Goal: Task Accomplishment & Management: Manage account settings

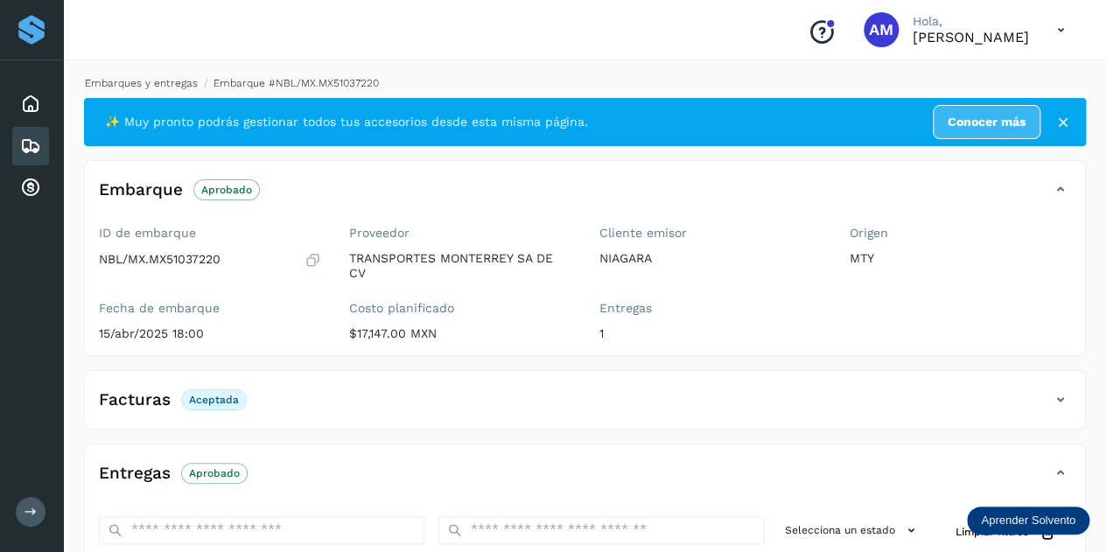
click at [157, 86] on link "Embarques y entregas" at bounding box center [141, 83] width 113 height 12
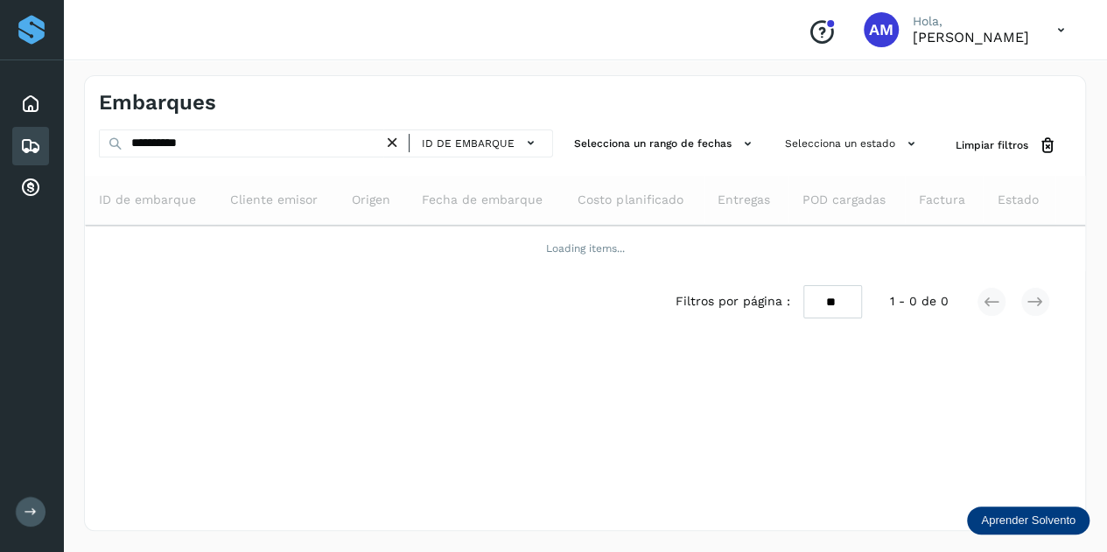
click at [412, 143] on div "ID de embarque" at bounding box center [468, 143] width 170 height 28
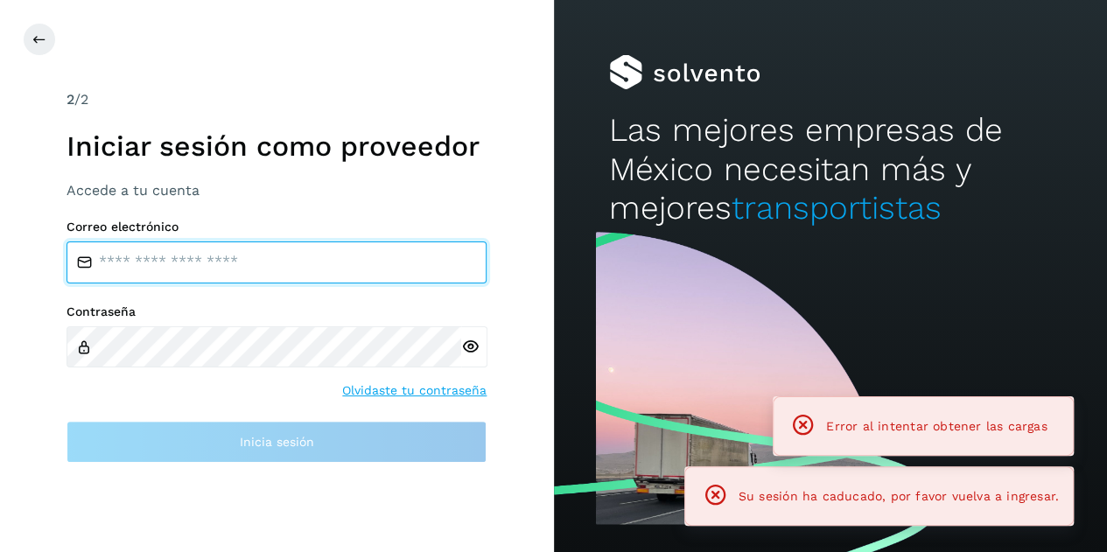
type input "**********"
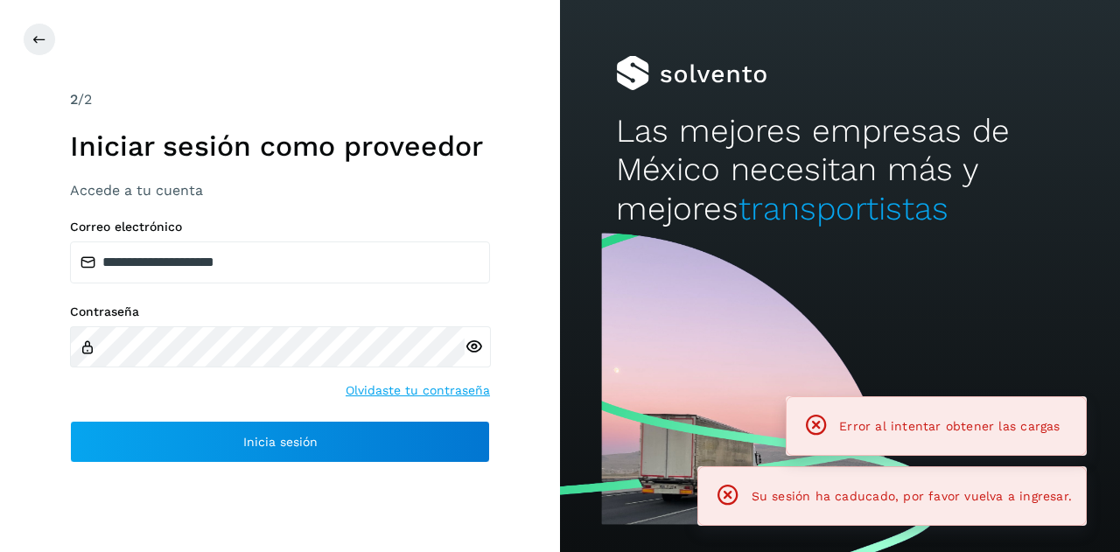
click at [317, 144] on h1 "Iniciar sesión como proveedor" at bounding box center [280, 145] width 420 height 33
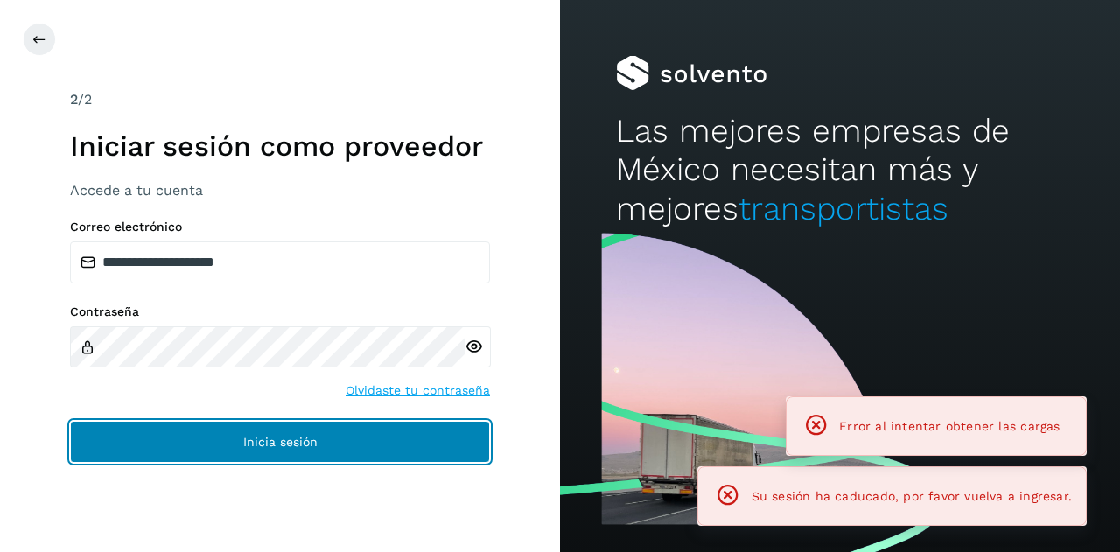
click at [280, 436] on span "Inicia sesión" at bounding box center [280, 442] width 74 height 12
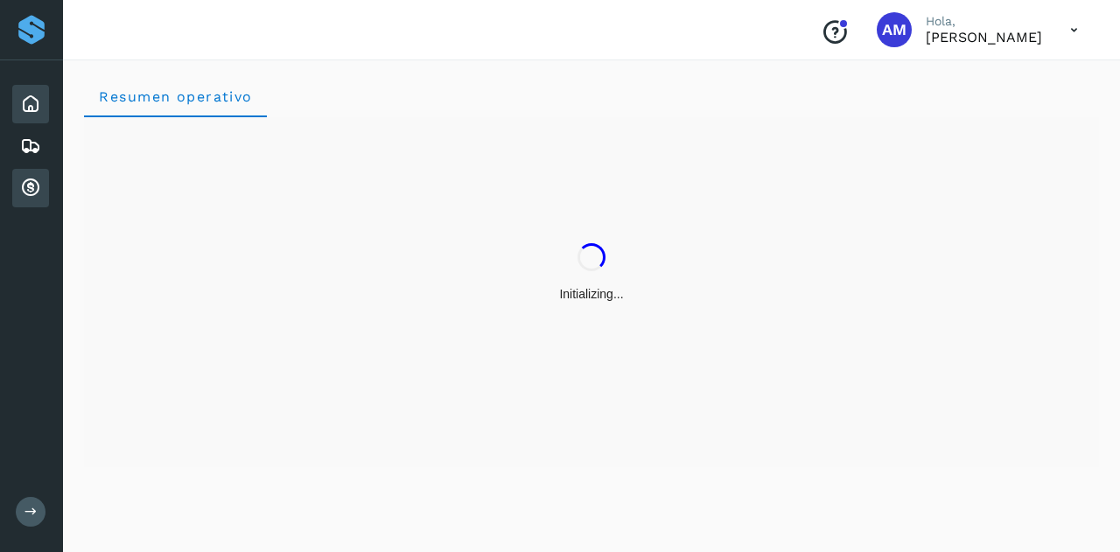
click at [23, 191] on icon at bounding box center [30, 188] width 21 height 21
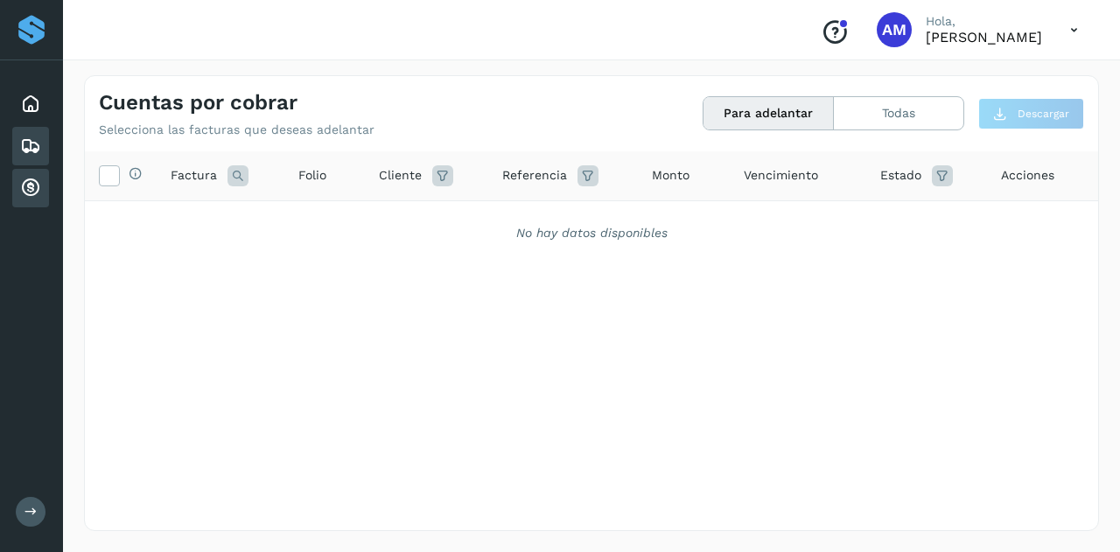
click at [40, 145] on icon at bounding box center [30, 146] width 21 height 21
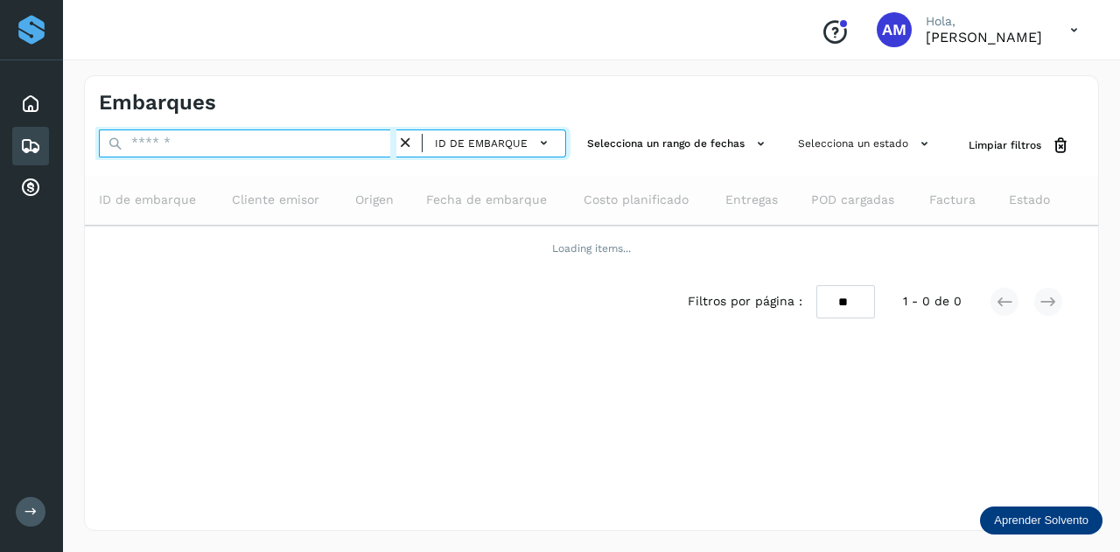
click at [184, 141] on input "text" at bounding box center [247, 143] width 297 height 28
paste input "**********"
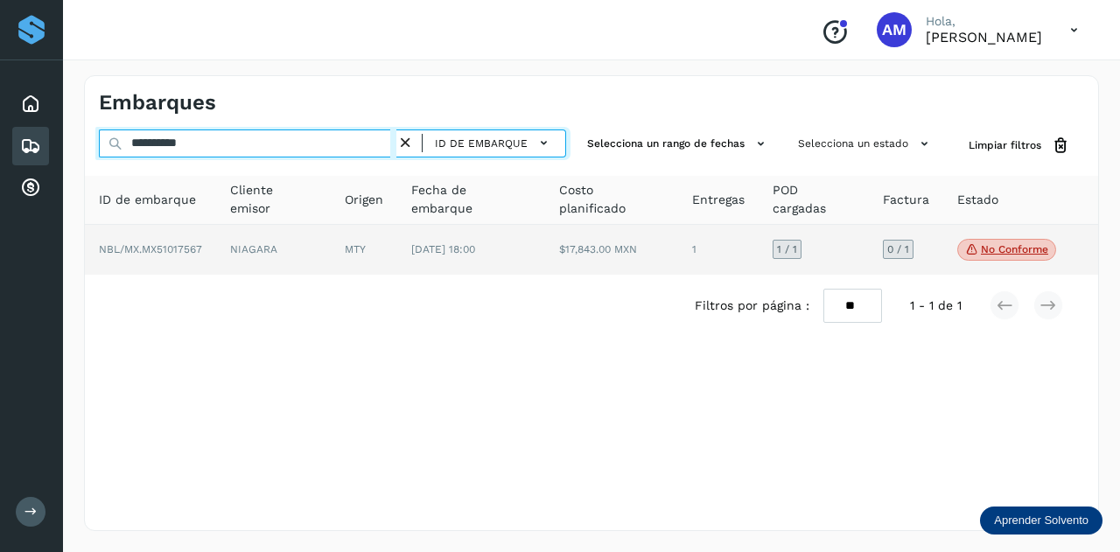
type input "**********"
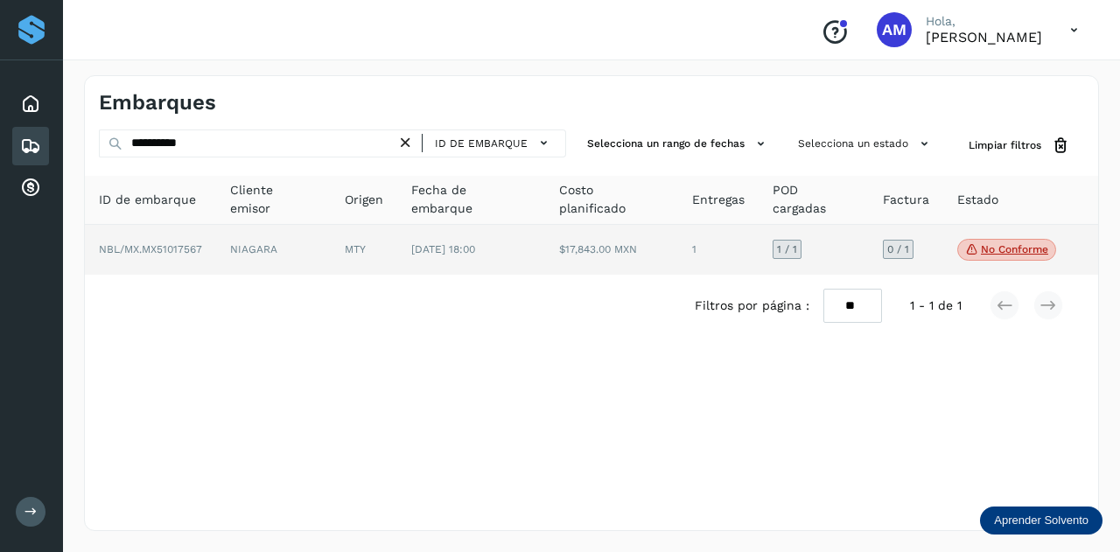
click at [216, 256] on td "NBL/MX.MX51017567" at bounding box center [273, 250] width 115 height 51
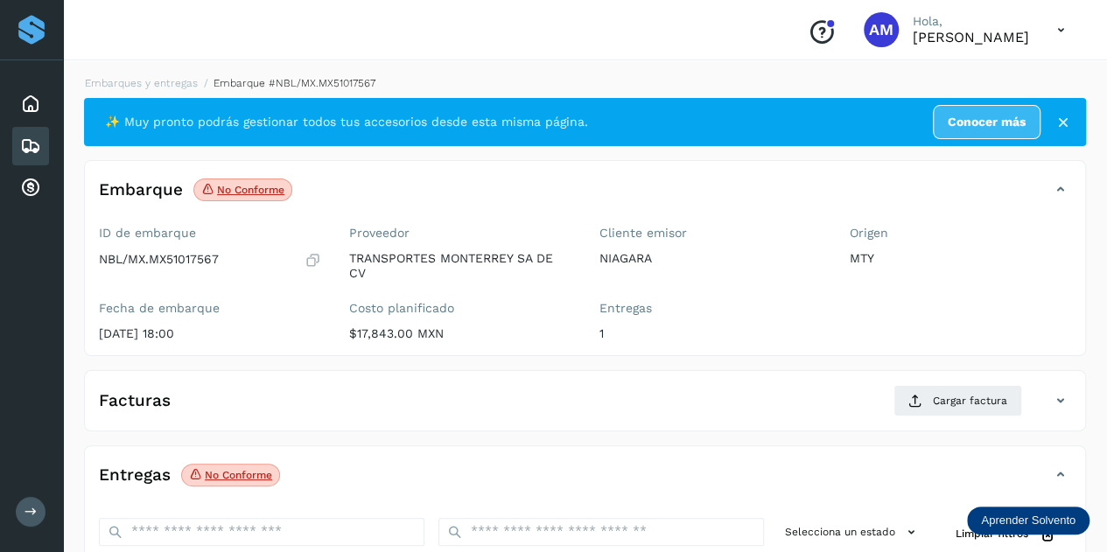
scroll to position [175, 0]
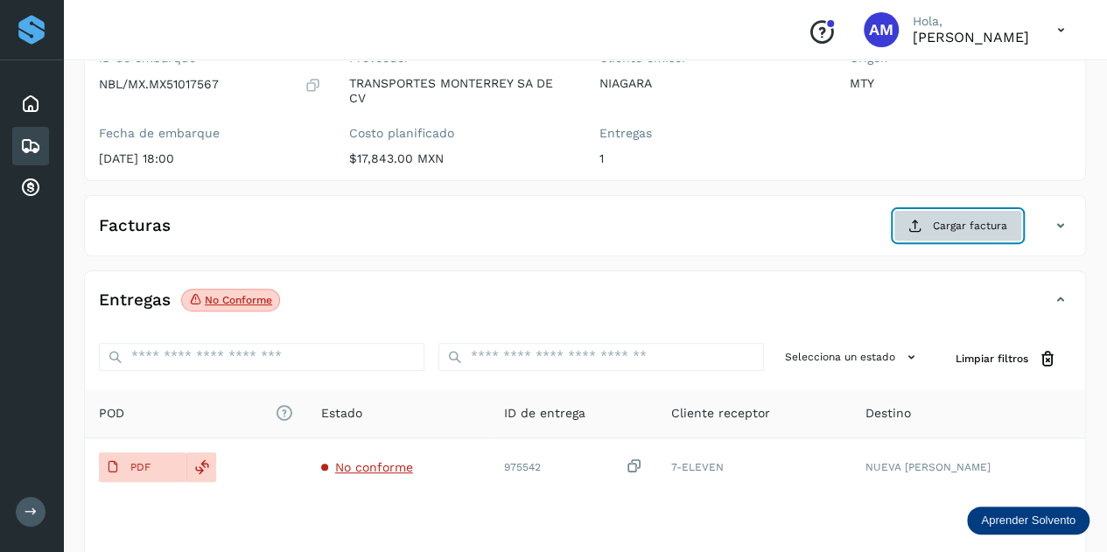
click at [939, 223] on span "Cargar factura" at bounding box center [969, 226] width 74 height 16
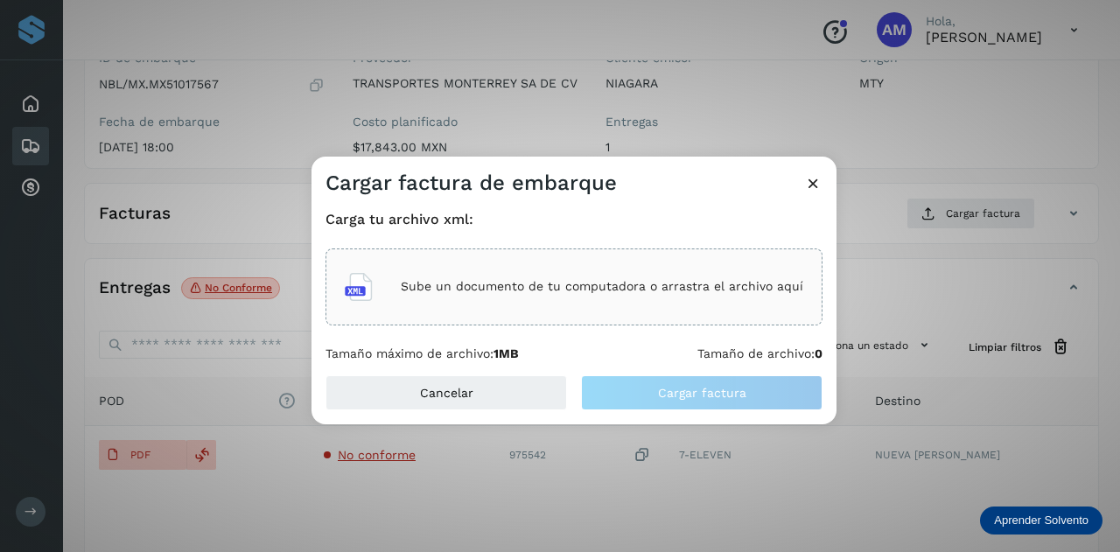
click at [437, 293] on p "Sube un documento de tu computadora o arrastra el archivo aquí" at bounding box center [602, 286] width 402 height 15
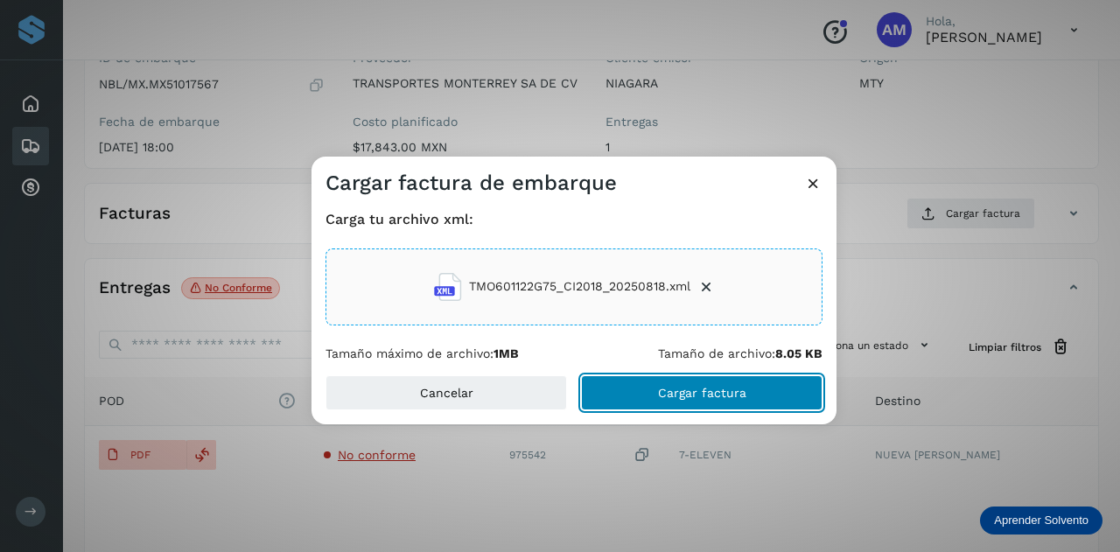
click at [651, 396] on button "Cargar factura" at bounding box center [701, 392] width 241 height 35
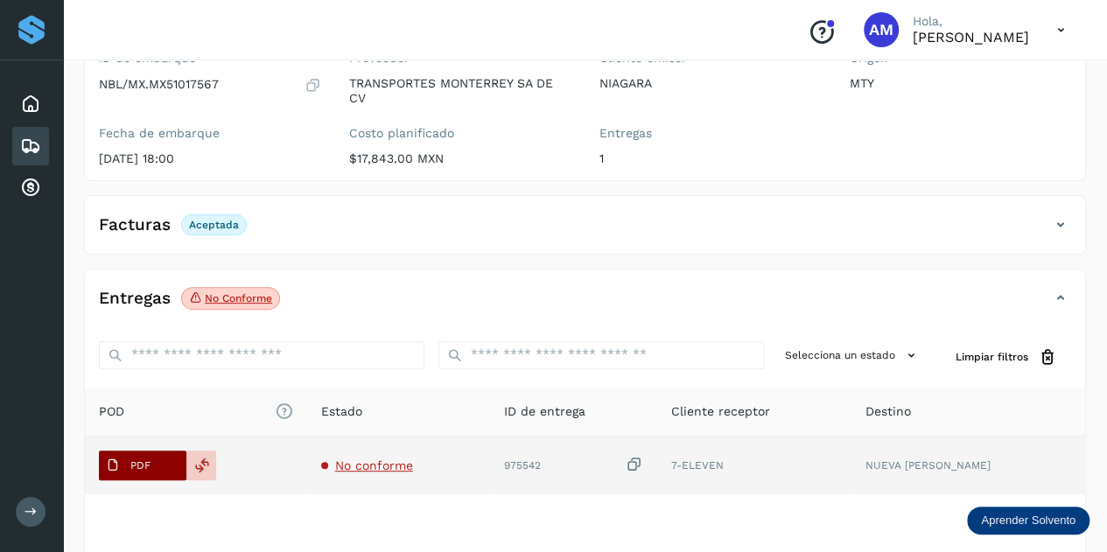
click at [131, 464] on p "PDF" at bounding box center [140, 465] width 20 height 12
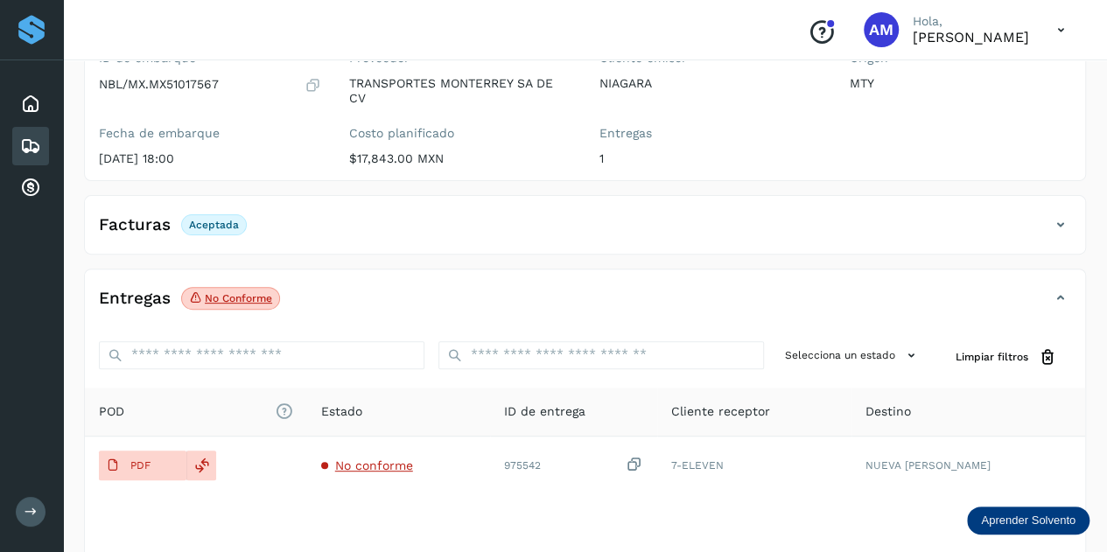
scroll to position [0, 0]
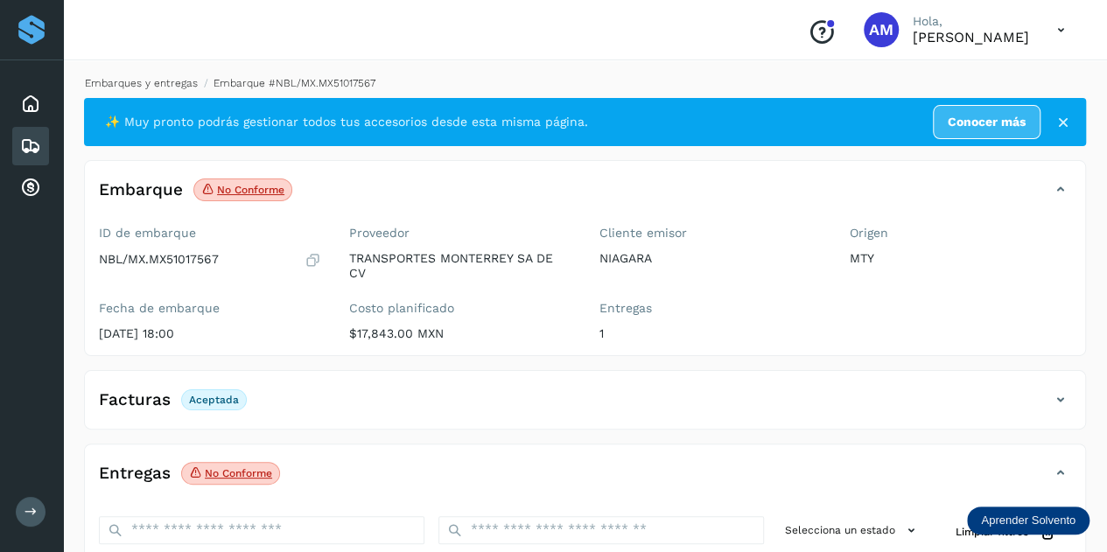
click at [149, 72] on div "Embarques y entregas Embarque #NBL/MX.MX51017567 ✨ Muy pronto podrás gestionar …" at bounding box center [585, 447] width 1044 height 786
click at [147, 80] on link "Embarques y entregas" at bounding box center [141, 83] width 113 height 12
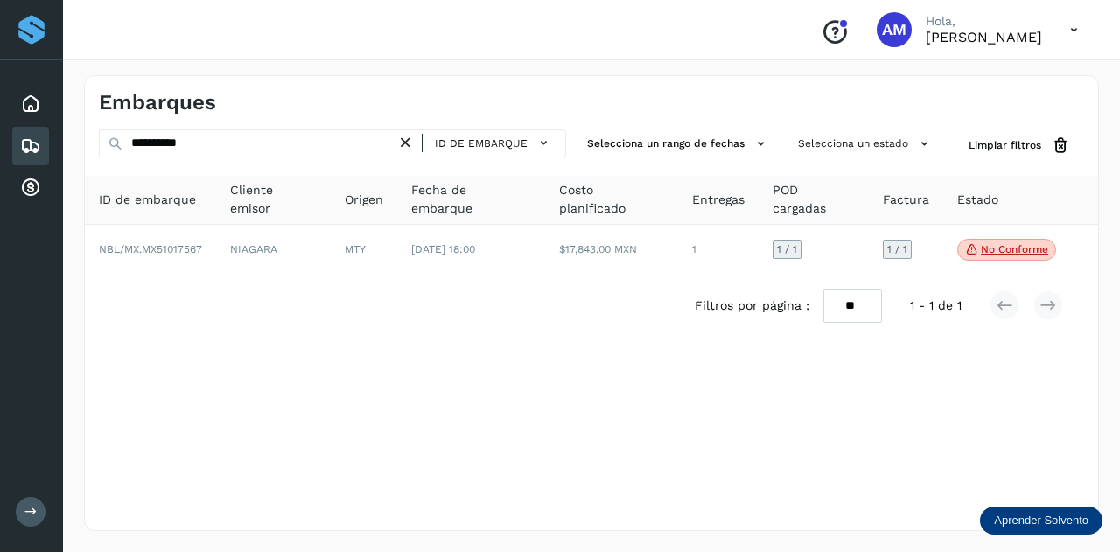
click at [411, 142] on icon at bounding box center [405, 143] width 18 height 18
click at [401, 143] on icon at bounding box center [405, 143] width 18 height 18
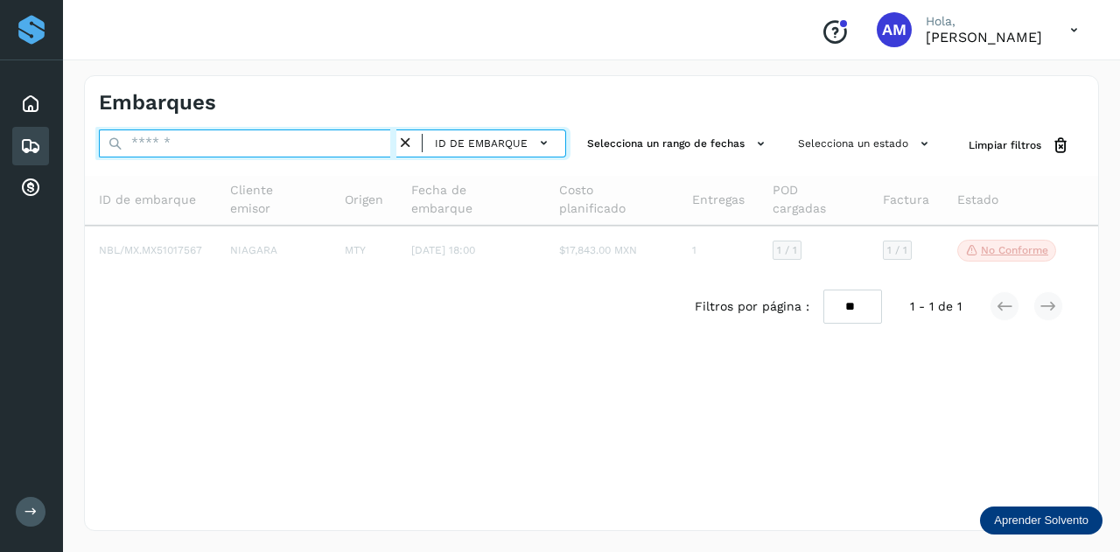
click at [379, 144] on input "text" at bounding box center [247, 143] width 297 height 28
paste input "**********"
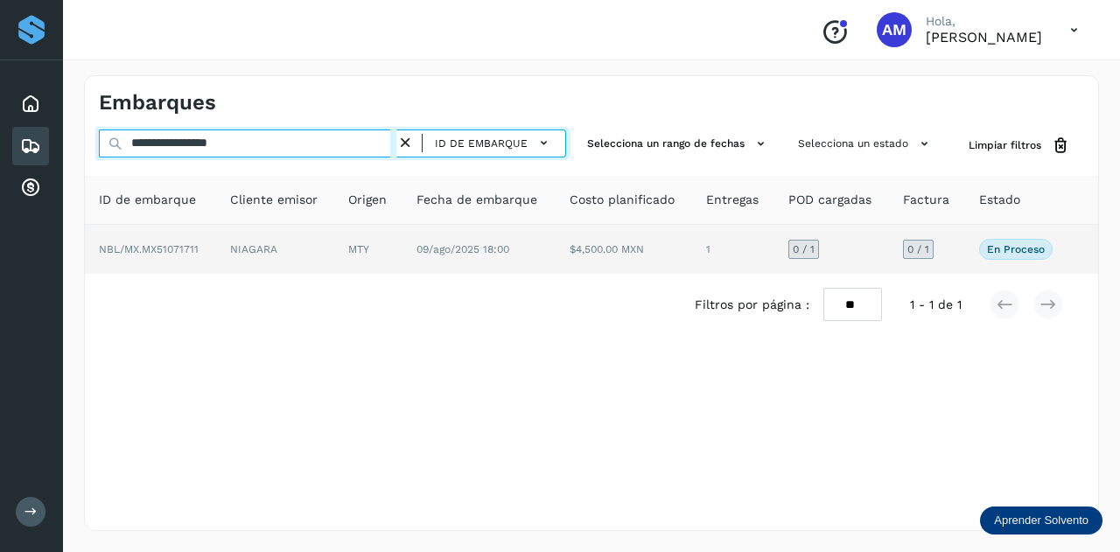
type input "**********"
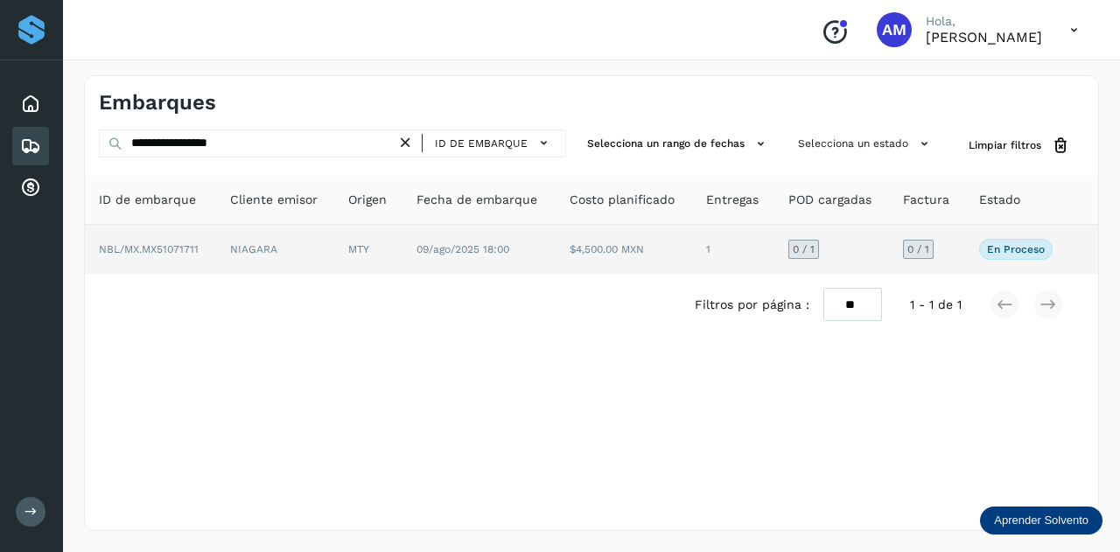
click at [402, 243] on td "MTY" at bounding box center [478, 249] width 153 height 49
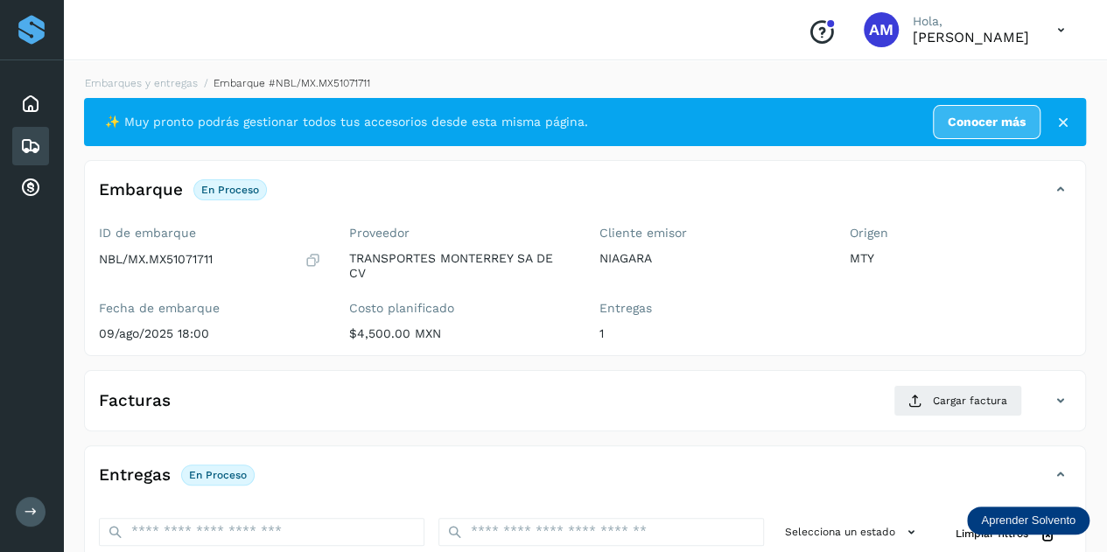
scroll to position [175, 0]
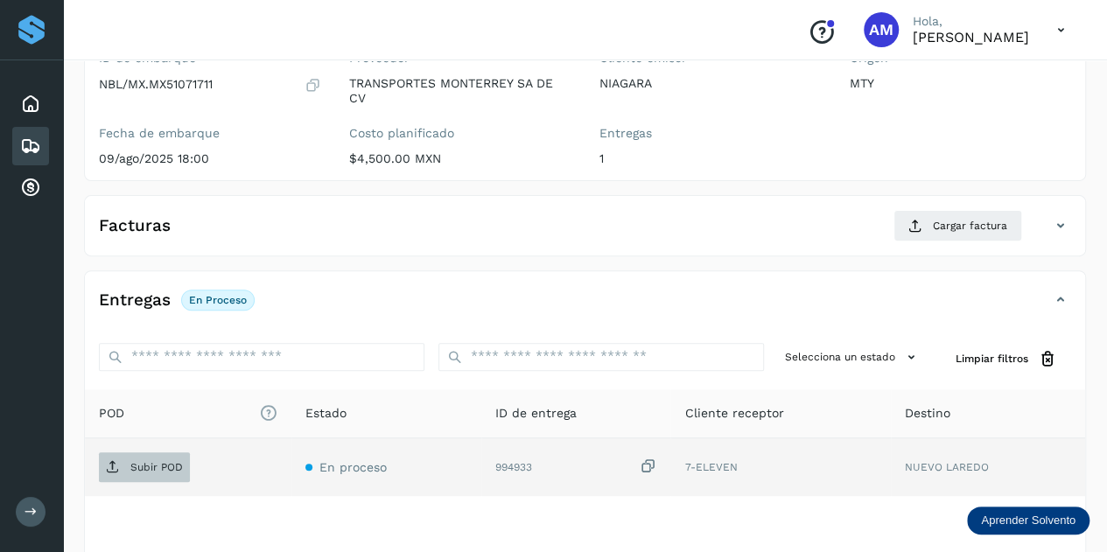
click at [148, 461] on p "Subir POD" at bounding box center [156, 467] width 52 height 12
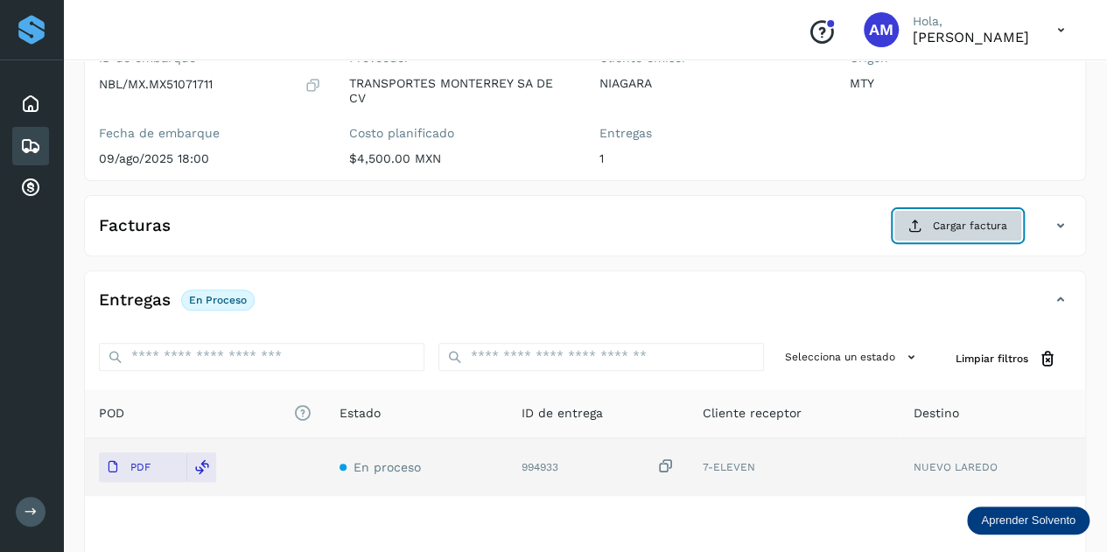
click at [946, 223] on span "Cargar factura" at bounding box center [969, 226] width 74 height 16
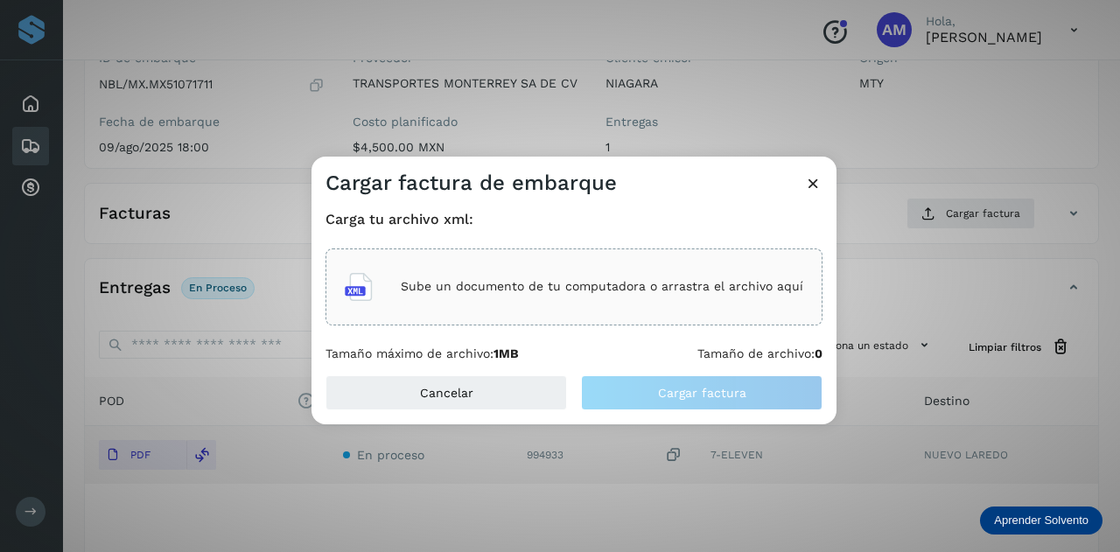
click at [652, 265] on div "Sube un documento de tu computadora o arrastra el archivo aquí" at bounding box center [574, 286] width 458 height 47
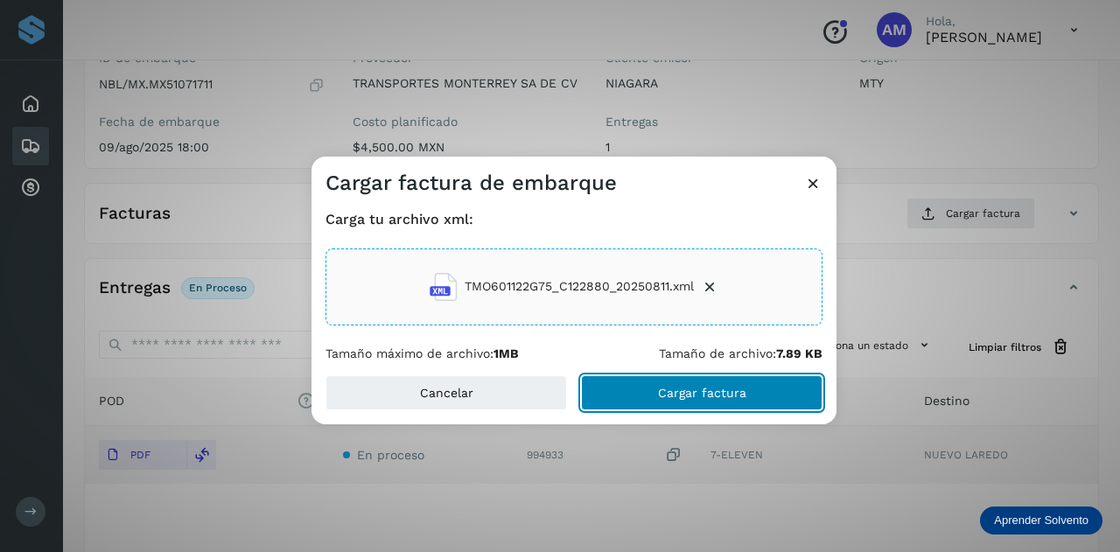
click at [653, 393] on button "Cargar factura" at bounding box center [701, 392] width 241 height 35
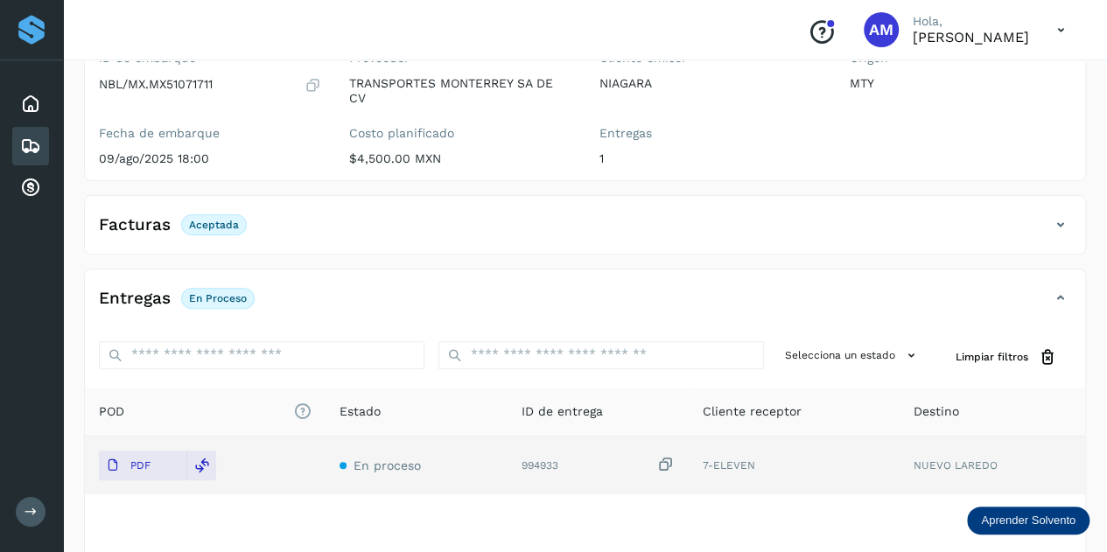
click at [353, 151] on p "$4,500.00 MXN" at bounding box center [460, 158] width 222 height 15
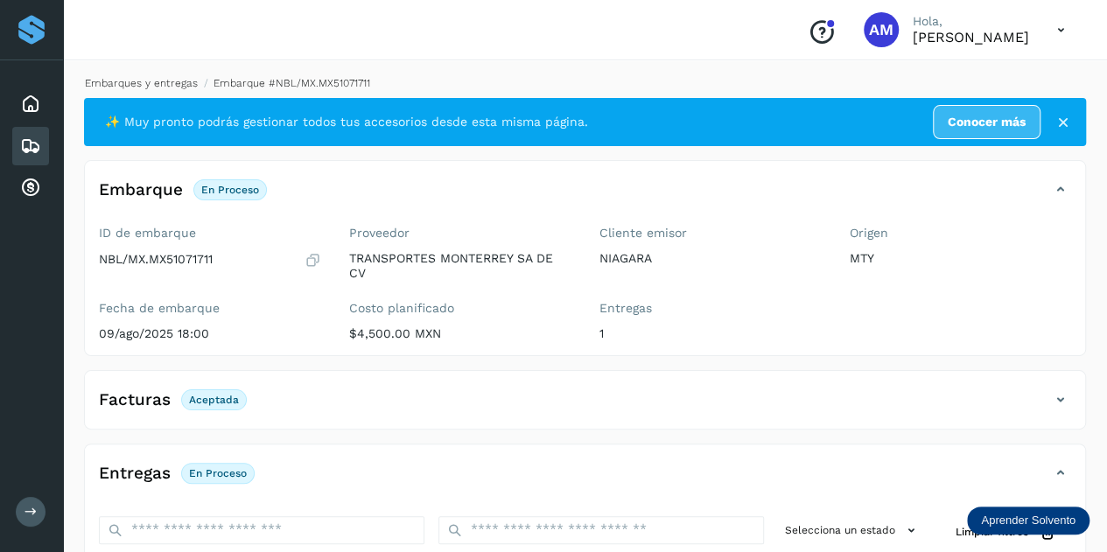
click at [161, 87] on link "Embarques y entregas" at bounding box center [141, 83] width 113 height 12
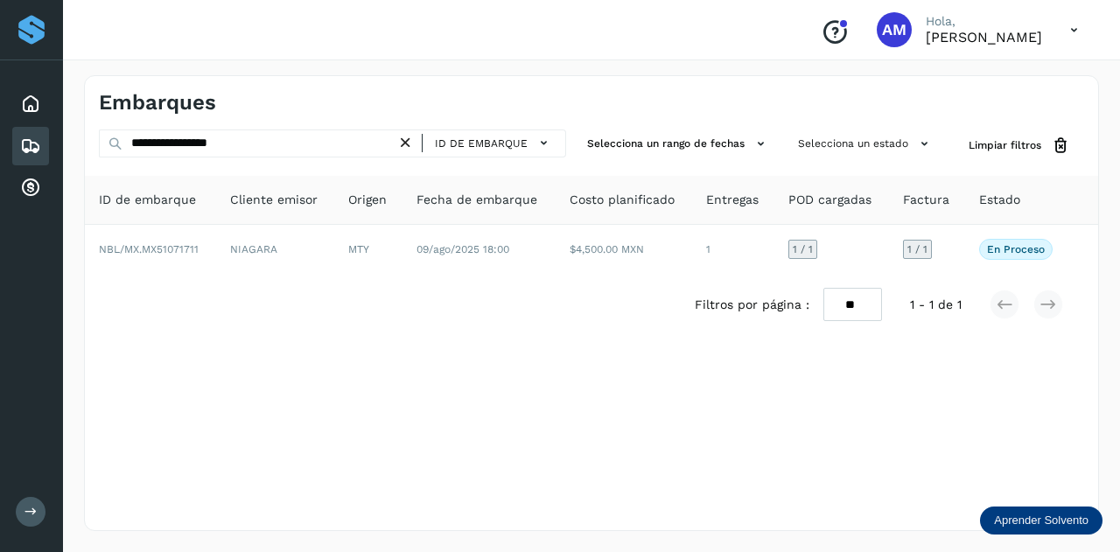
click at [407, 144] on icon at bounding box center [405, 143] width 18 height 18
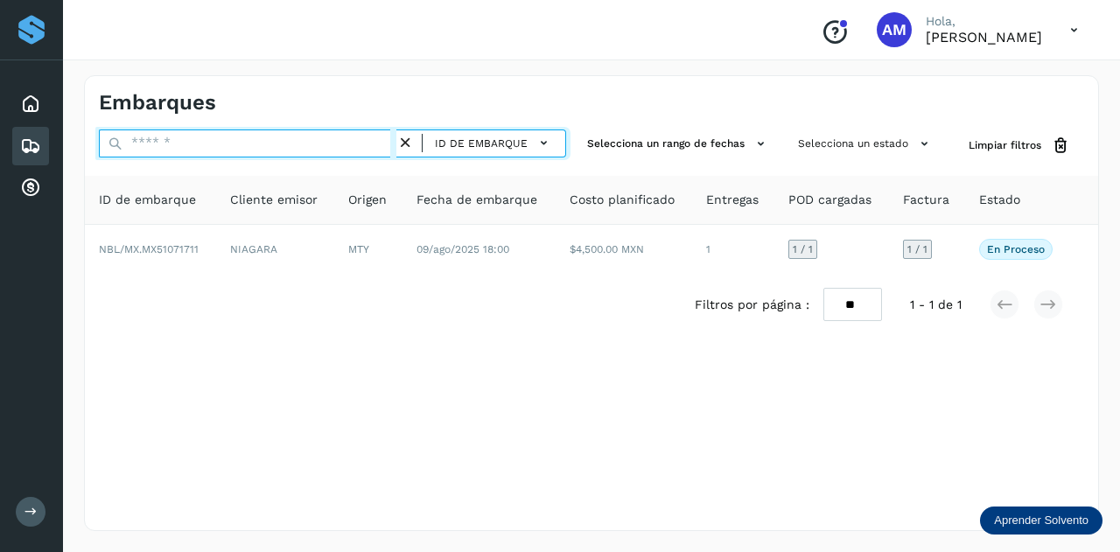
click at [360, 144] on input "text" at bounding box center [247, 143] width 297 height 28
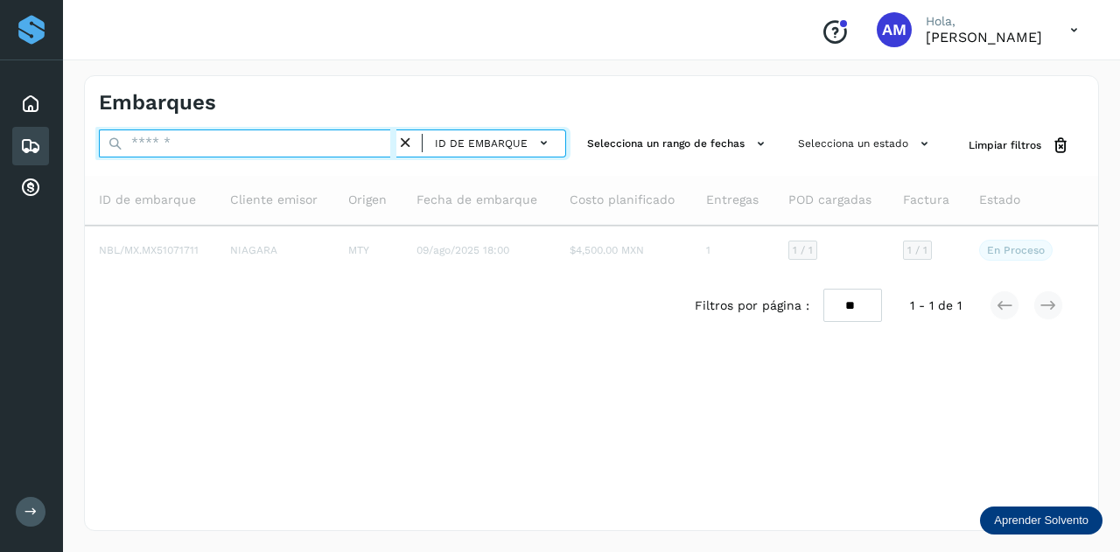
paste input "**********"
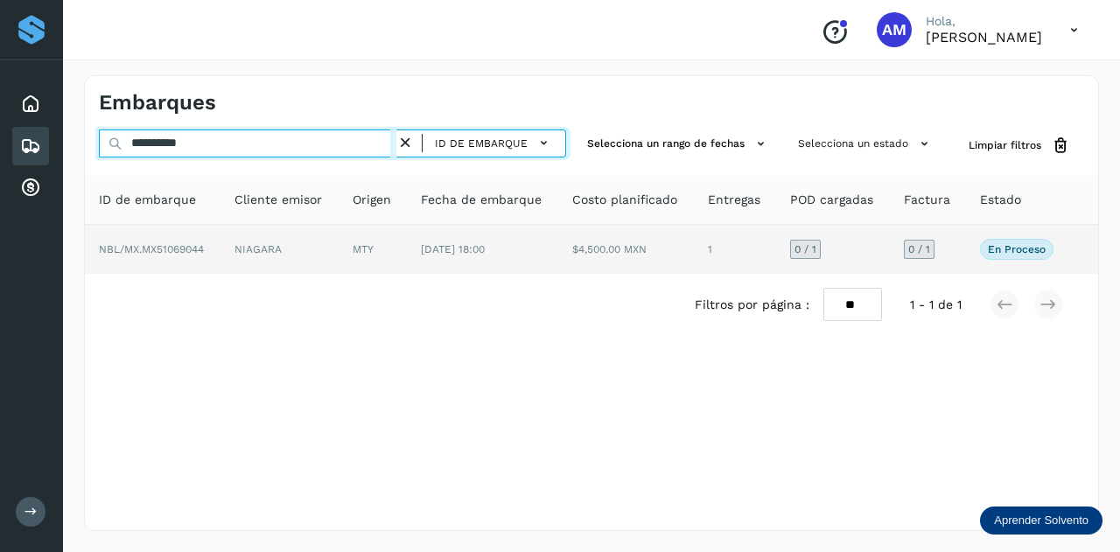
type input "**********"
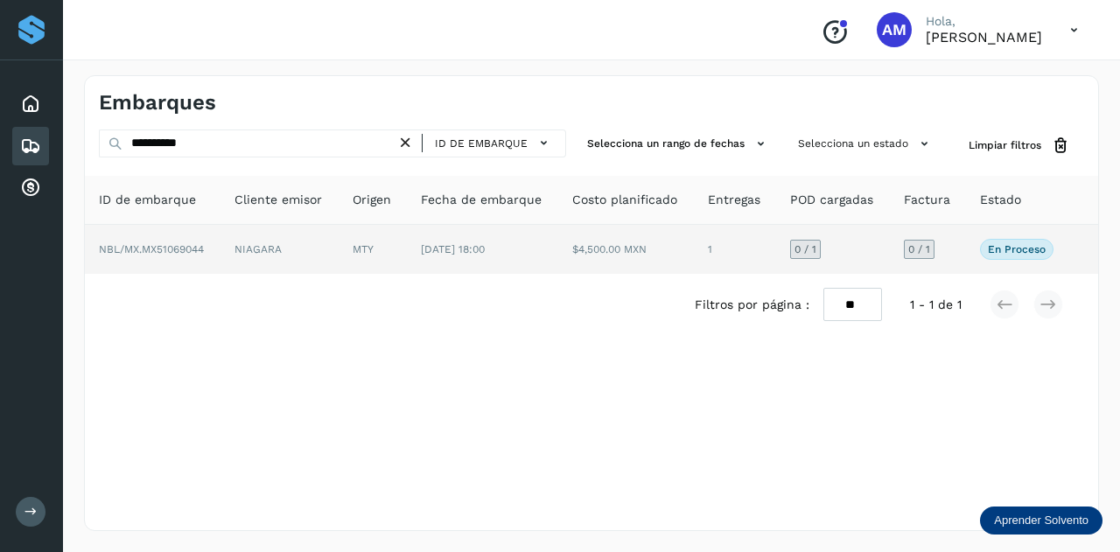
click at [339, 255] on td "NIAGARA" at bounding box center [373, 249] width 68 height 49
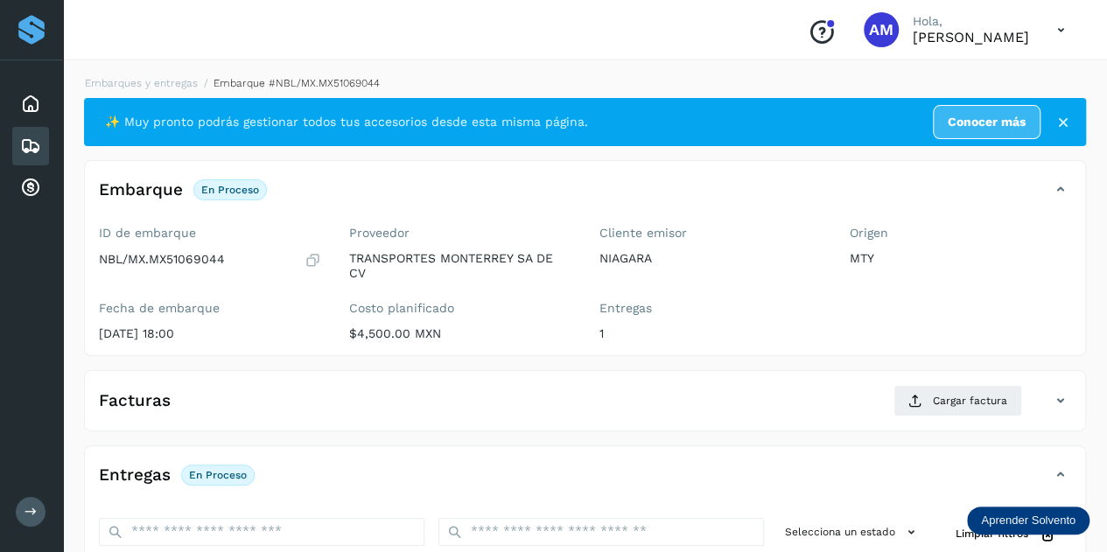
scroll to position [262, 0]
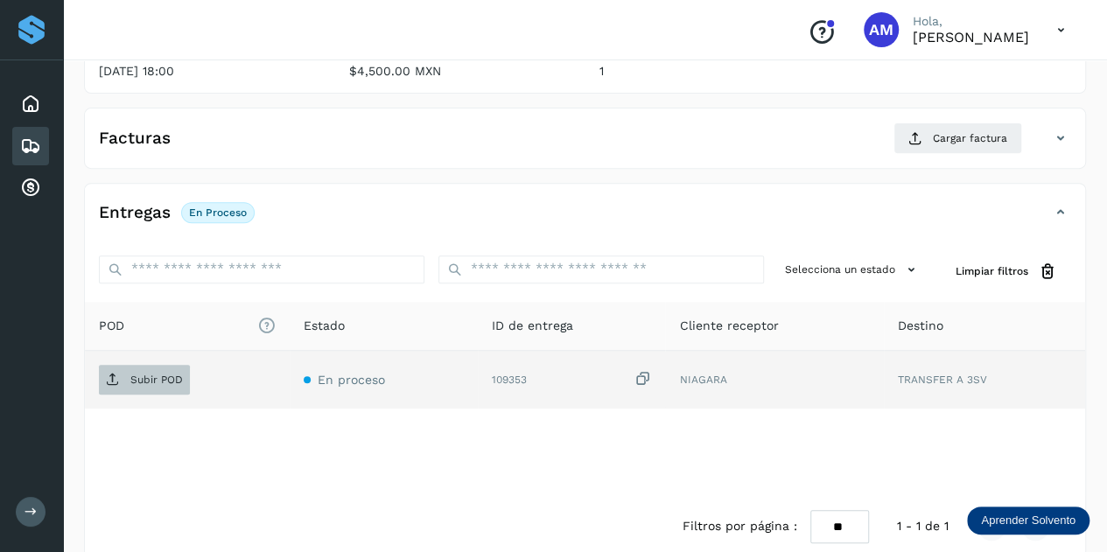
click at [178, 388] on span "Subir POD" at bounding box center [144, 380] width 91 height 28
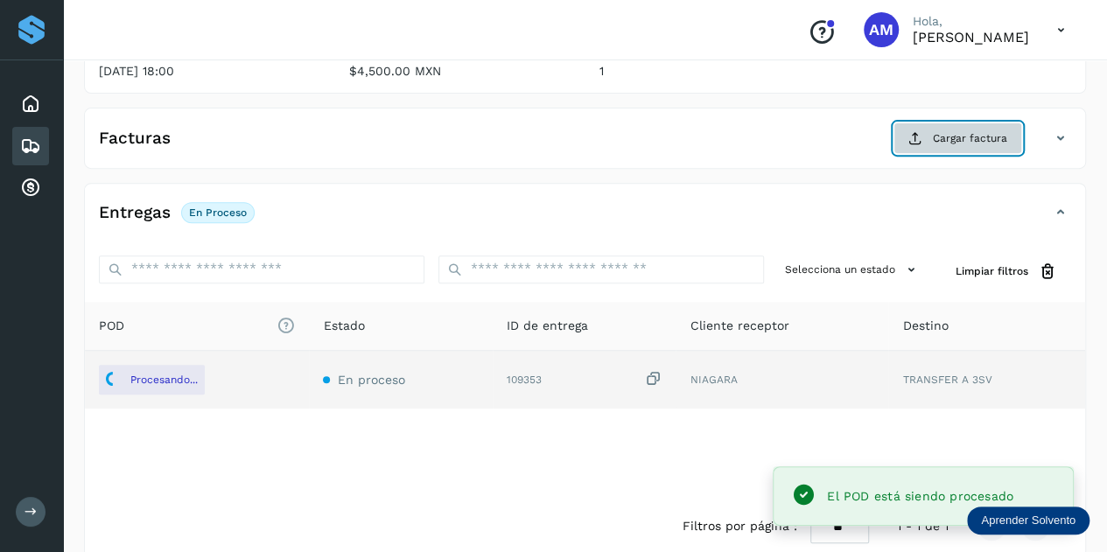
click at [932, 144] on button "Cargar factura" at bounding box center [957, 137] width 129 height 31
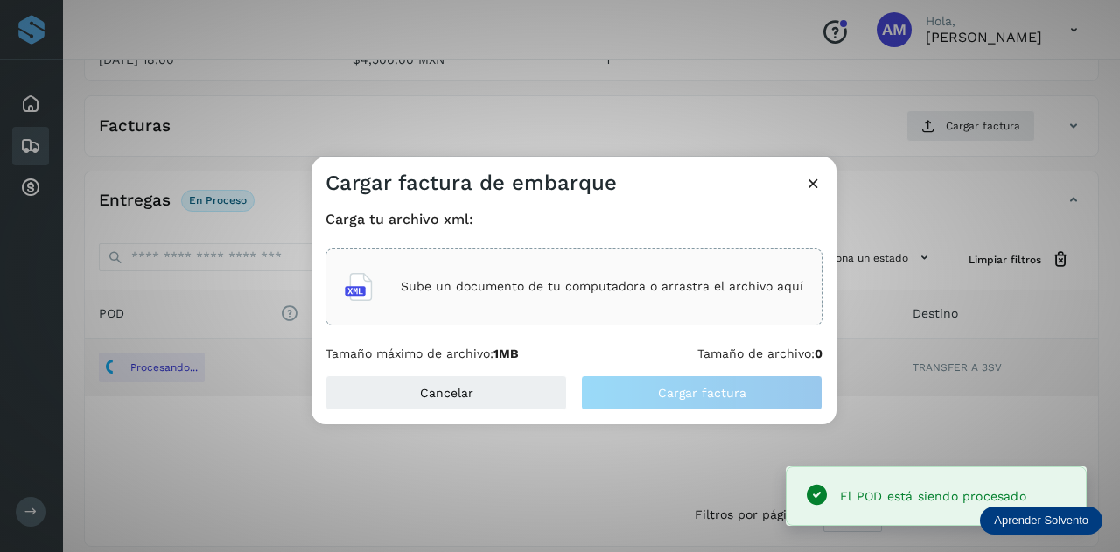
click at [746, 295] on div "Sube un documento de tu computadora o arrastra el archivo aquí" at bounding box center [574, 286] width 458 height 47
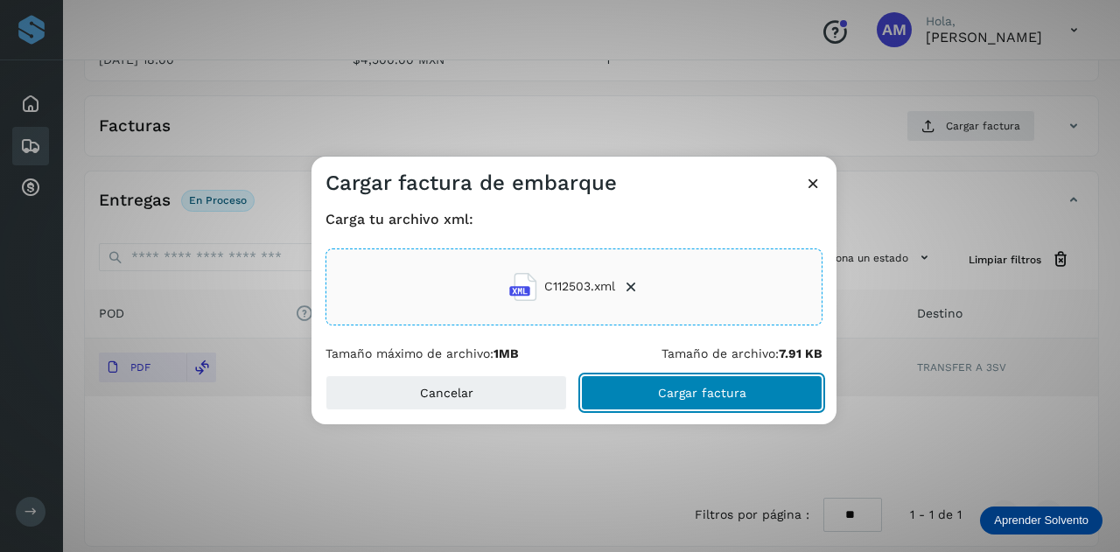
click at [661, 392] on span "Cargar factura" at bounding box center [702, 393] width 88 height 12
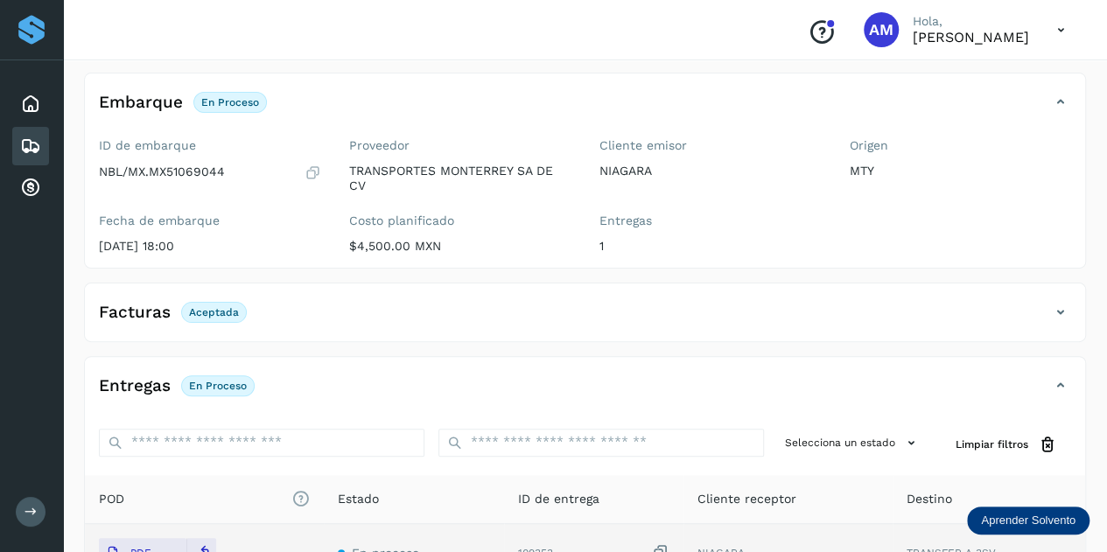
scroll to position [0, 0]
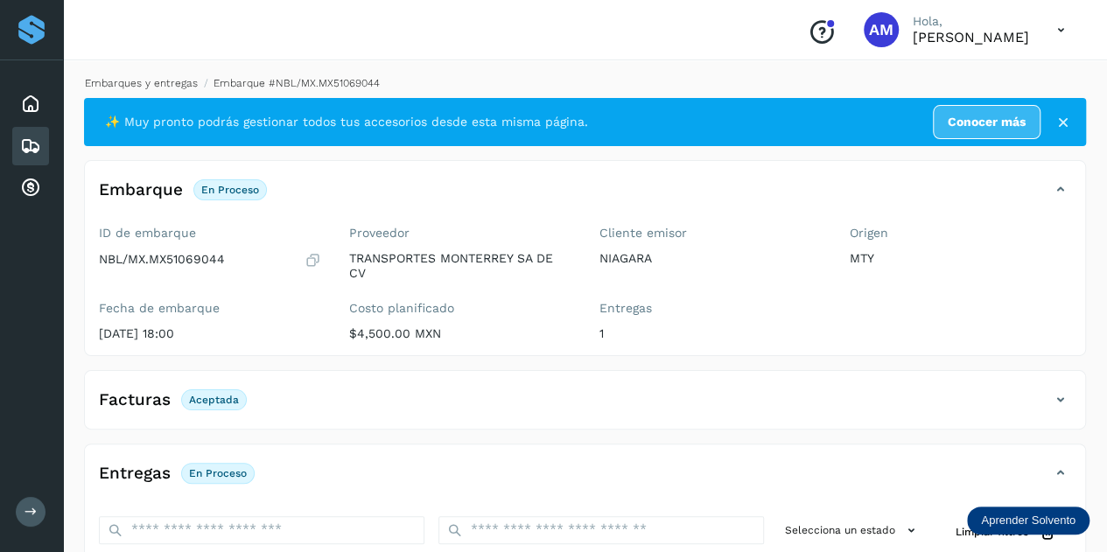
click at [143, 81] on link "Embarques y entregas" at bounding box center [141, 83] width 113 height 12
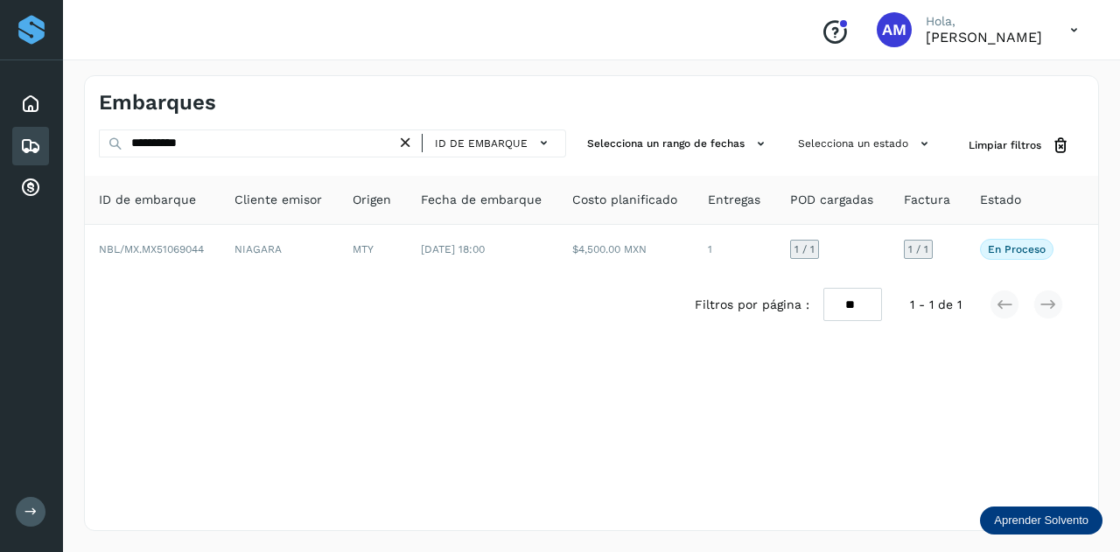
click at [411, 150] on icon at bounding box center [405, 143] width 18 height 18
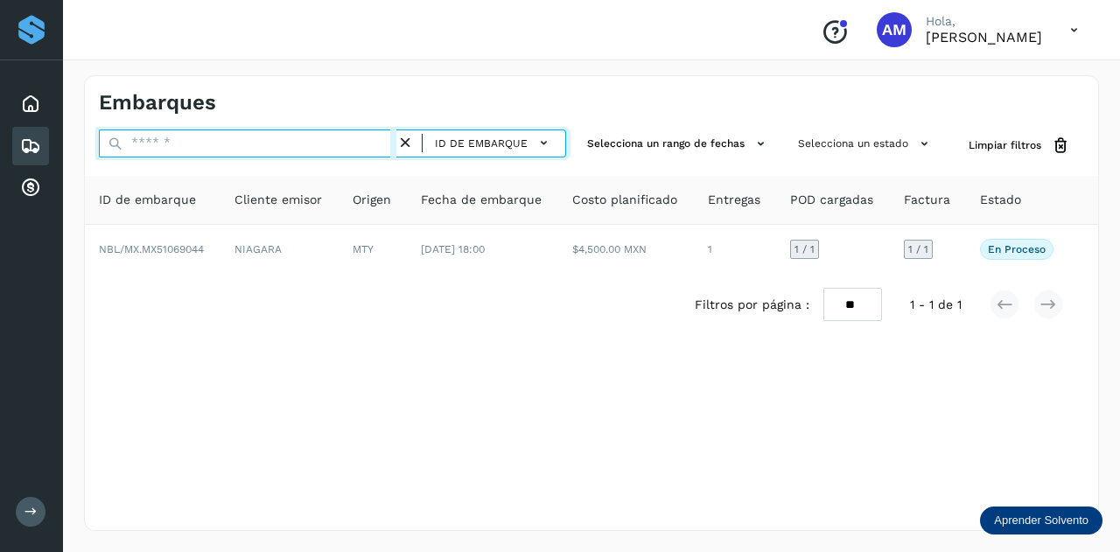
click at [359, 144] on input "text" at bounding box center [247, 143] width 297 height 28
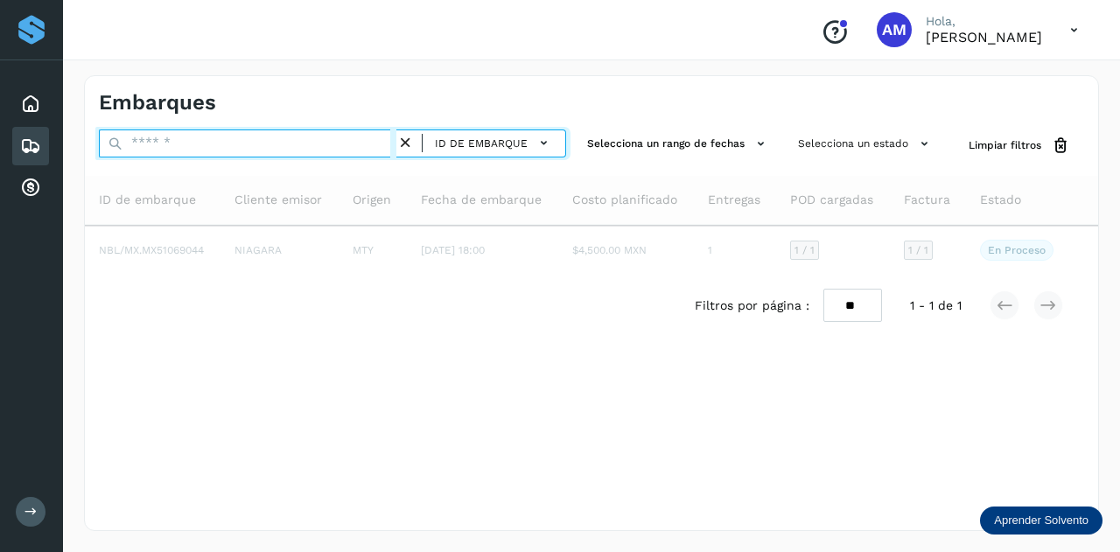
paste input "**********"
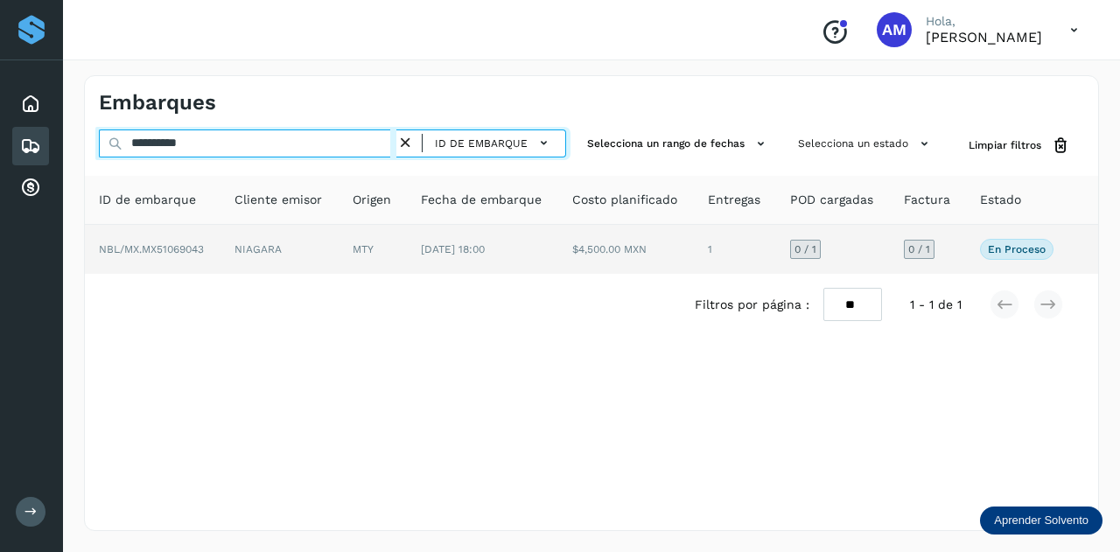
type input "**********"
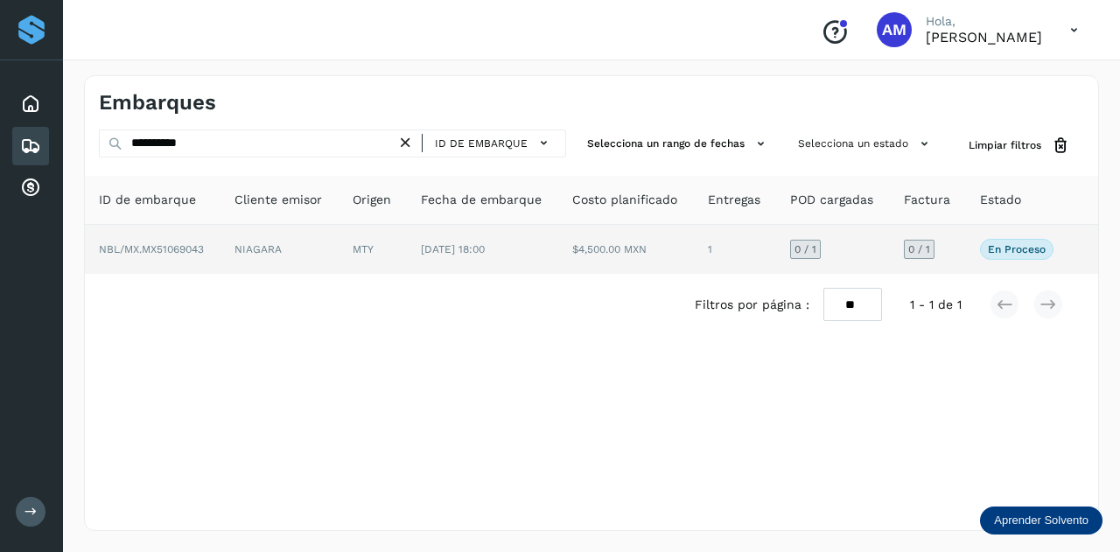
click at [407, 258] on td "MTY" at bounding box center [483, 249] width 152 height 49
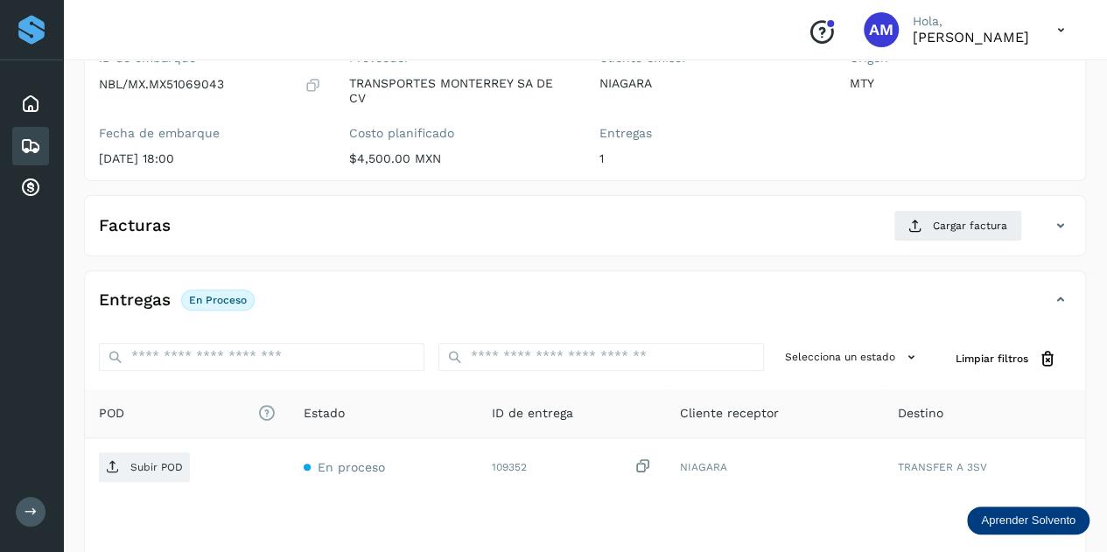
scroll to position [262, 0]
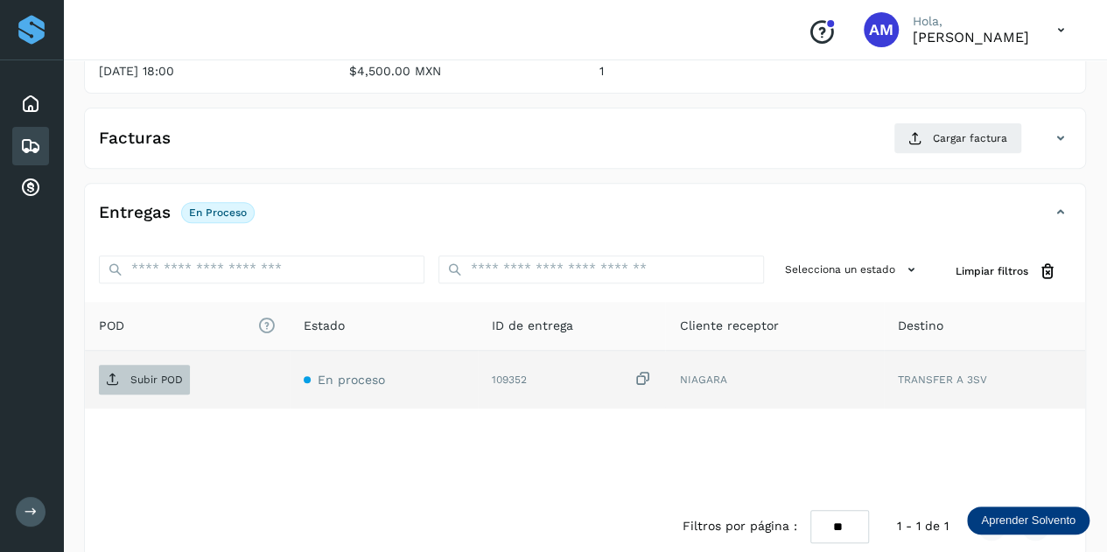
click at [161, 366] on span "Subir POD" at bounding box center [144, 380] width 91 height 28
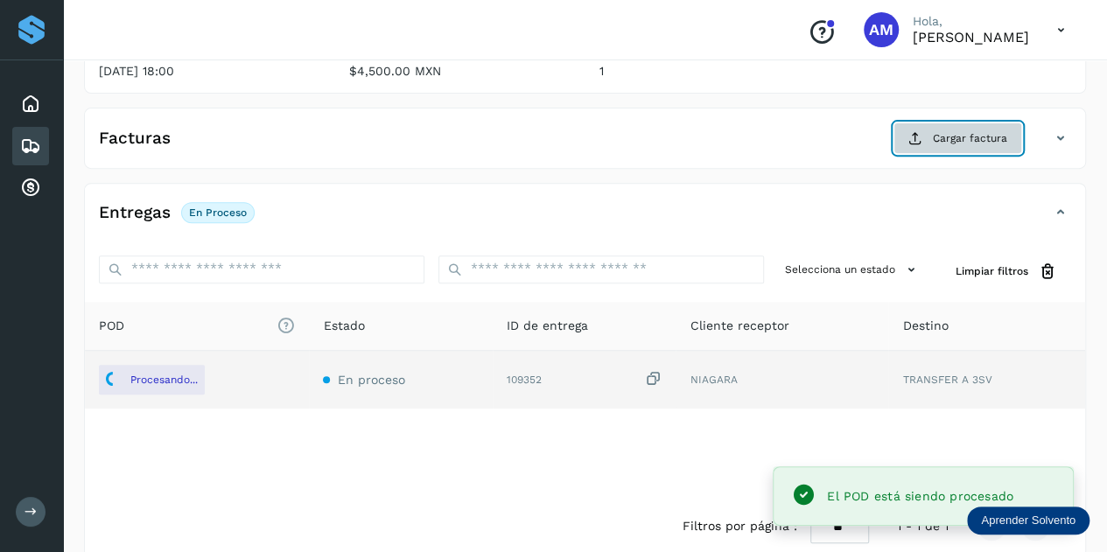
click at [929, 143] on button "Cargar factura" at bounding box center [957, 137] width 129 height 31
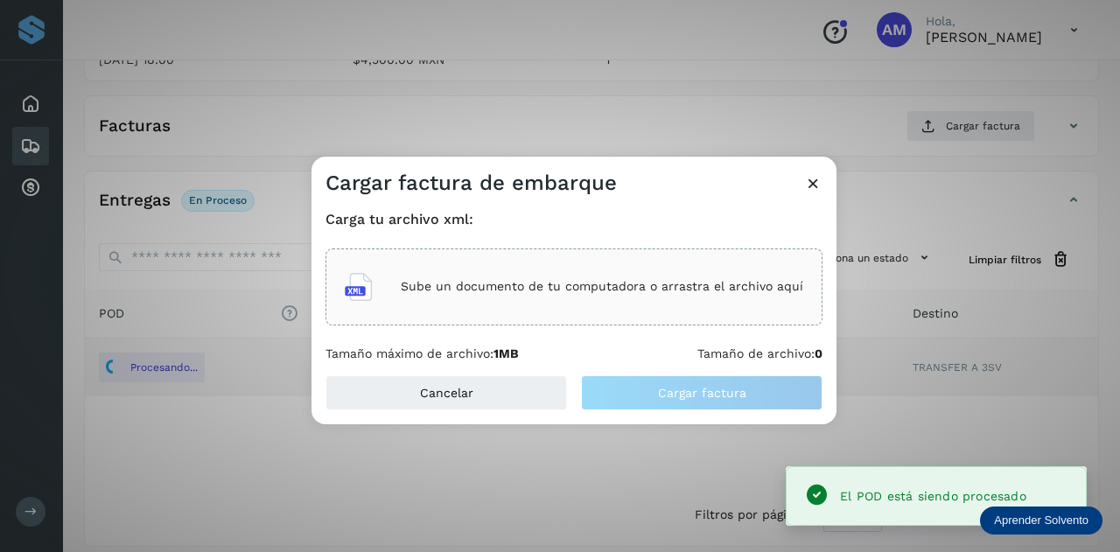
click at [624, 283] on p "Sube un documento de tu computadora o arrastra el archivo aquí" at bounding box center [602, 286] width 402 height 15
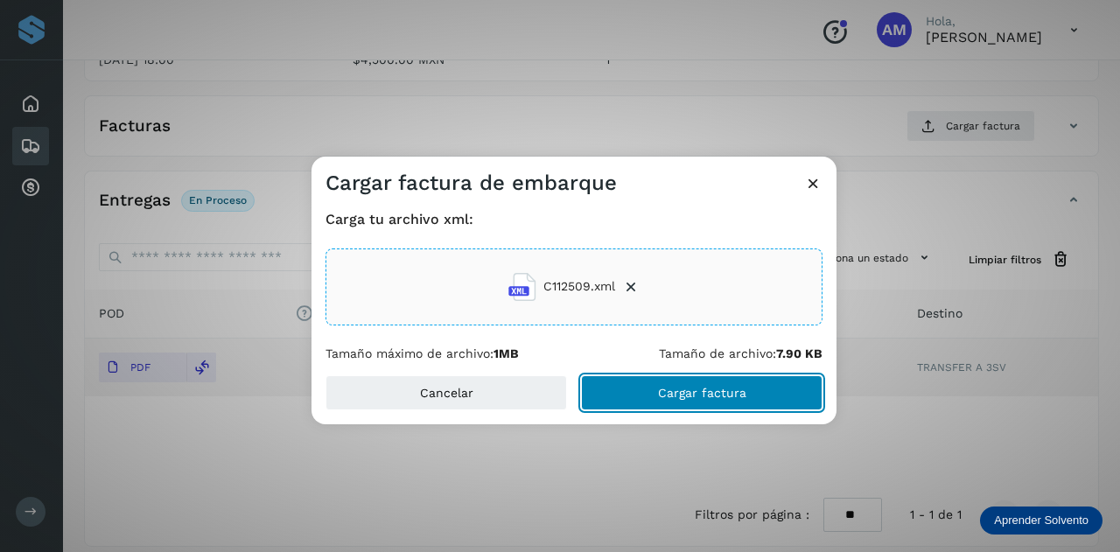
click at [691, 404] on button "Cargar factura" at bounding box center [701, 392] width 241 height 35
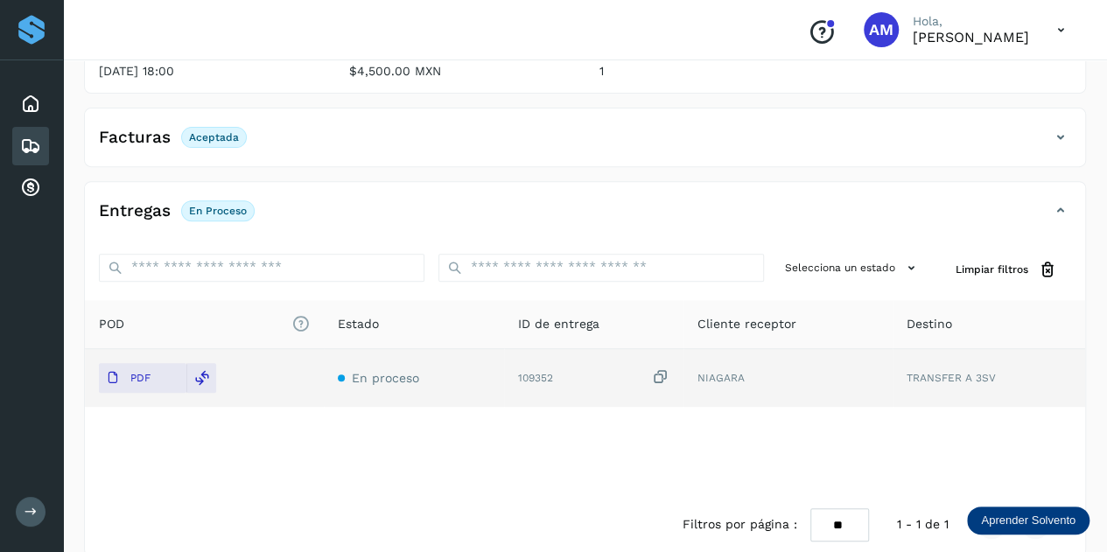
scroll to position [0, 0]
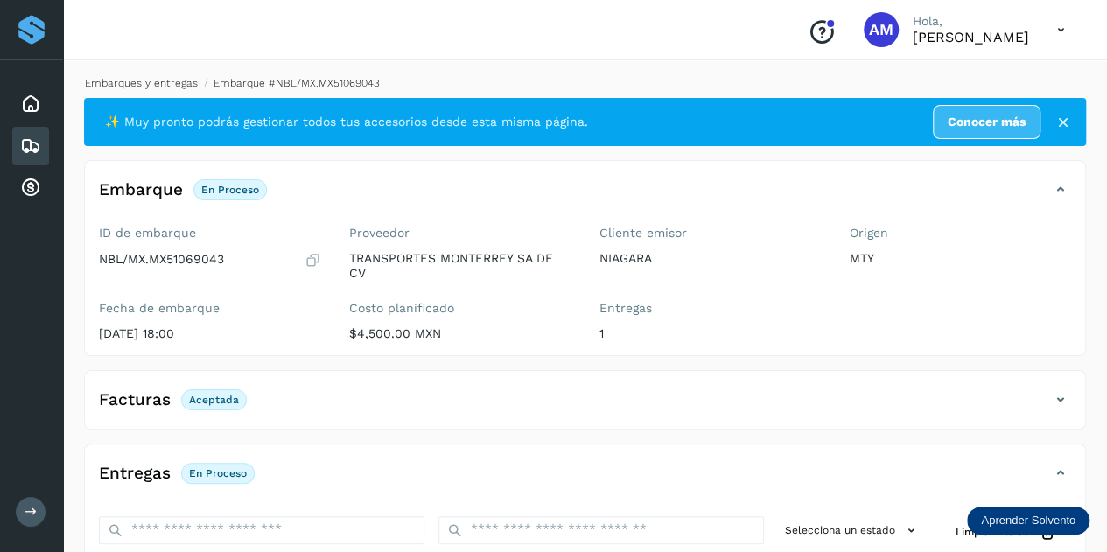
click at [150, 87] on link "Embarques y entregas" at bounding box center [141, 83] width 113 height 12
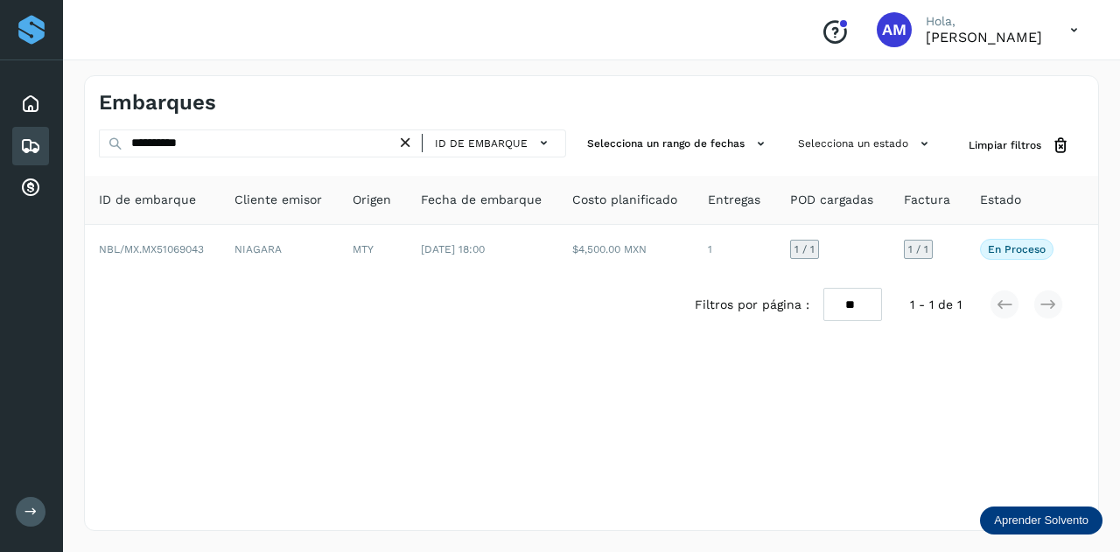
click at [409, 139] on icon at bounding box center [405, 143] width 18 height 18
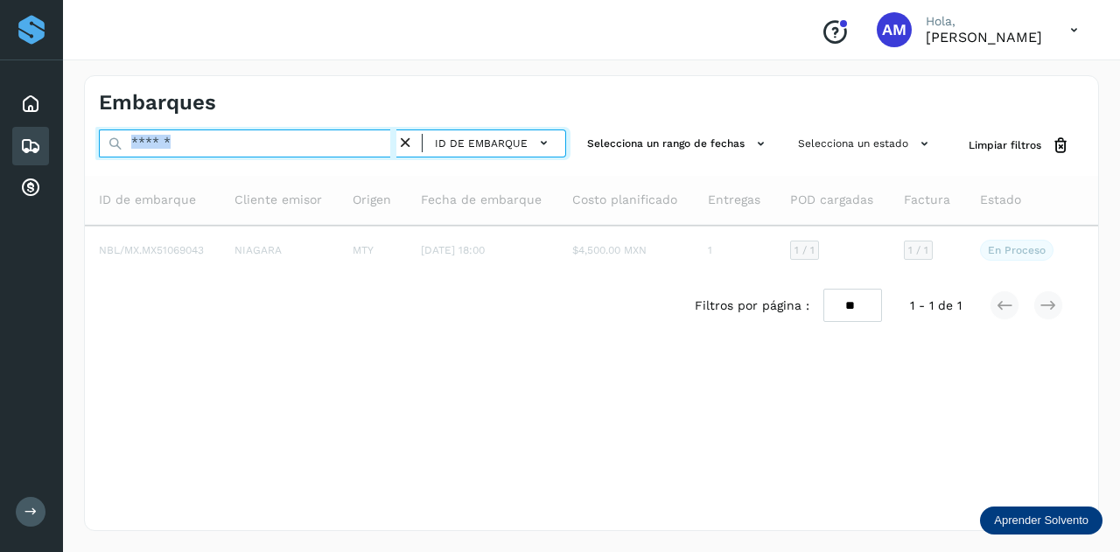
click at [340, 150] on input "text" at bounding box center [247, 143] width 297 height 28
paste input "**********"
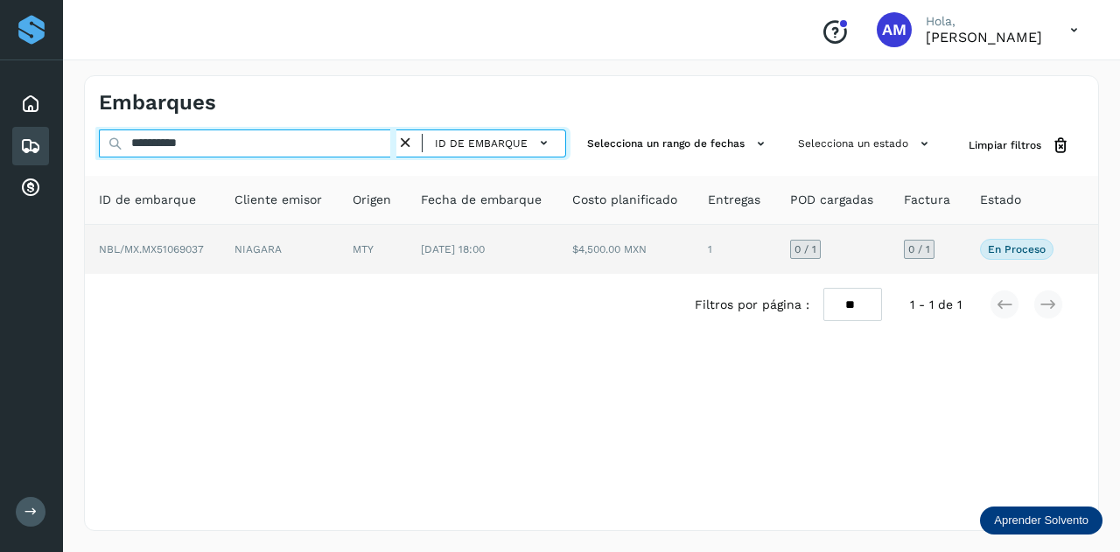
type input "**********"
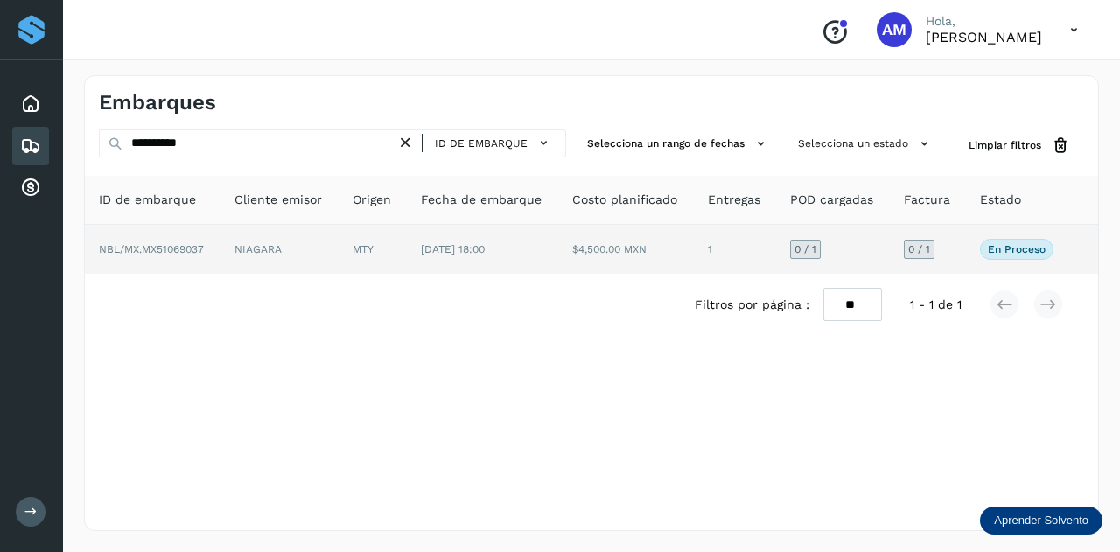
click at [339, 246] on td "NIAGARA" at bounding box center [373, 249] width 68 height 49
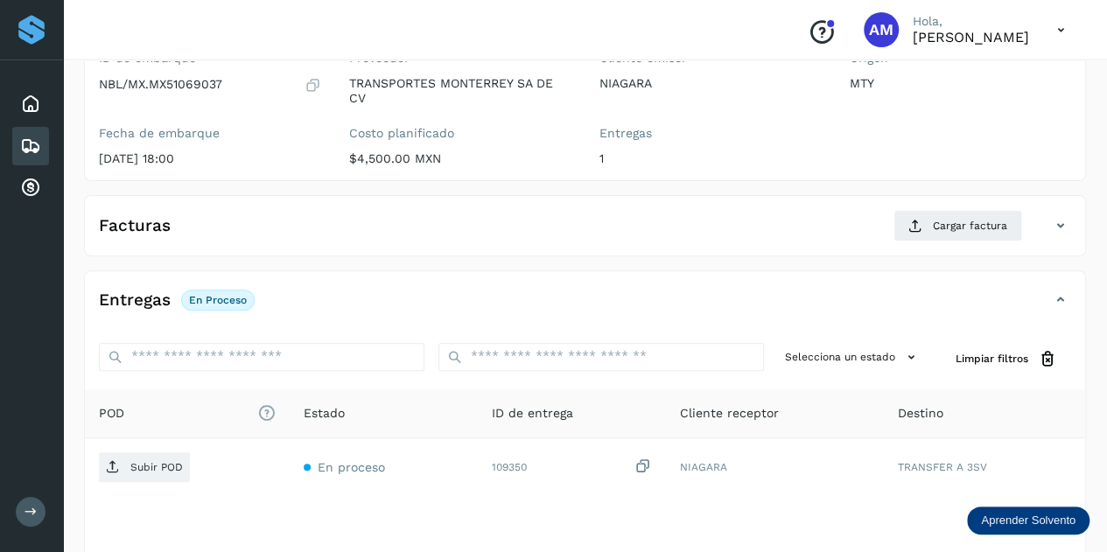
scroll to position [262, 0]
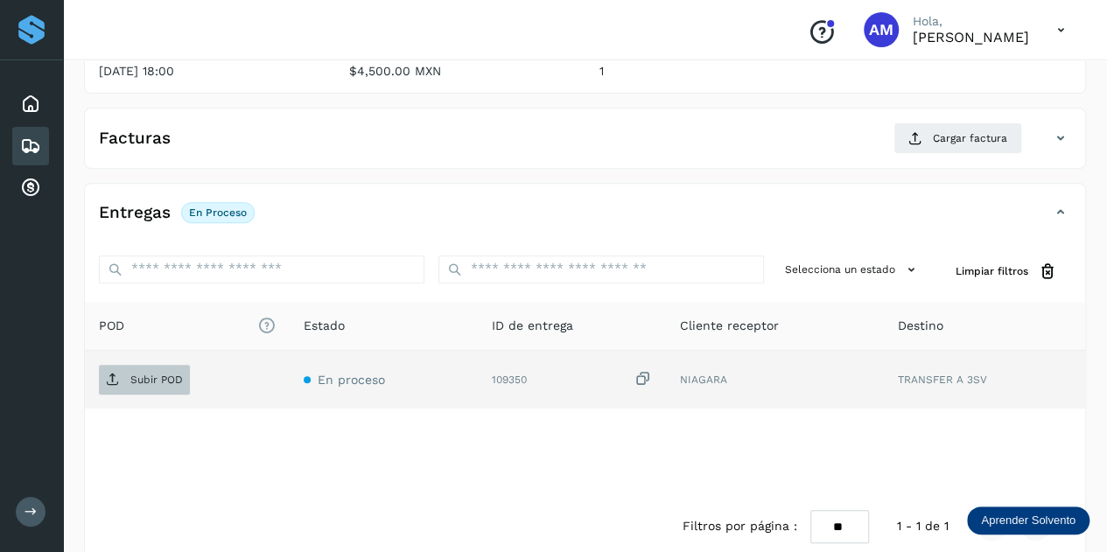
click at [160, 374] on p "Subir POD" at bounding box center [156, 380] width 52 height 12
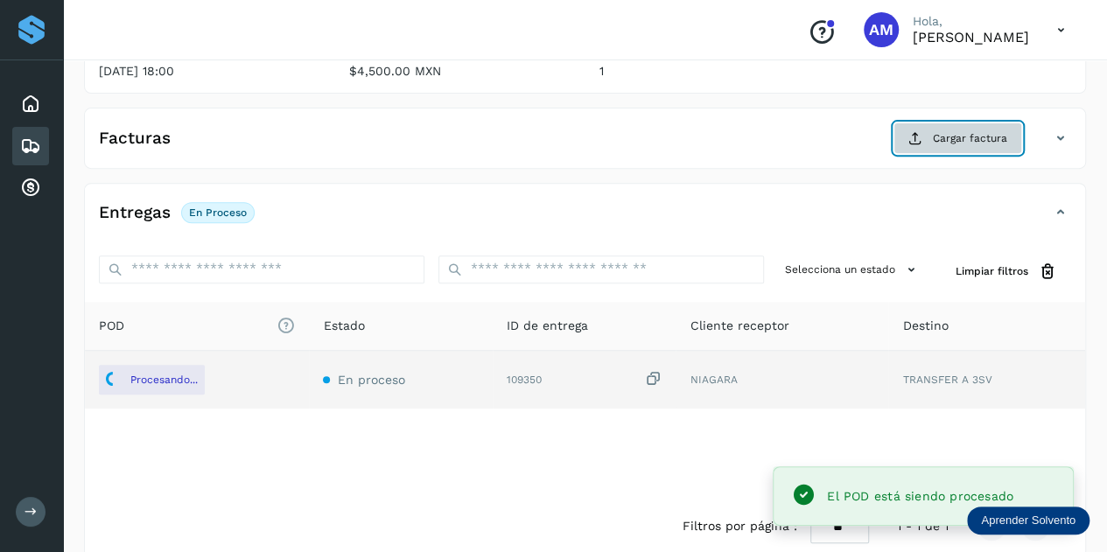
click at [937, 146] on button "Cargar factura" at bounding box center [957, 137] width 129 height 31
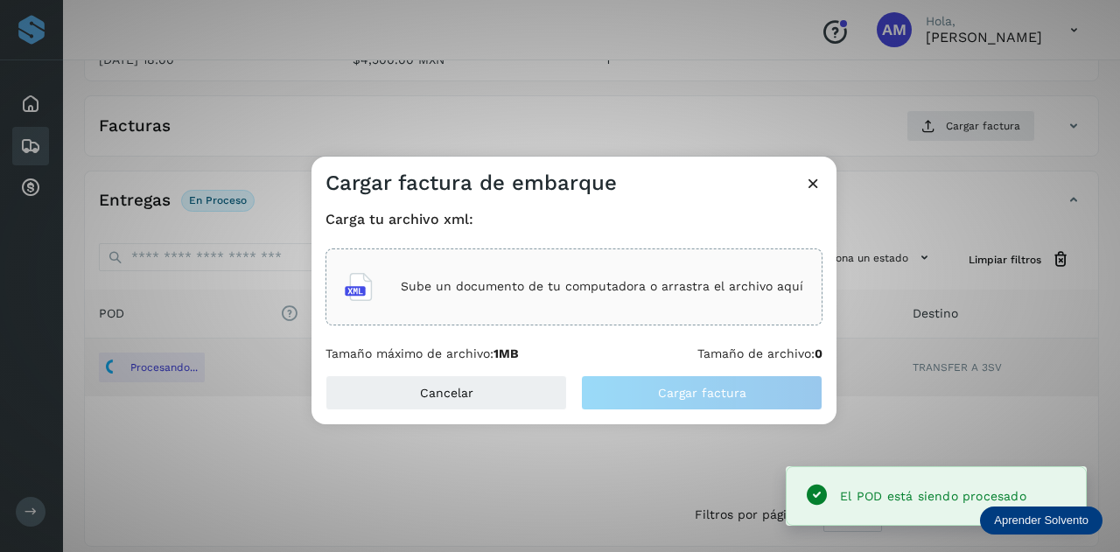
click at [602, 286] on p "Sube un documento de tu computadora o arrastra el archivo aquí" at bounding box center [602, 286] width 402 height 15
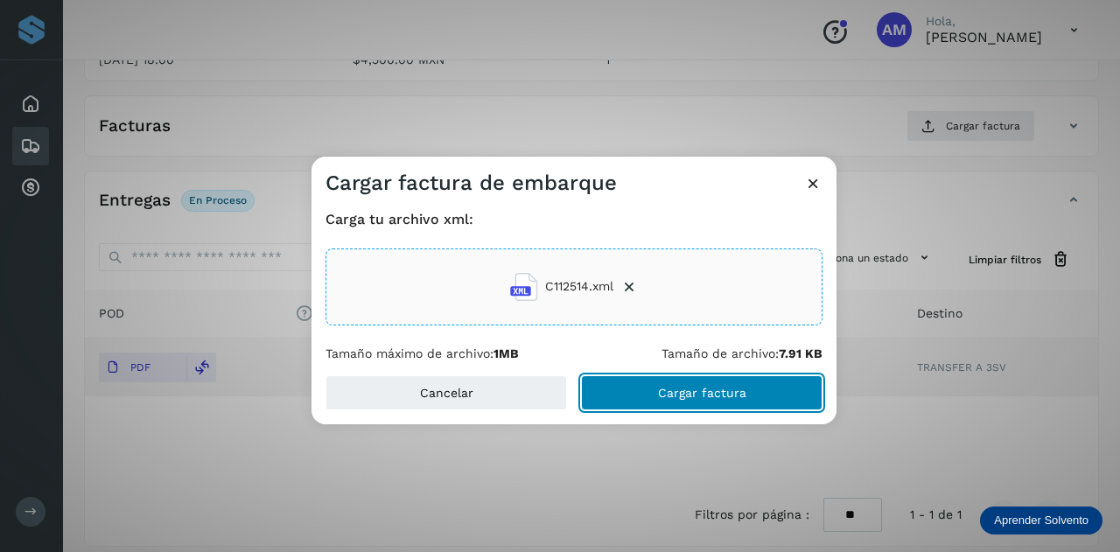
click at [665, 395] on span "Cargar factura" at bounding box center [702, 393] width 88 height 12
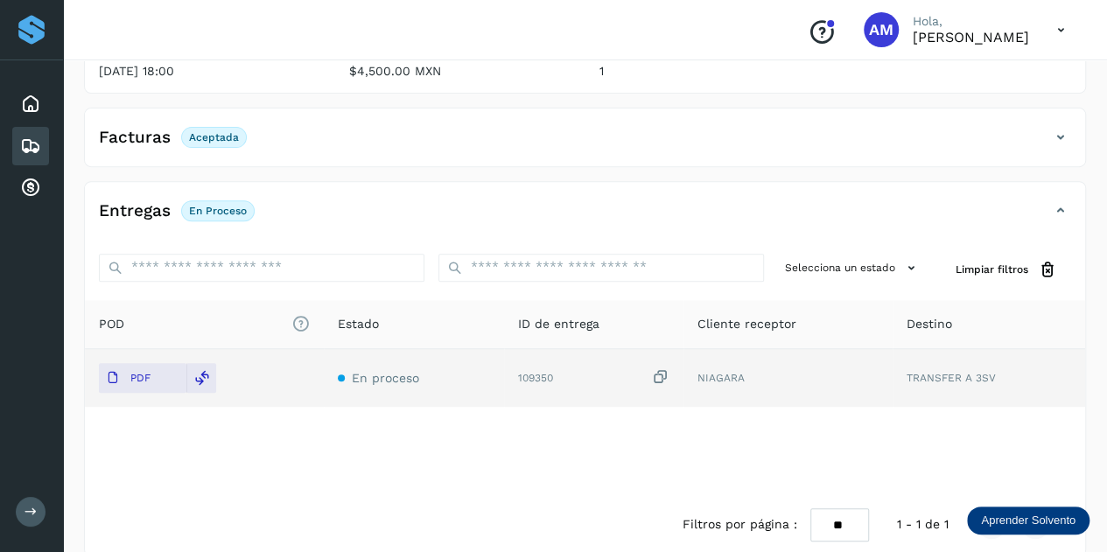
scroll to position [0, 0]
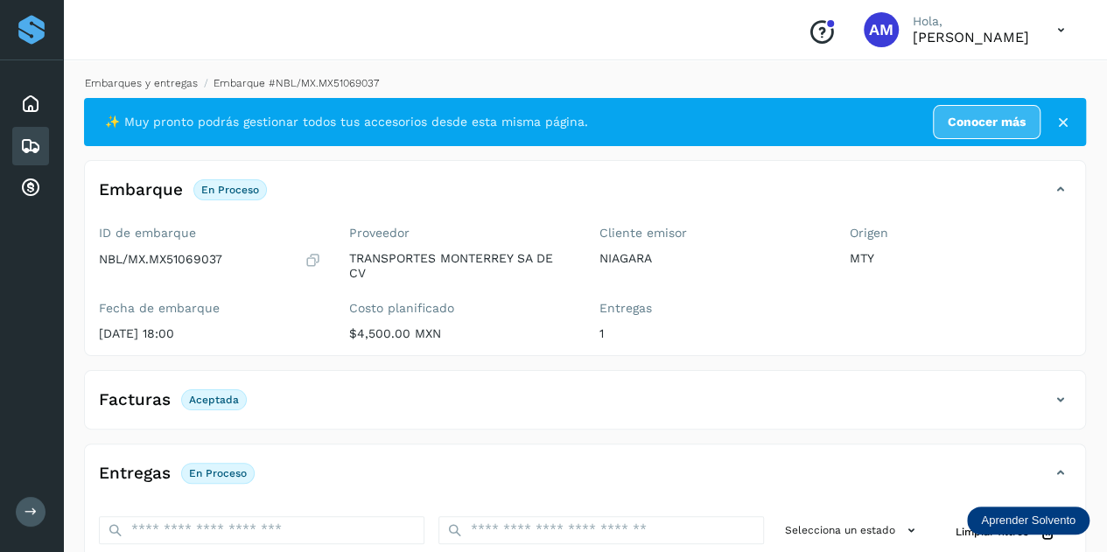
click at [170, 80] on link "Embarques y entregas" at bounding box center [141, 83] width 113 height 12
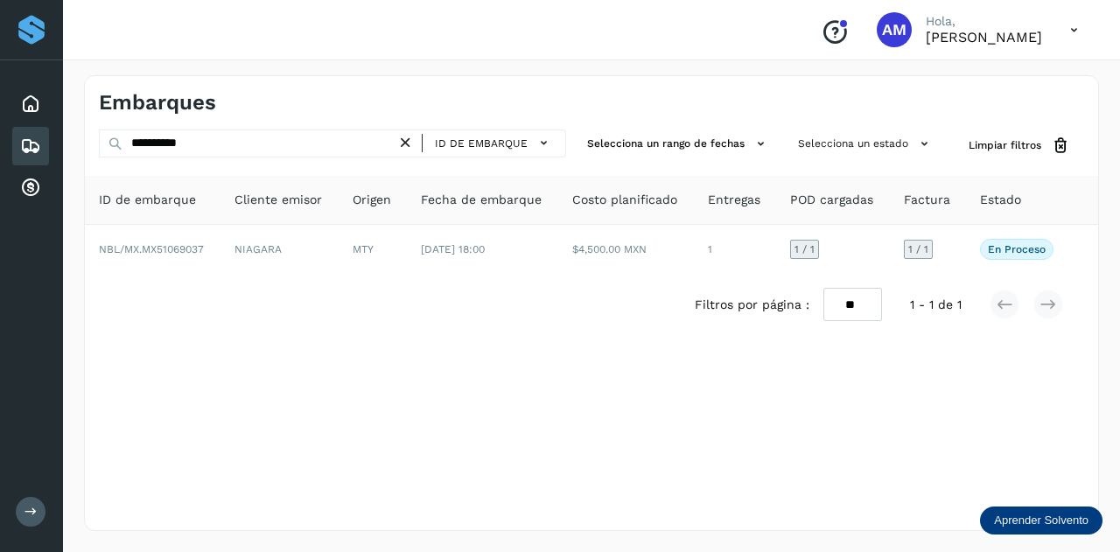
click at [409, 143] on icon at bounding box center [405, 143] width 18 height 18
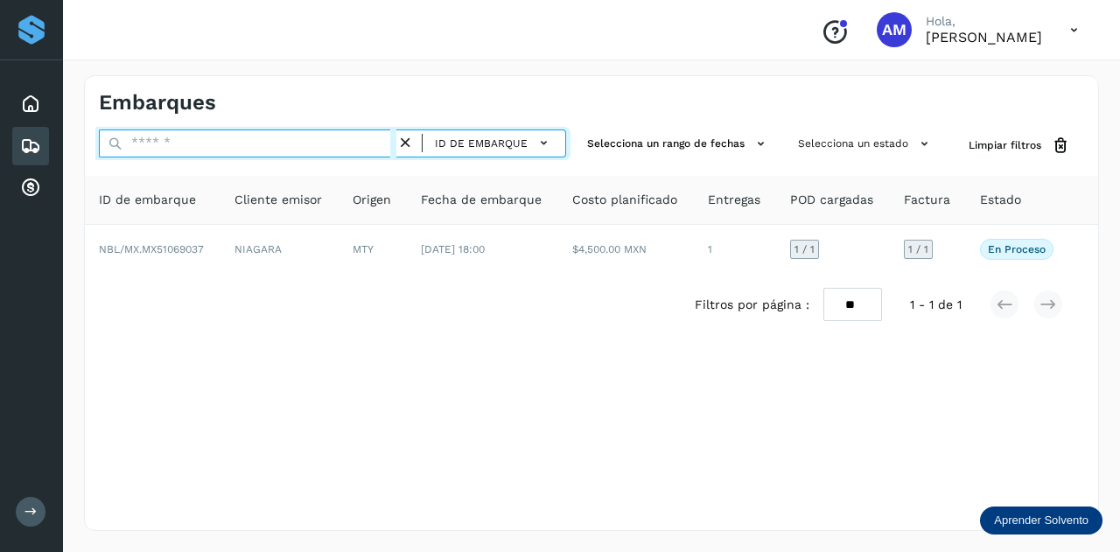
click at [360, 143] on input "text" at bounding box center [247, 143] width 297 height 28
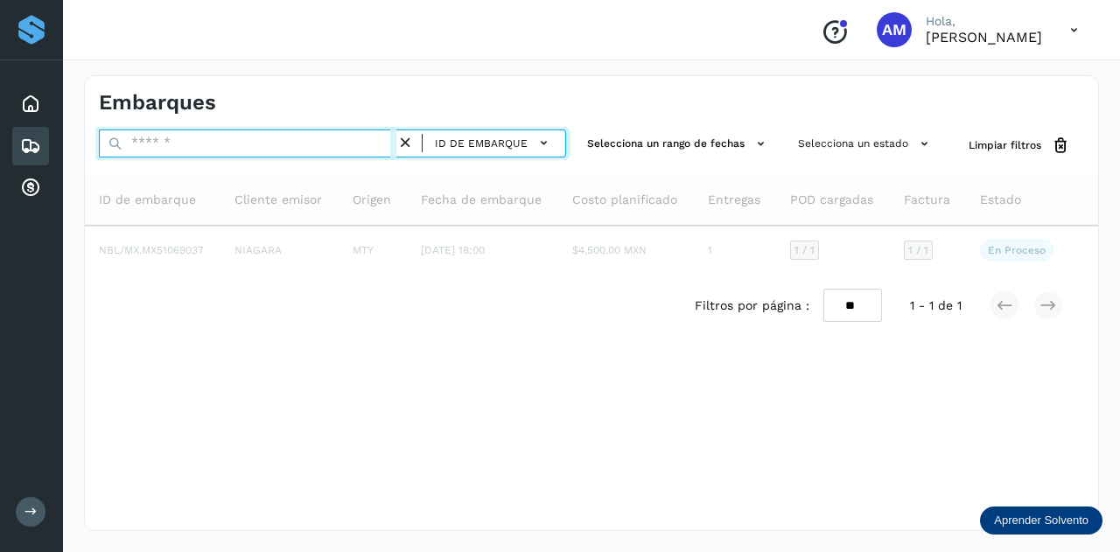
paste input "**********"
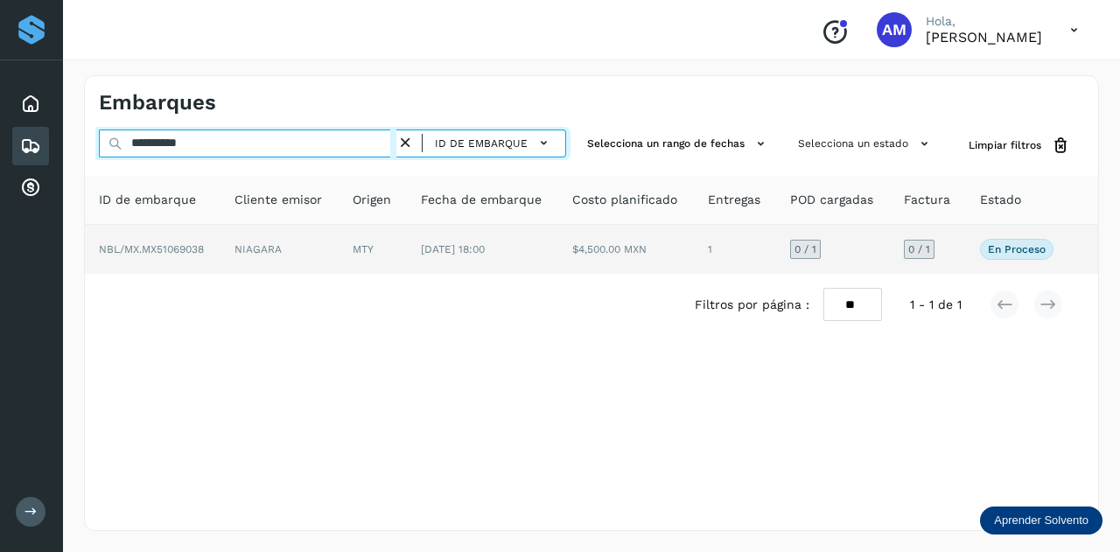
type input "**********"
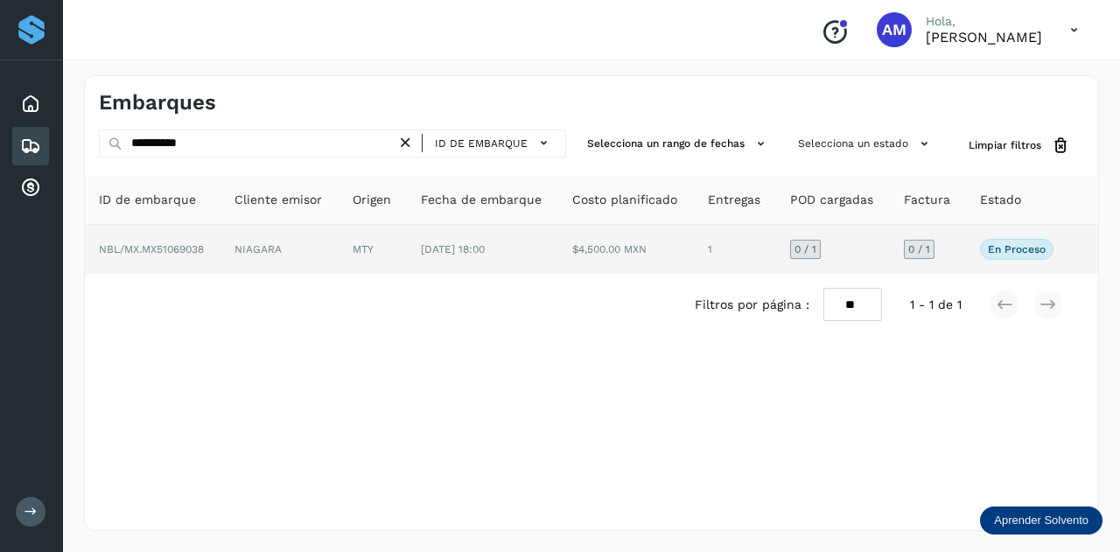
click at [407, 260] on td "MTY" at bounding box center [483, 249] width 152 height 49
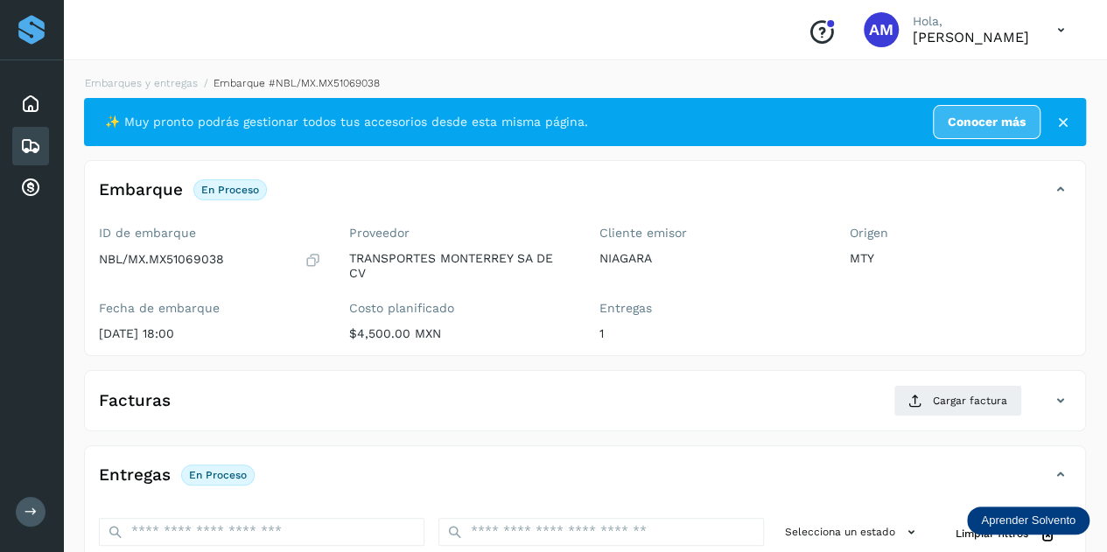
scroll to position [175, 0]
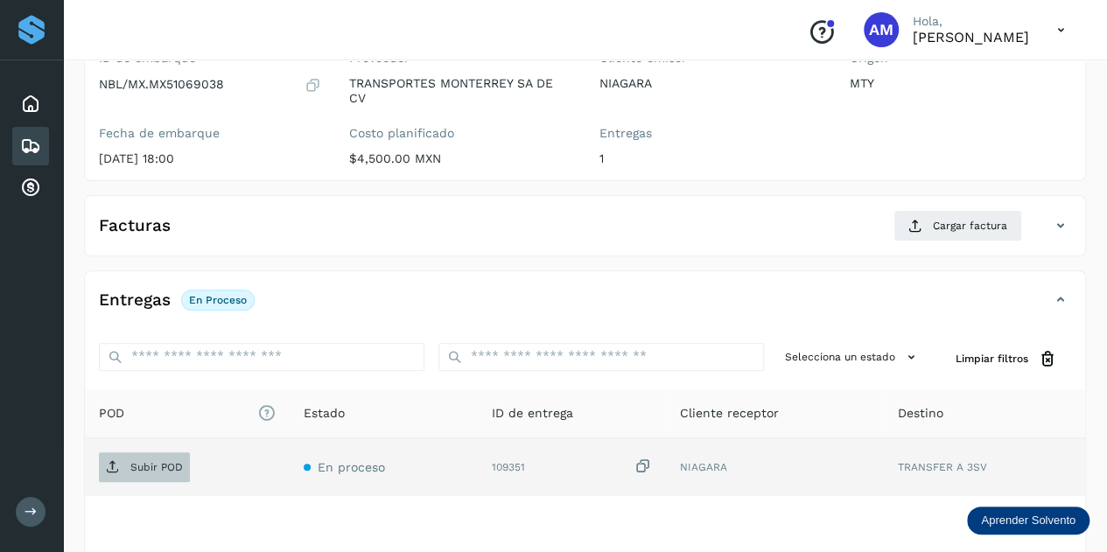
click at [171, 464] on p "Subir POD" at bounding box center [156, 467] width 52 height 12
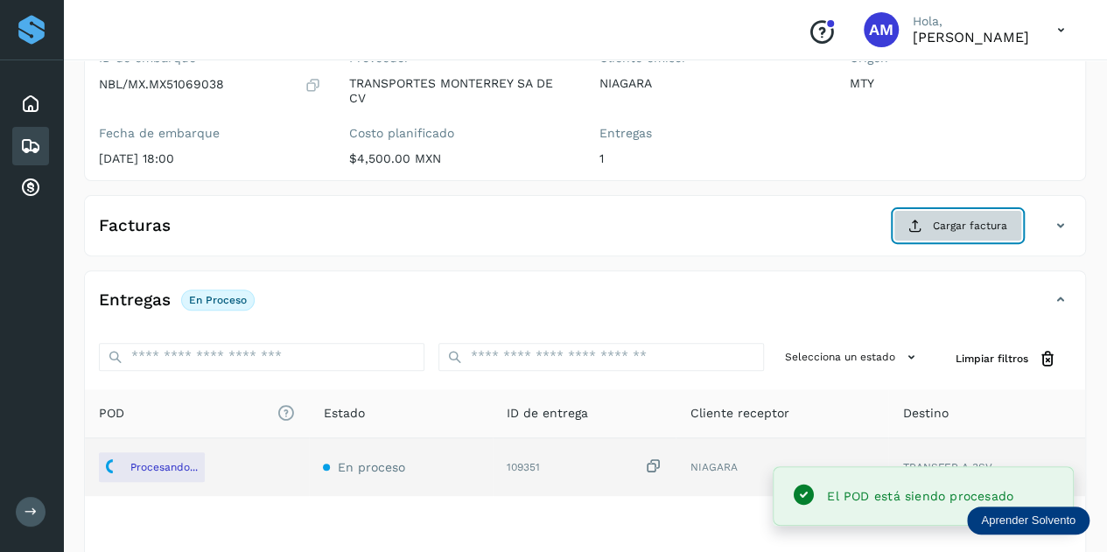
click at [953, 228] on span "Cargar factura" at bounding box center [969, 226] width 74 height 16
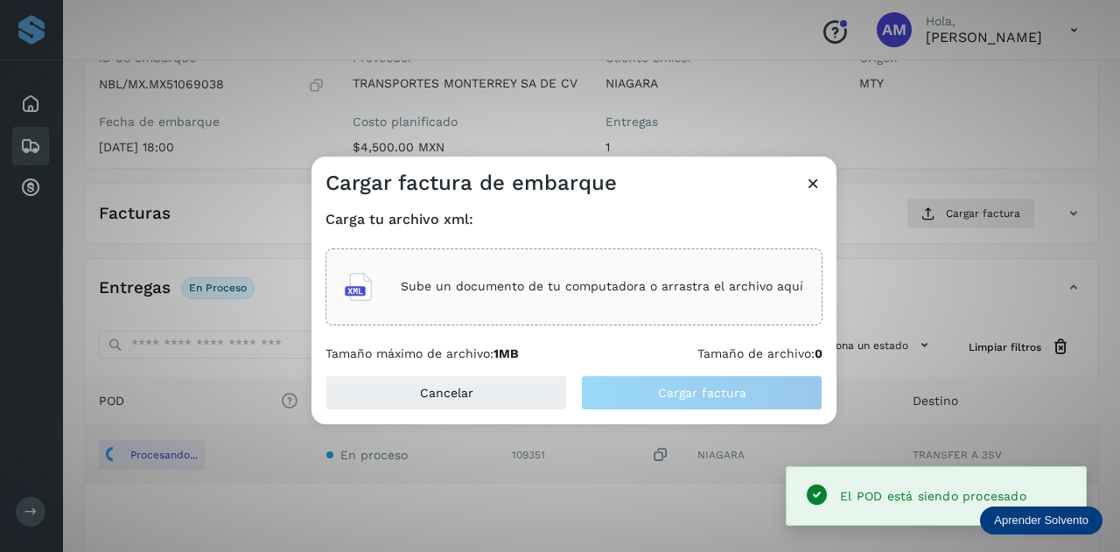
click at [432, 269] on div "Sube un documento de tu computadora o arrastra el archivo aquí" at bounding box center [574, 286] width 458 height 47
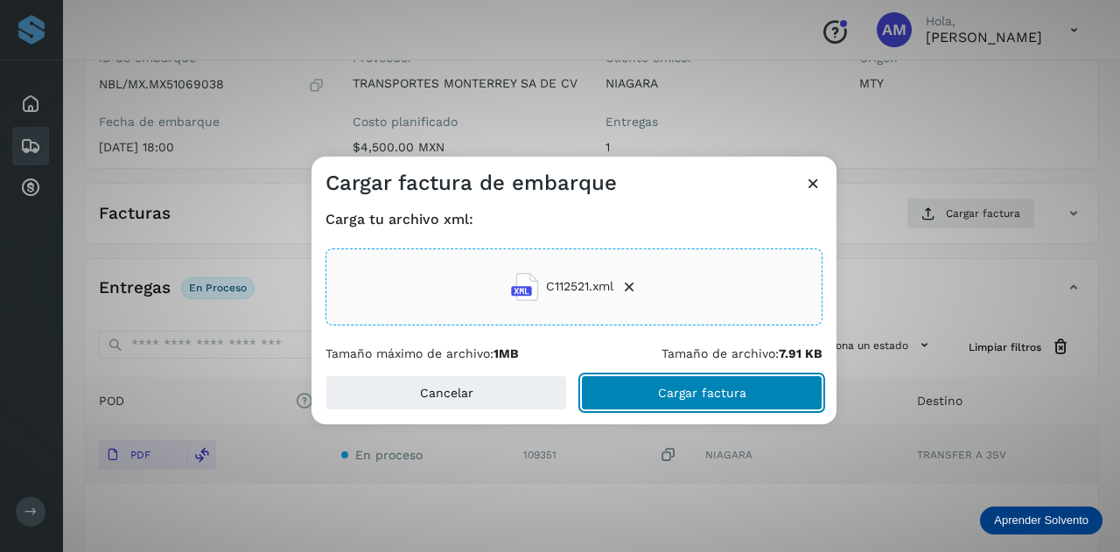
click at [659, 395] on span "Cargar factura" at bounding box center [702, 393] width 88 height 12
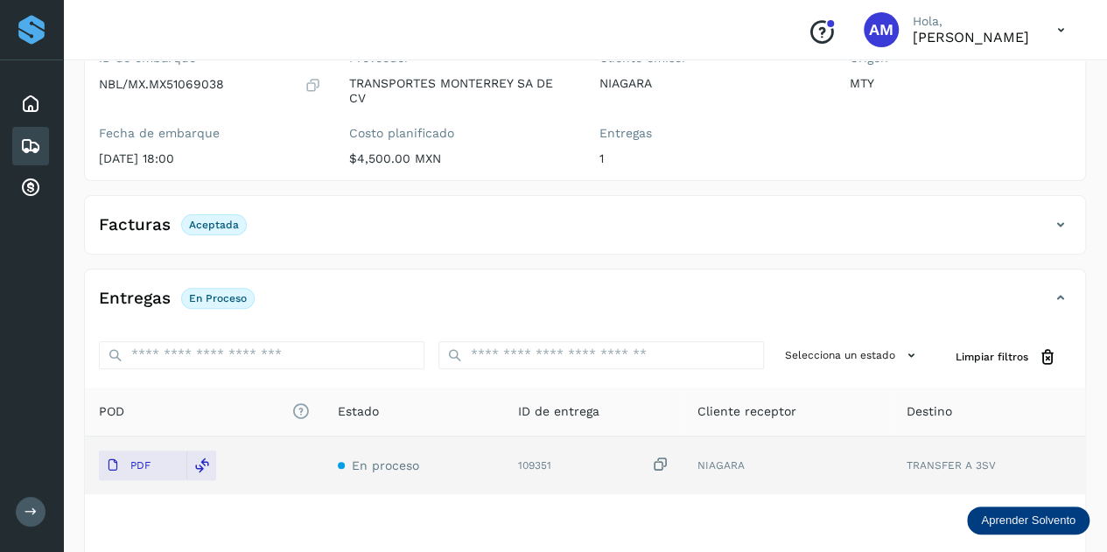
scroll to position [0, 0]
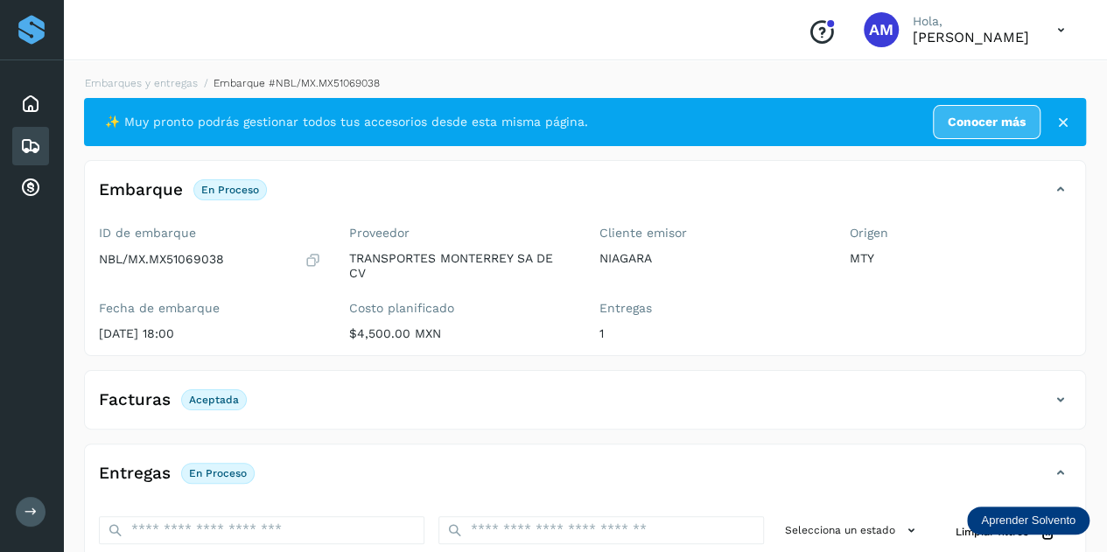
click at [124, 69] on div "Embarques y entregas Embarque #NBL/MX.MX51069038 ✨ Muy pronto podrás gestionar …" at bounding box center [585, 447] width 1044 height 786
click at [124, 81] on link "Embarques y entregas" at bounding box center [141, 83] width 113 height 12
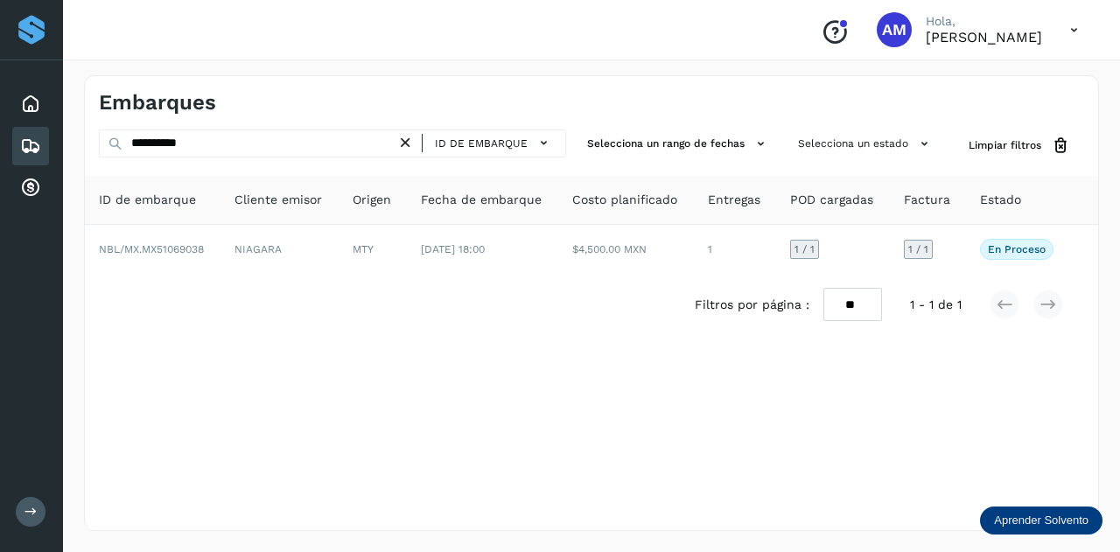
click at [411, 145] on icon at bounding box center [405, 143] width 18 height 18
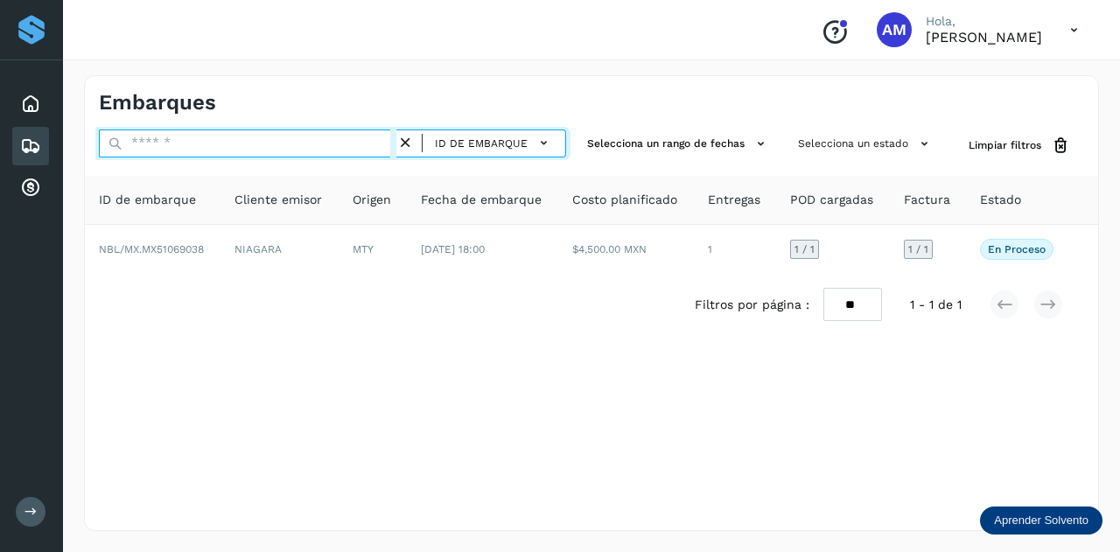
click at [388, 144] on input "text" at bounding box center [247, 143] width 297 height 28
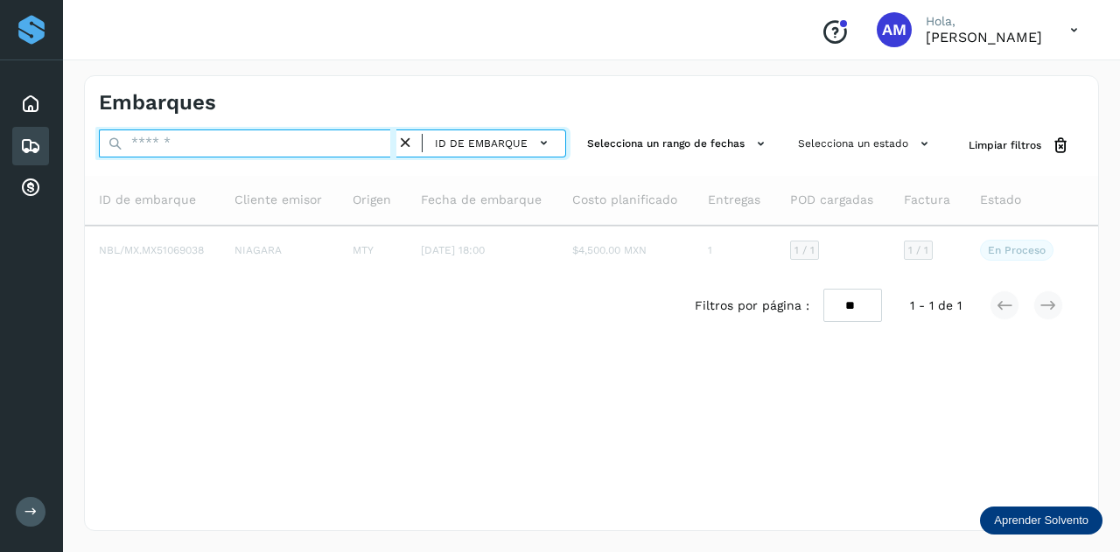
click at [388, 144] on input "text" at bounding box center [247, 143] width 297 height 28
paste input "**********"
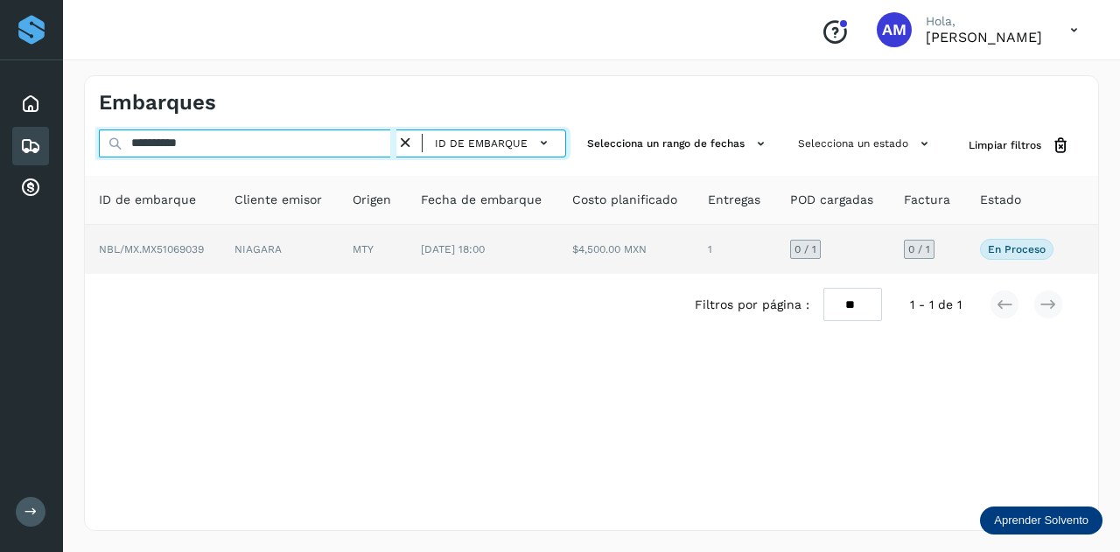
type input "**********"
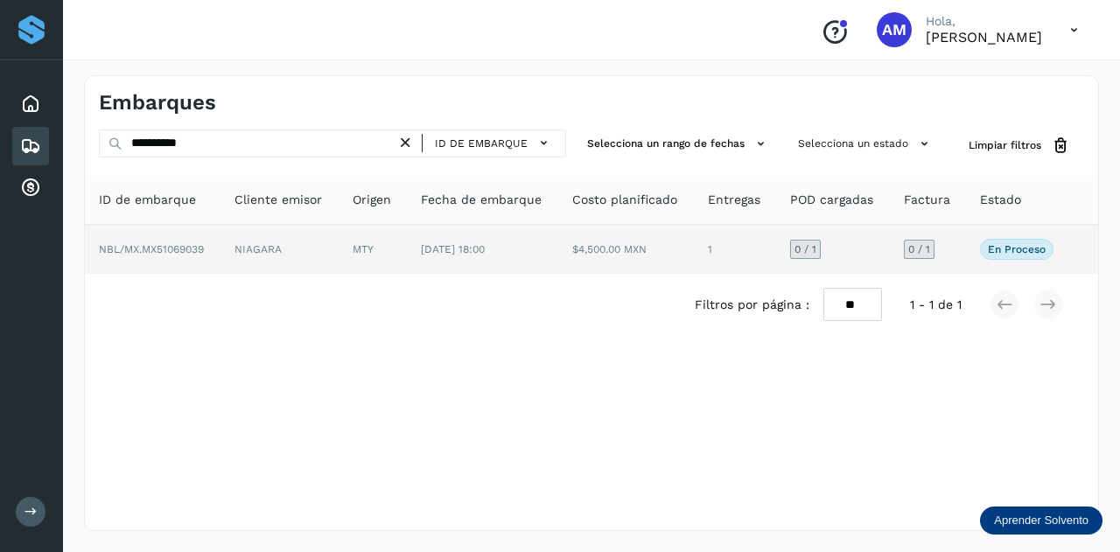
click at [339, 254] on td "NIAGARA" at bounding box center [373, 249] width 68 height 49
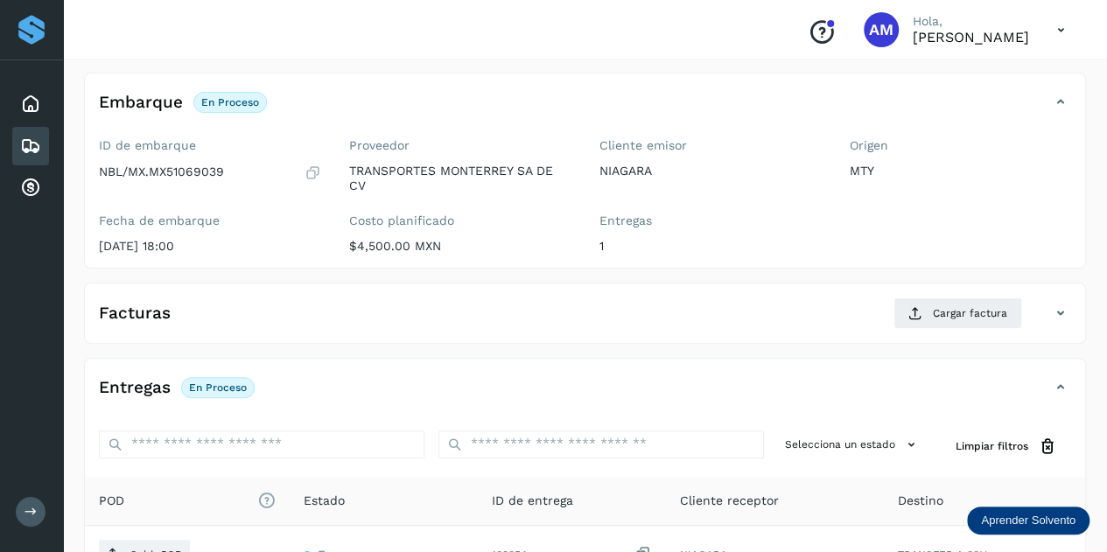
scroll to position [175, 0]
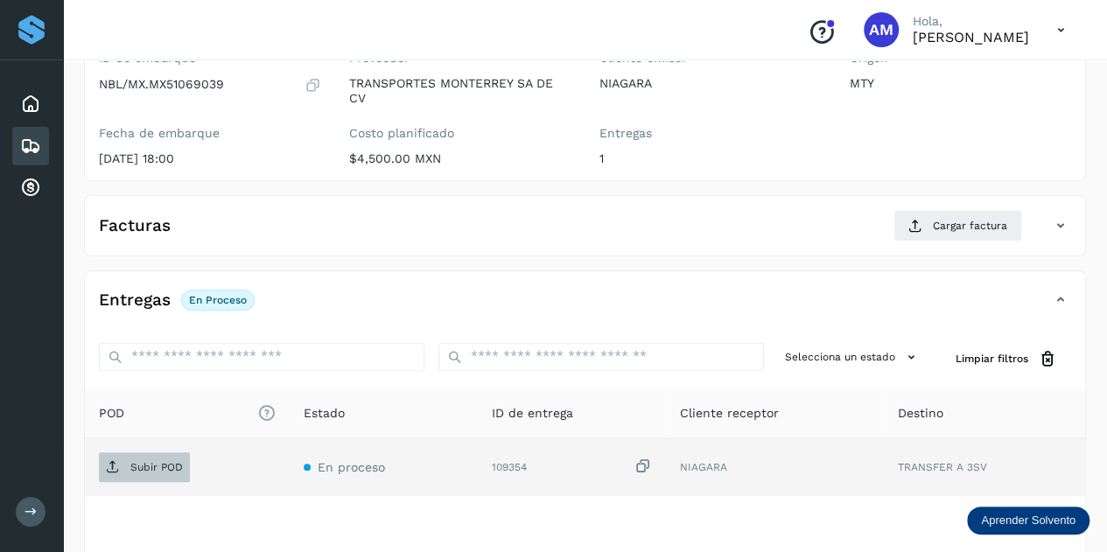
click at [147, 456] on span "Subir POD" at bounding box center [144, 467] width 91 height 28
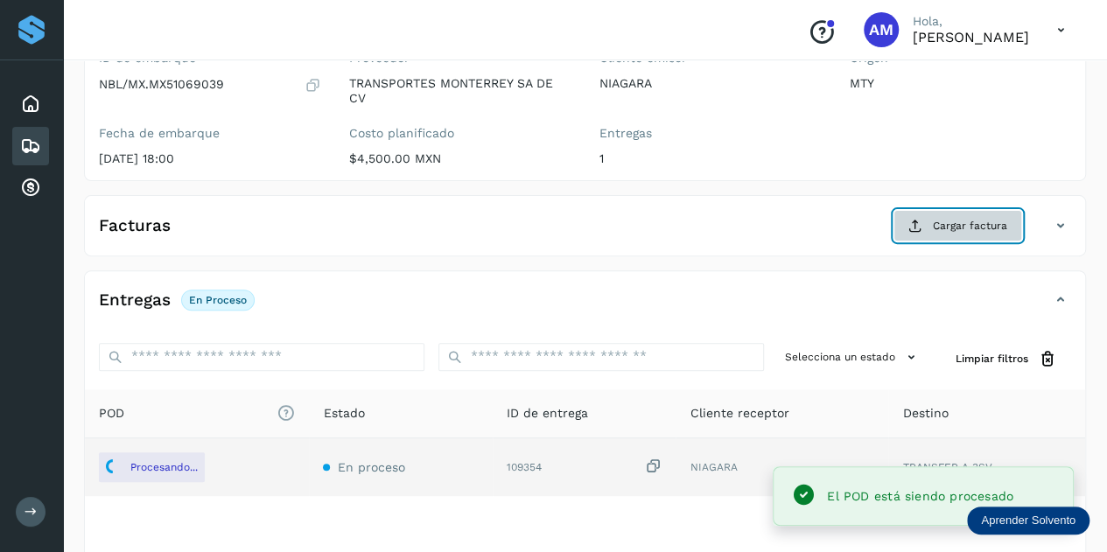
click at [971, 228] on span "Cargar factura" at bounding box center [969, 226] width 74 height 16
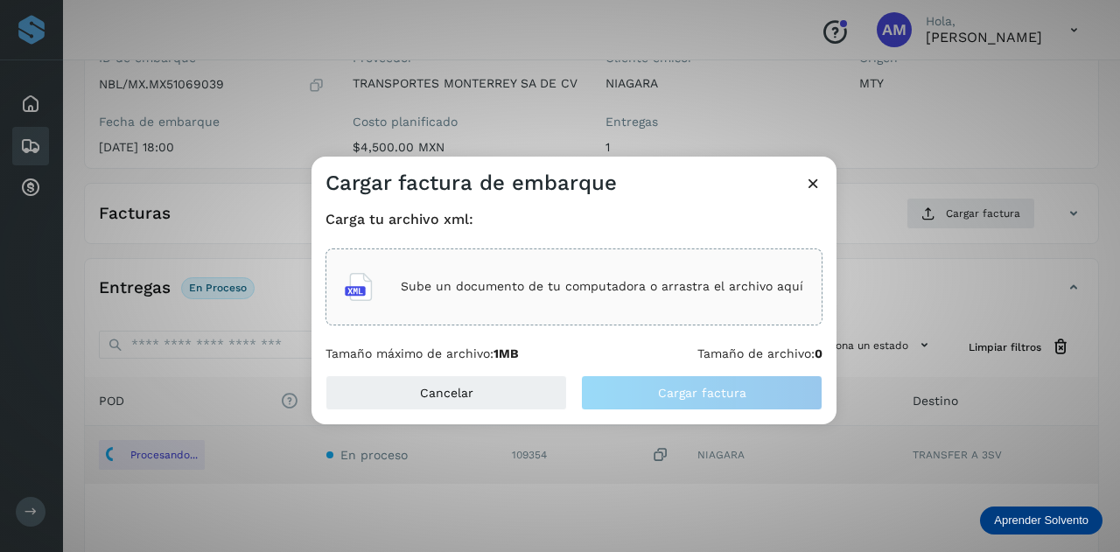
click at [653, 285] on p "Sube un documento de tu computadora o arrastra el archivo aquí" at bounding box center [602, 286] width 402 height 15
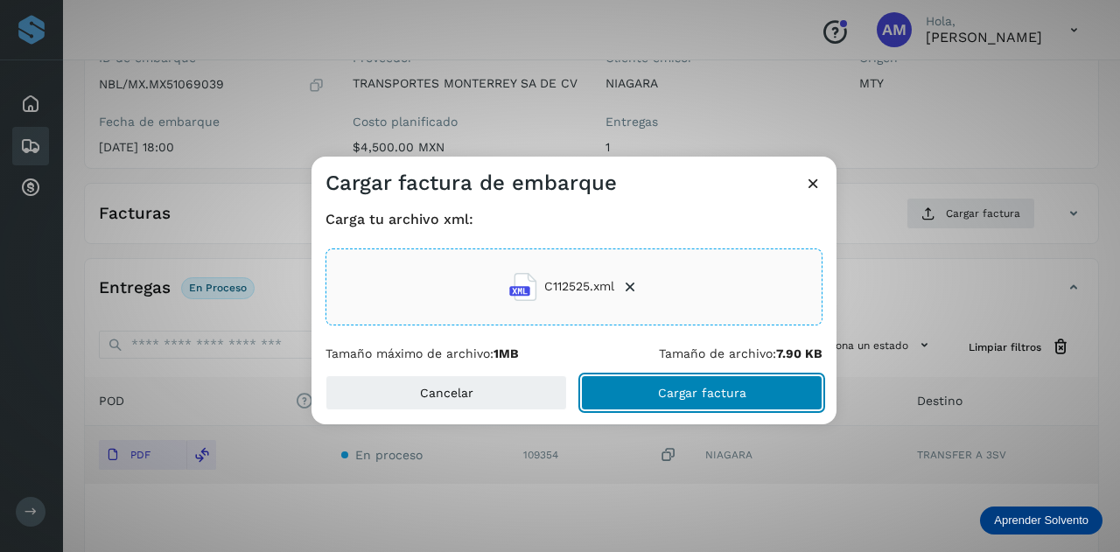
click at [734, 391] on span "Cargar factura" at bounding box center [702, 393] width 88 height 12
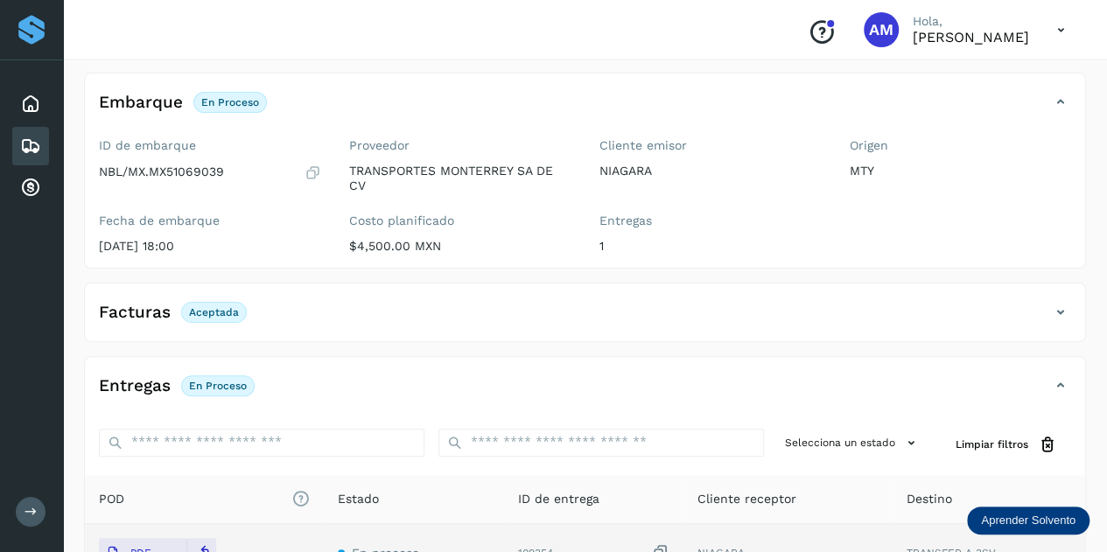
scroll to position [0, 0]
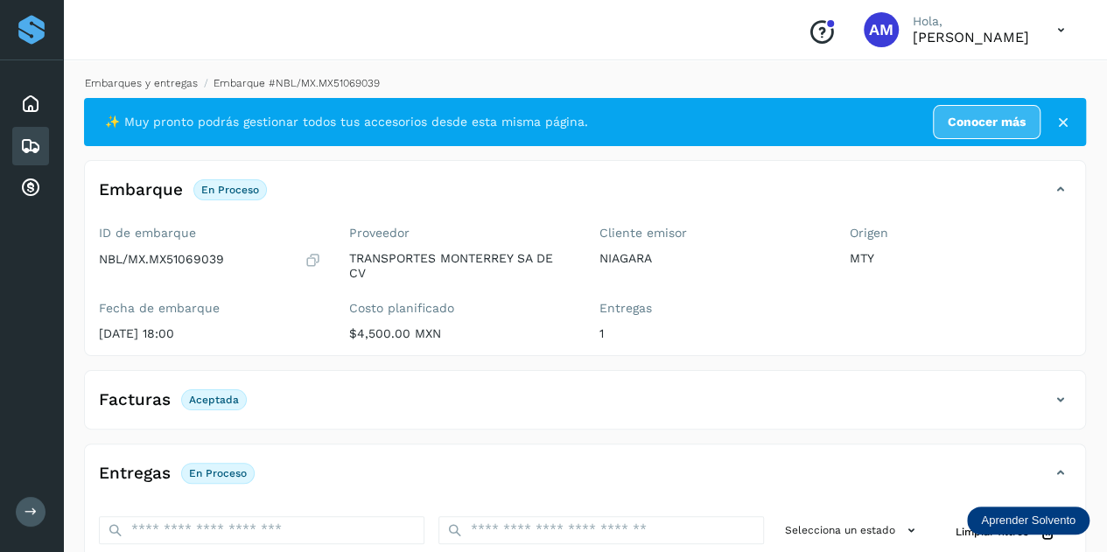
click at [192, 88] on link "Embarques y entregas" at bounding box center [141, 83] width 113 height 12
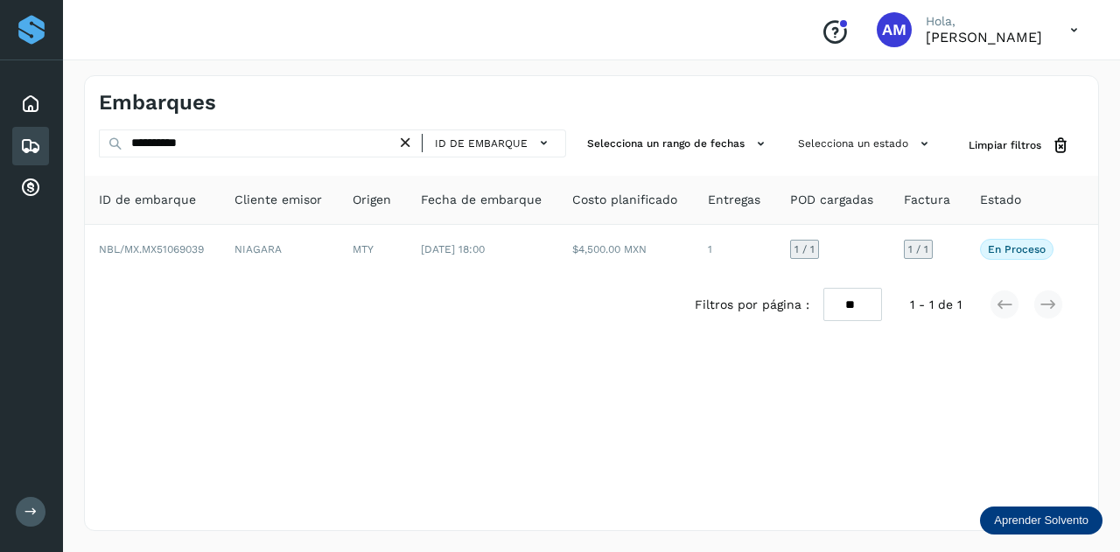
click at [400, 136] on icon at bounding box center [405, 143] width 18 height 18
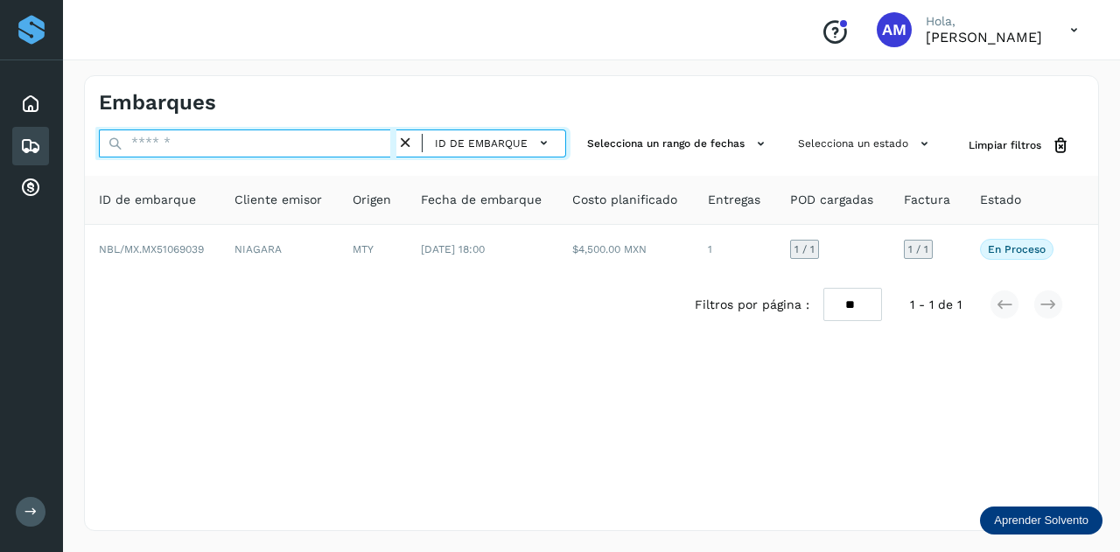
click at [328, 143] on input "text" at bounding box center [247, 143] width 297 height 28
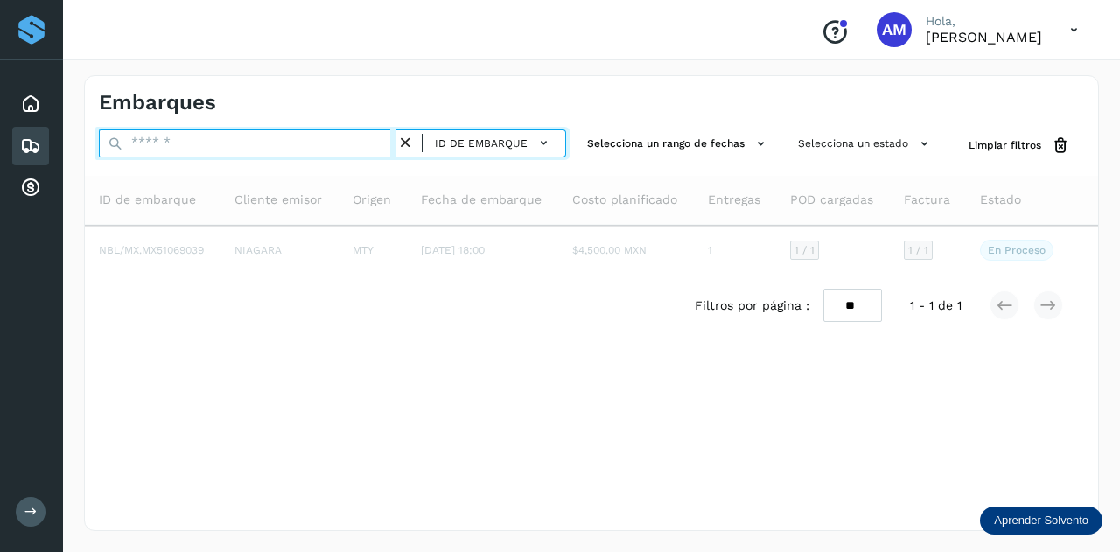
paste input "**********"
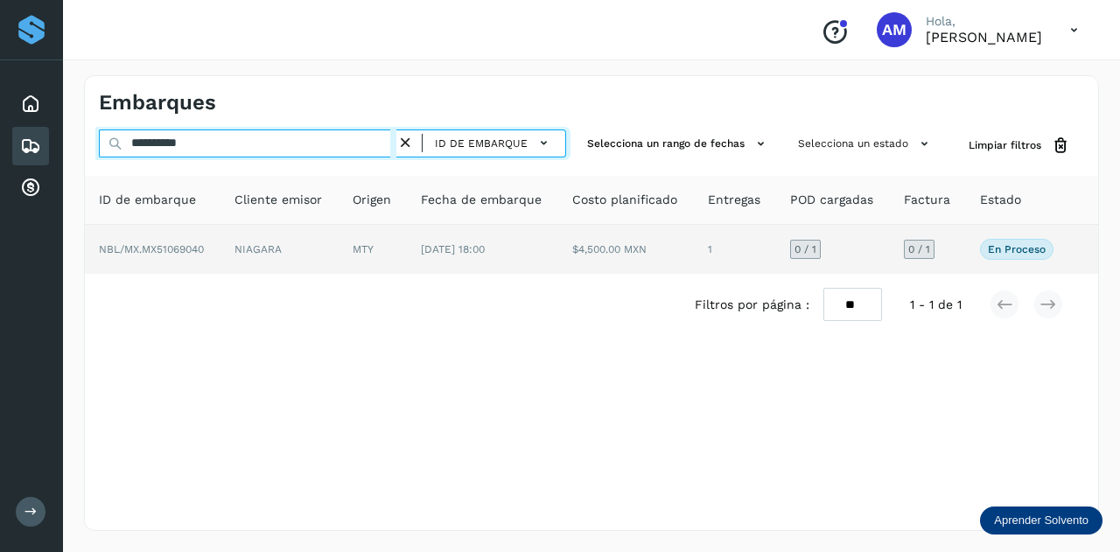
type input "**********"
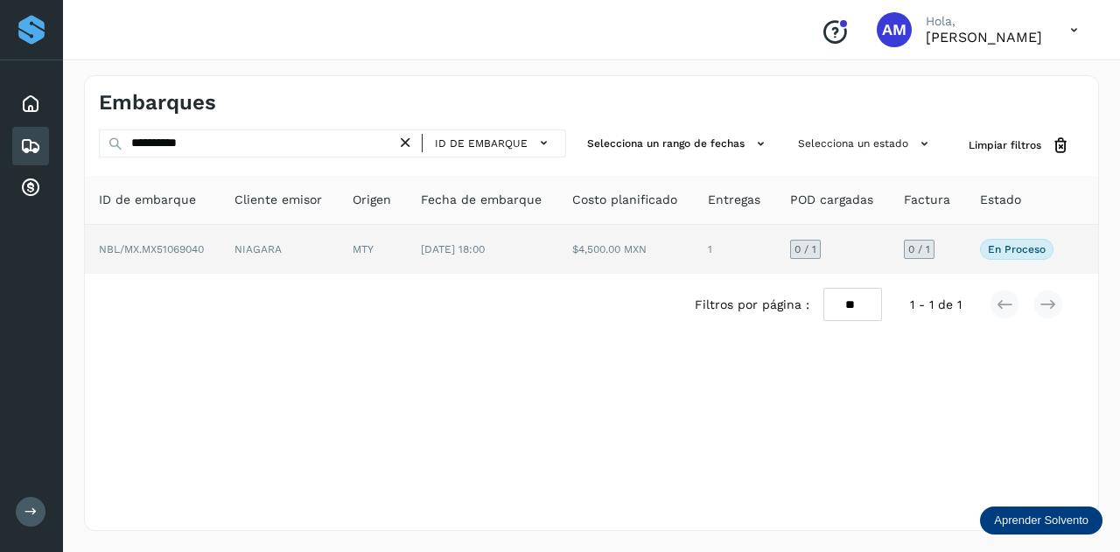
click at [339, 250] on td "NIAGARA" at bounding box center [373, 249] width 68 height 49
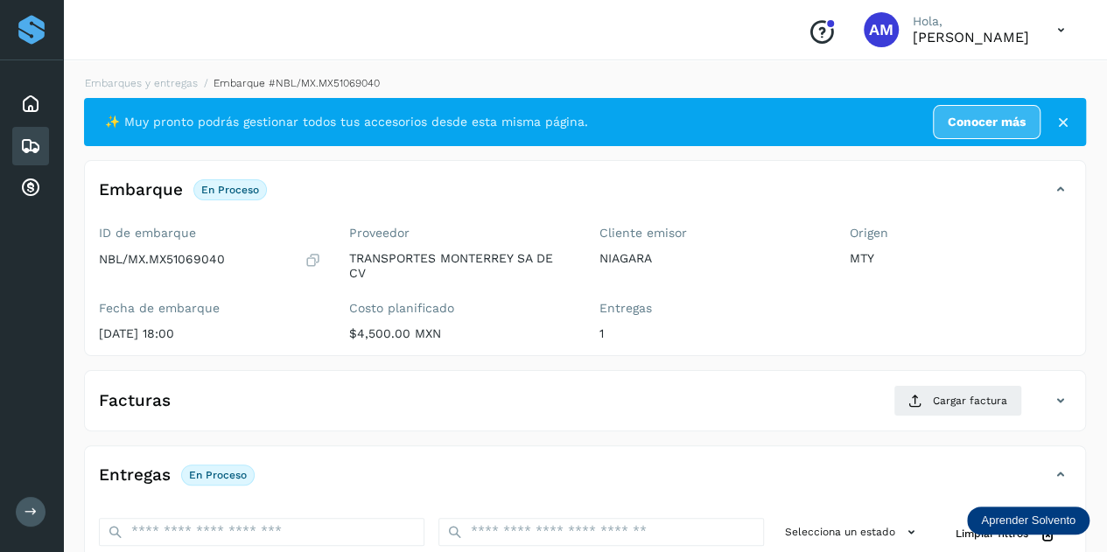
scroll to position [175, 0]
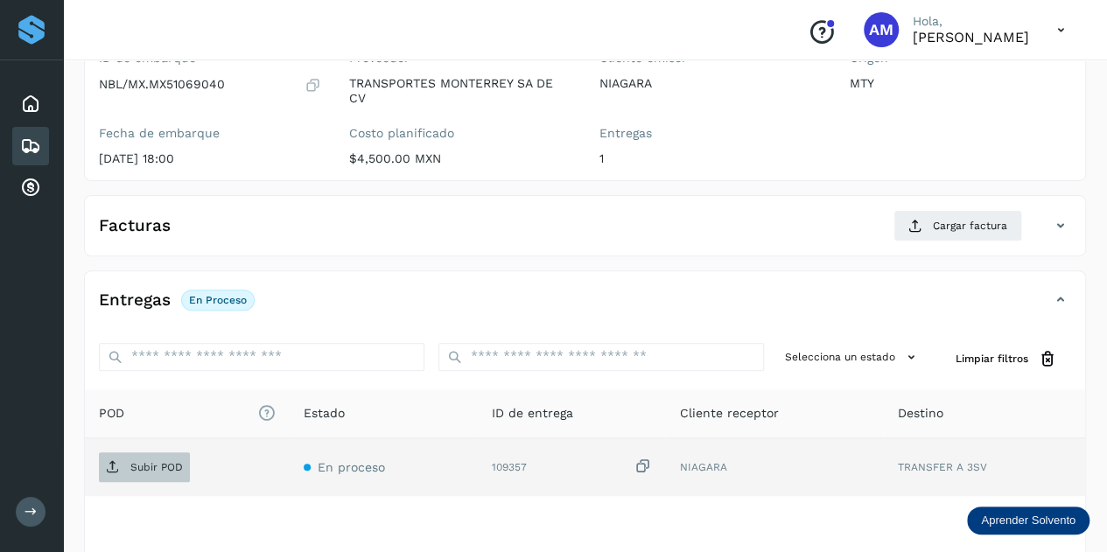
click at [149, 453] on span "Subir POD" at bounding box center [144, 467] width 91 height 28
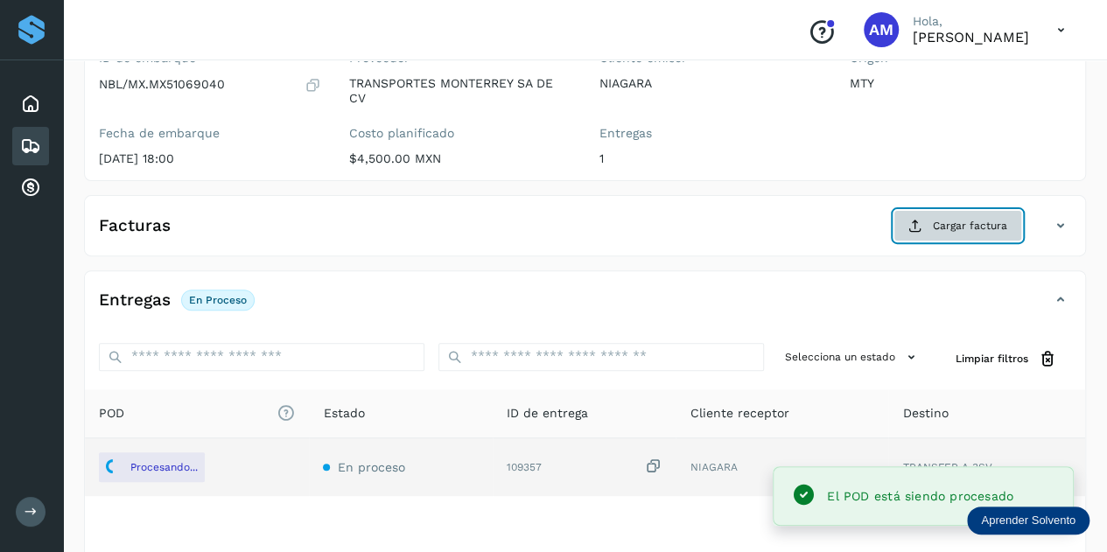
click at [930, 218] on button "Cargar factura" at bounding box center [957, 225] width 129 height 31
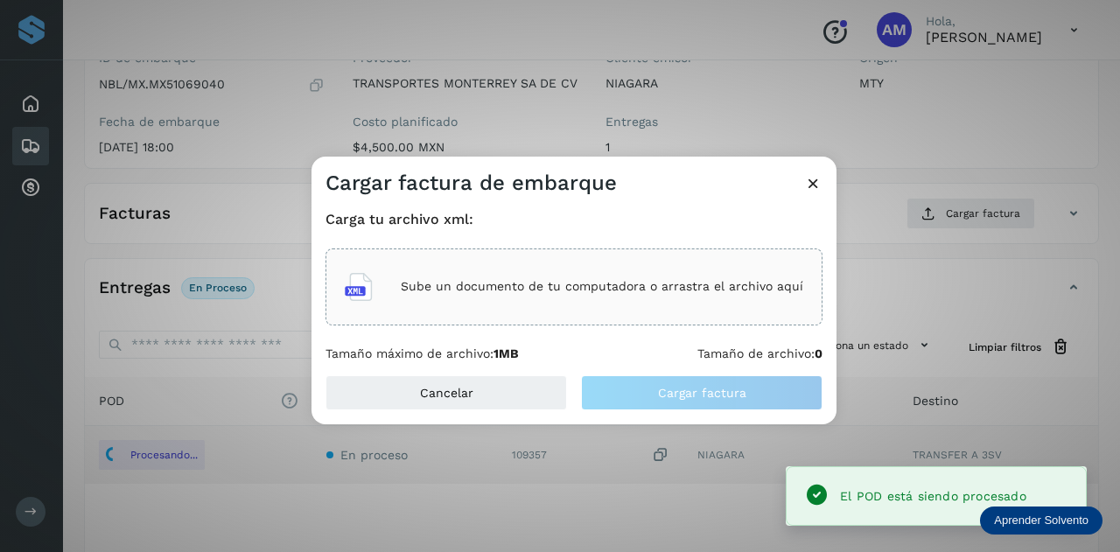
click at [691, 298] on div "Sube un documento de tu computadora o arrastra el archivo aquí" at bounding box center [574, 286] width 458 height 47
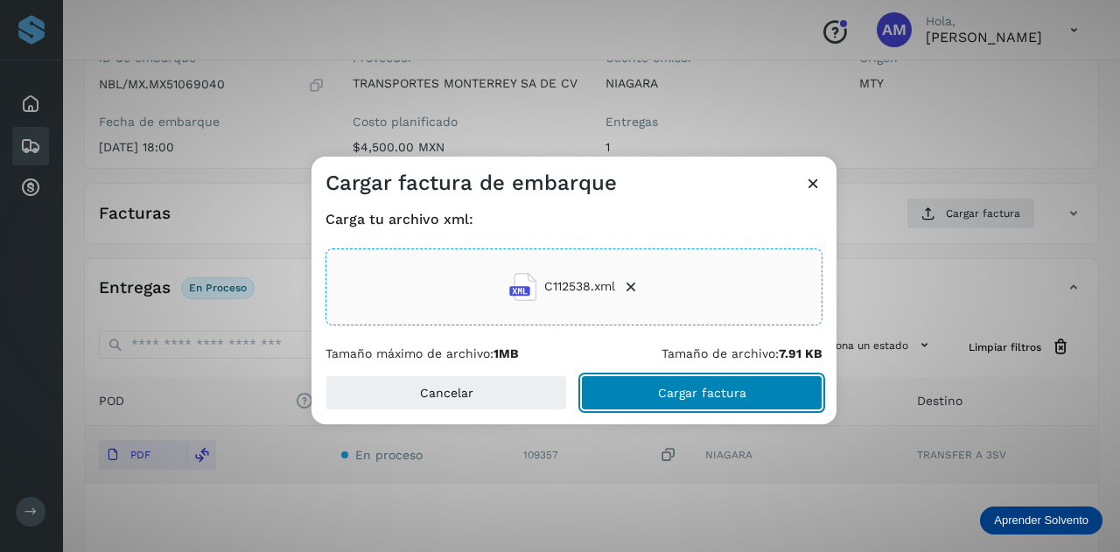
click at [633, 388] on button "Cargar factura" at bounding box center [701, 392] width 241 height 35
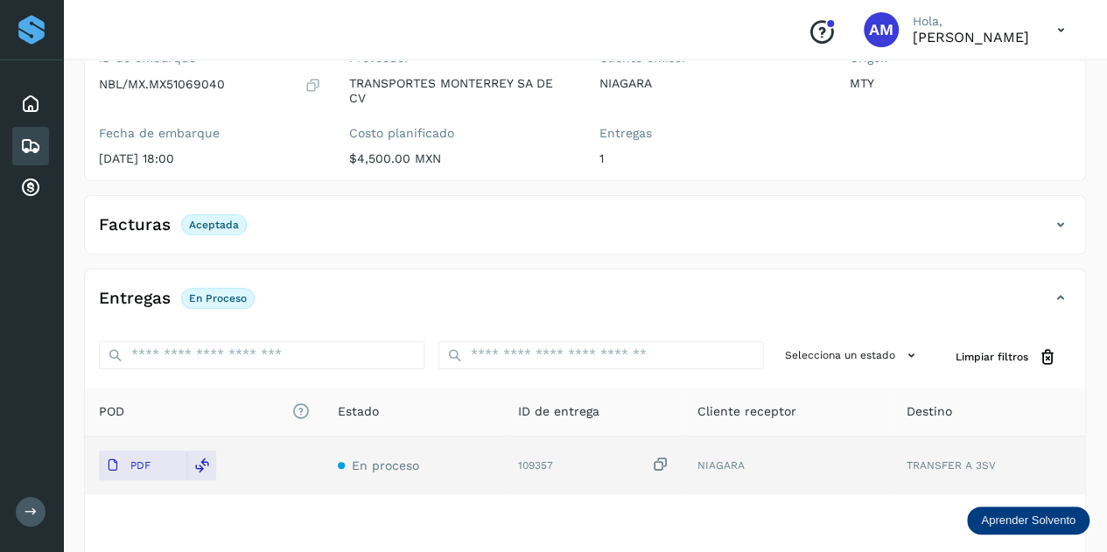
scroll to position [0, 0]
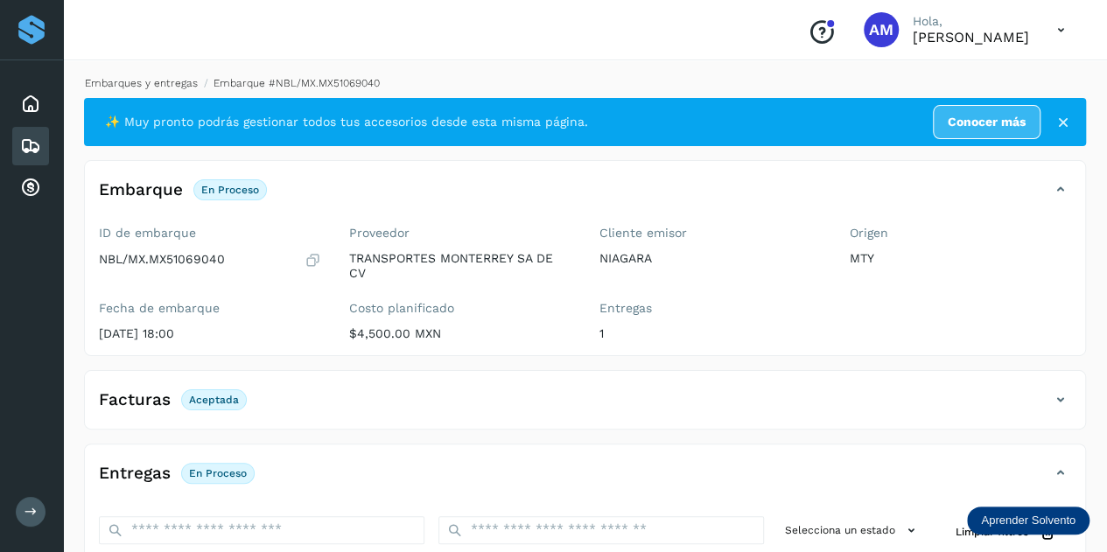
click at [135, 83] on link "Embarques y entregas" at bounding box center [141, 83] width 113 height 12
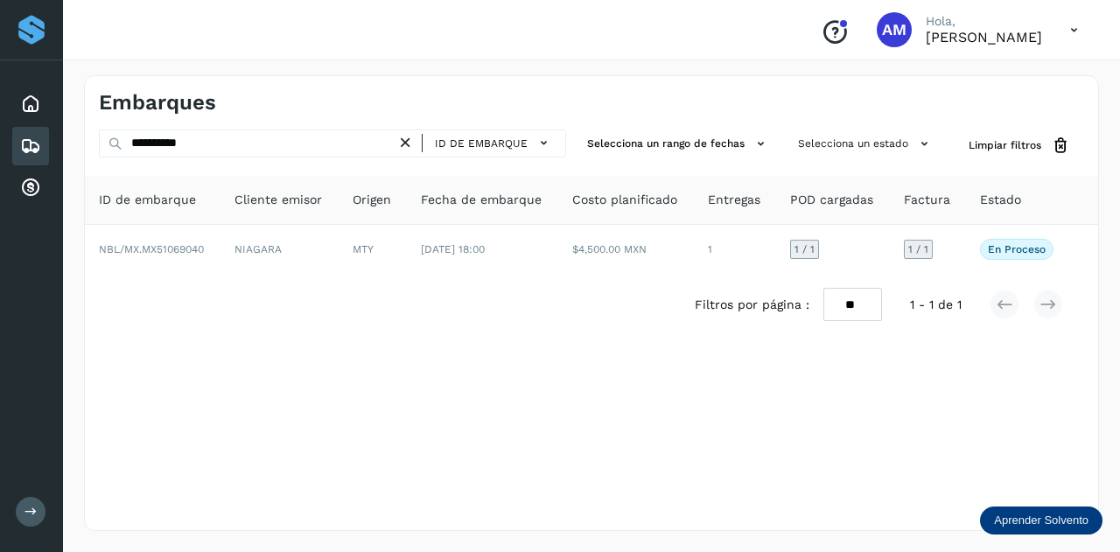
drag, startPoint x: 411, startPoint y: 150, endPoint x: 374, endPoint y: 144, distance: 38.0
click at [410, 149] on icon at bounding box center [405, 143] width 18 height 18
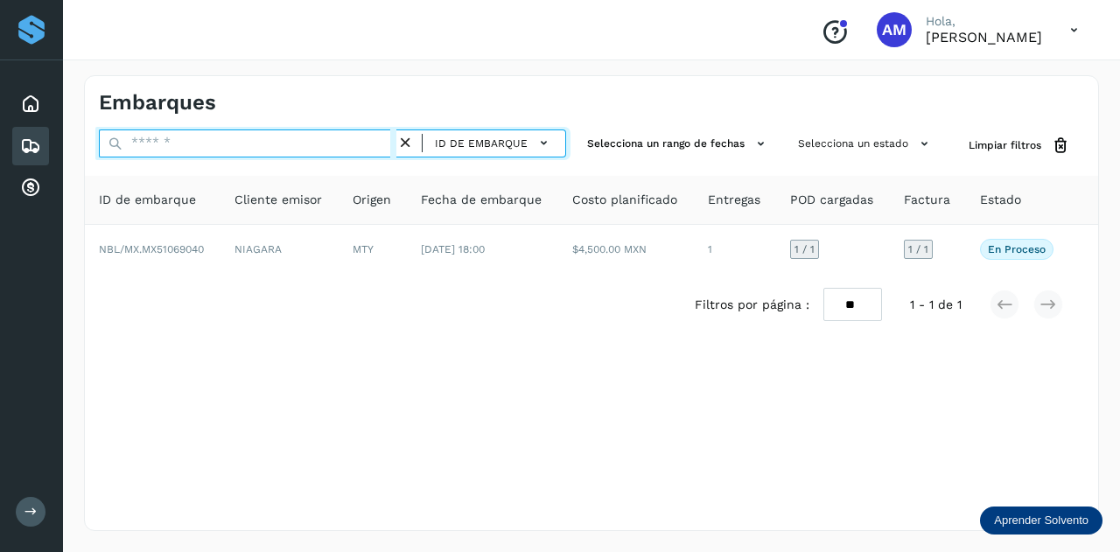
click at [374, 144] on input "text" at bounding box center [247, 143] width 297 height 28
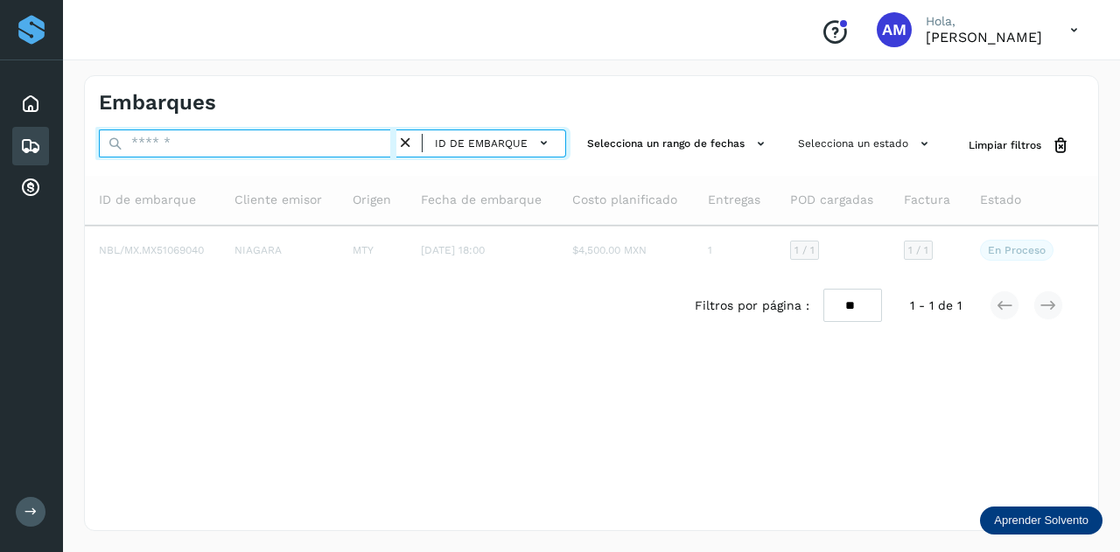
paste input "**********"
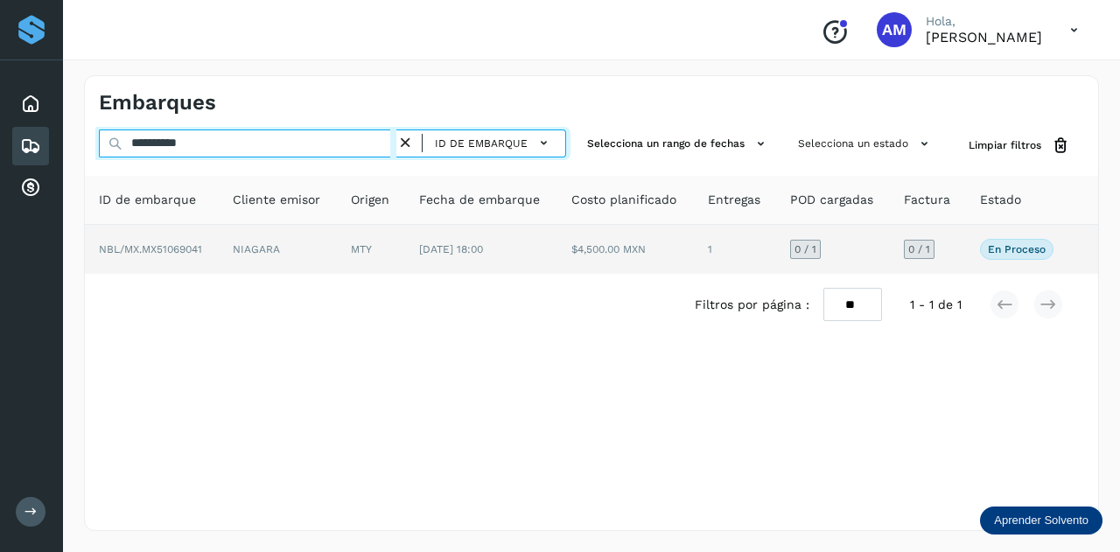
type input "**********"
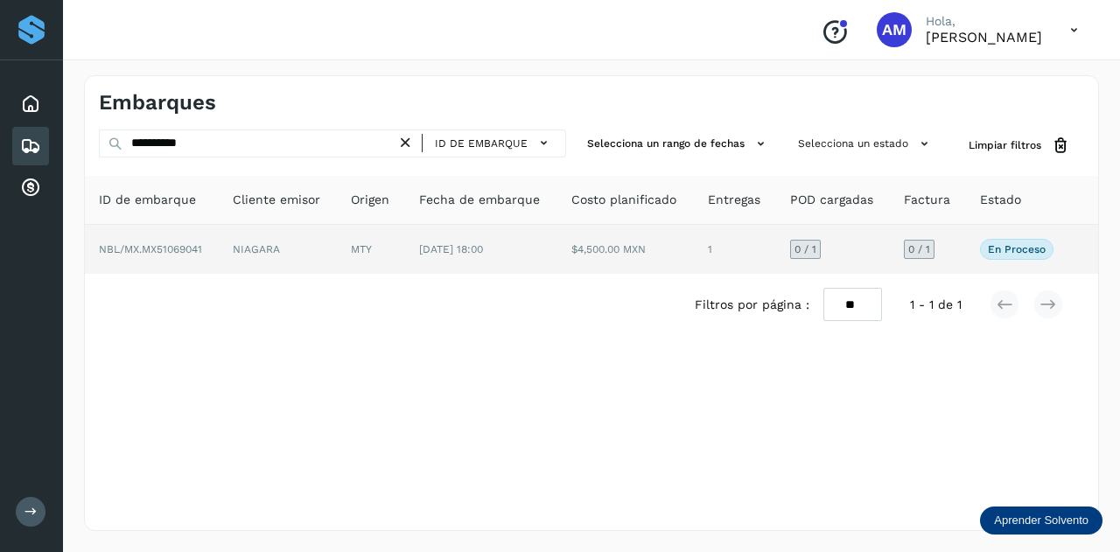
click at [405, 244] on td "MTY" at bounding box center [481, 249] width 152 height 49
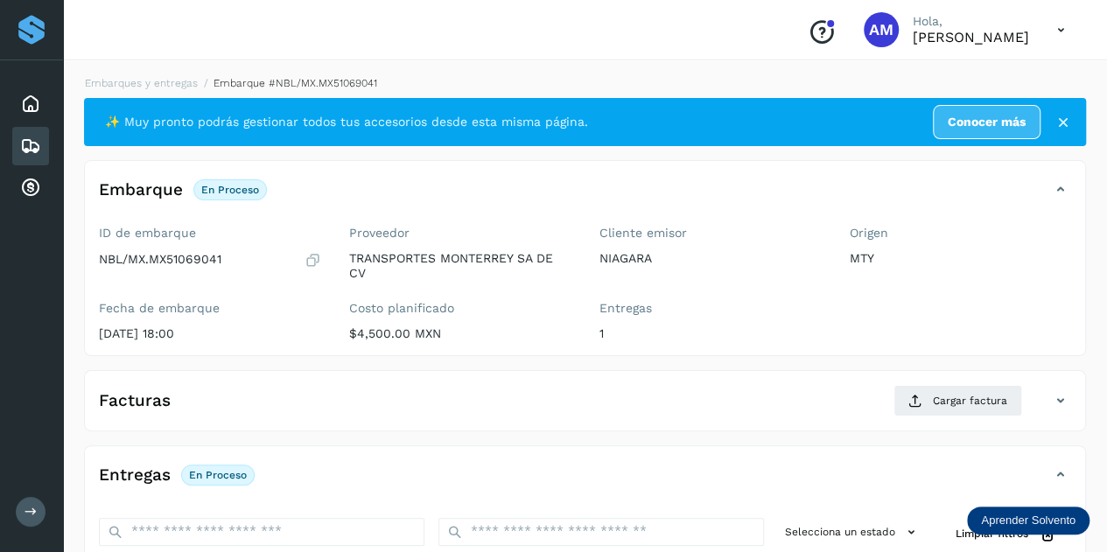
scroll to position [175, 0]
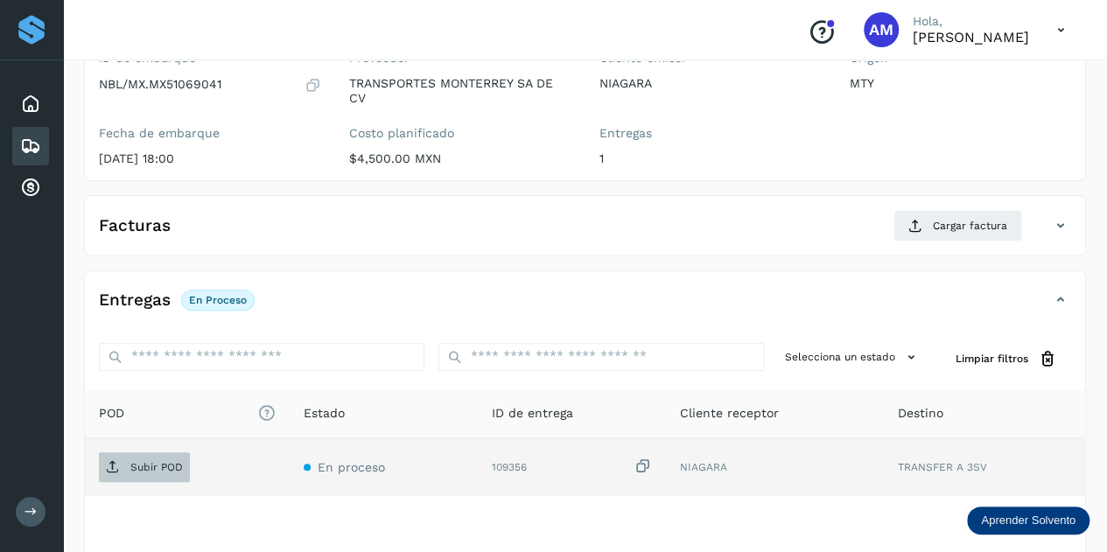
click at [153, 470] on p "Subir POD" at bounding box center [156, 467] width 52 height 12
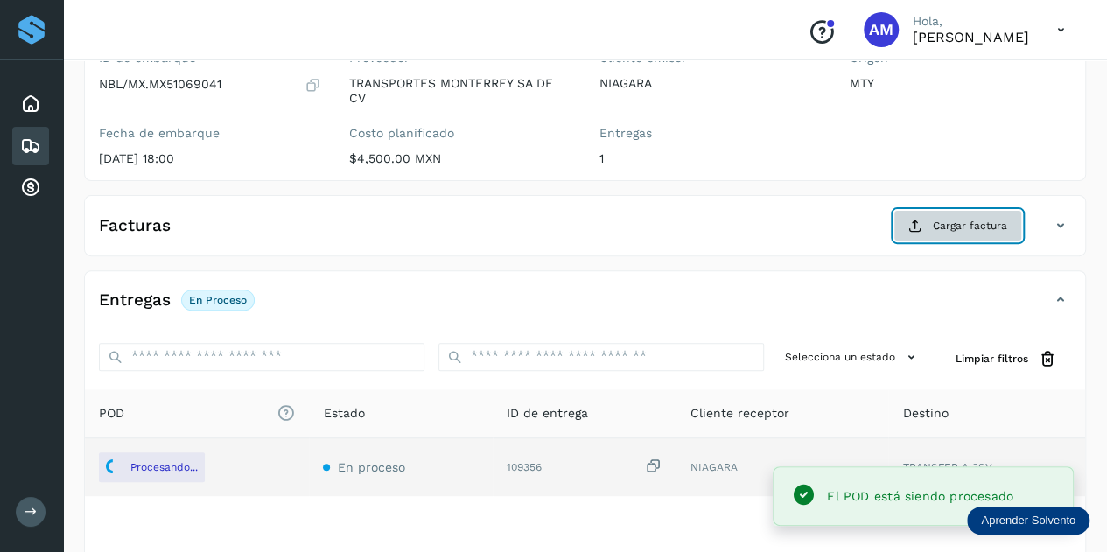
click at [960, 214] on button "Cargar factura" at bounding box center [957, 225] width 129 height 31
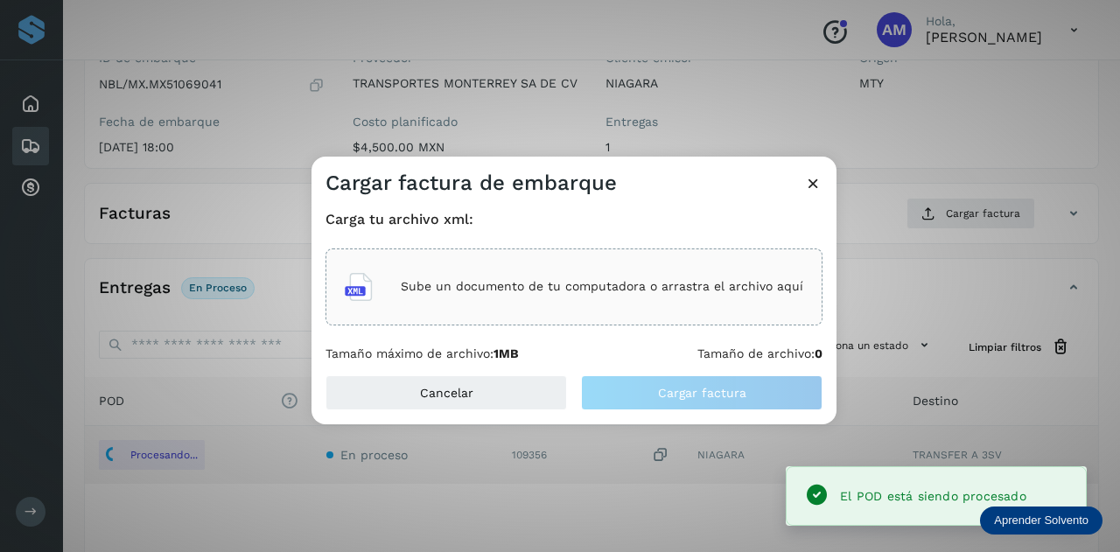
click at [734, 256] on div "Sube un documento de tu computadora o arrastra el archivo aquí" at bounding box center [573, 286] width 497 height 77
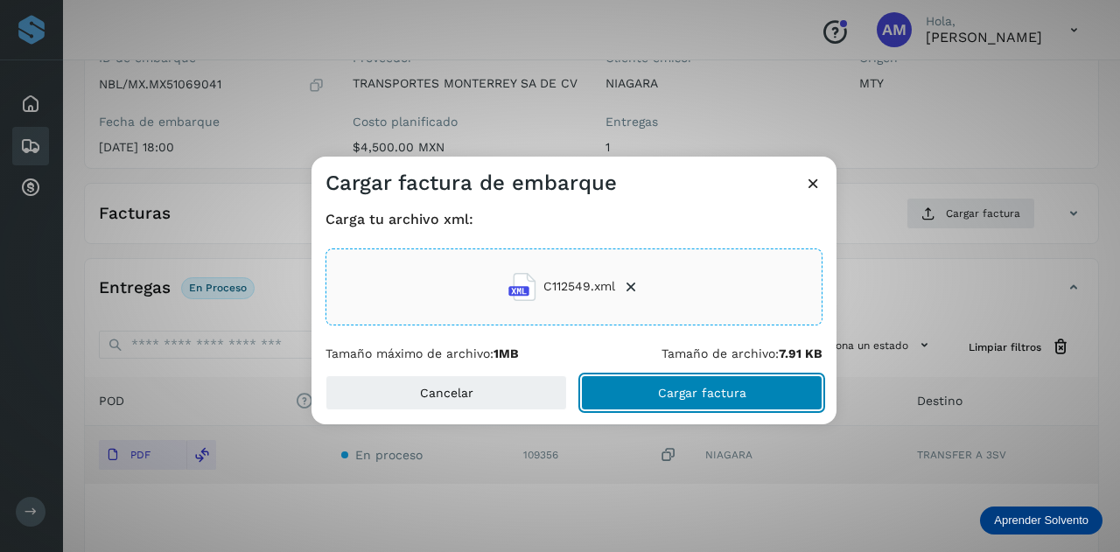
click at [642, 395] on button "Cargar factura" at bounding box center [701, 392] width 241 height 35
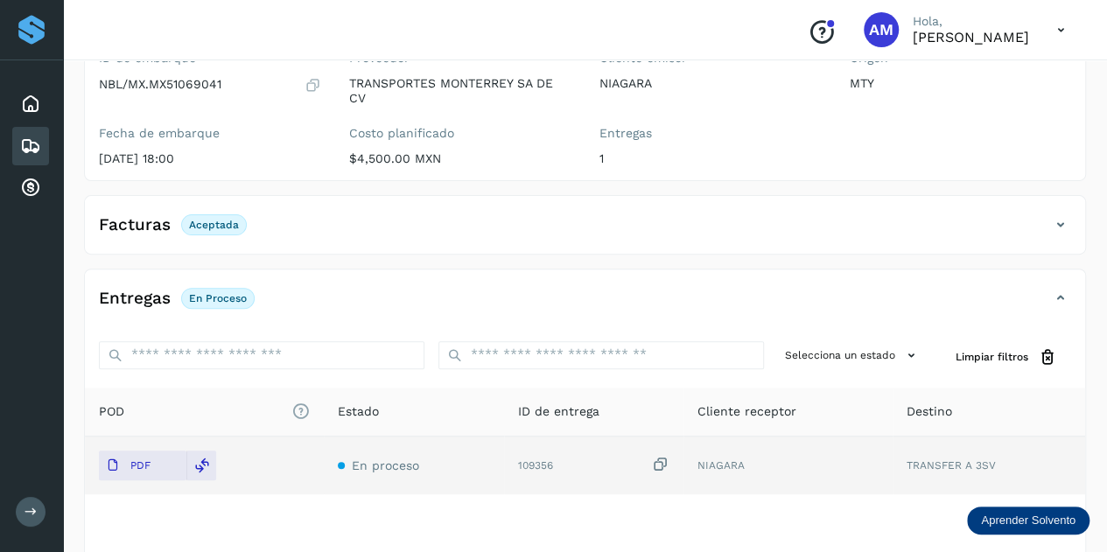
scroll to position [0, 0]
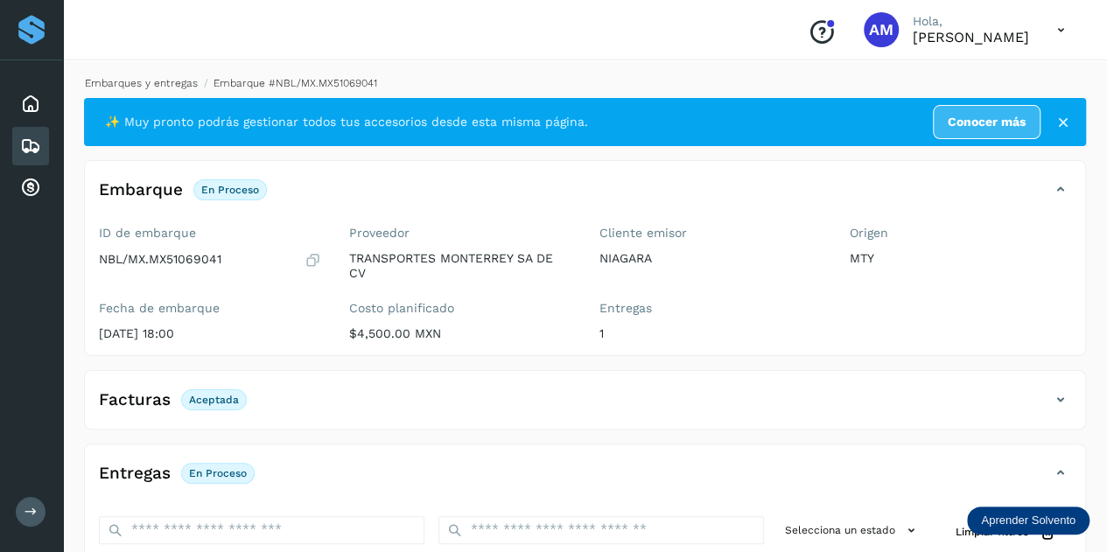
click at [163, 77] on link "Embarques y entregas" at bounding box center [141, 83] width 113 height 12
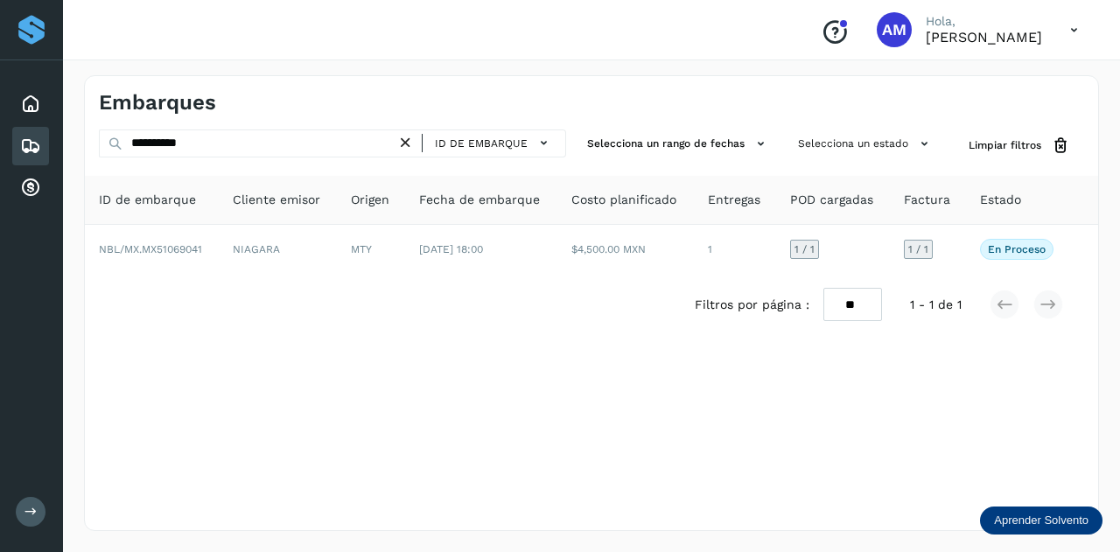
click at [403, 143] on icon at bounding box center [405, 143] width 18 height 18
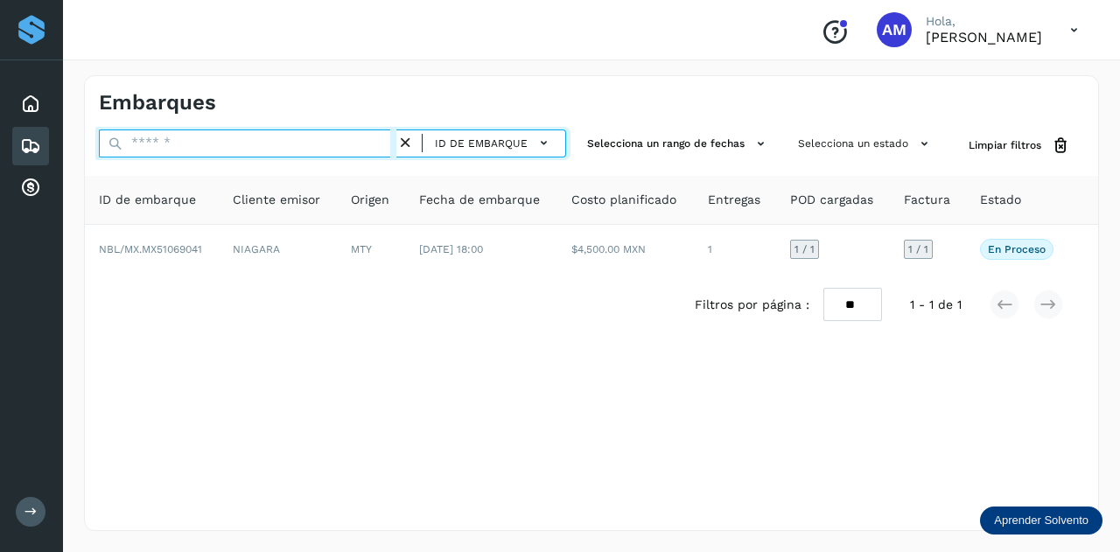
click at [396, 143] on input "text" at bounding box center [247, 143] width 297 height 28
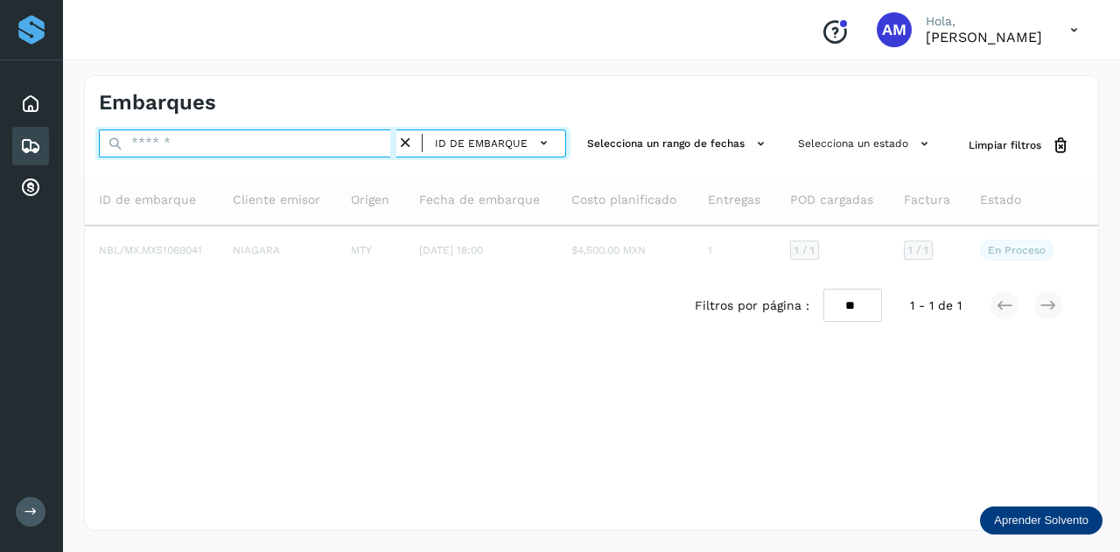
paste input "**********"
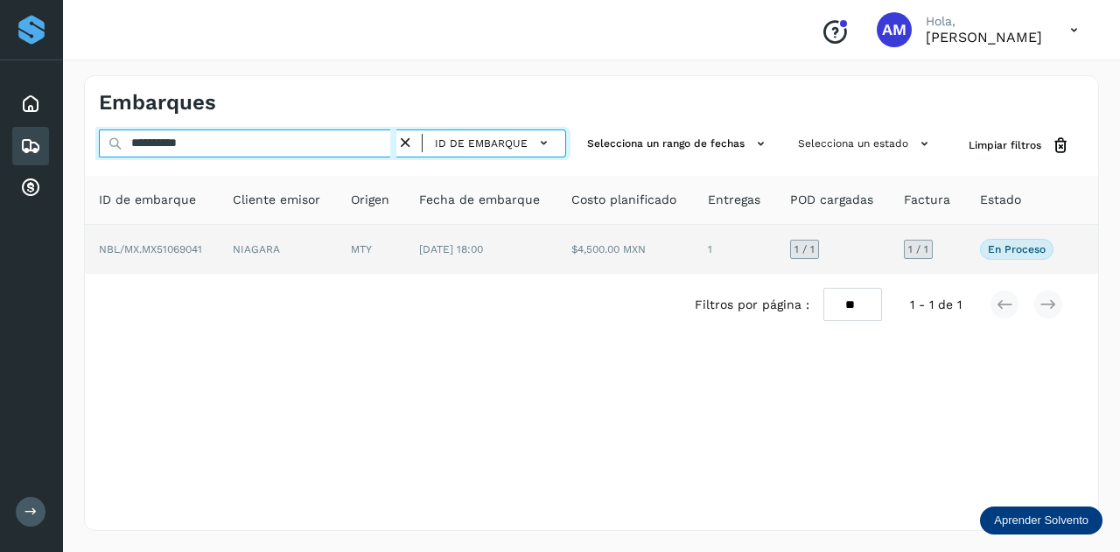
type input "**********"
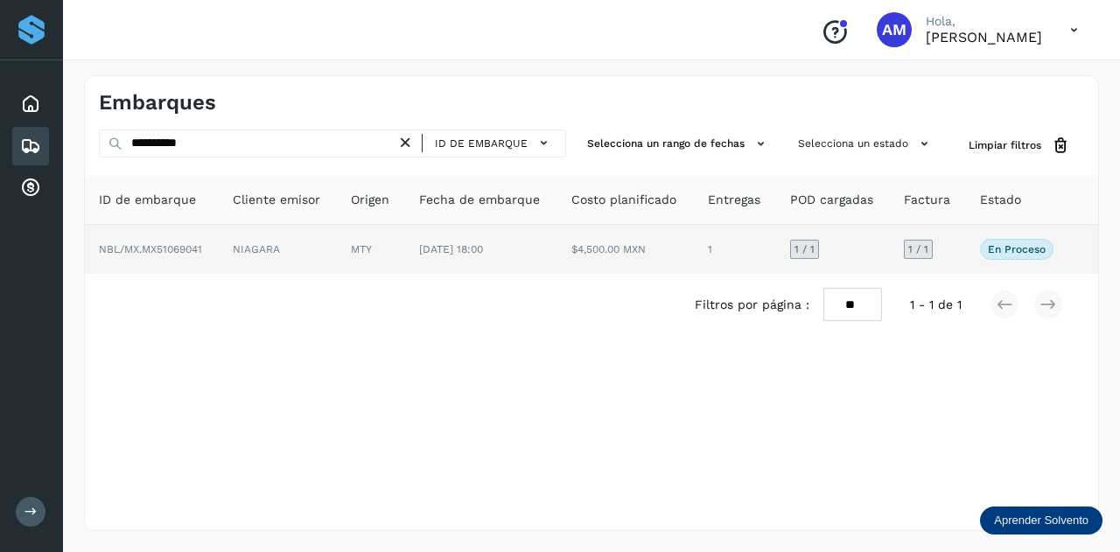
click at [557, 260] on td "[DATE] 18:00" at bounding box center [625, 249] width 136 height 49
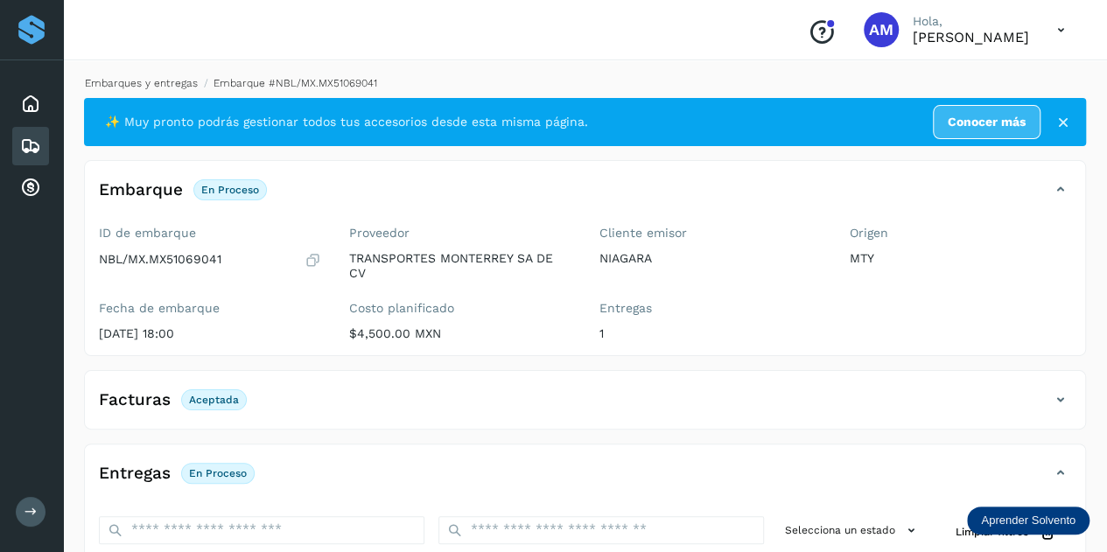
click at [177, 86] on link "Embarques y entregas" at bounding box center [141, 83] width 113 height 12
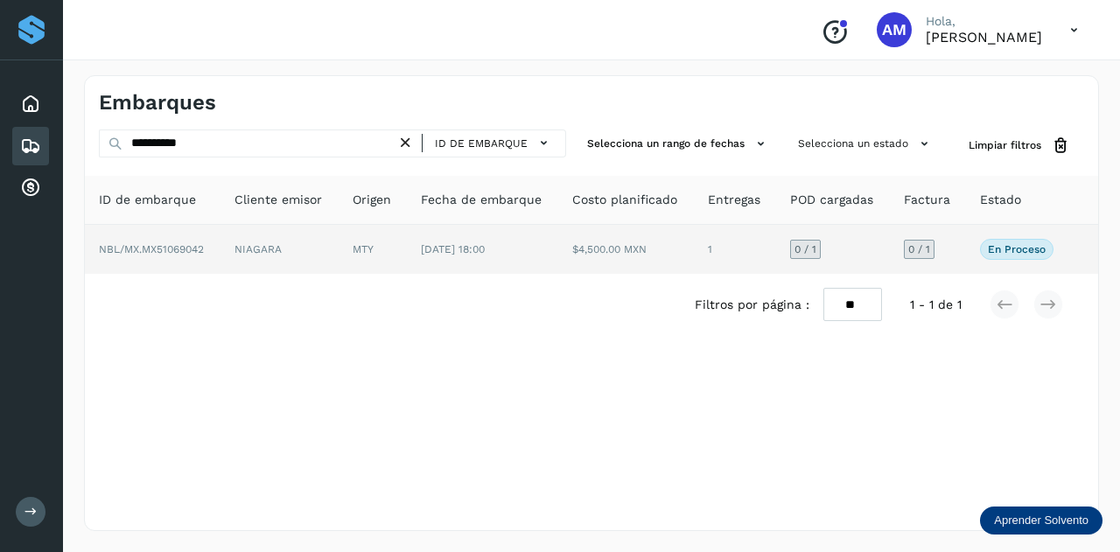
click at [339, 242] on td "NIAGARA" at bounding box center [373, 249] width 68 height 49
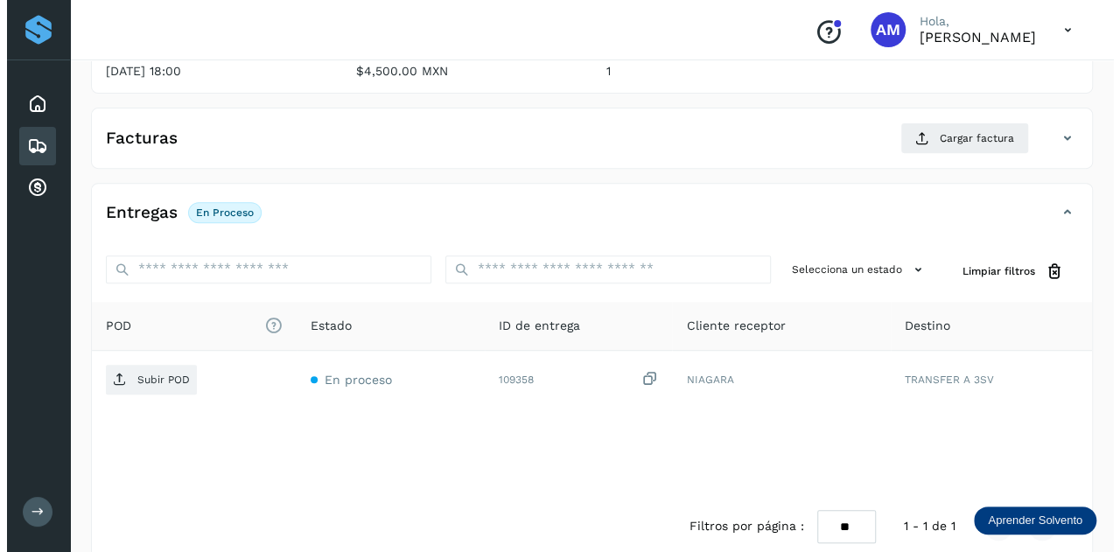
scroll to position [286, 0]
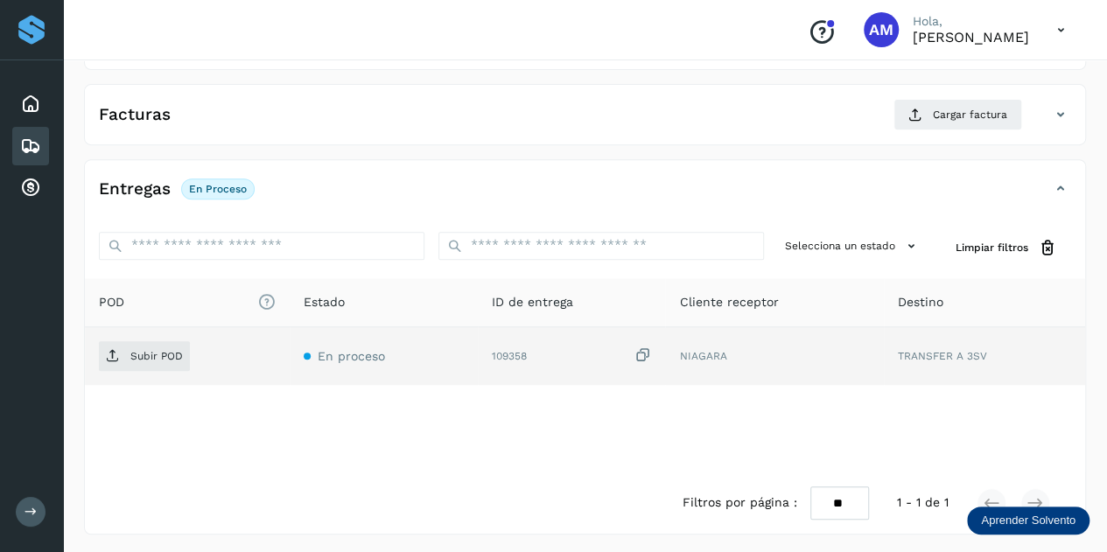
click at [192, 363] on div "Subir POD" at bounding box center [187, 356] width 177 height 30
click at [166, 358] on p "Subir POD" at bounding box center [156, 356] width 52 height 12
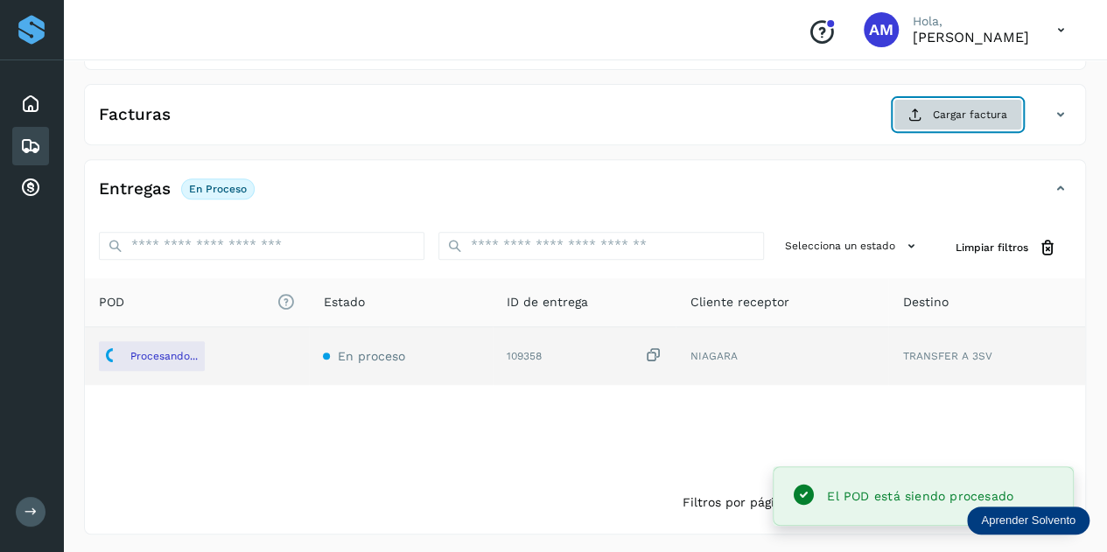
click at [958, 118] on span "Cargar factura" at bounding box center [969, 115] width 74 height 16
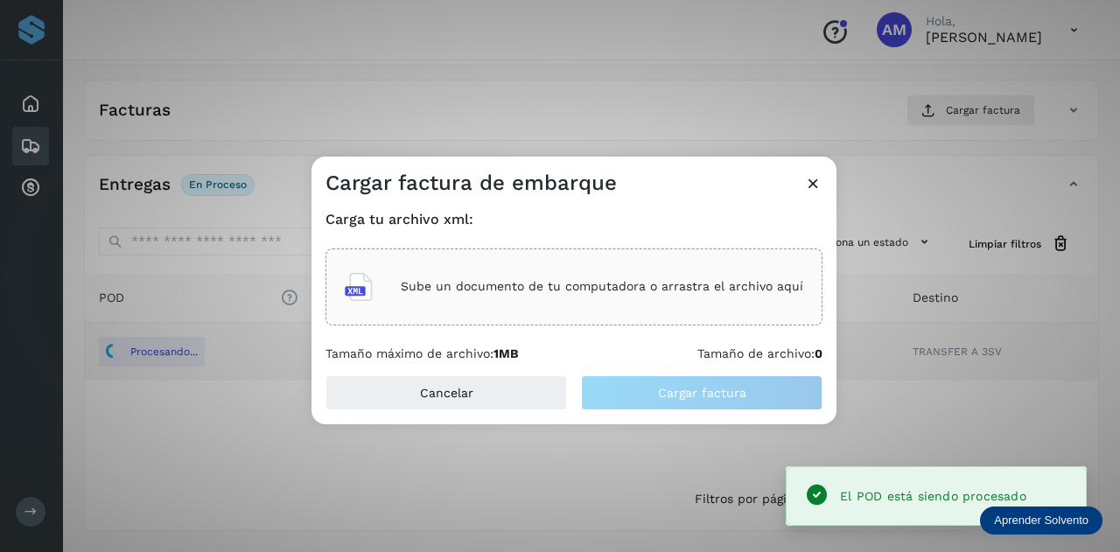
click at [601, 293] on p "Sube un documento de tu computadora o arrastra el archivo aquí" at bounding box center [602, 286] width 402 height 15
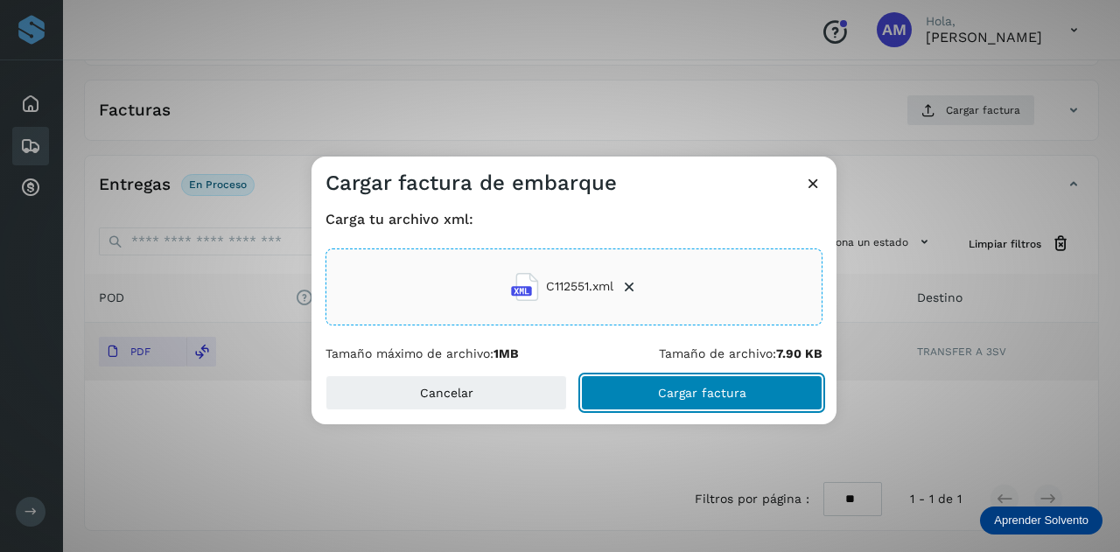
click at [660, 389] on span "Cargar factura" at bounding box center [702, 393] width 88 height 12
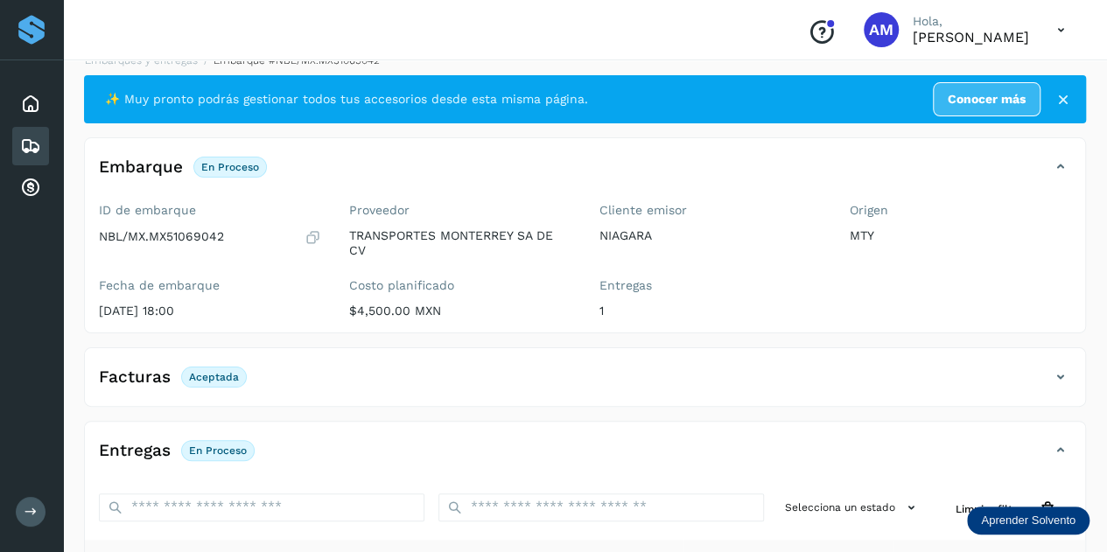
scroll to position [0, 0]
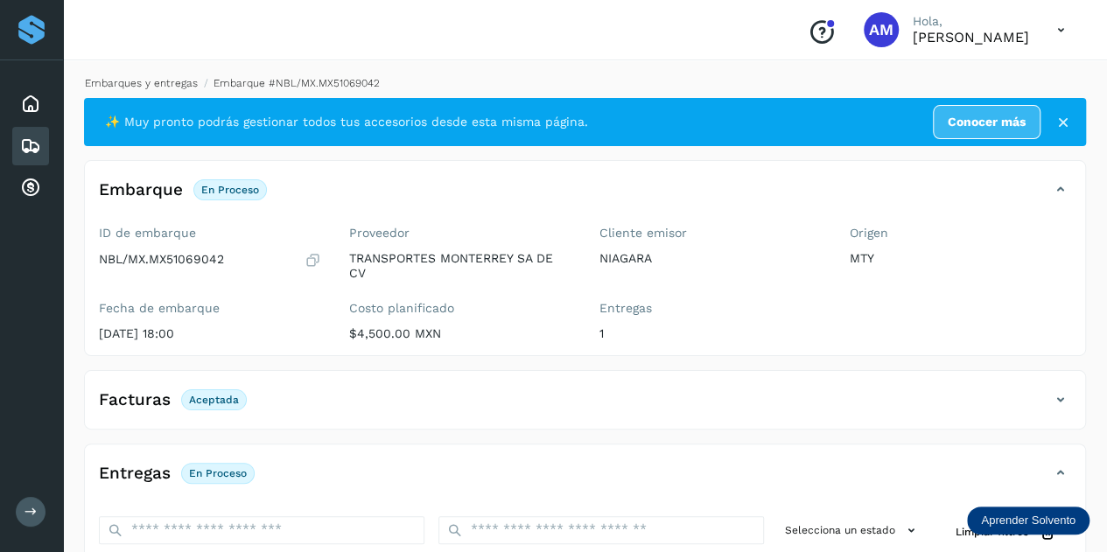
click at [171, 85] on link "Embarques y entregas" at bounding box center [141, 83] width 113 height 12
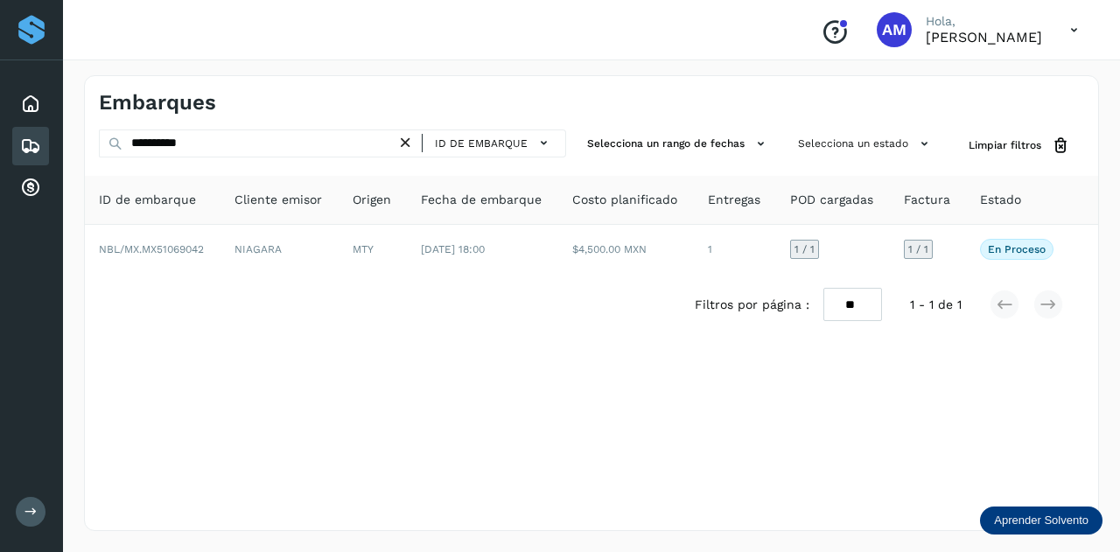
click at [408, 144] on icon at bounding box center [405, 143] width 18 height 18
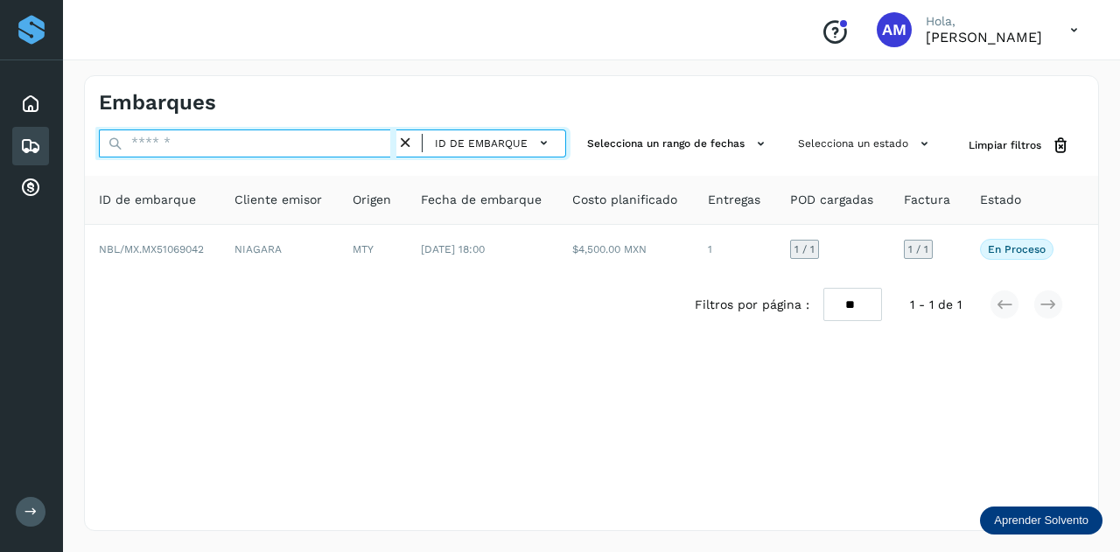
click at [381, 140] on input "text" at bounding box center [247, 143] width 297 height 28
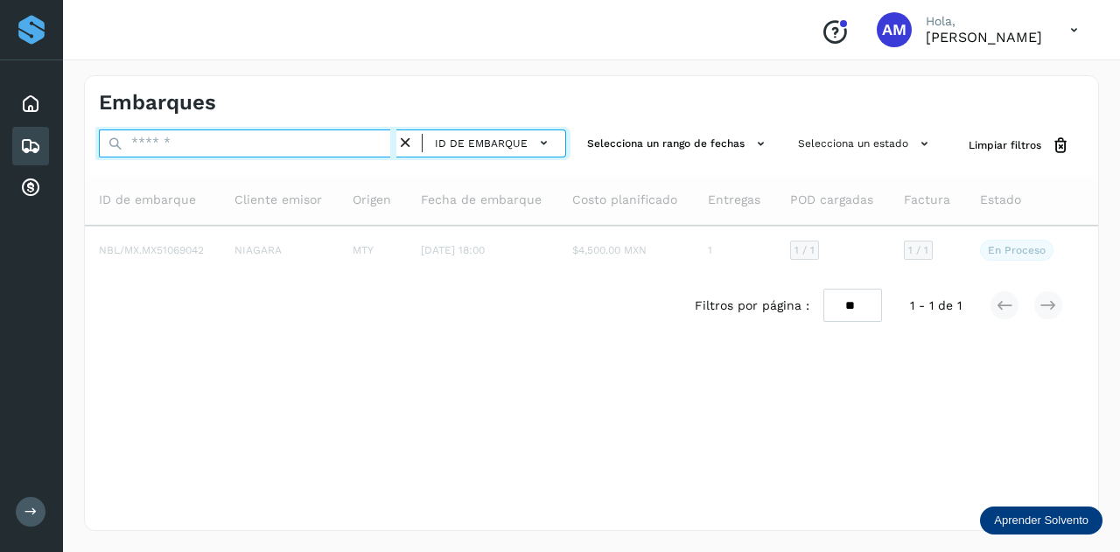
paste input "**********"
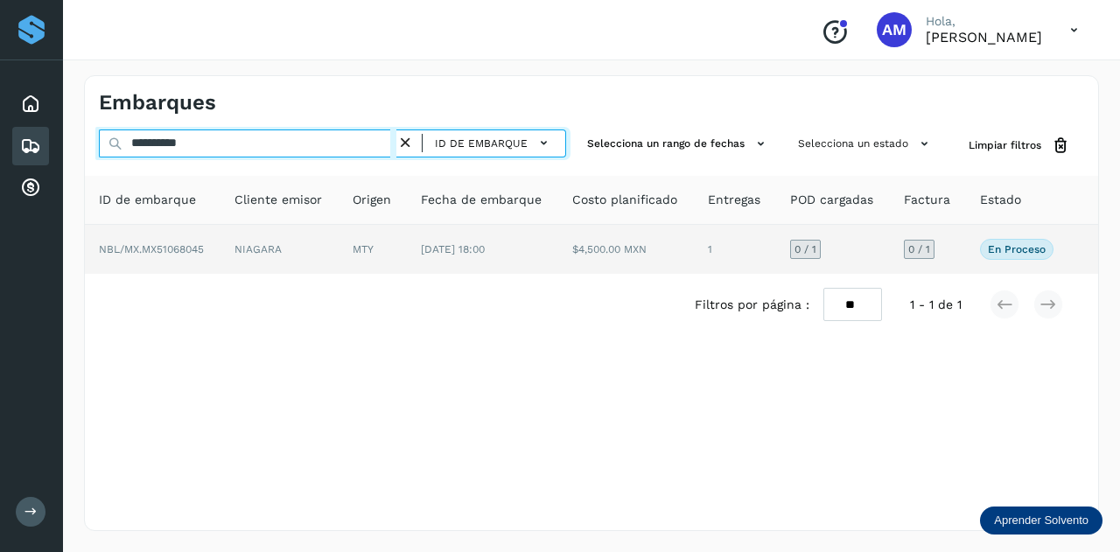
type input "**********"
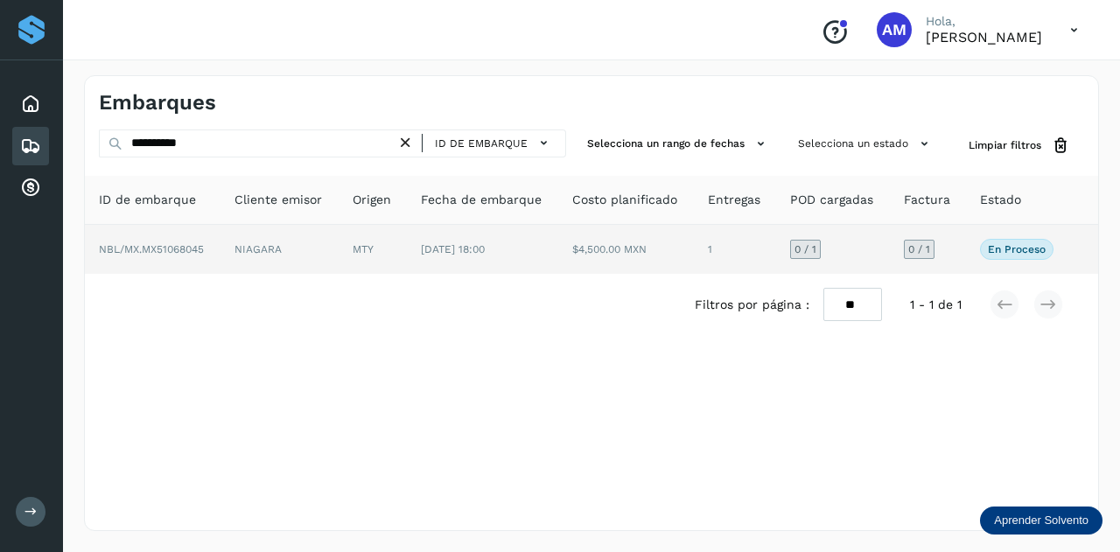
click at [407, 244] on td "MTY" at bounding box center [483, 249] width 152 height 49
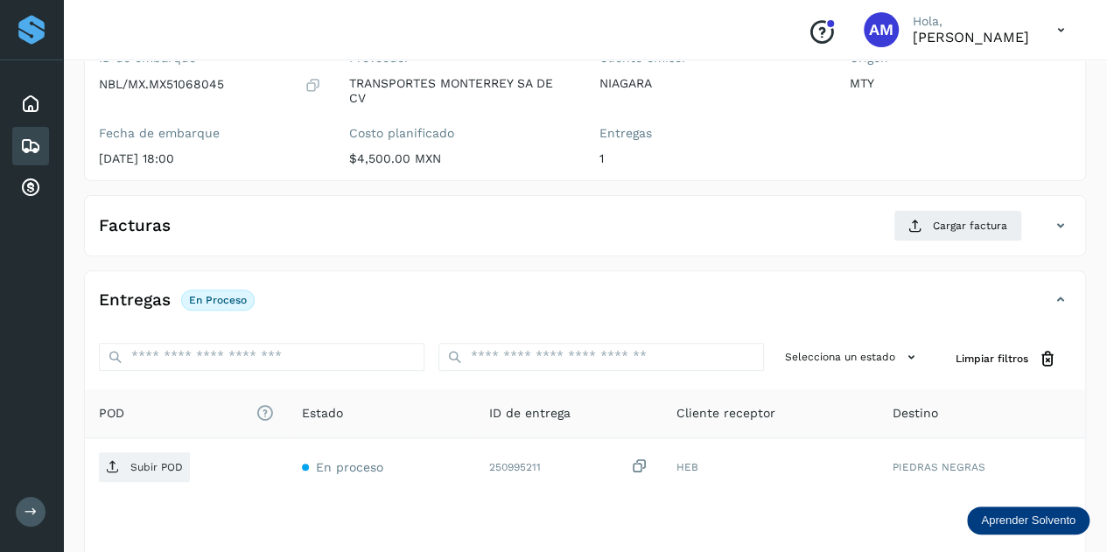
scroll to position [262, 0]
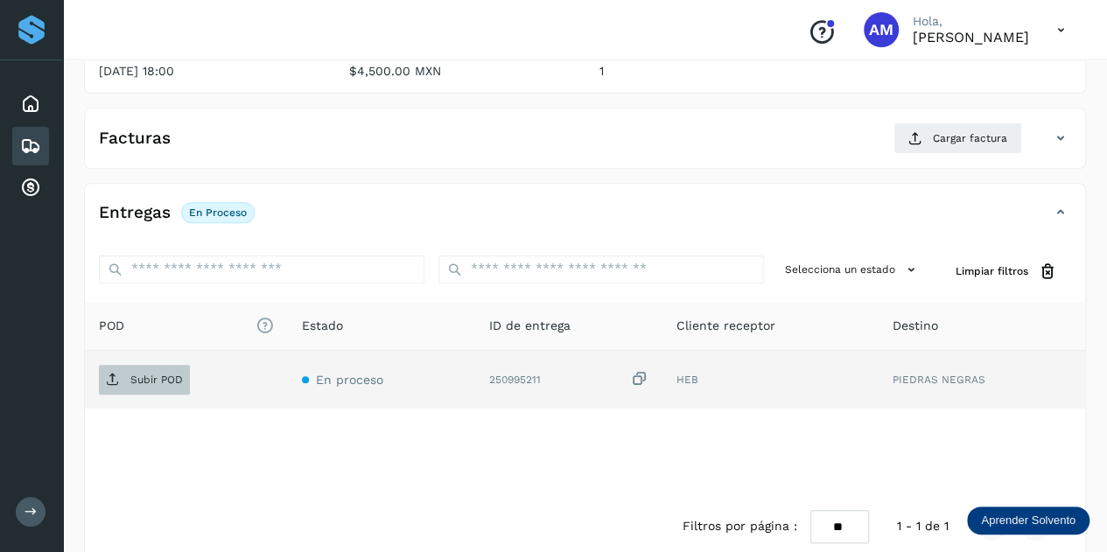
click at [164, 381] on p "Subir POD" at bounding box center [156, 380] width 52 height 12
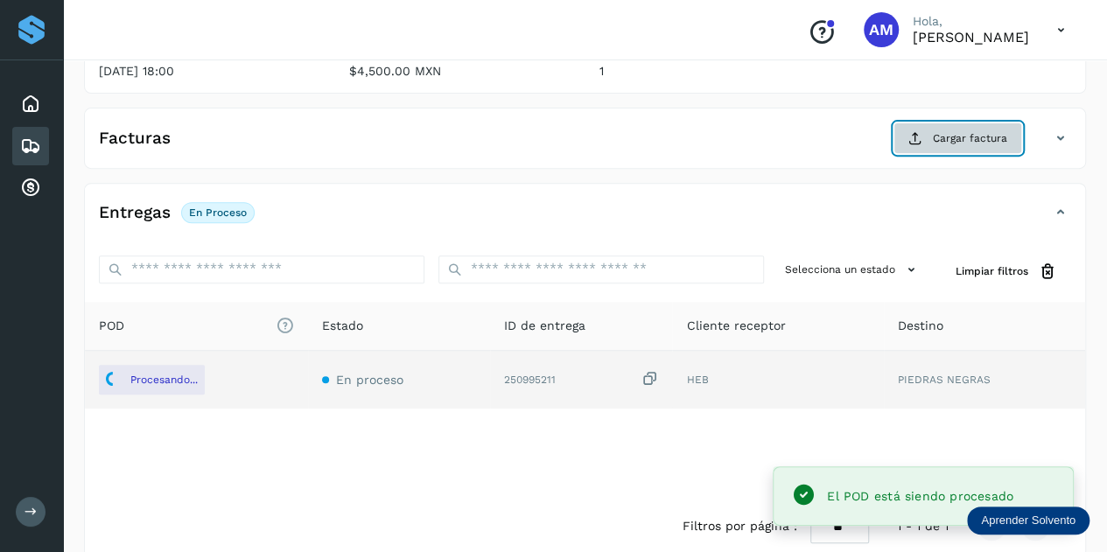
click at [968, 130] on span "Cargar factura" at bounding box center [969, 138] width 74 height 16
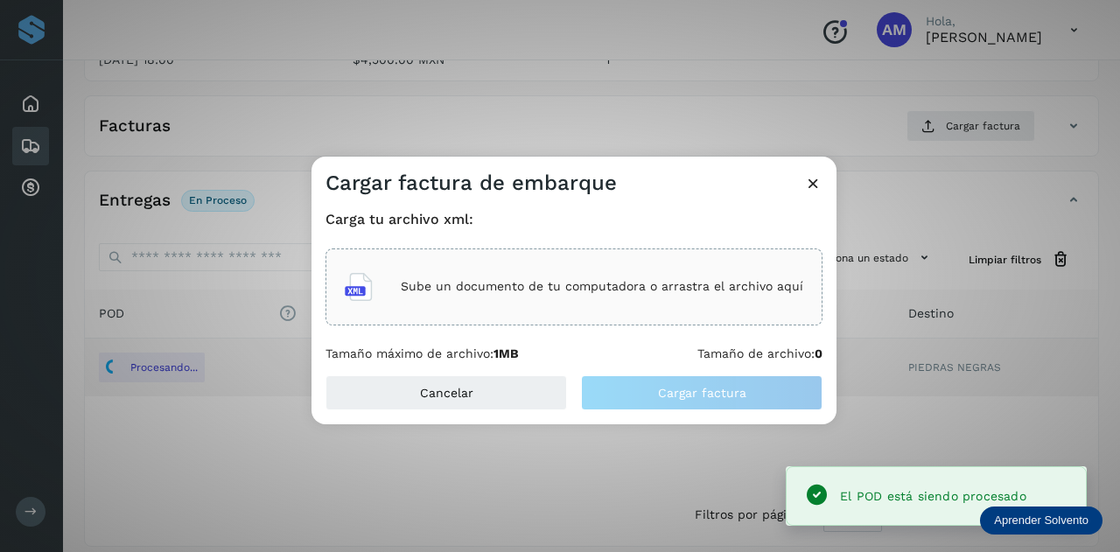
click at [612, 291] on p "Sube un documento de tu computadora o arrastra el archivo aquí" at bounding box center [602, 286] width 402 height 15
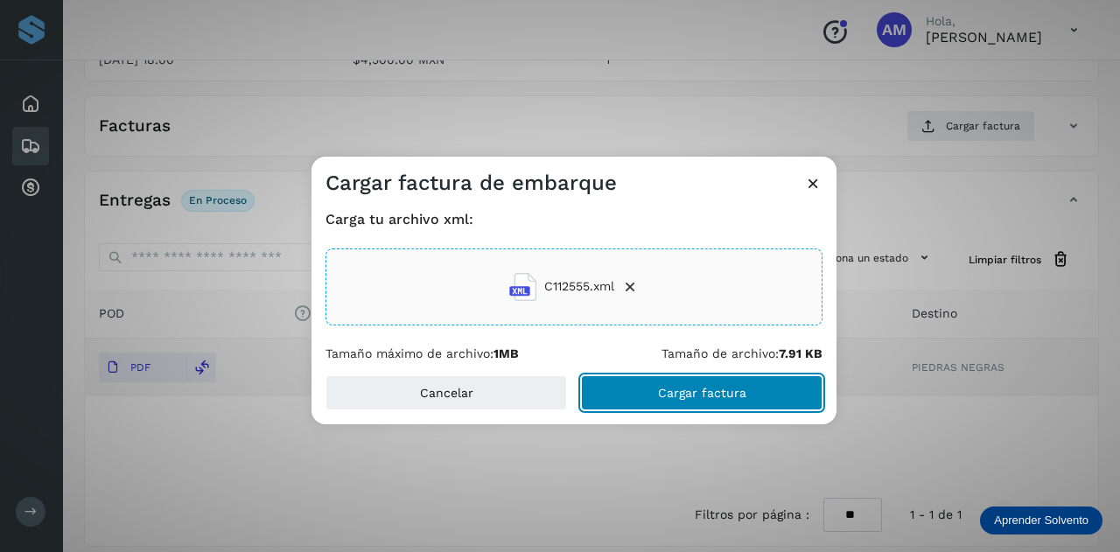
click at [639, 385] on button "Cargar factura" at bounding box center [701, 392] width 241 height 35
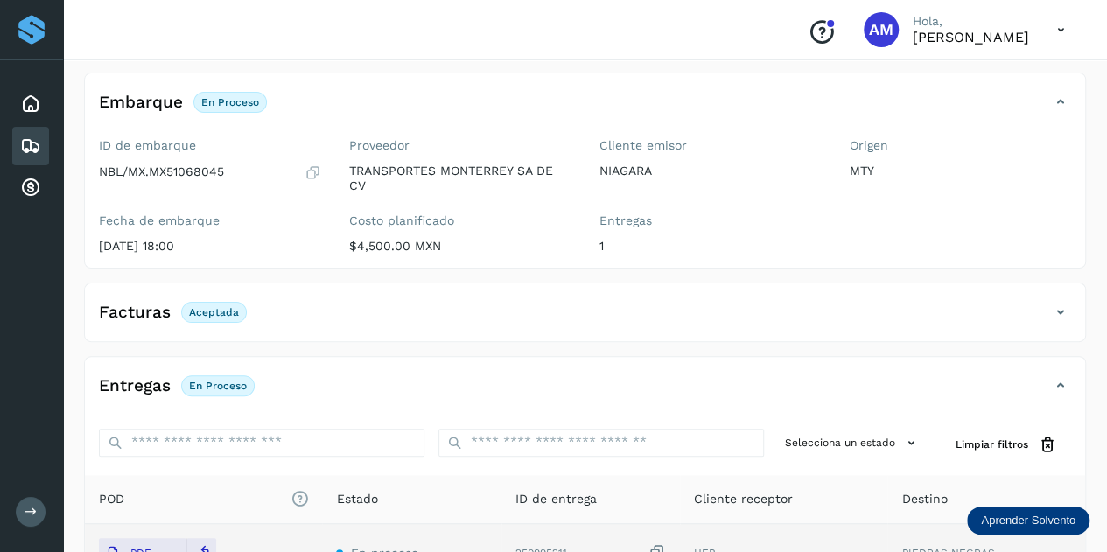
scroll to position [0, 0]
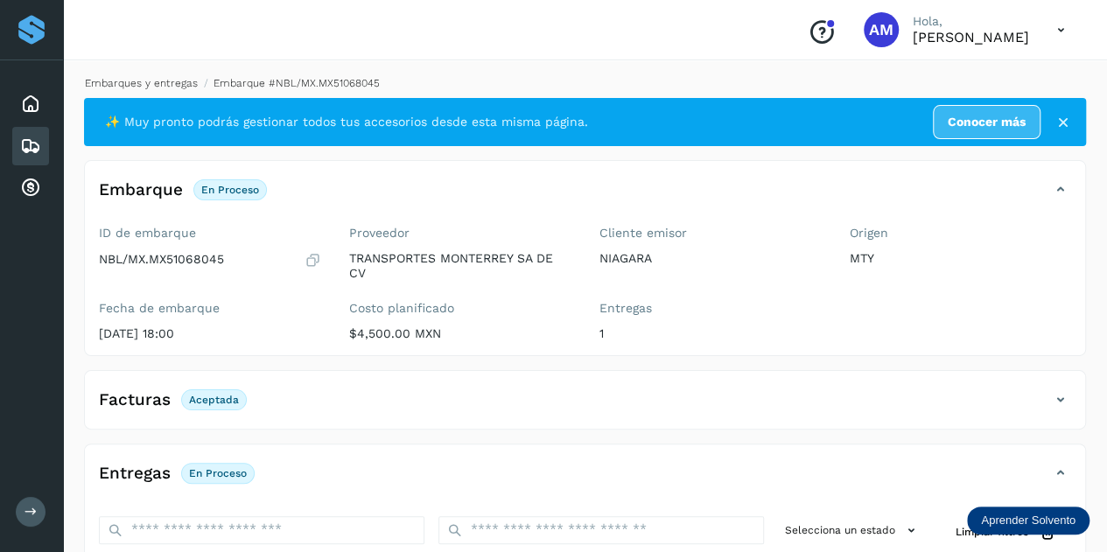
click at [149, 85] on link "Embarques y entregas" at bounding box center [141, 83] width 113 height 12
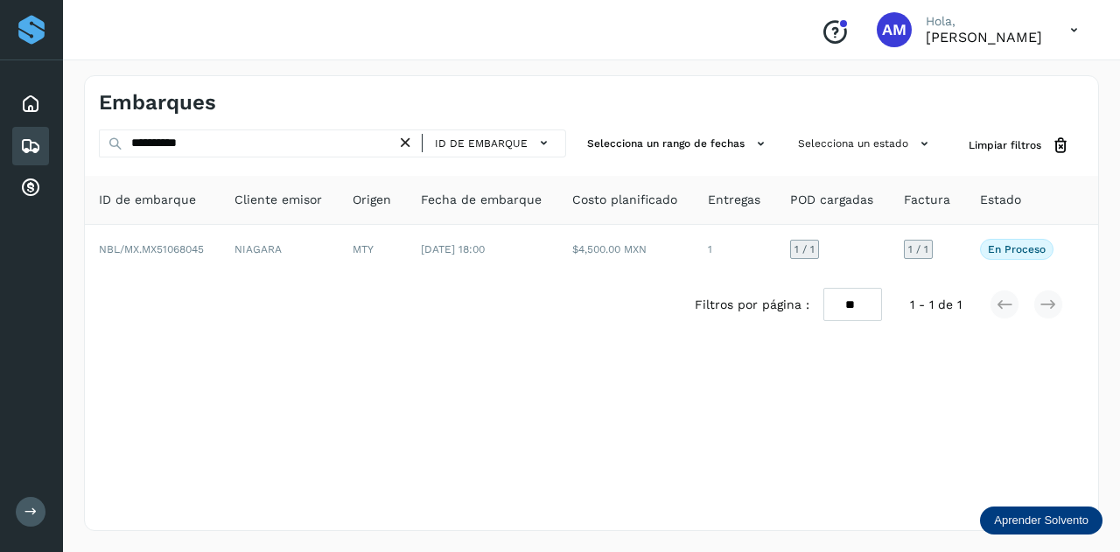
click at [409, 143] on icon at bounding box center [405, 143] width 18 height 18
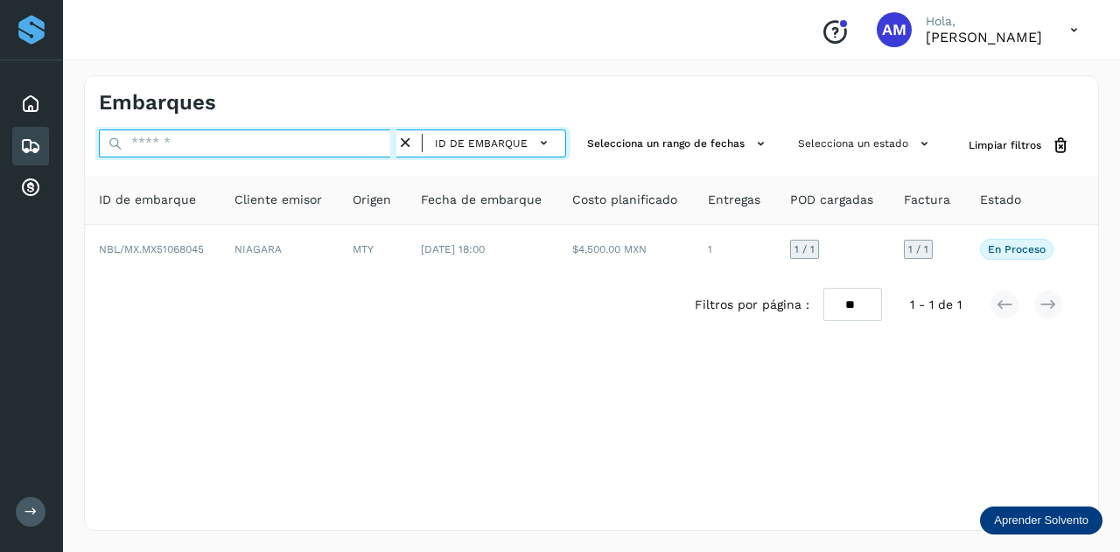
click at [360, 141] on input "text" at bounding box center [247, 143] width 297 height 28
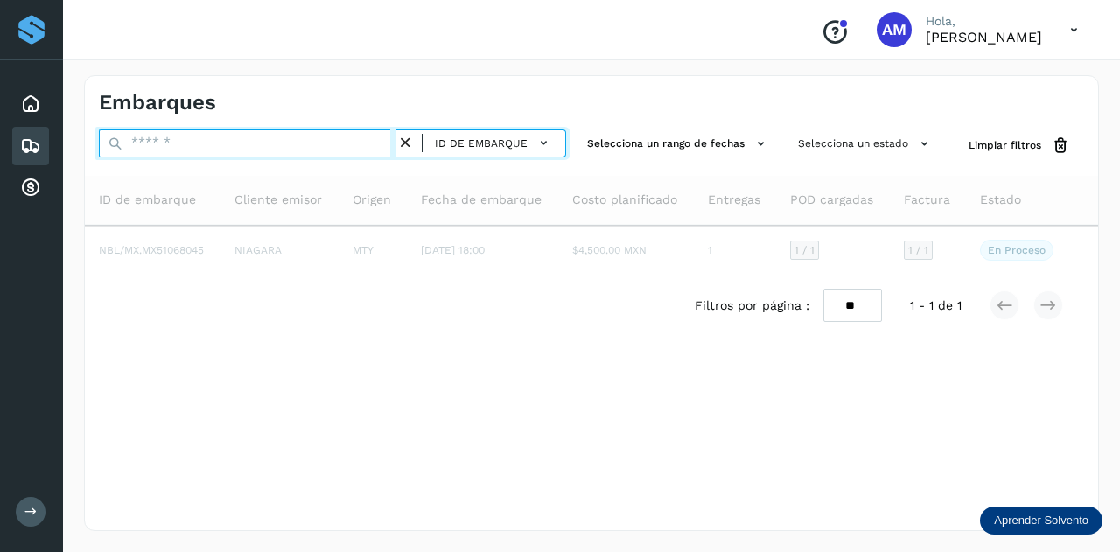
paste input "**********"
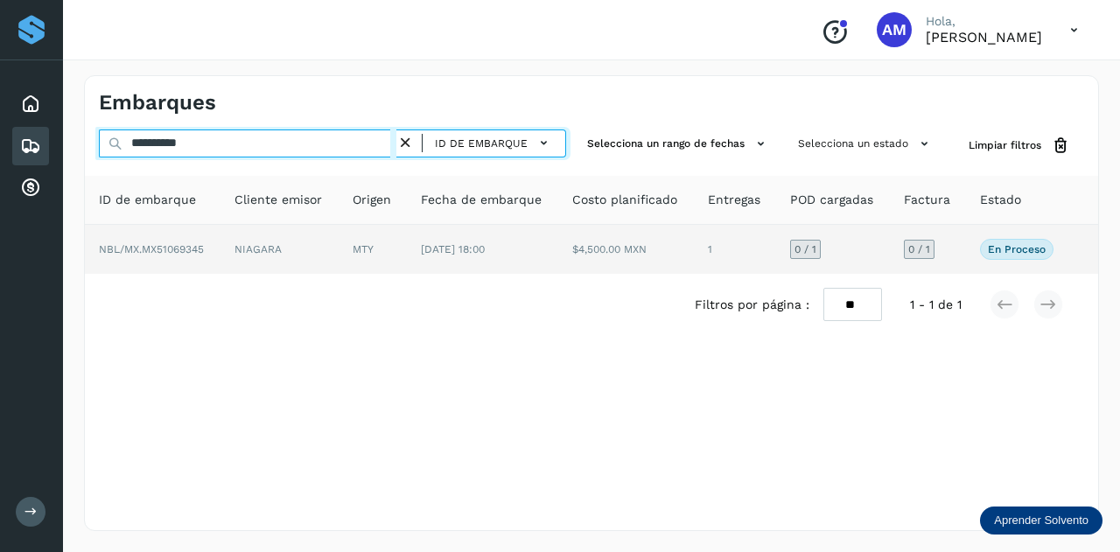
type input "**********"
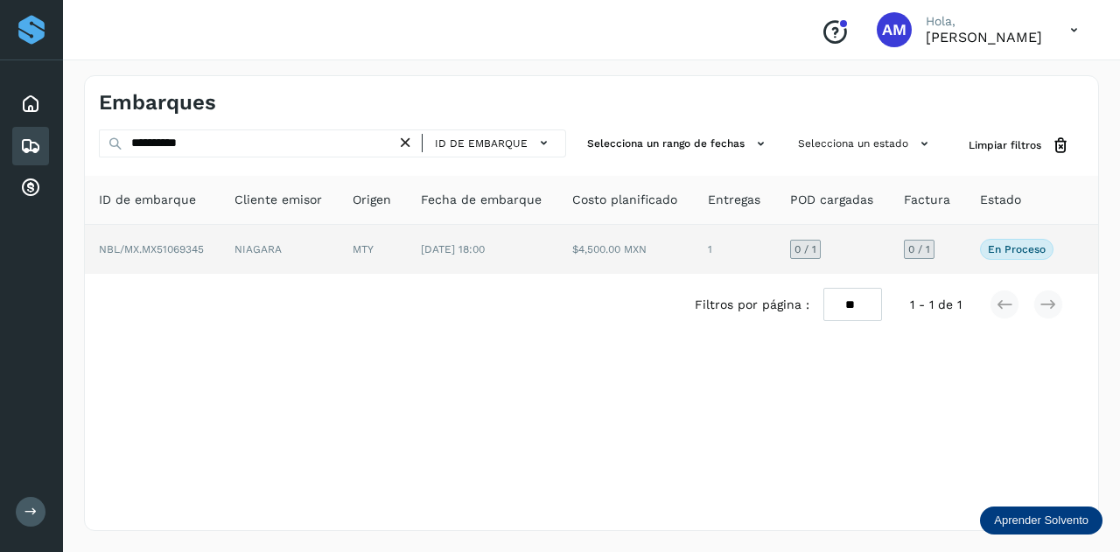
click at [220, 248] on td "NBL/MX.MX51069345" at bounding box center [279, 249] width 118 height 49
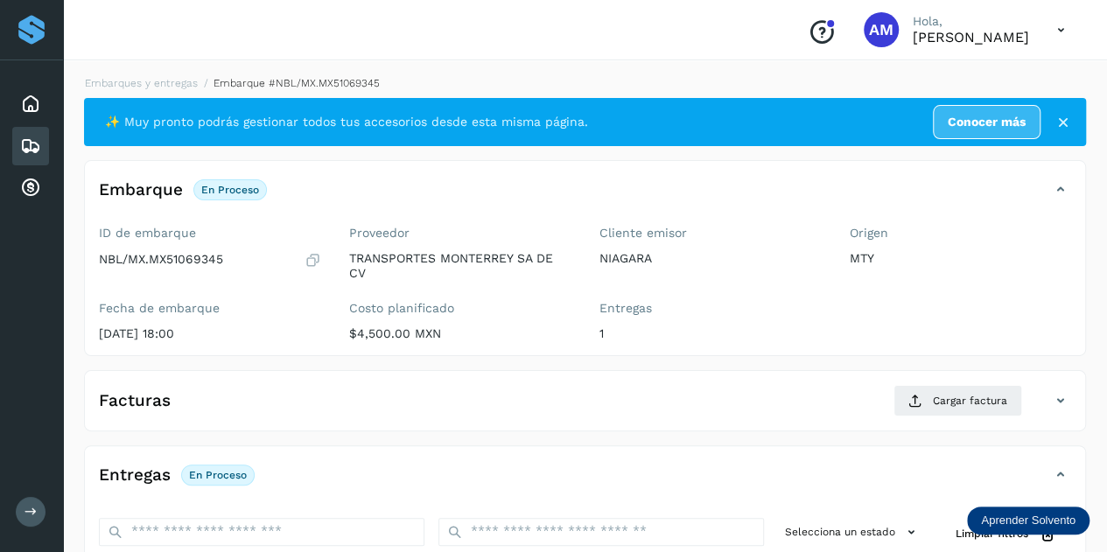
scroll to position [175, 0]
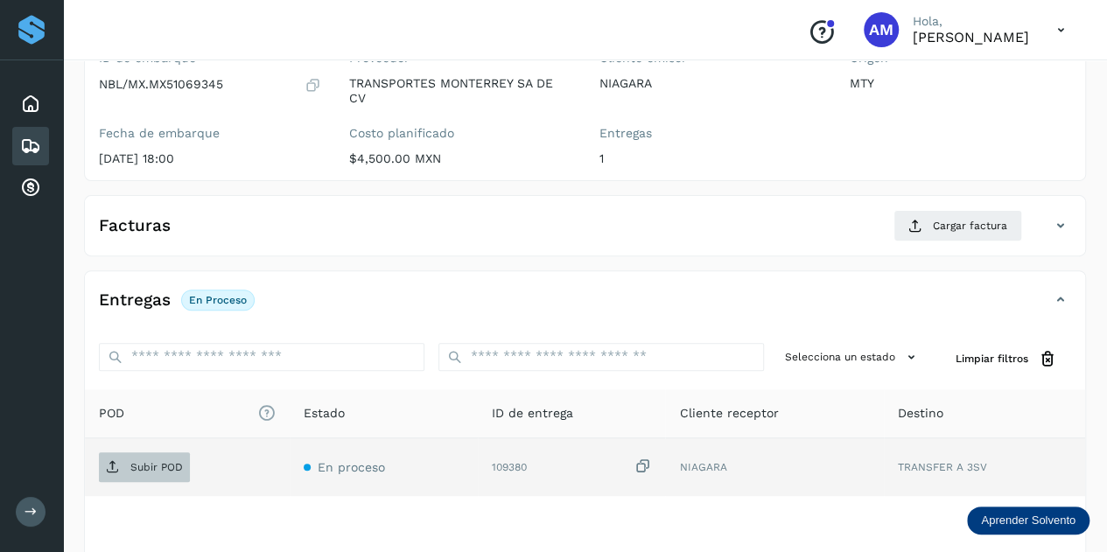
click at [129, 461] on span "Subir POD" at bounding box center [144, 467] width 91 height 28
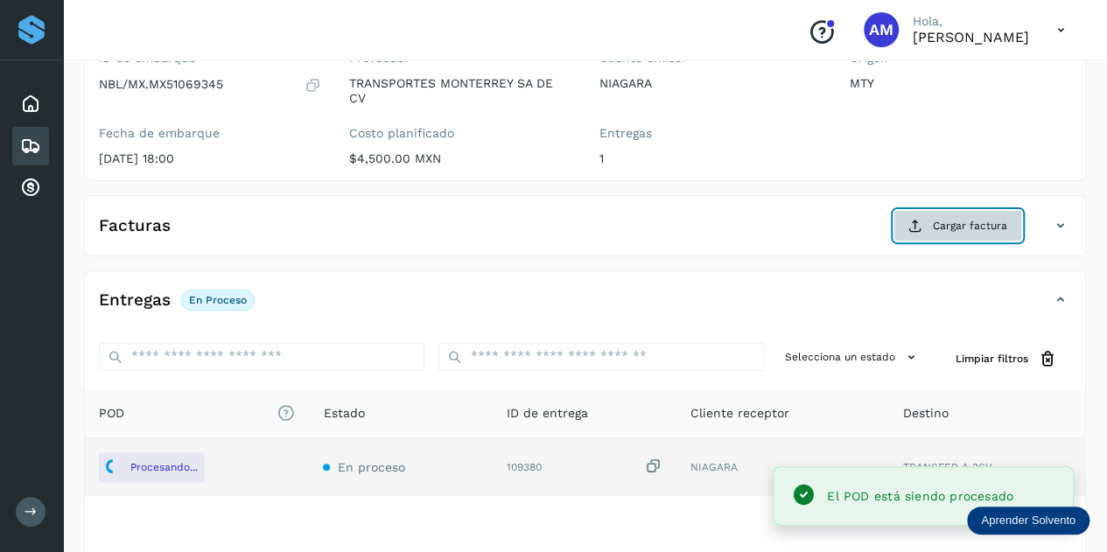
click at [904, 223] on button "Cargar factura" at bounding box center [957, 225] width 129 height 31
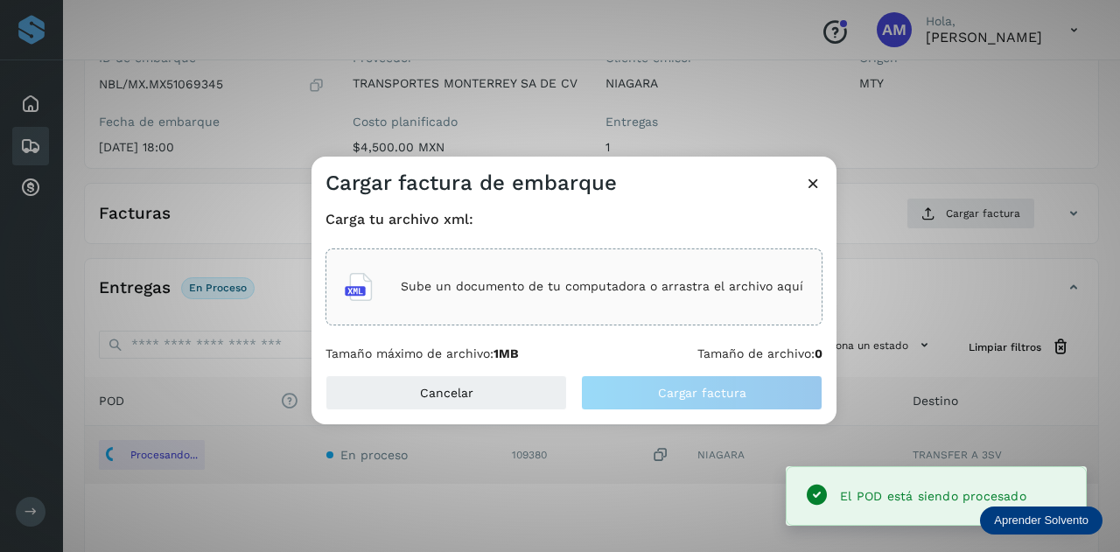
click at [613, 297] on div "Sube un documento de tu computadora o arrastra el archivo aquí" at bounding box center [574, 286] width 458 height 47
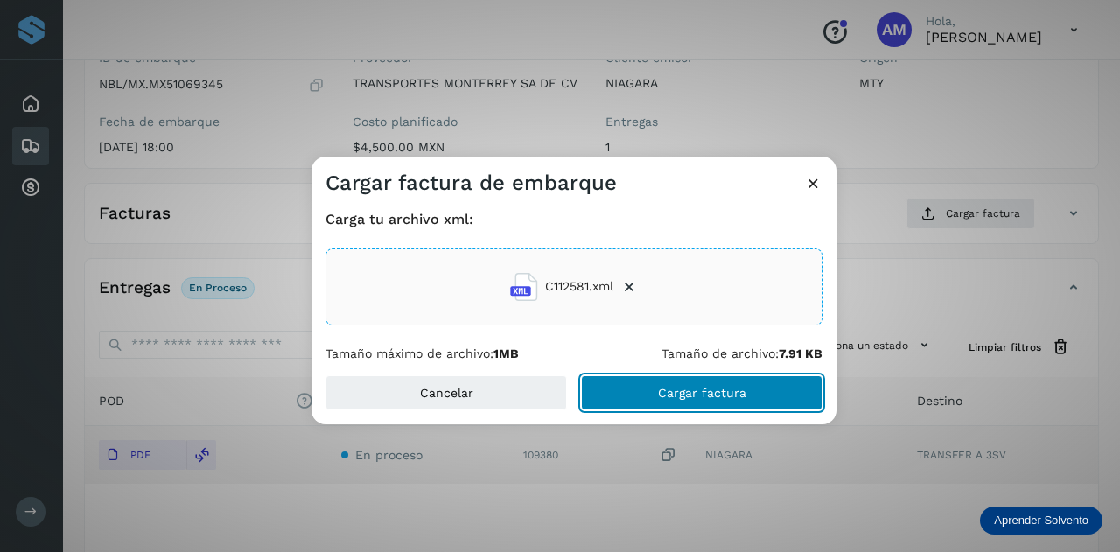
click at [622, 396] on button "Cargar factura" at bounding box center [701, 392] width 241 height 35
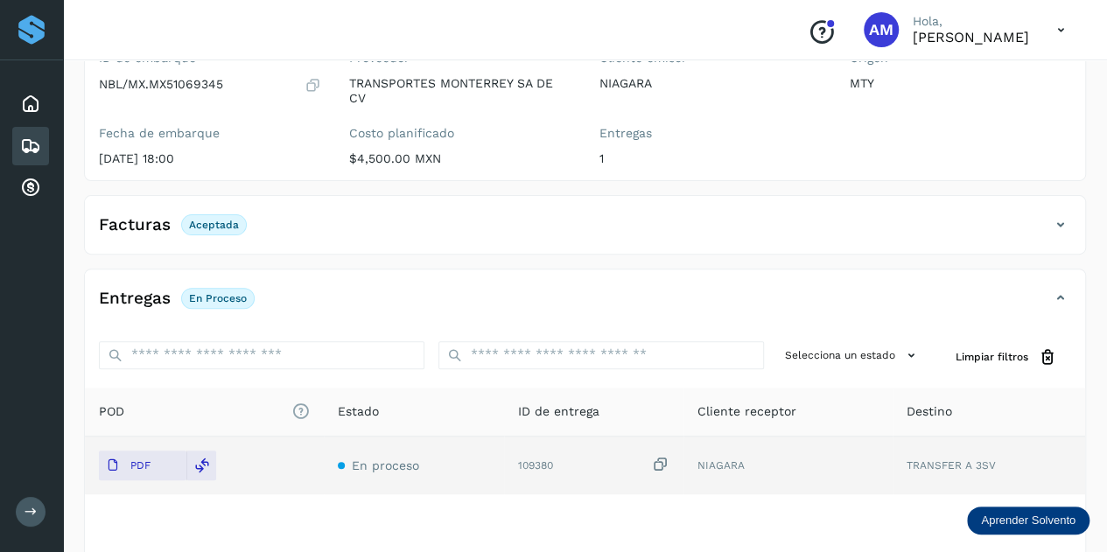
scroll to position [0, 0]
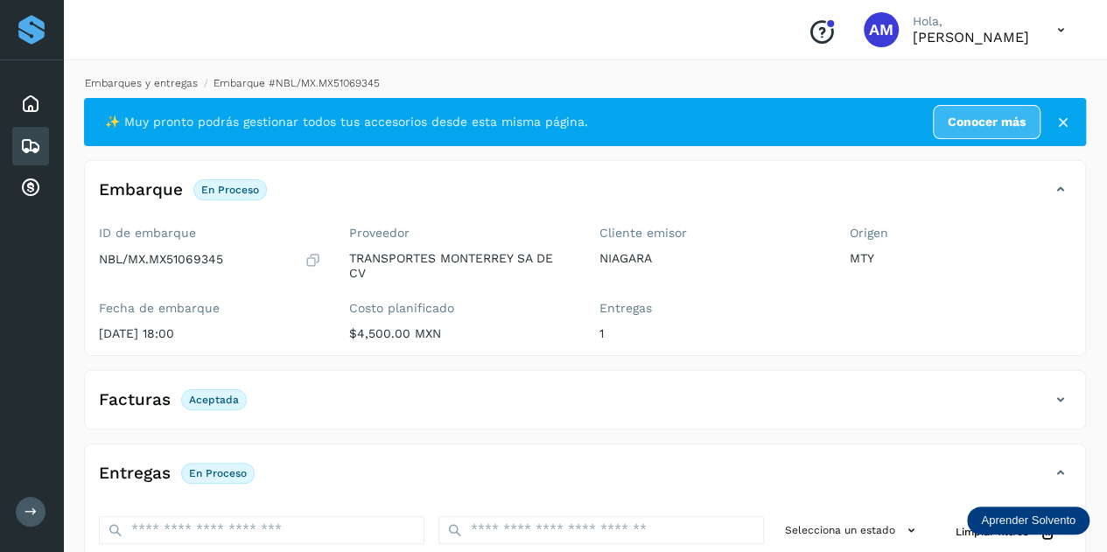
click at [163, 87] on link "Embarques y entregas" at bounding box center [141, 83] width 113 height 12
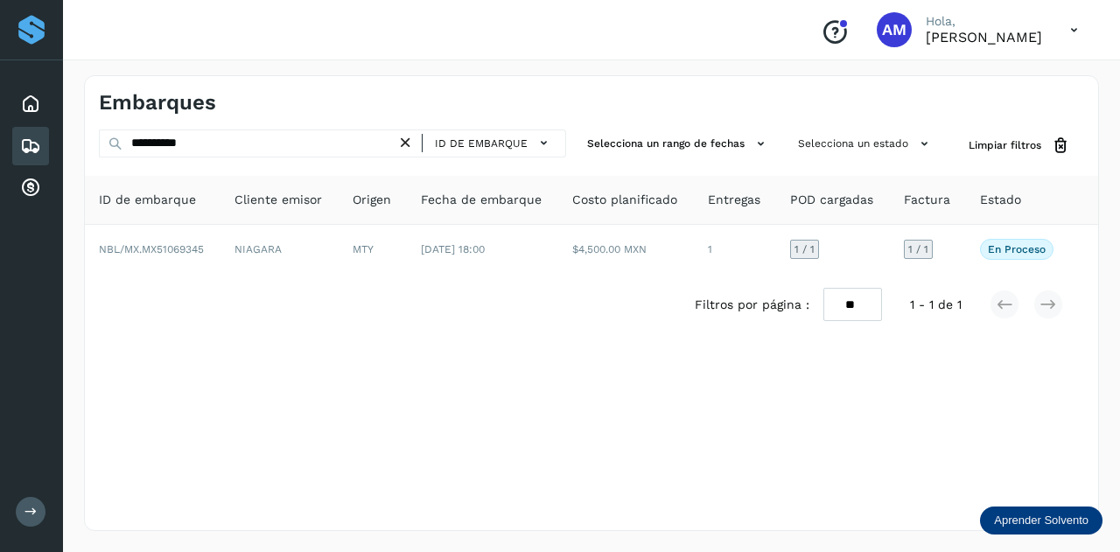
click at [413, 148] on icon at bounding box center [405, 143] width 18 height 18
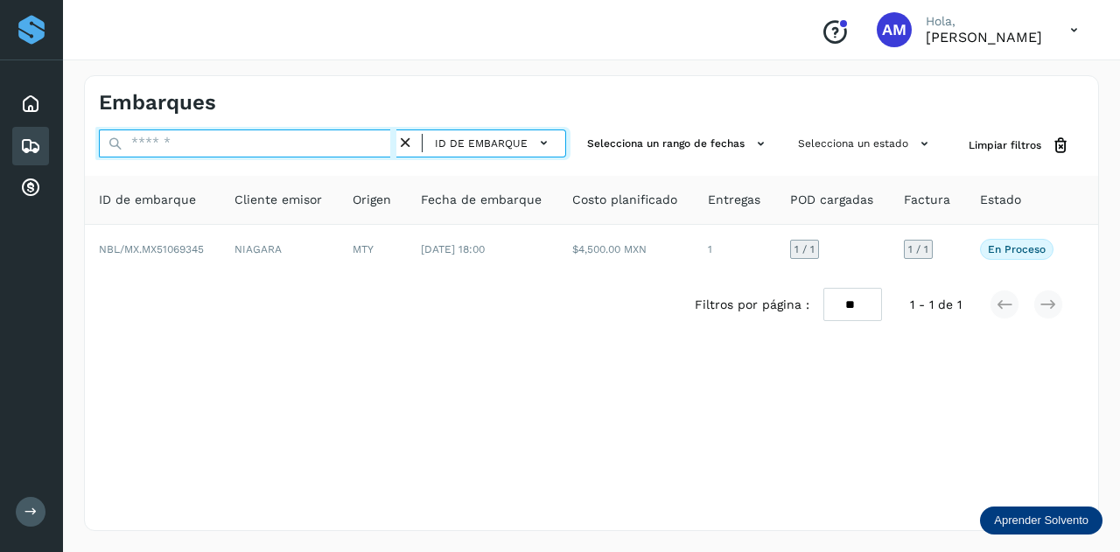
click at [346, 143] on input "text" at bounding box center [247, 143] width 297 height 28
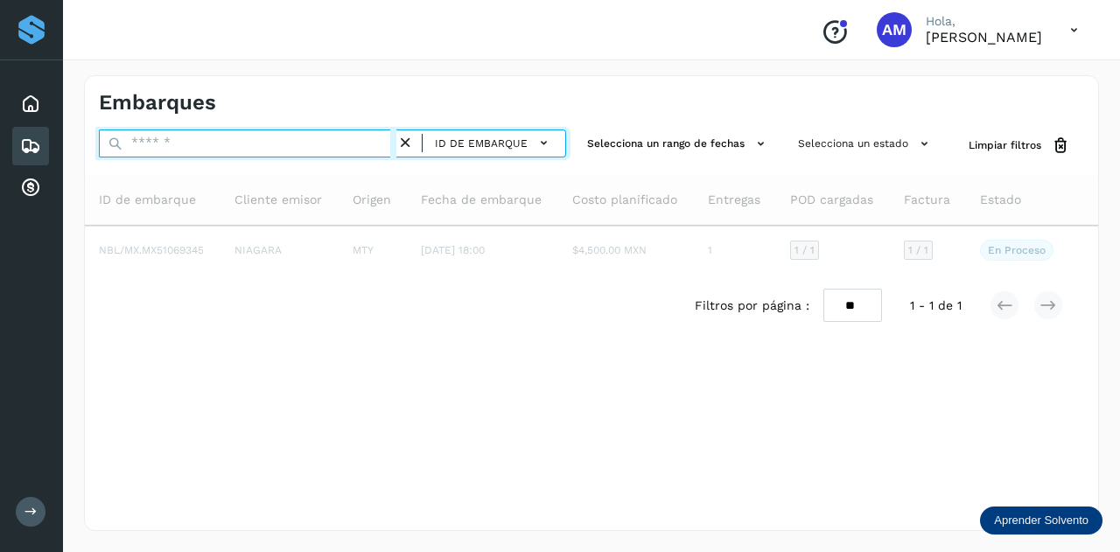
paste input "**********"
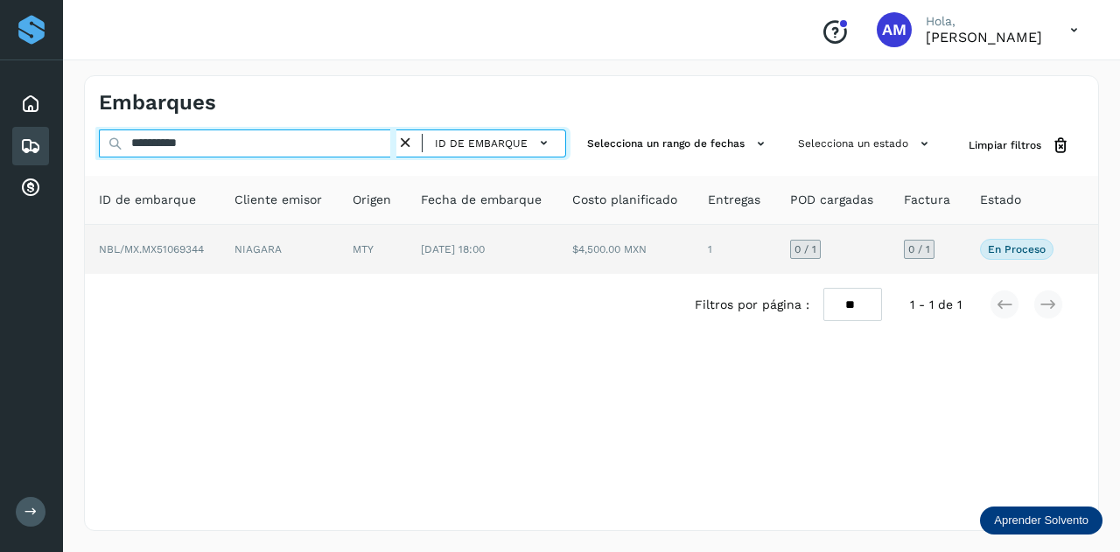
type input "**********"
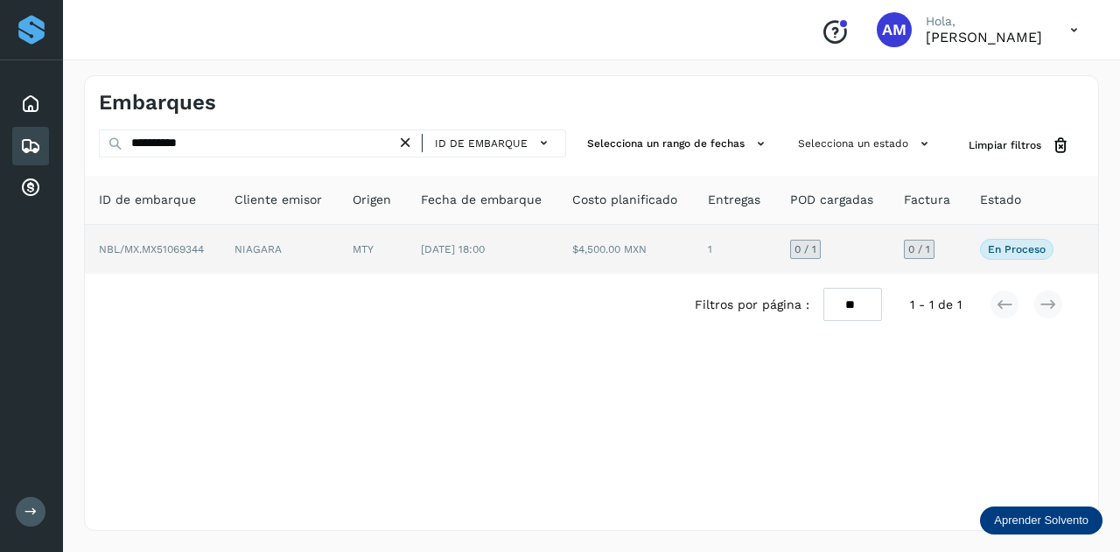
click at [407, 241] on td "MTY" at bounding box center [483, 249] width 152 height 49
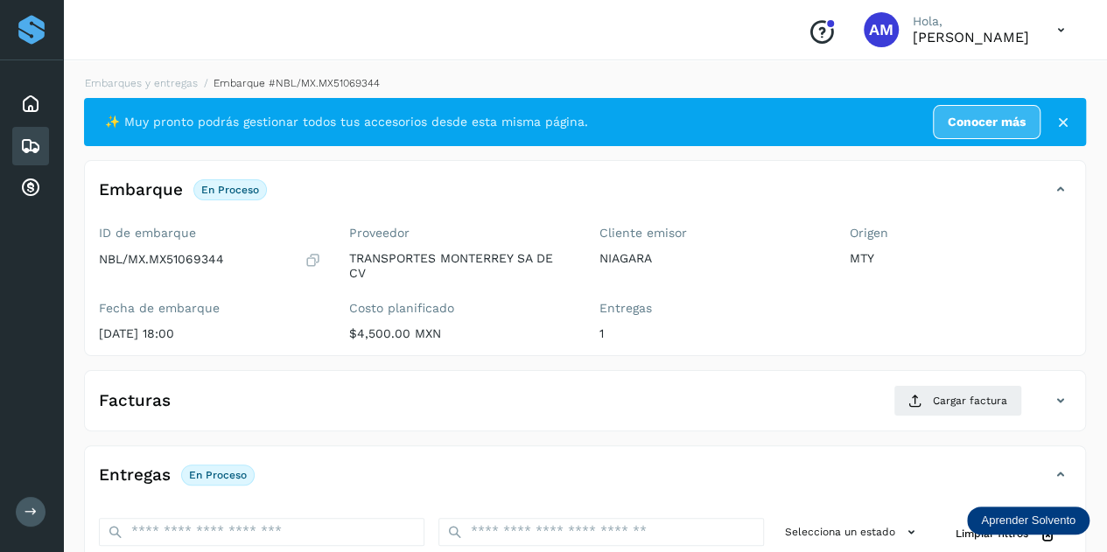
scroll to position [175, 0]
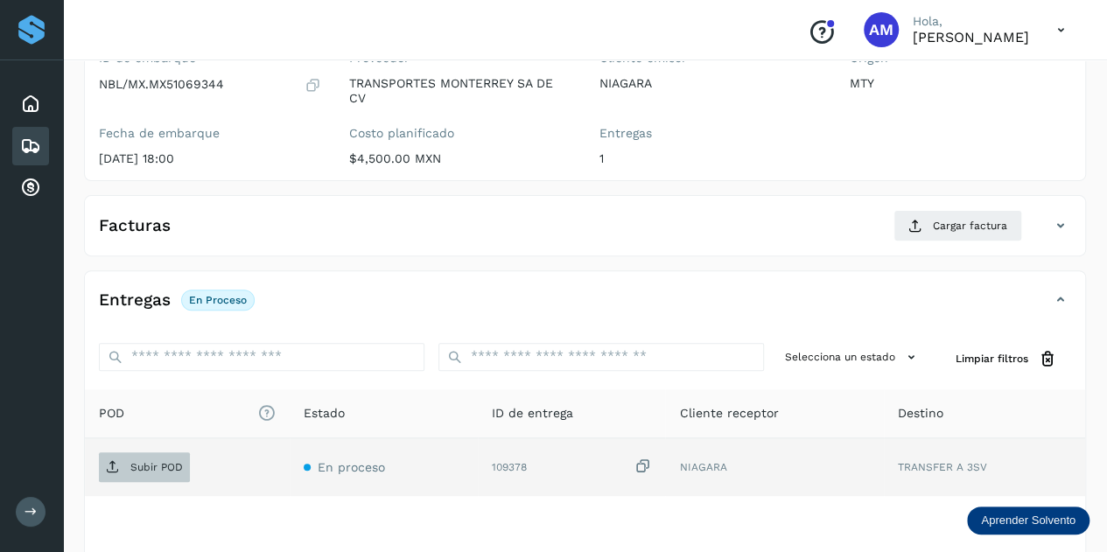
click at [172, 471] on span "Subir POD" at bounding box center [144, 467] width 91 height 28
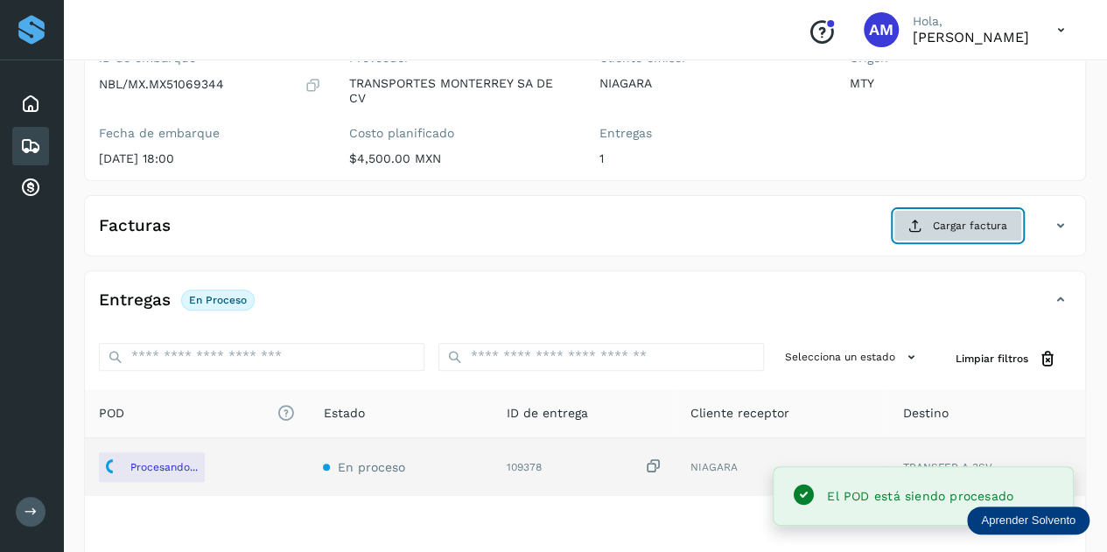
click at [955, 227] on span "Cargar factura" at bounding box center [969, 226] width 74 height 16
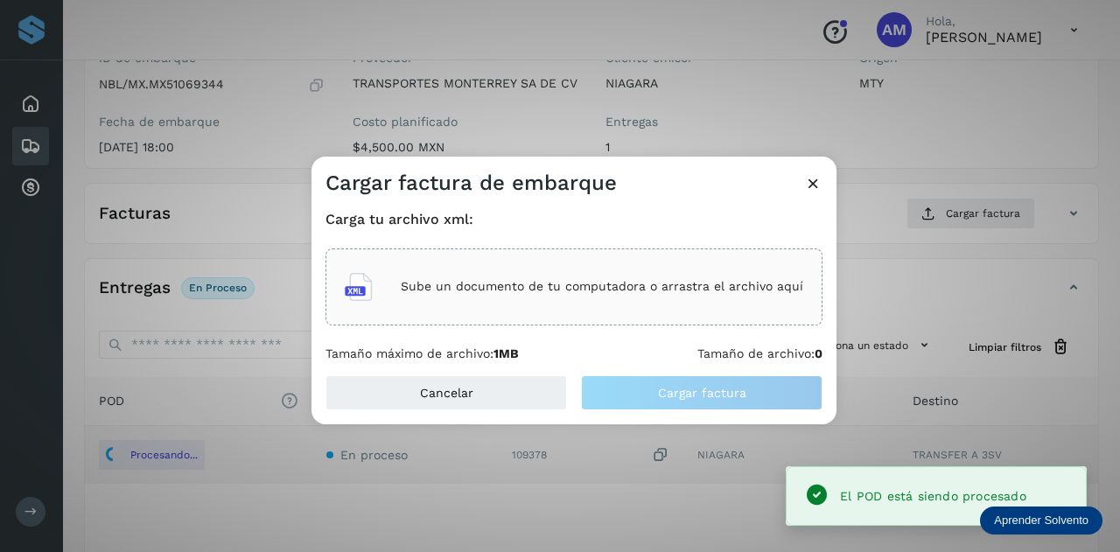
click at [650, 307] on div "Sube un documento de tu computadora o arrastra el archivo aquí" at bounding box center [574, 286] width 458 height 47
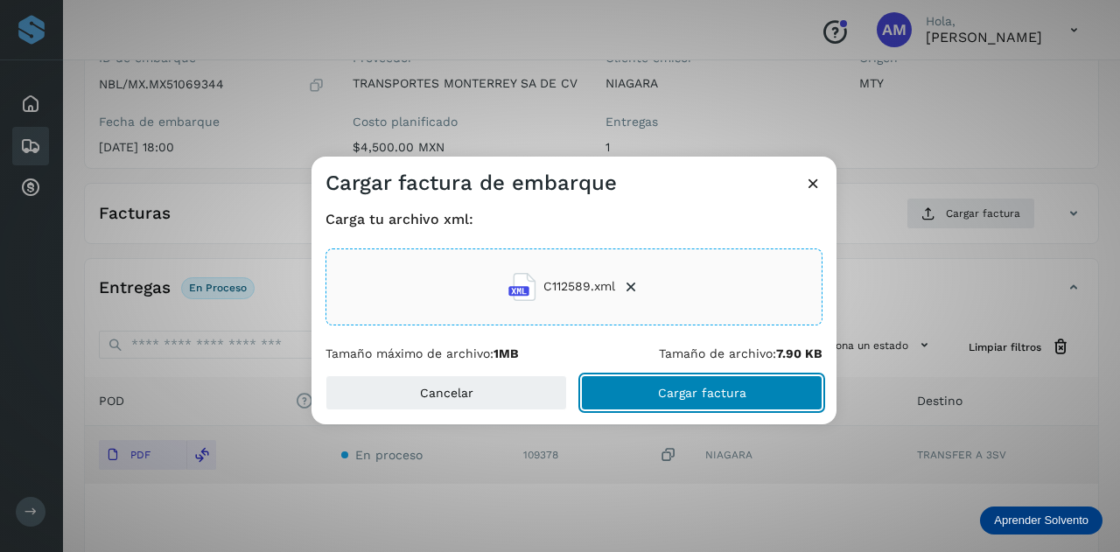
click at [681, 397] on span "Cargar factura" at bounding box center [702, 393] width 88 height 12
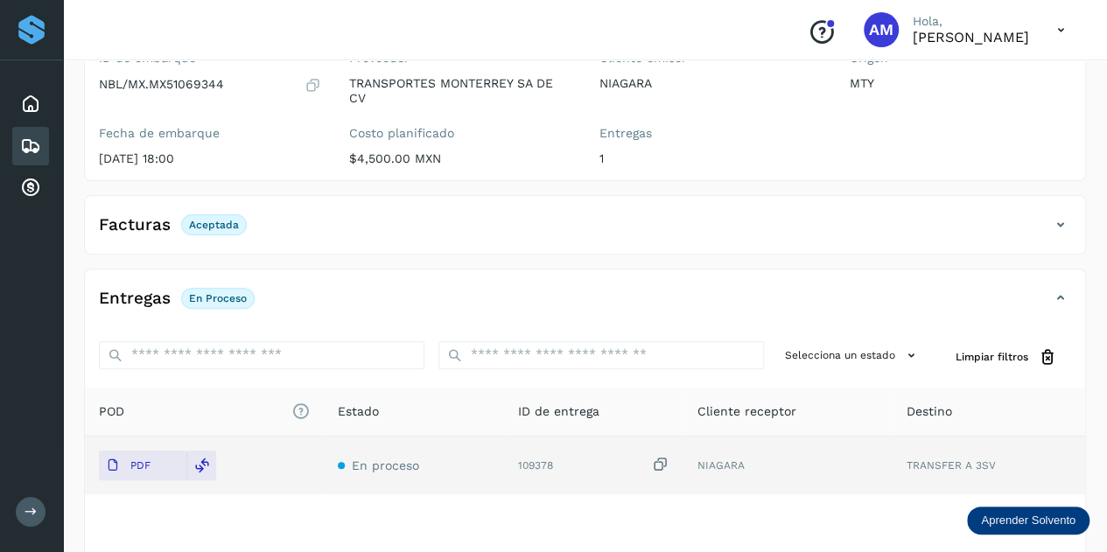
scroll to position [0, 0]
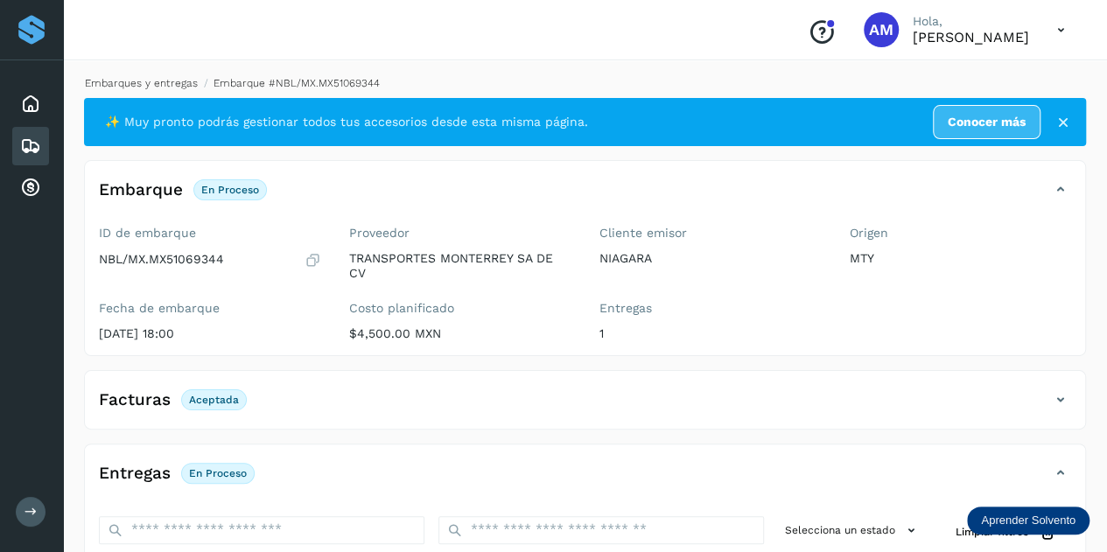
click at [164, 84] on link "Embarques y entregas" at bounding box center [141, 83] width 113 height 12
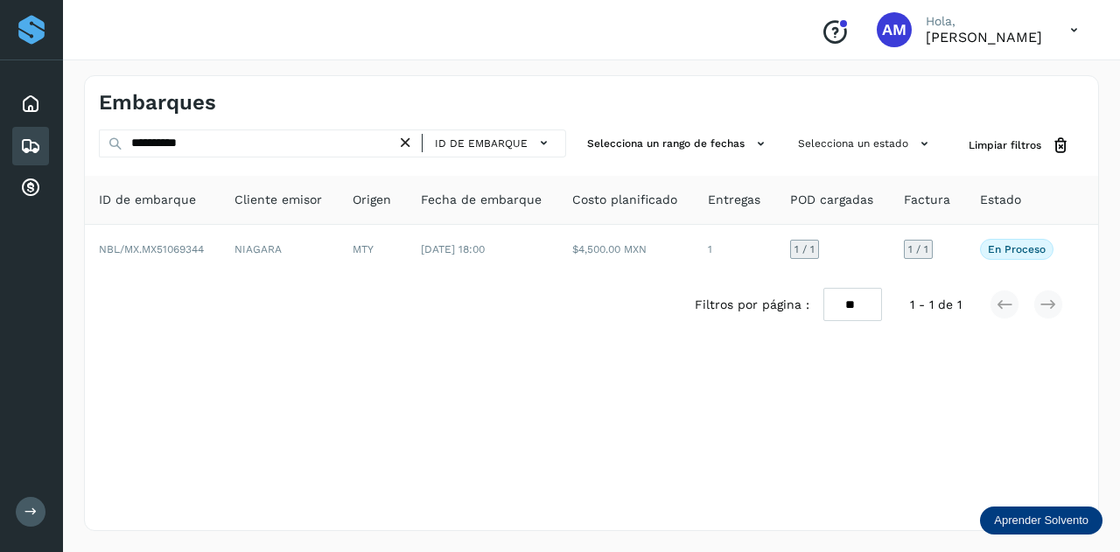
click at [415, 145] on icon at bounding box center [405, 143] width 18 height 18
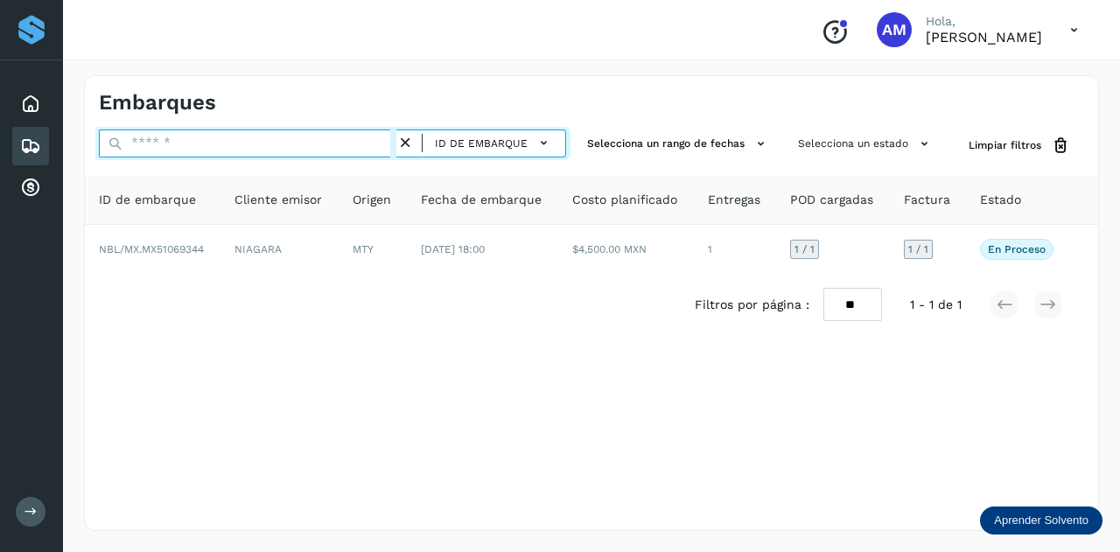
click at [390, 145] on input "text" at bounding box center [247, 143] width 297 height 28
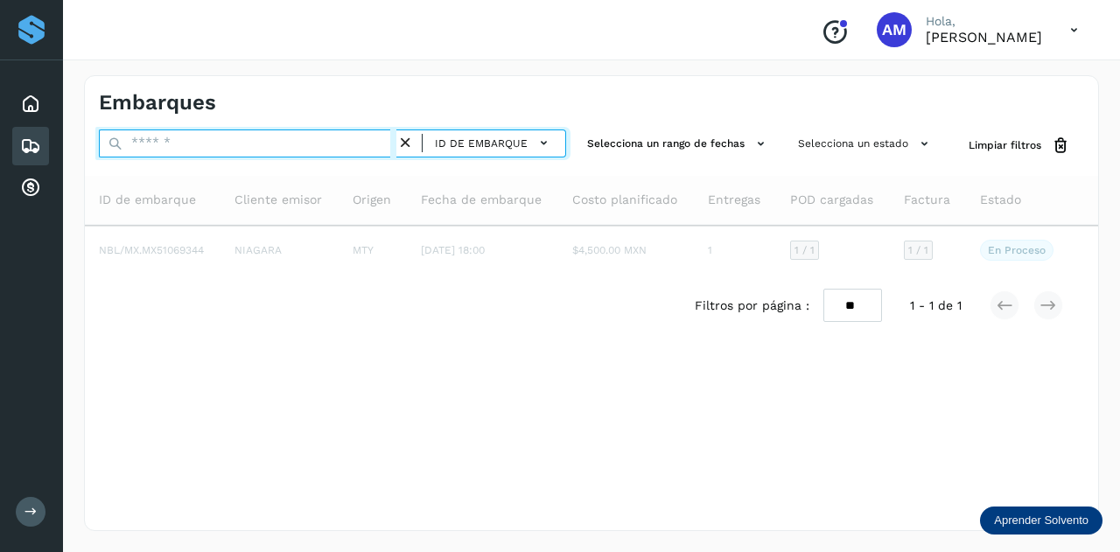
paste input "**********"
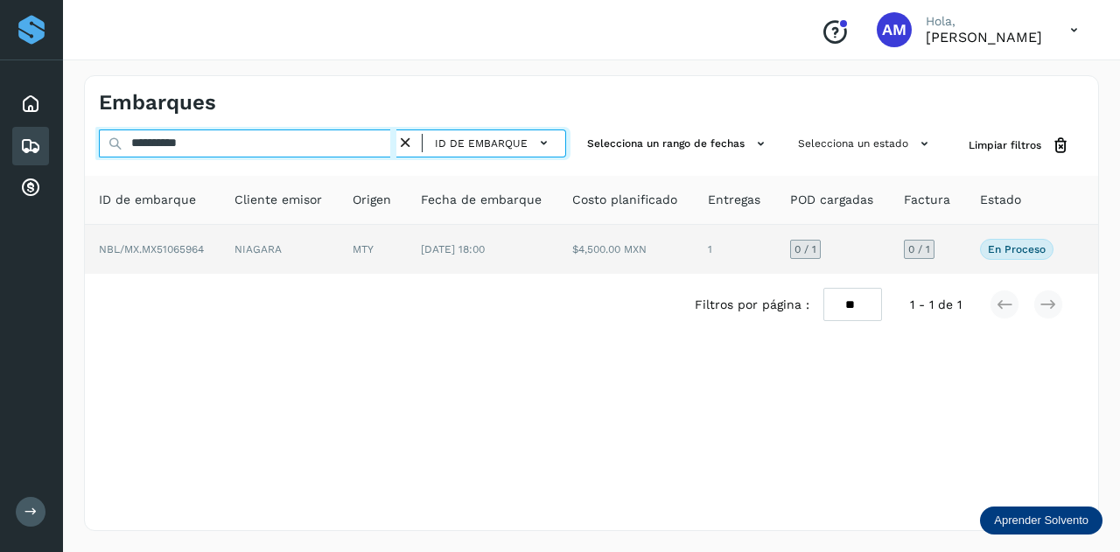
type input "**********"
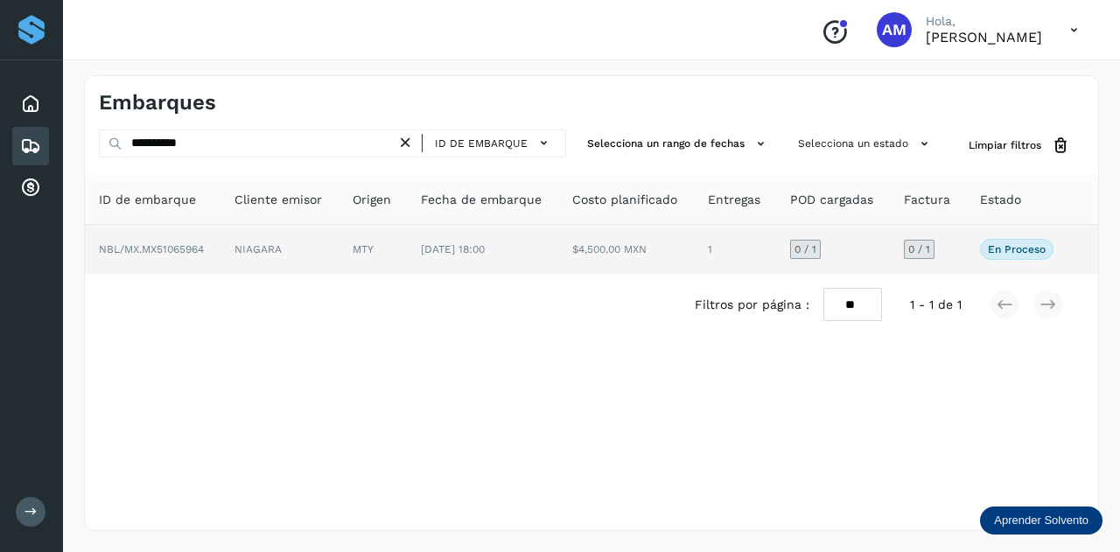
click at [339, 261] on td "NIAGARA" at bounding box center [373, 249] width 68 height 49
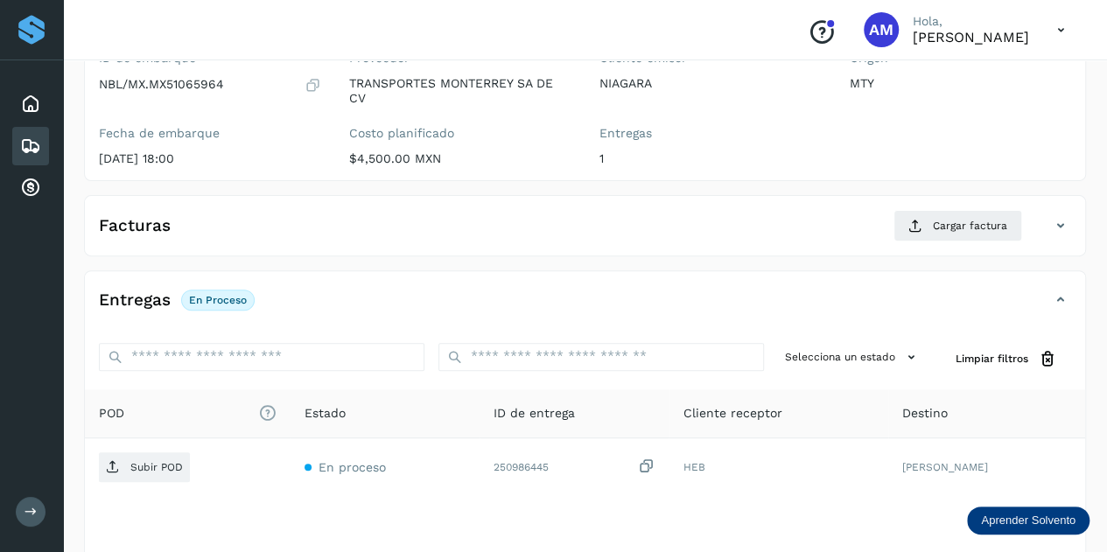
scroll to position [262, 0]
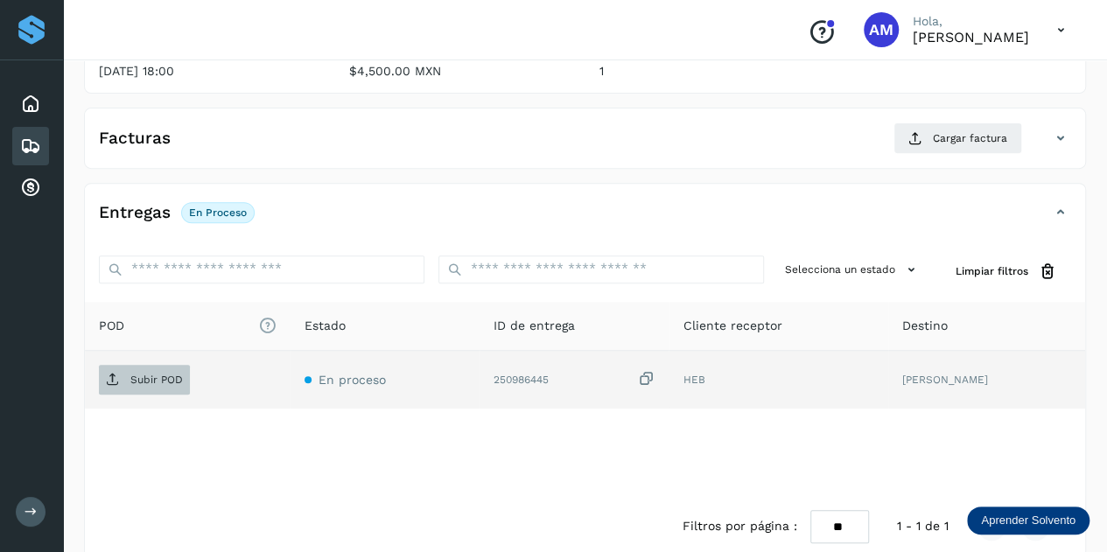
click at [153, 374] on p "Subir POD" at bounding box center [156, 380] width 52 height 12
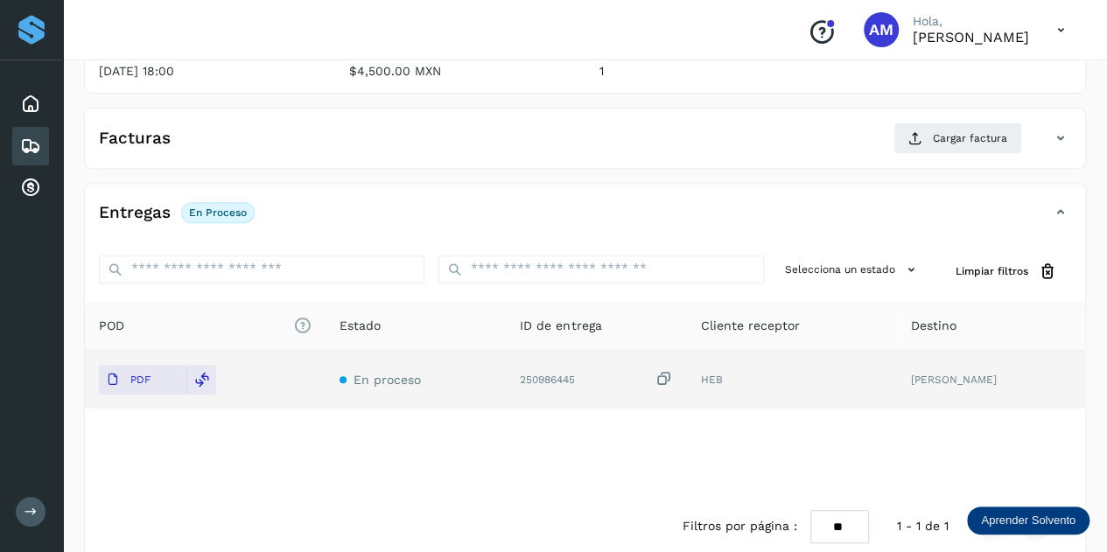
click at [962, 114] on div "Facturas Cargar factura Aún no has subido ninguna factura" at bounding box center [585, 138] width 1002 height 61
click at [936, 141] on span "Cargar factura" at bounding box center [969, 138] width 74 height 16
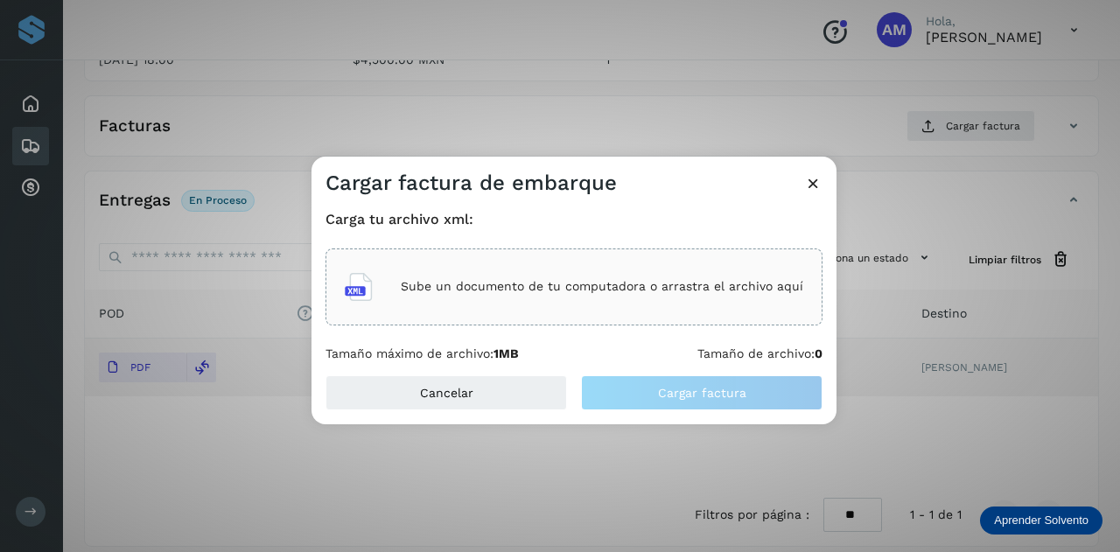
click at [688, 274] on div "Sube un documento de tu computadora o arrastra el archivo aquí" at bounding box center [574, 286] width 458 height 47
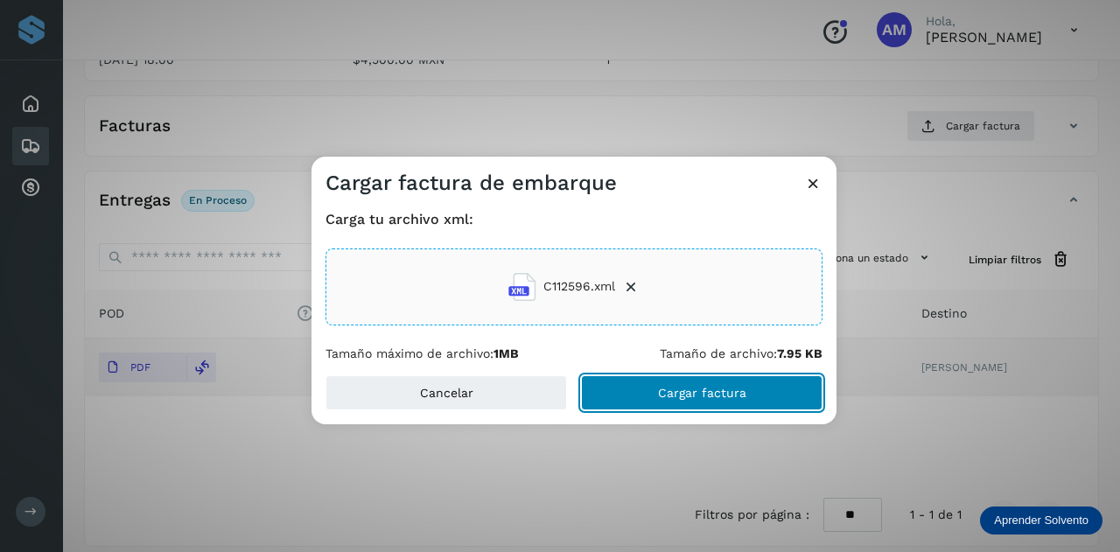
click at [633, 407] on button "Cargar factura" at bounding box center [701, 392] width 241 height 35
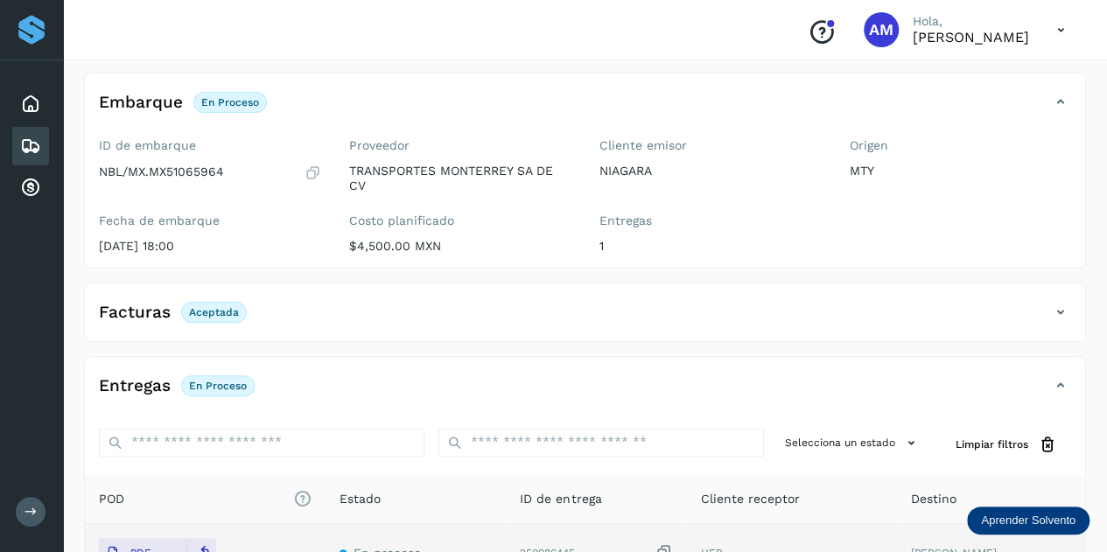
scroll to position [0, 0]
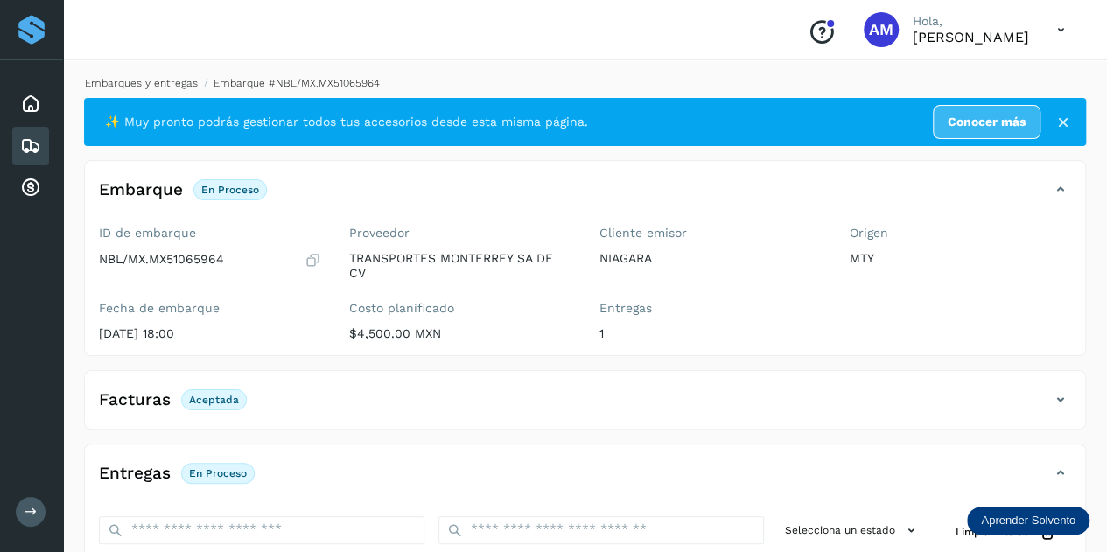
click at [187, 86] on link "Embarques y entregas" at bounding box center [141, 83] width 113 height 12
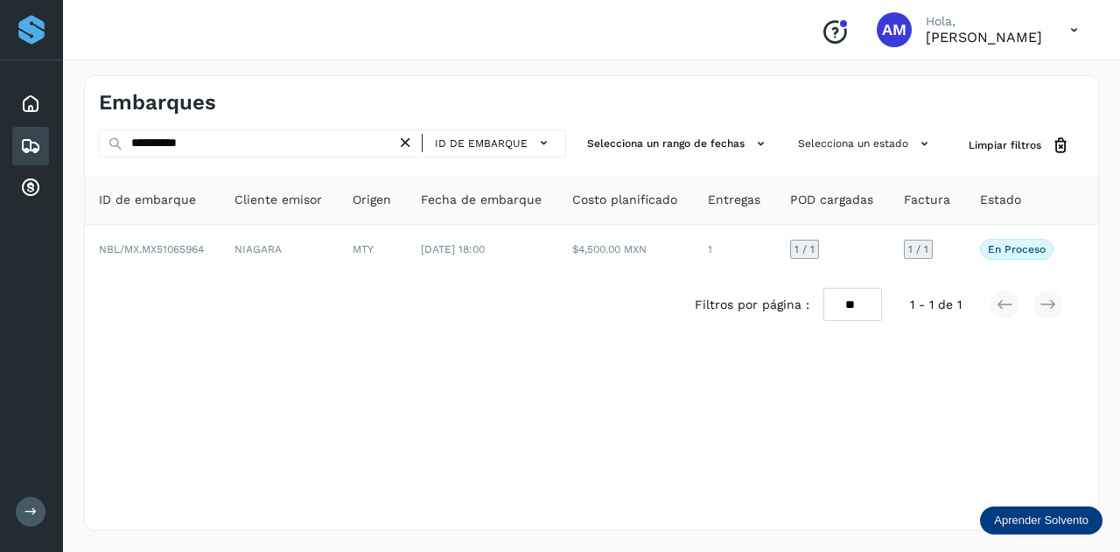
drag, startPoint x: 414, startPoint y: 141, endPoint x: 352, endPoint y: 141, distance: 62.1
click at [406, 142] on icon at bounding box center [405, 143] width 18 height 18
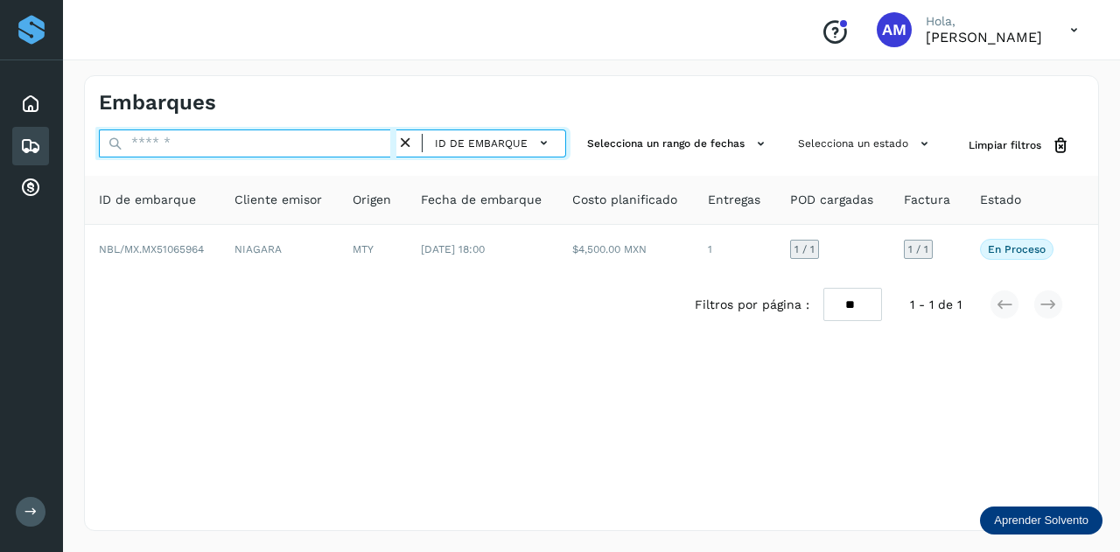
click at [352, 141] on input "text" at bounding box center [247, 143] width 297 height 28
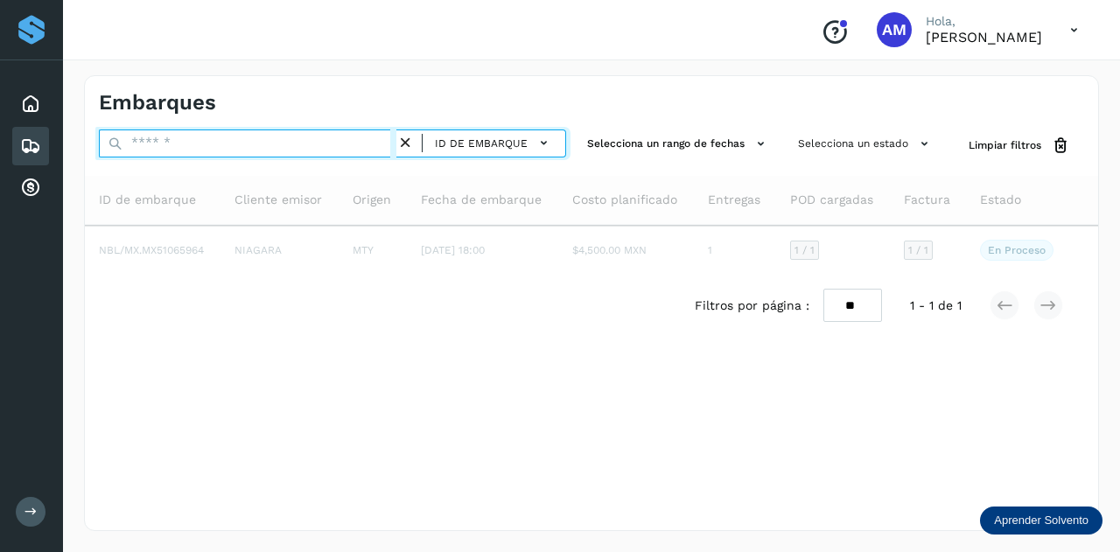
paste input "**********"
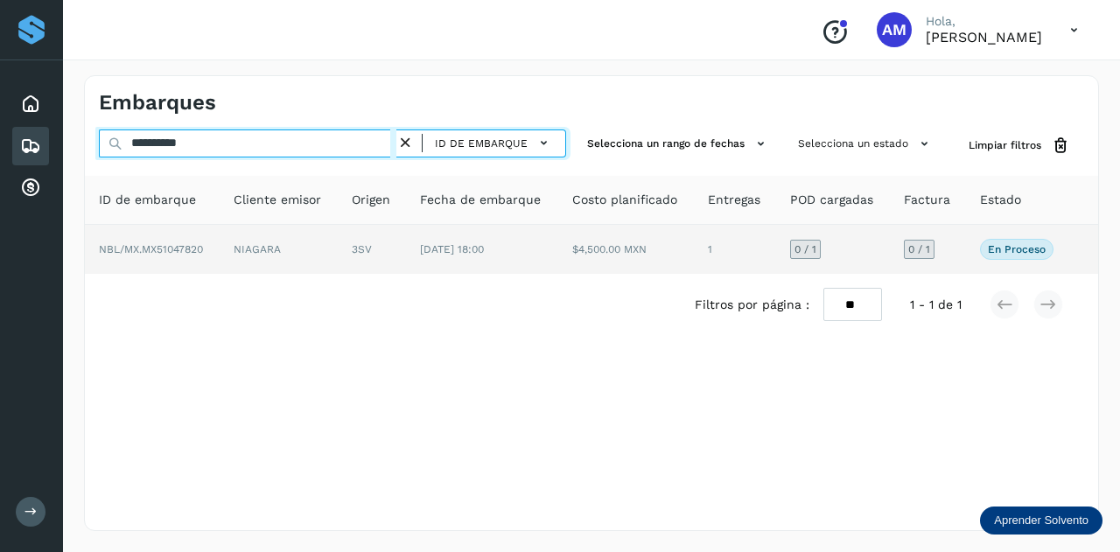
type input "**********"
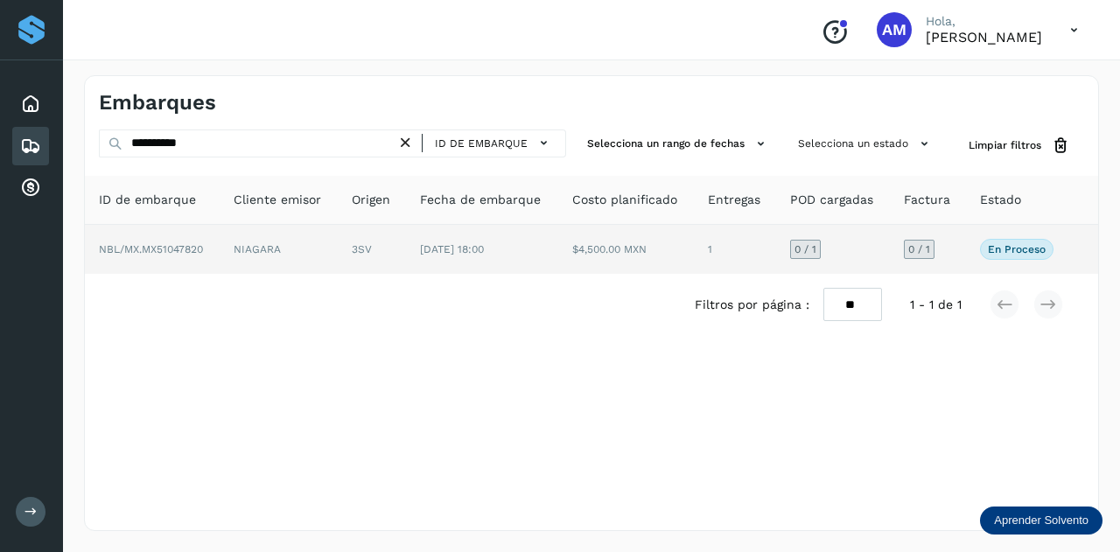
click at [338, 255] on td "NIAGARA" at bounding box center [372, 249] width 68 height 49
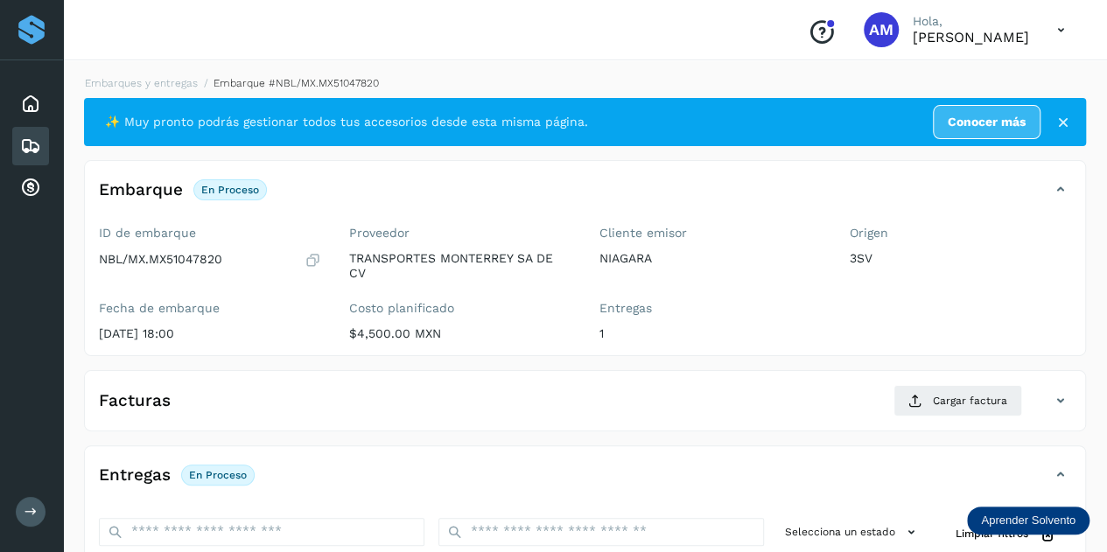
scroll to position [175, 0]
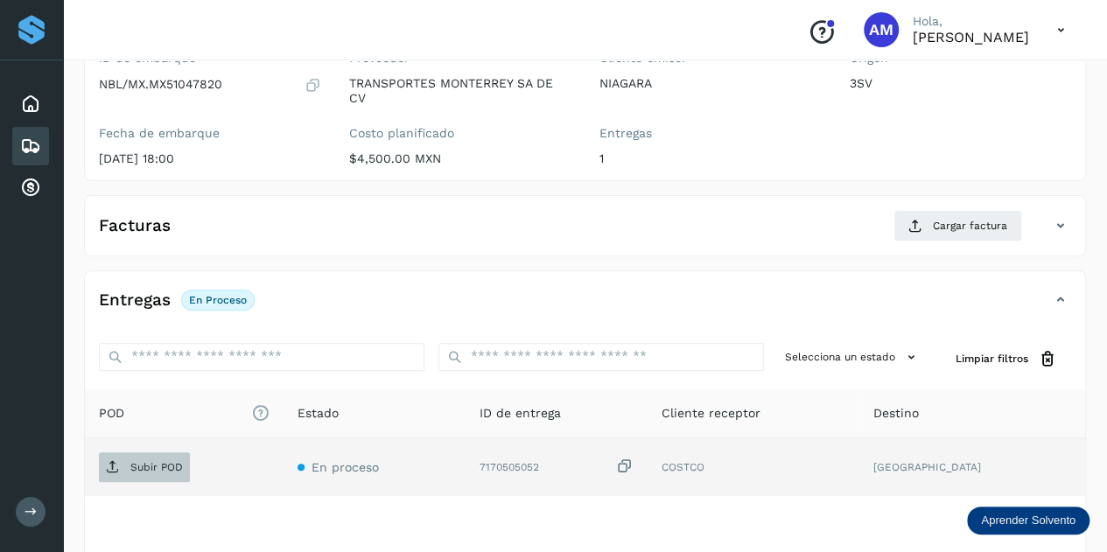
click at [148, 469] on p "Subir POD" at bounding box center [156, 467] width 52 height 12
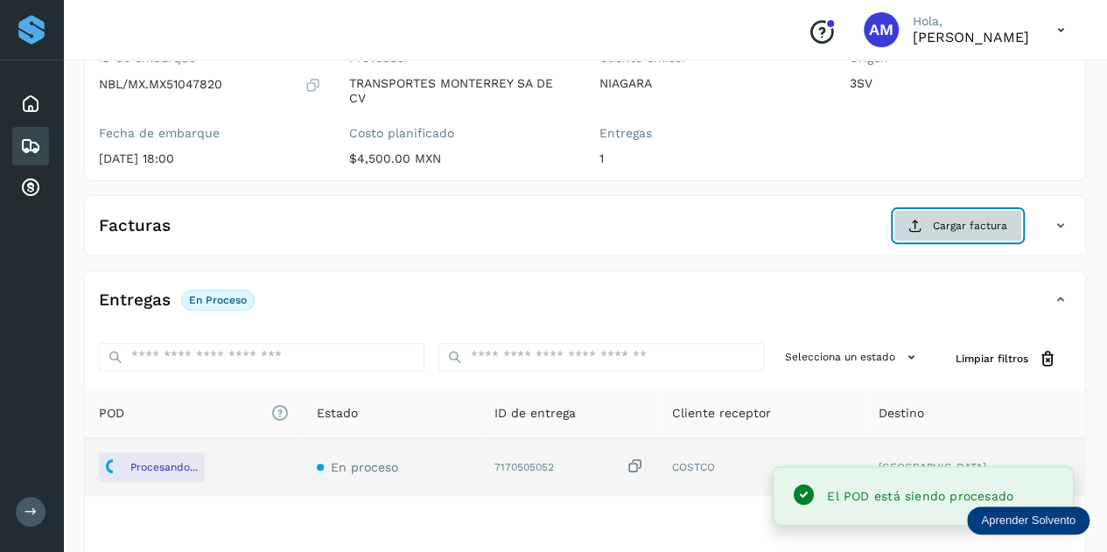
click at [945, 228] on span "Cargar factura" at bounding box center [969, 226] width 74 height 16
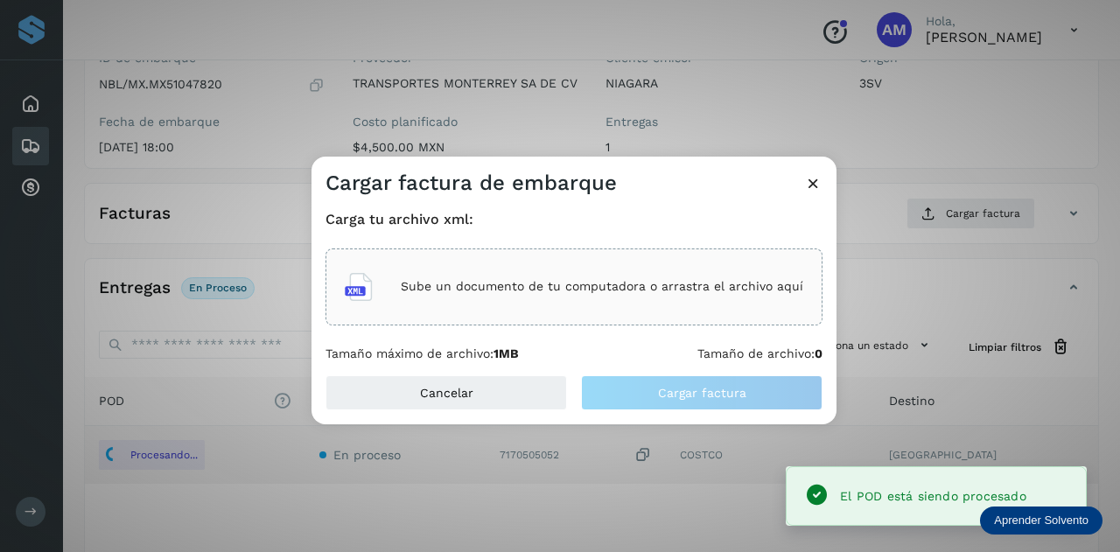
click at [693, 248] on div "Sube un documento de tu computadora o arrastra el archivo aquí" at bounding box center [573, 286] width 497 height 77
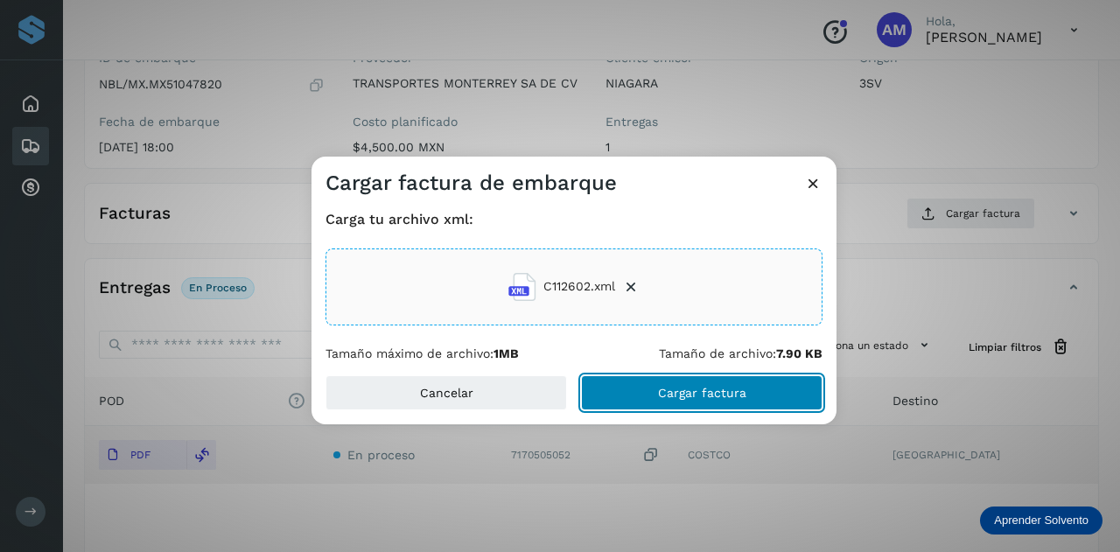
click at [618, 375] on button "Cargar factura" at bounding box center [701, 392] width 241 height 35
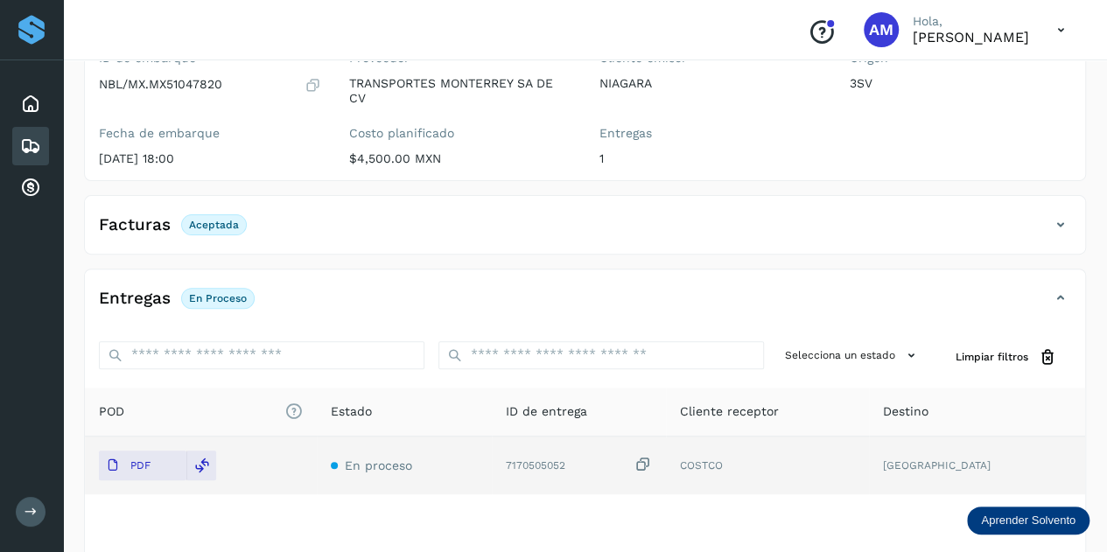
scroll to position [0, 0]
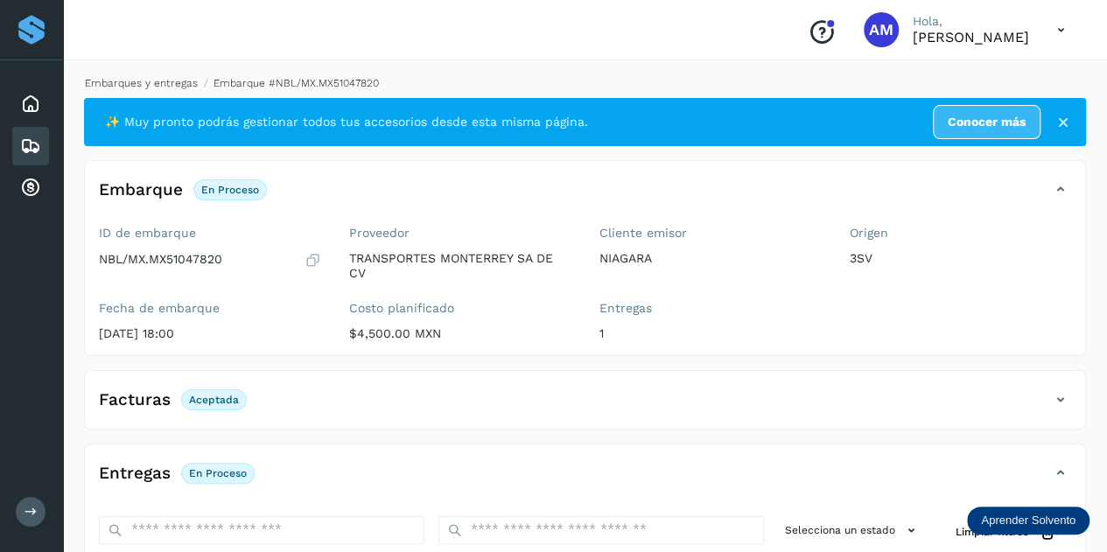
click at [171, 78] on link "Embarques y entregas" at bounding box center [141, 83] width 113 height 12
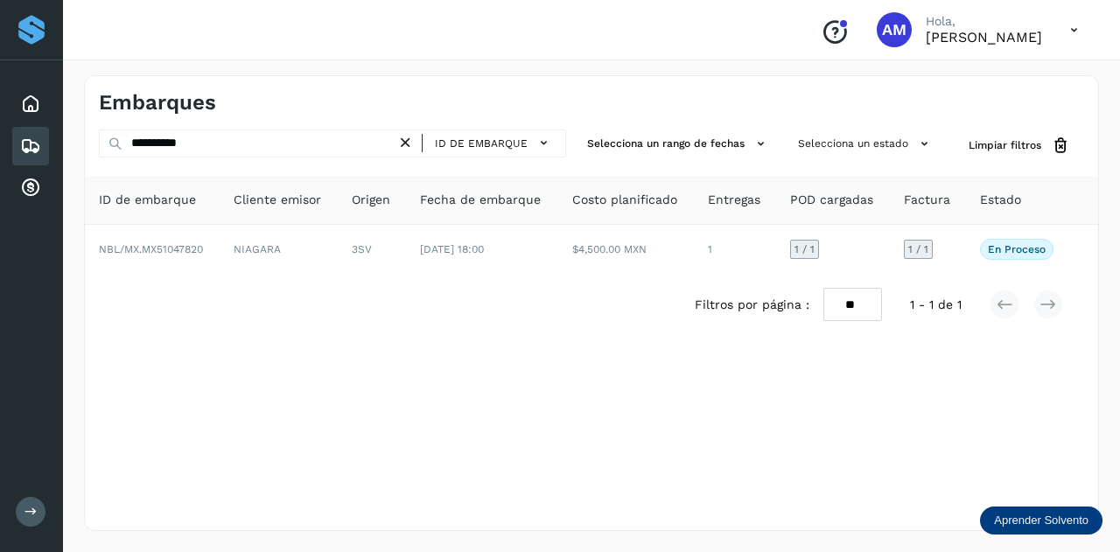
click at [404, 138] on icon at bounding box center [405, 143] width 18 height 18
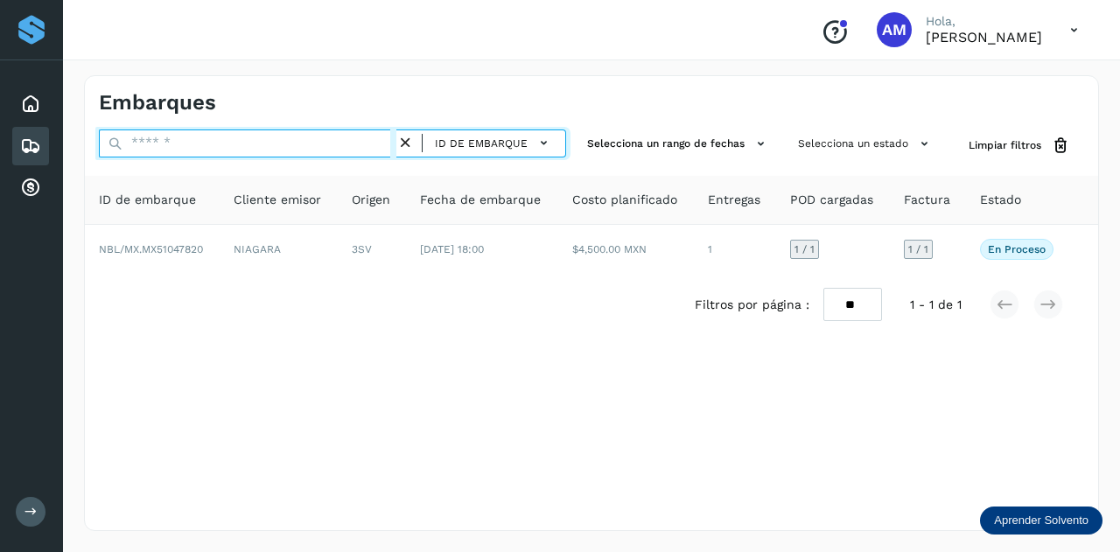
click at [381, 142] on input "text" at bounding box center [247, 143] width 297 height 28
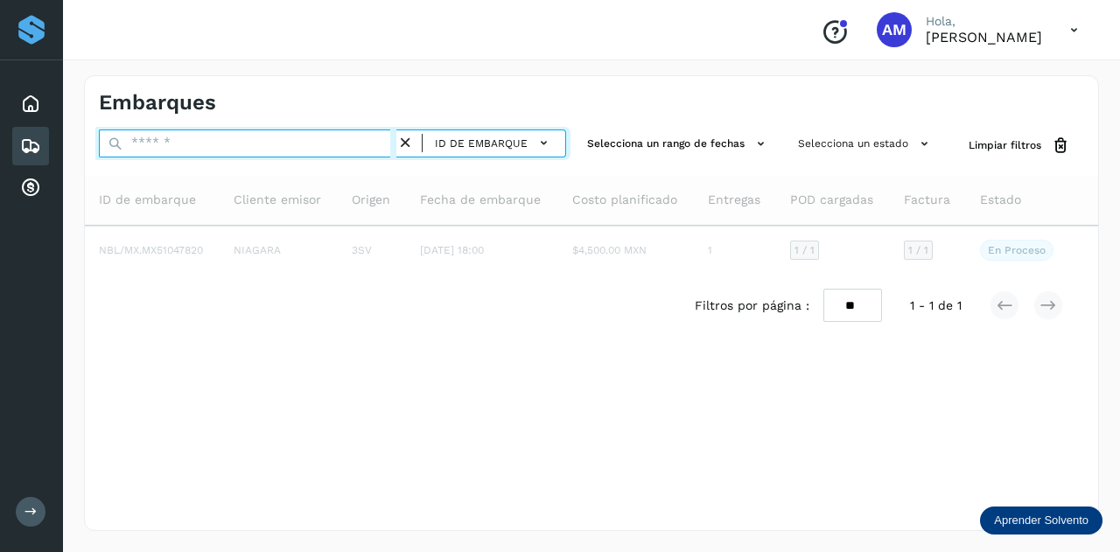
paste input "**********"
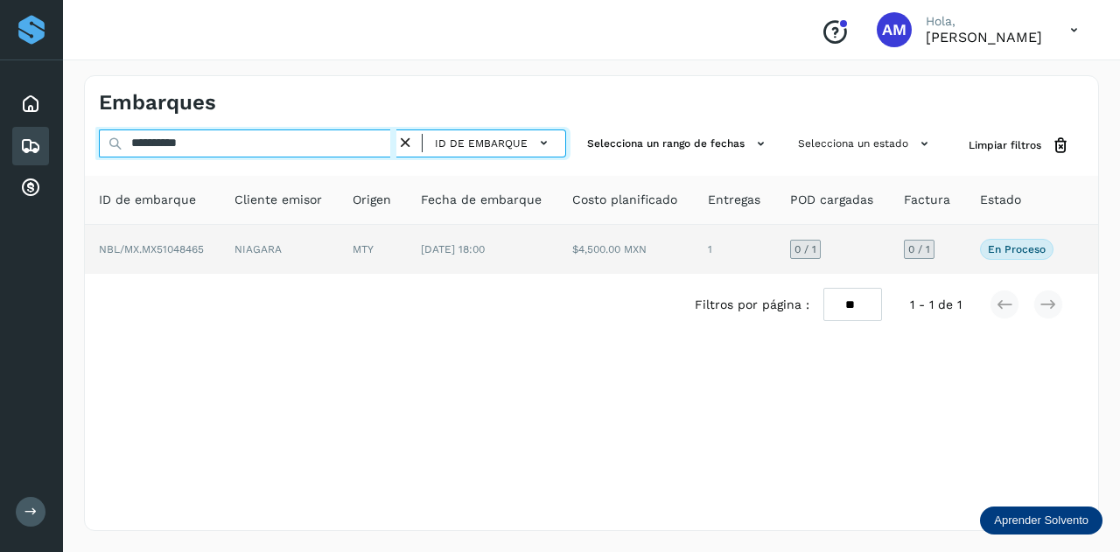
type input "**********"
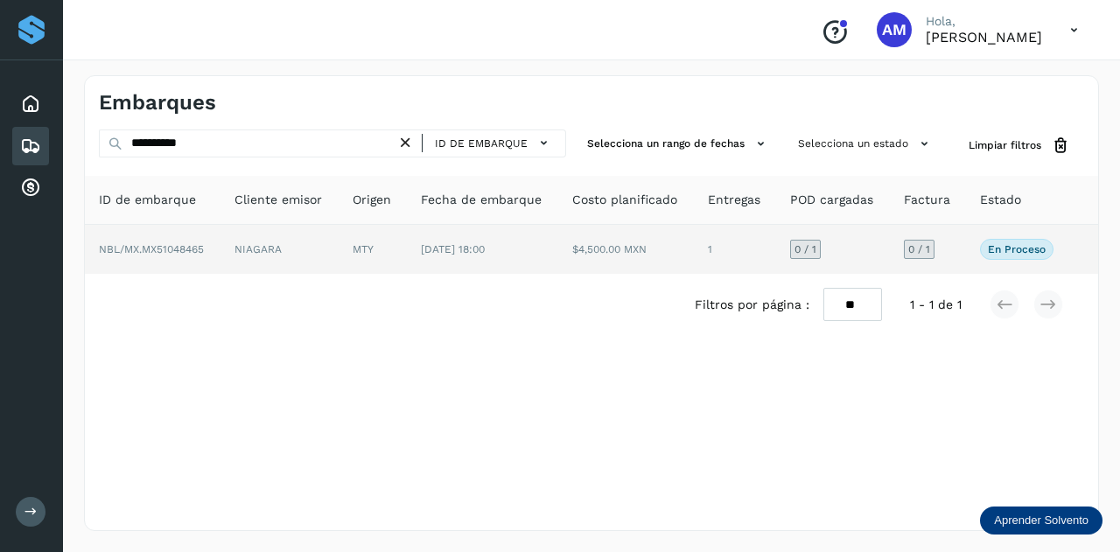
click at [558, 249] on td "[DATE] 18:00" at bounding box center [626, 249] width 136 height 49
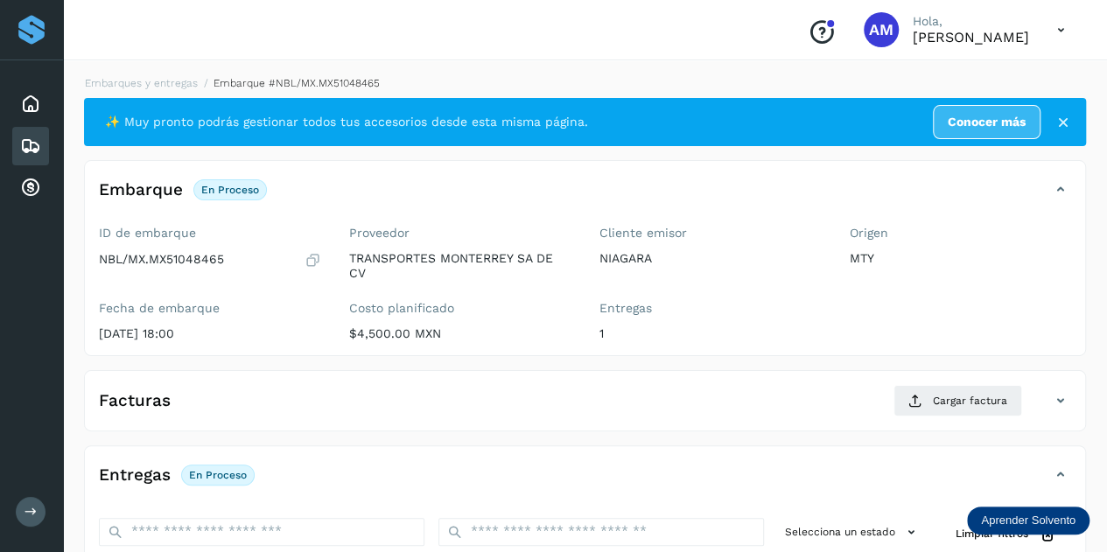
scroll to position [175, 0]
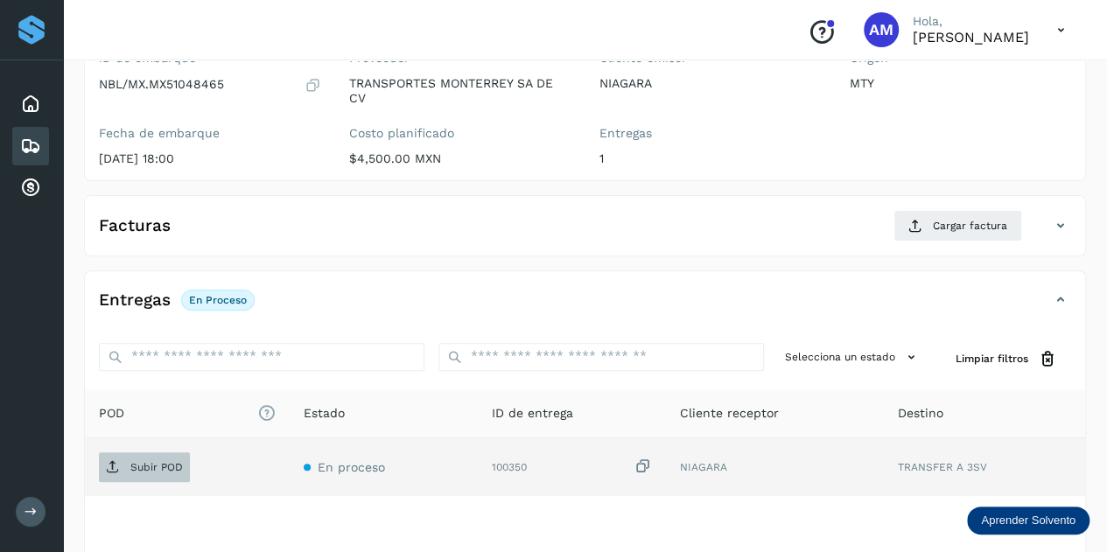
click at [148, 474] on span "Subir POD" at bounding box center [144, 467] width 91 height 28
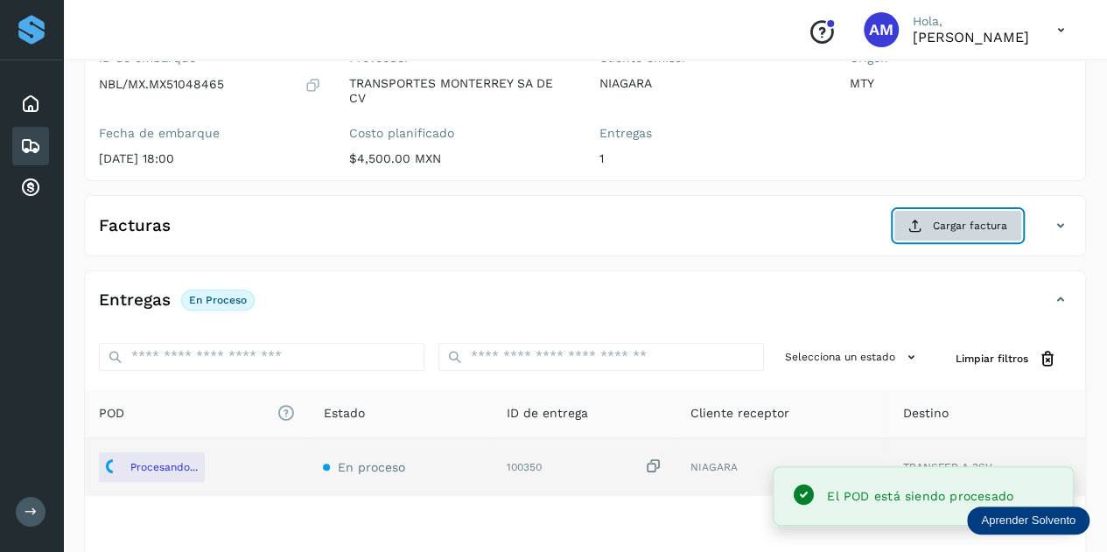
click at [920, 221] on icon at bounding box center [915, 226] width 14 height 14
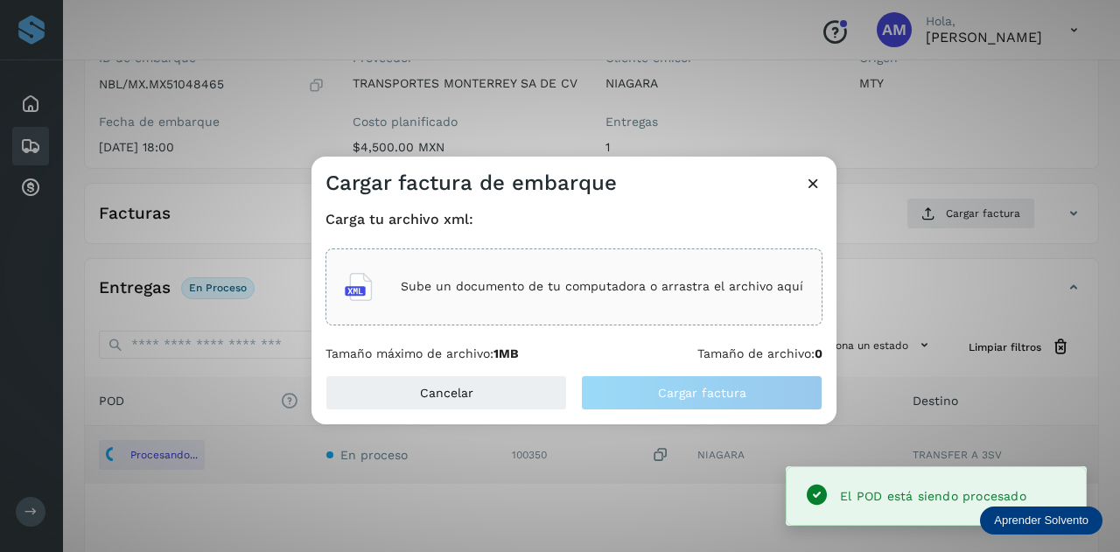
click at [622, 300] on div "Sube un documento de tu computadora o arrastra el archivo aquí" at bounding box center [574, 286] width 458 height 47
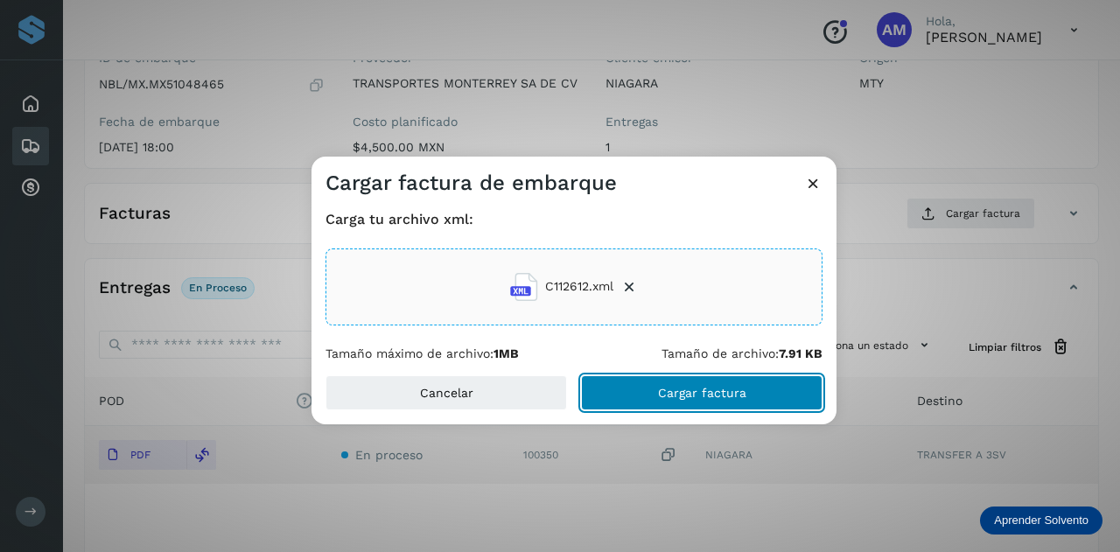
click at [661, 403] on button "Cargar factura" at bounding box center [701, 392] width 241 height 35
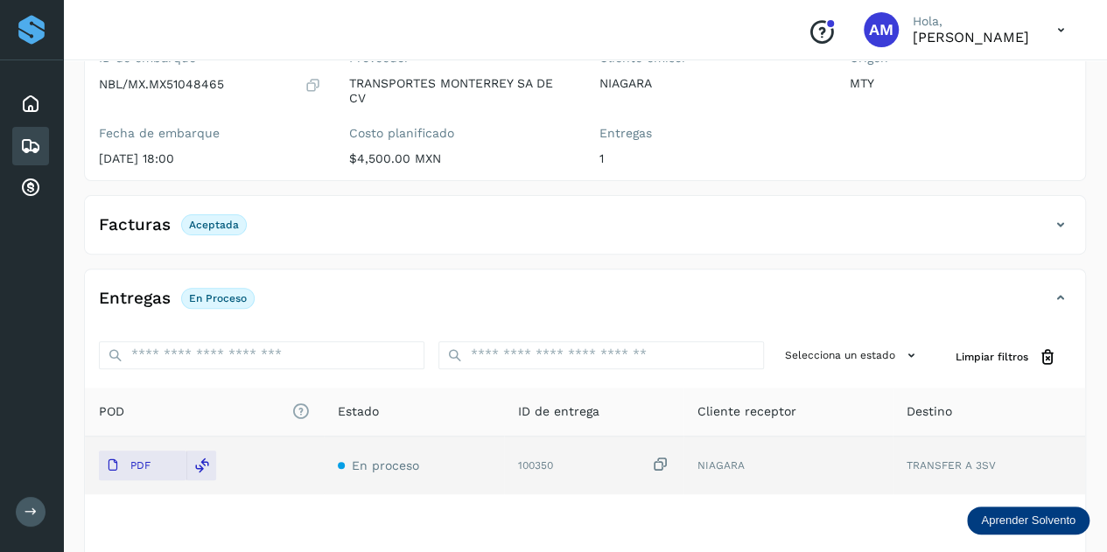
scroll to position [0, 0]
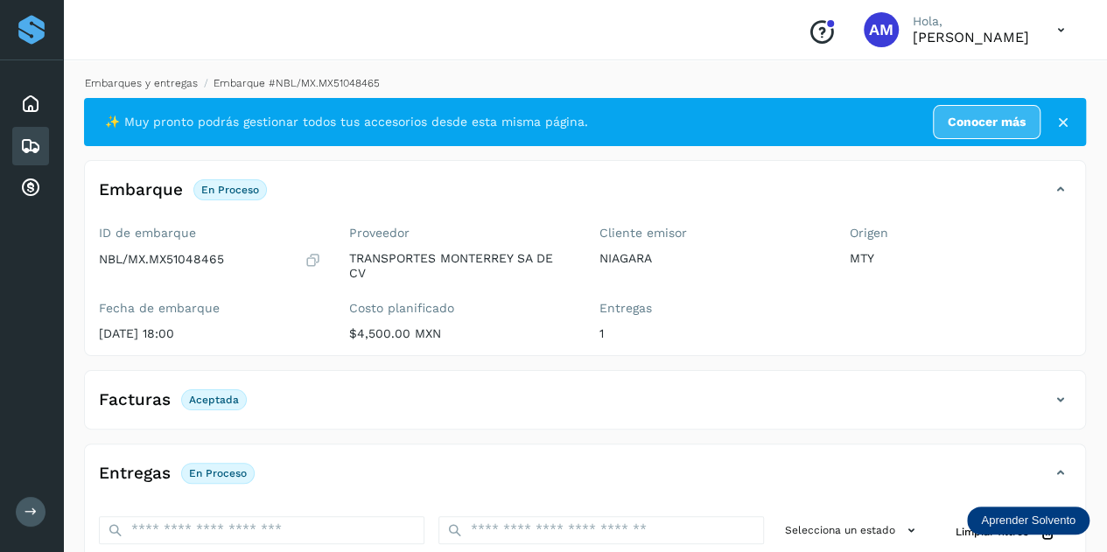
click at [132, 80] on link "Embarques y entregas" at bounding box center [141, 83] width 113 height 12
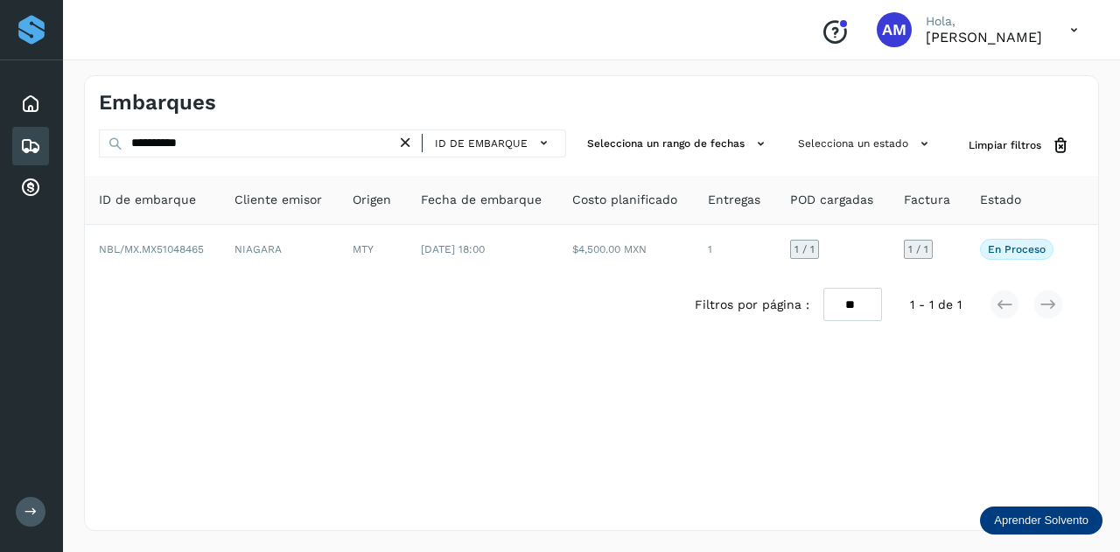
drag, startPoint x: 412, startPoint y: 141, endPoint x: 334, endPoint y: 143, distance: 77.9
click at [407, 141] on icon at bounding box center [405, 143] width 18 height 18
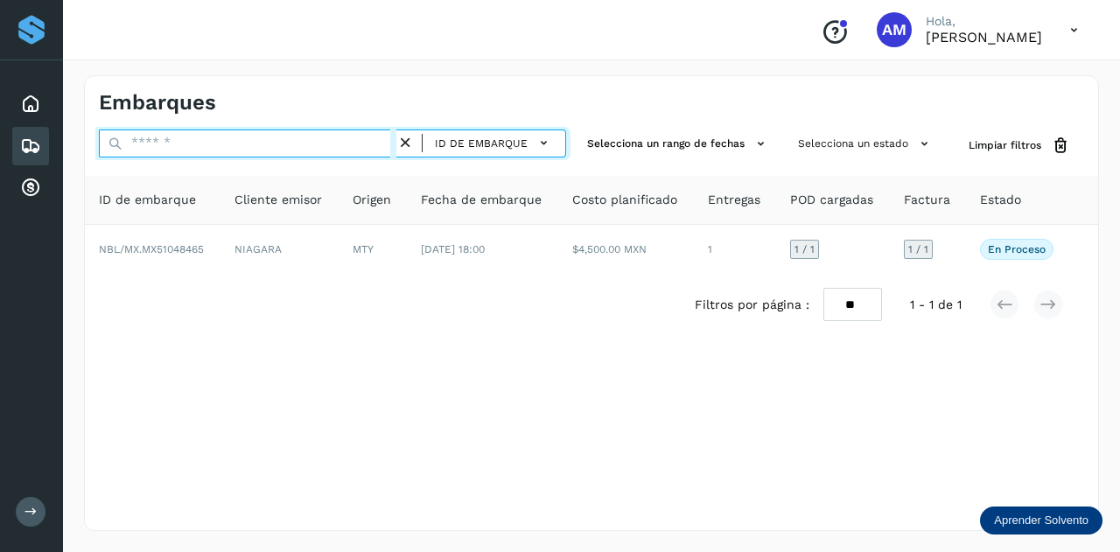
click at [334, 143] on input "text" at bounding box center [247, 143] width 297 height 28
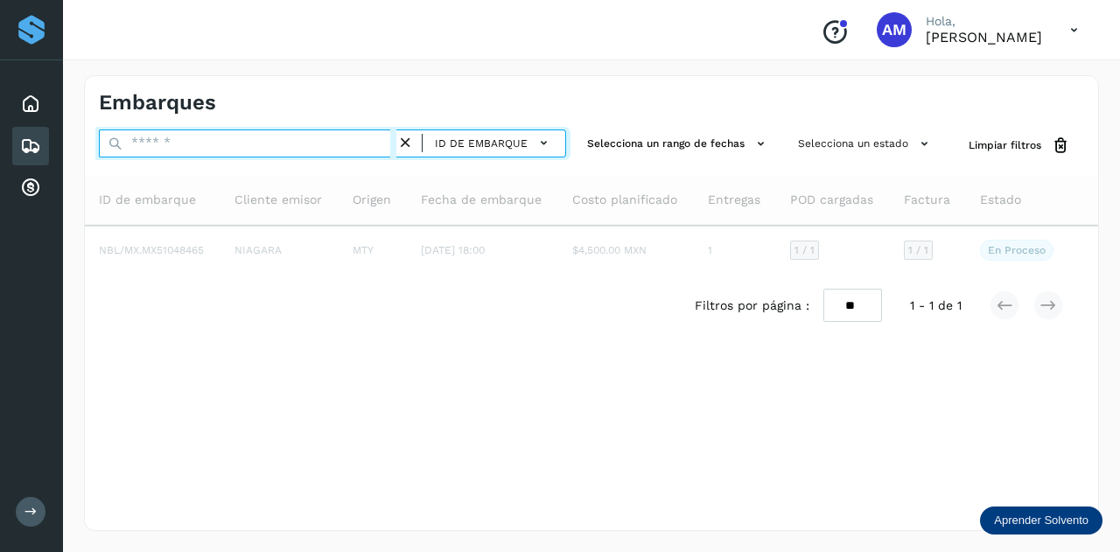
paste input "**********"
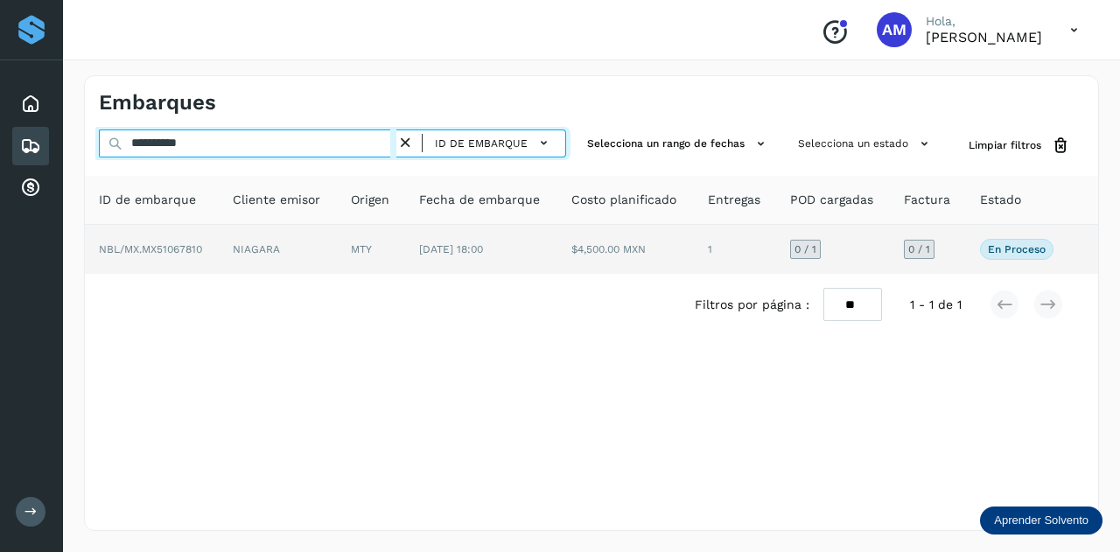
type input "**********"
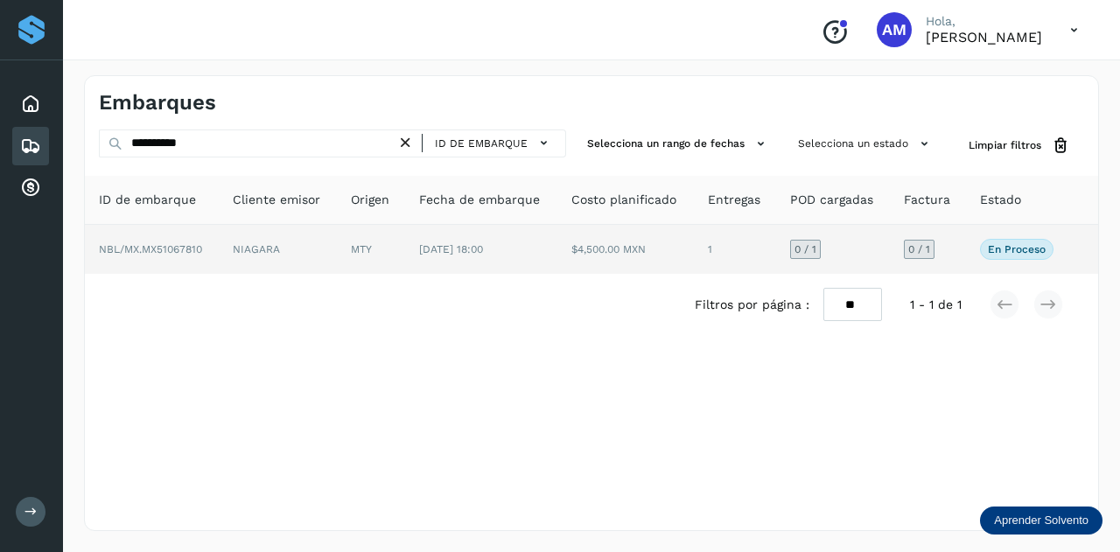
click at [405, 241] on td "MTY" at bounding box center [481, 249] width 152 height 49
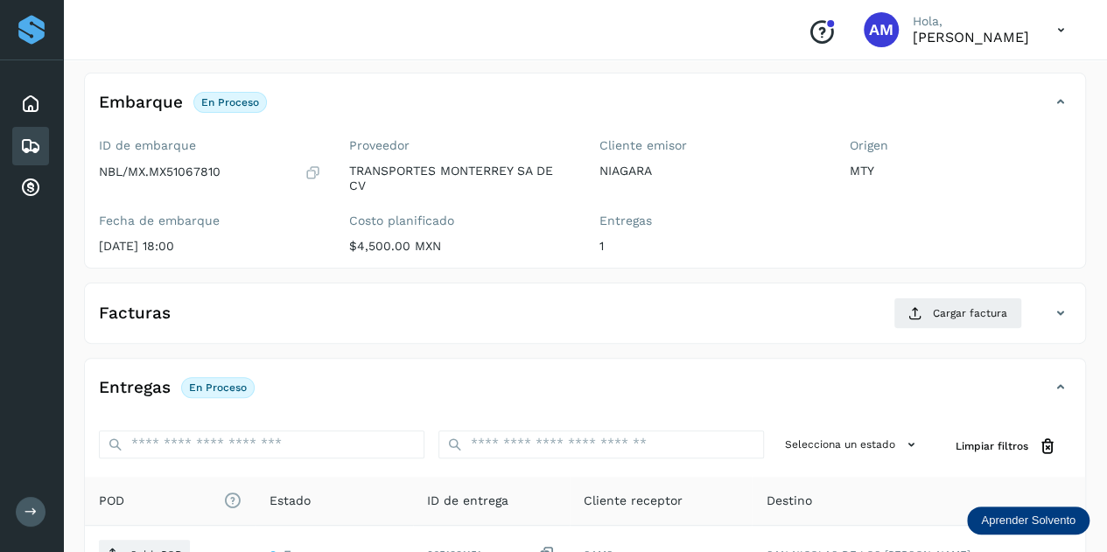
scroll to position [262, 0]
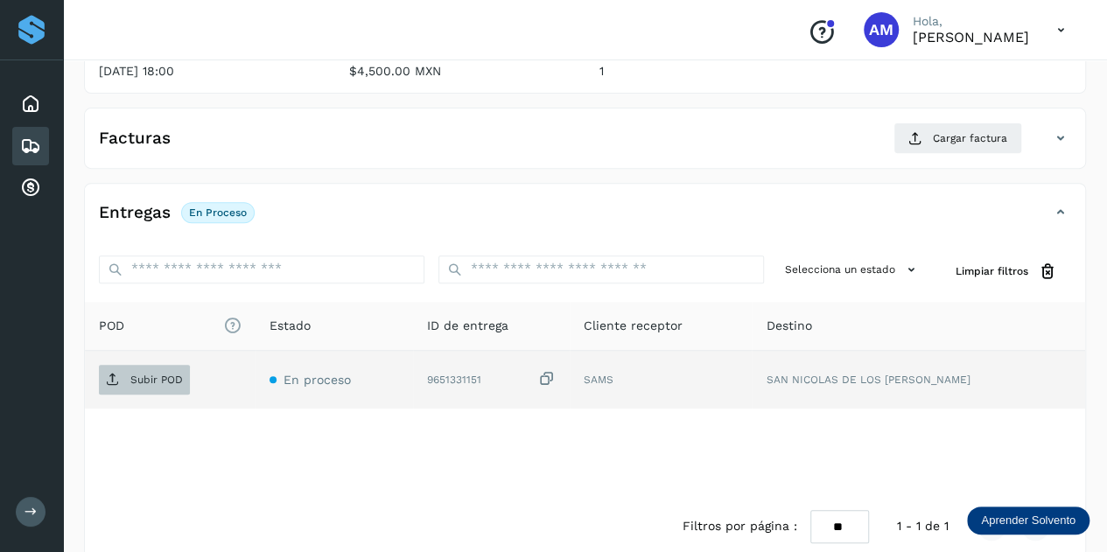
click at [166, 381] on p "Subir POD" at bounding box center [156, 380] width 52 height 12
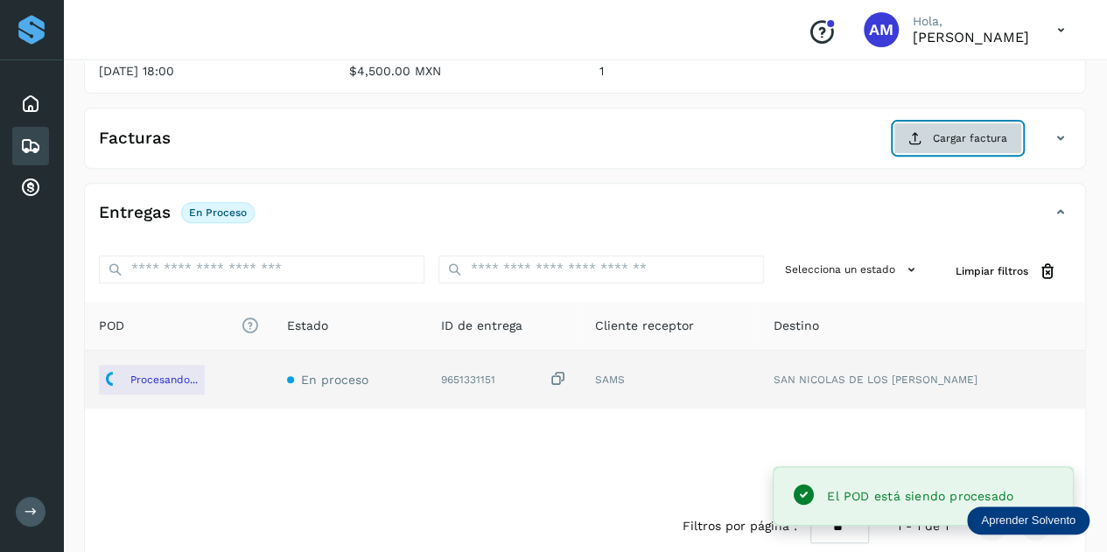
click at [952, 151] on button "Cargar factura" at bounding box center [957, 137] width 129 height 31
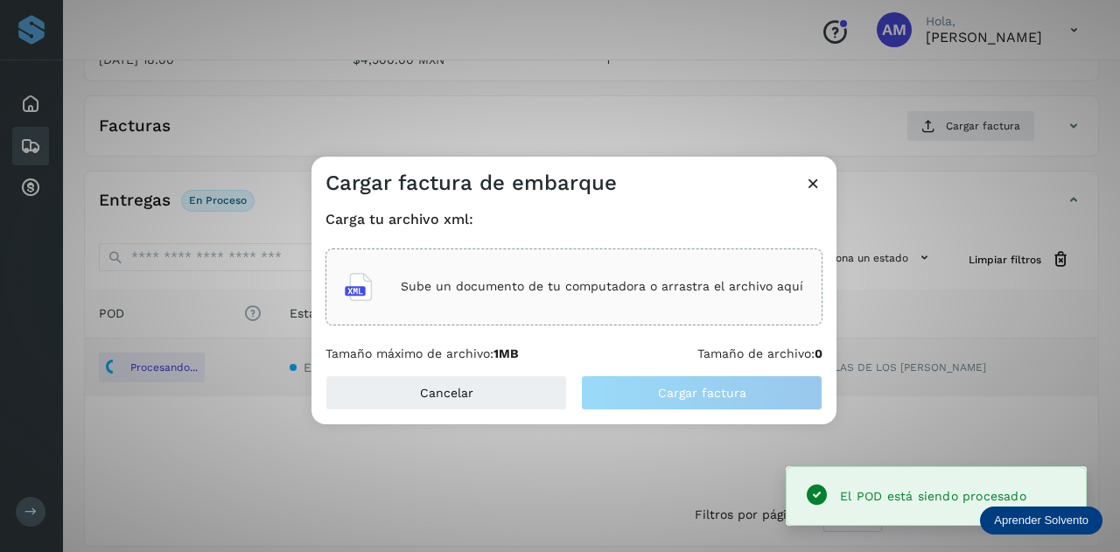
click at [604, 258] on div "Sube un documento de tu computadora o arrastra el archivo aquí" at bounding box center [573, 286] width 497 height 77
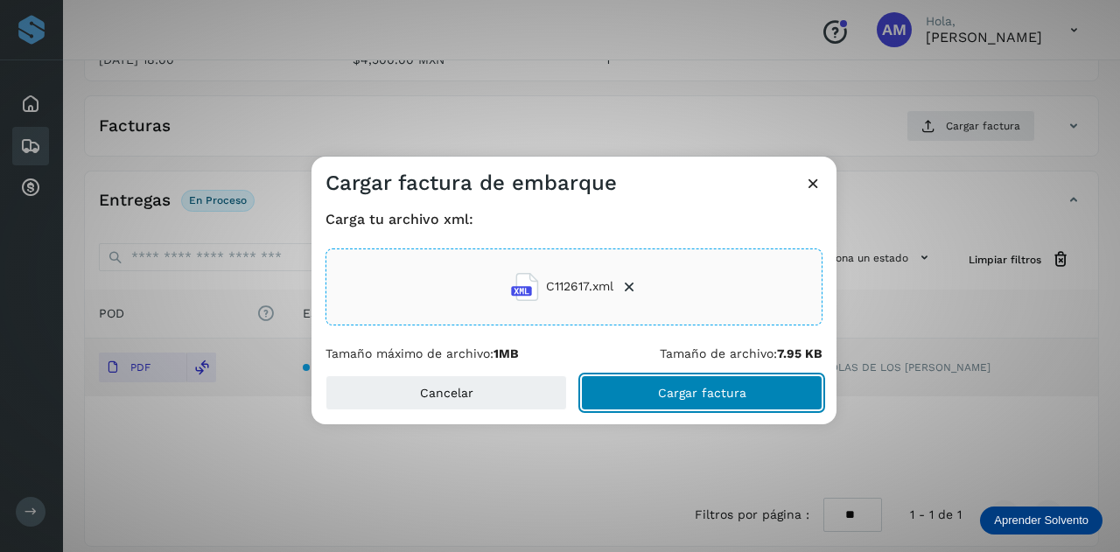
click at [600, 388] on button "Cargar factura" at bounding box center [701, 392] width 241 height 35
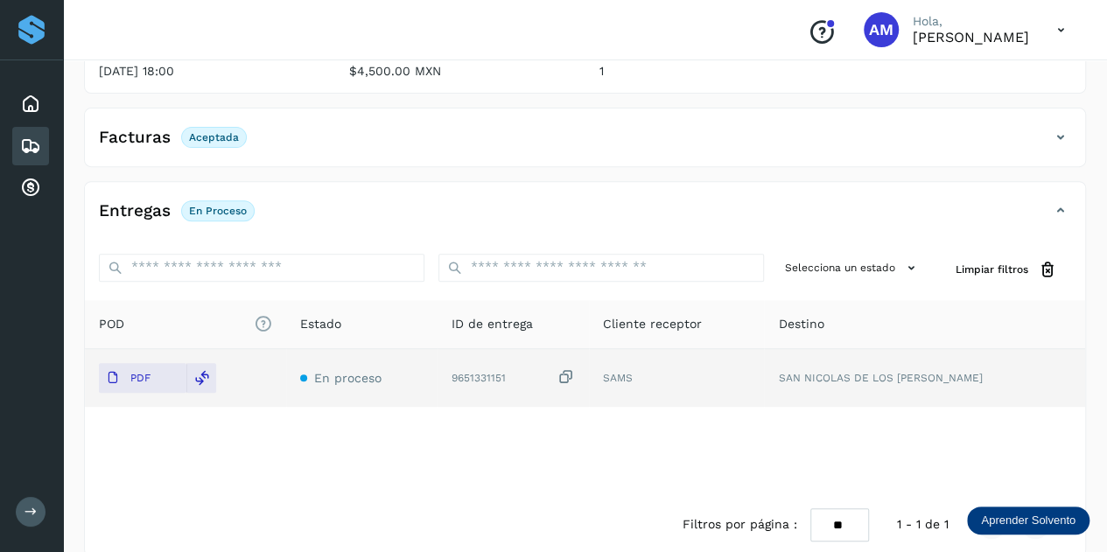
scroll to position [0, 0]
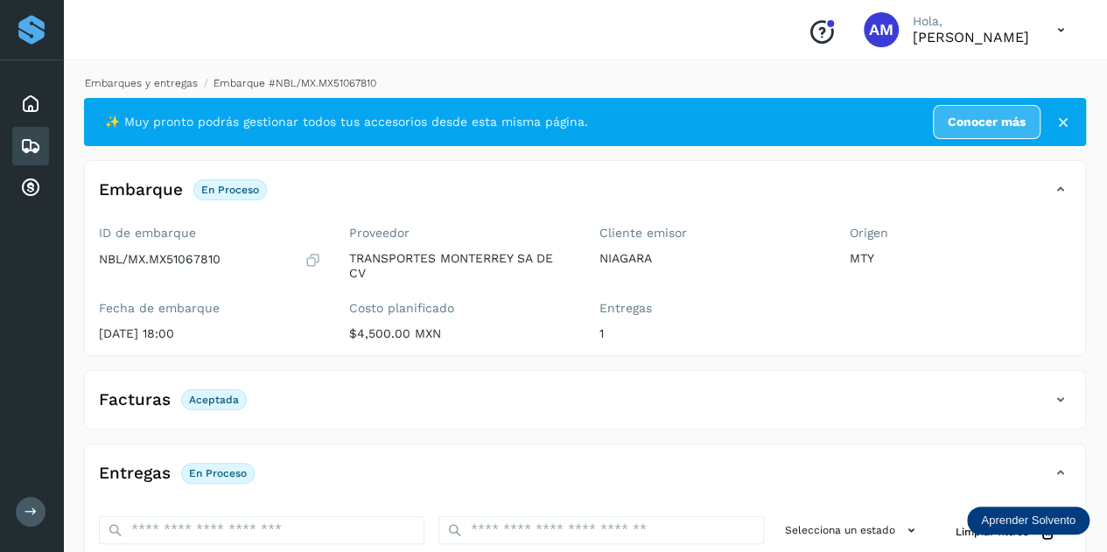
click at [134, 83] on link "Embarques y entregas" at bounding box center [141, 83] width 113 height 12
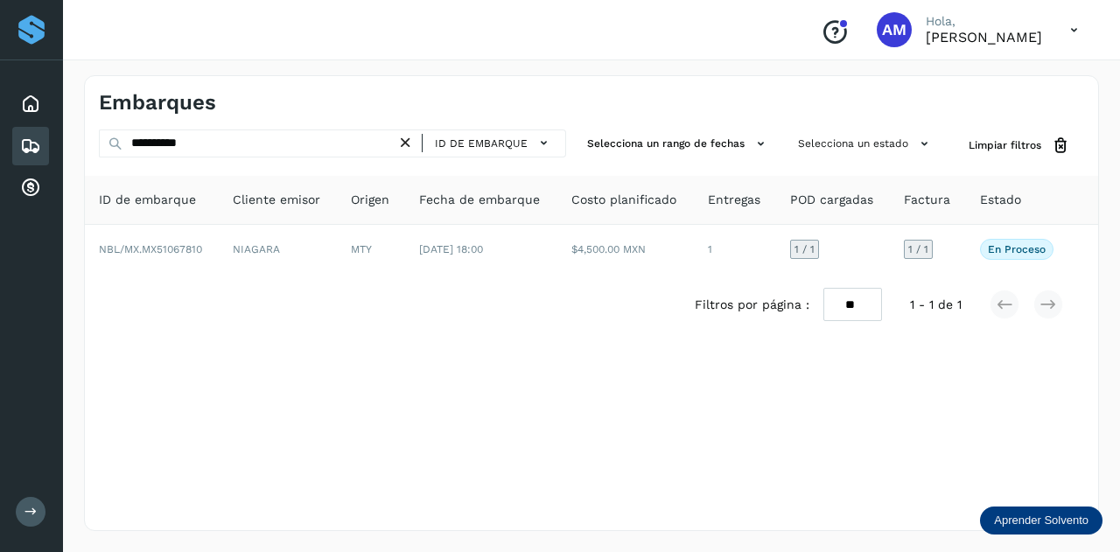
drag, startPoint x: 406, startPoint y: 141, endPoint x: 341, endPoint y: 150, distance: 65.3
click at [395, 146] on div "**********" at bounding box center [332, 143] width 467 height 28
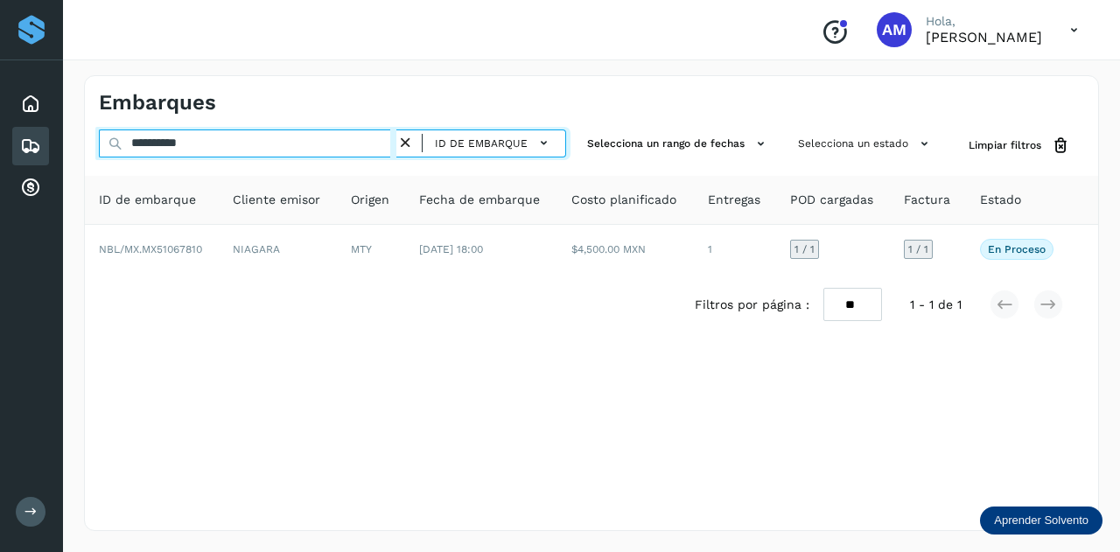
click at [341, 150] on input "**********" at bounding box center [247, 143] width 297 height 28
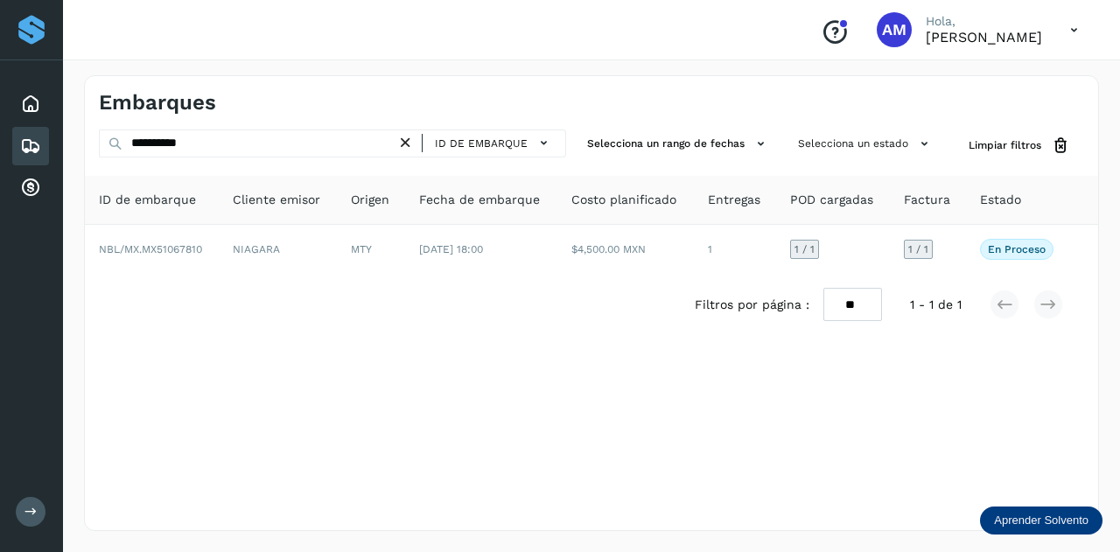
click at [413, 143] on icon at bounding box center [405, 143] width 18 height 18
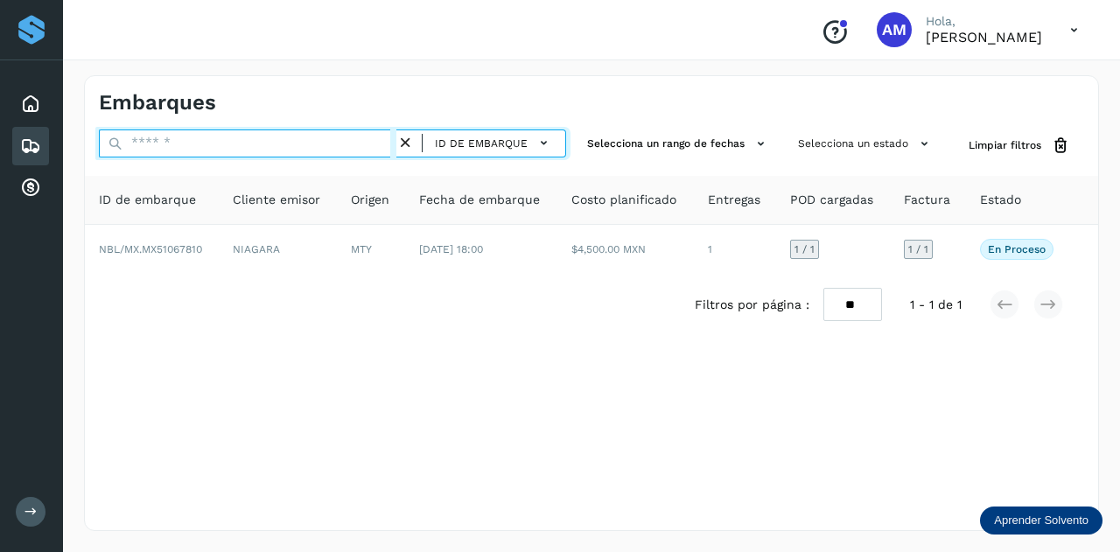
click at [370, 143] on input "text" at bounding box center [247, 143] width 297 height 28
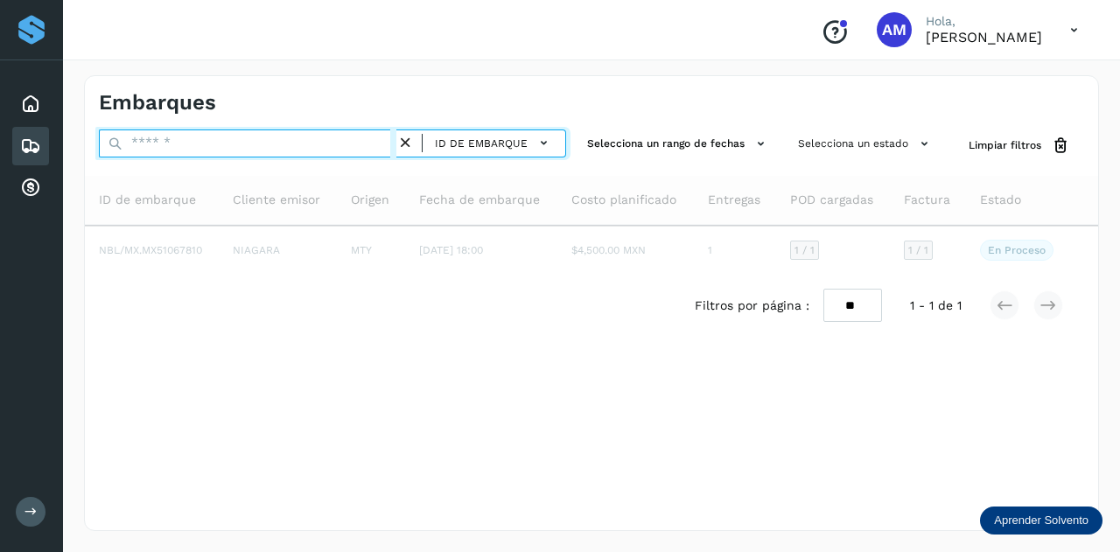
paste input "**********"
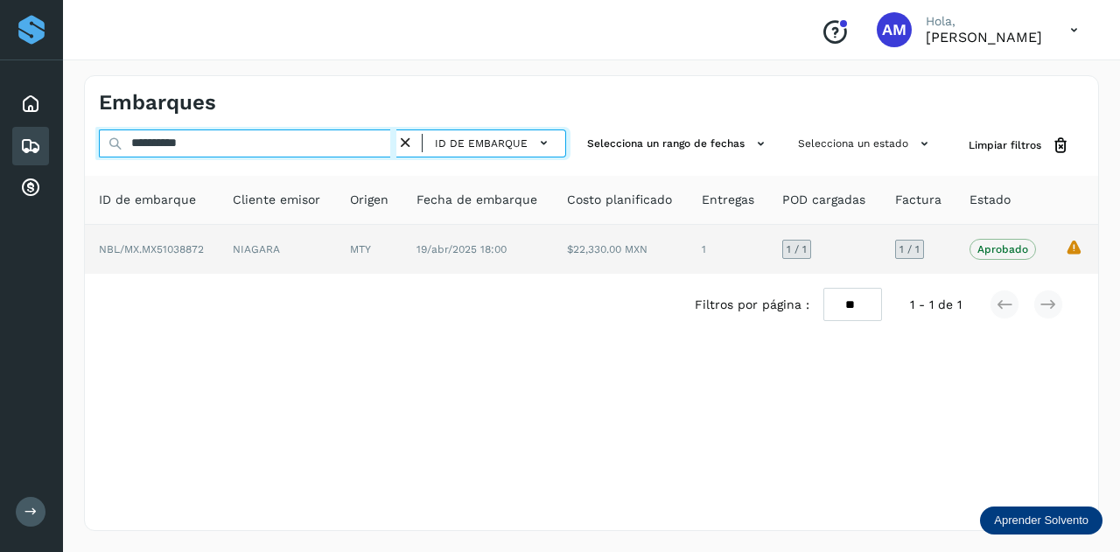
type input "**********"
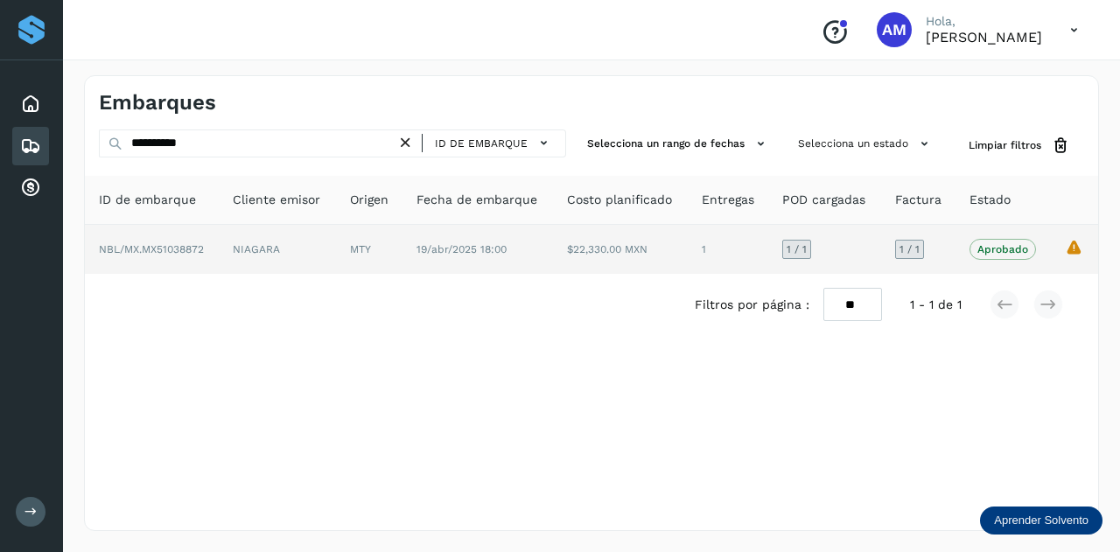
click at [553, 266] on td "19/abr/2025 18:00" at bounding box center [620, 249] width 134 height 49
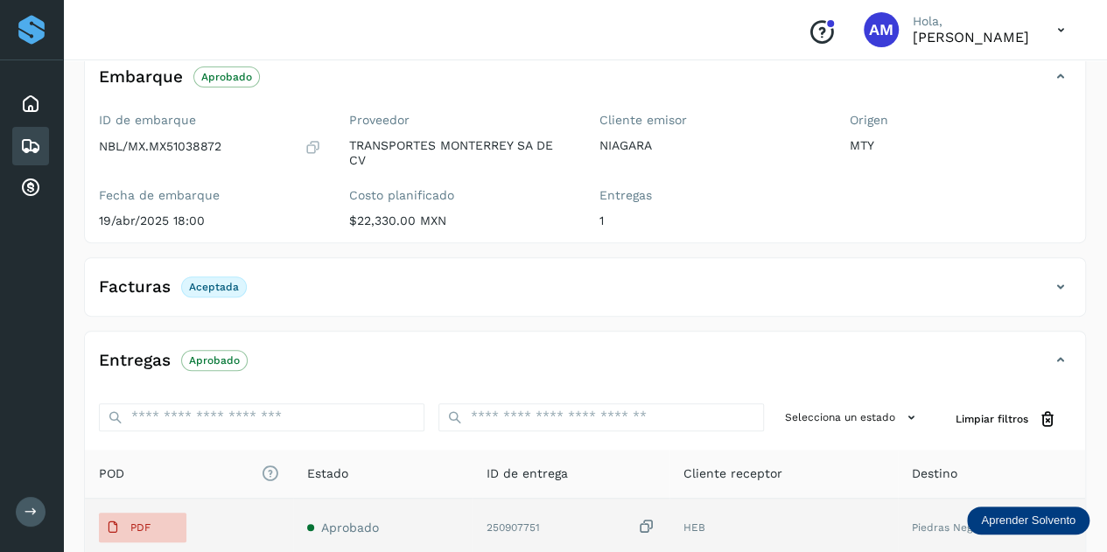
scroll to position [262, 0]
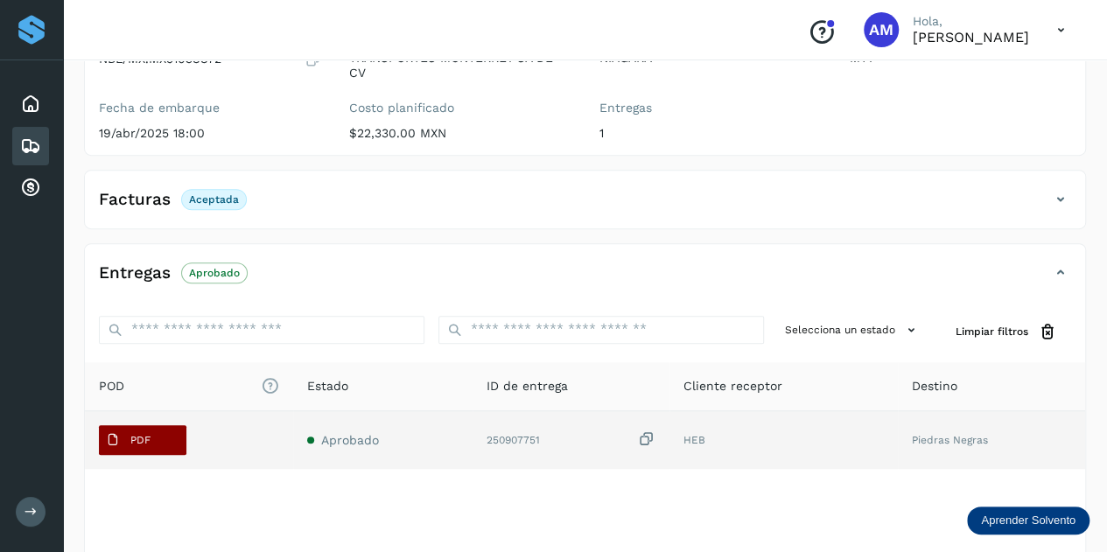
click at [135, 441] on p "PDF" at bounding box center [140, 440] width 20 height 12
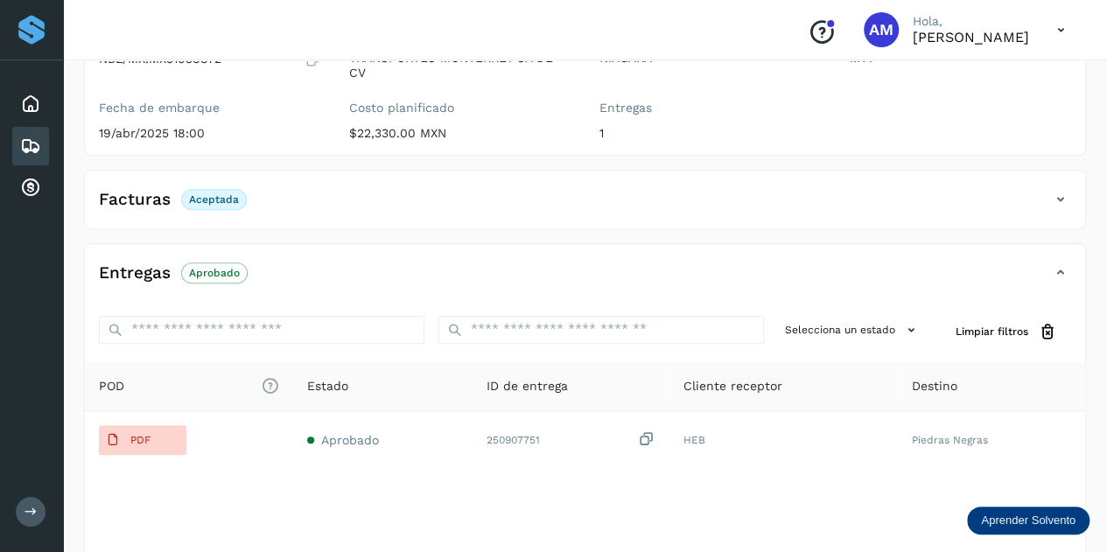
scroll to position [0, 0]
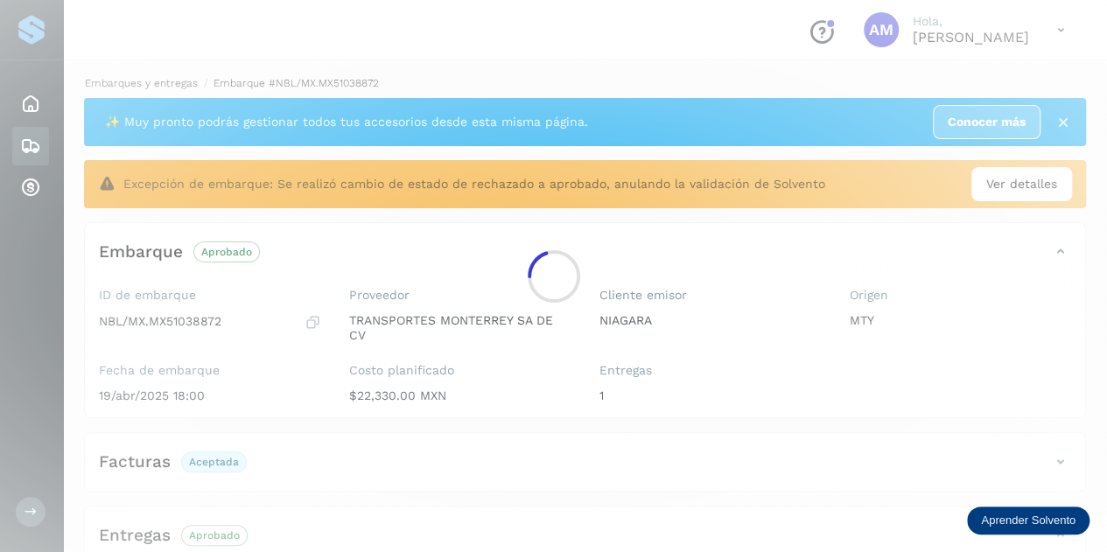
click at [182, 83] on div at bounding box center [553, 276] width 1107 height 552
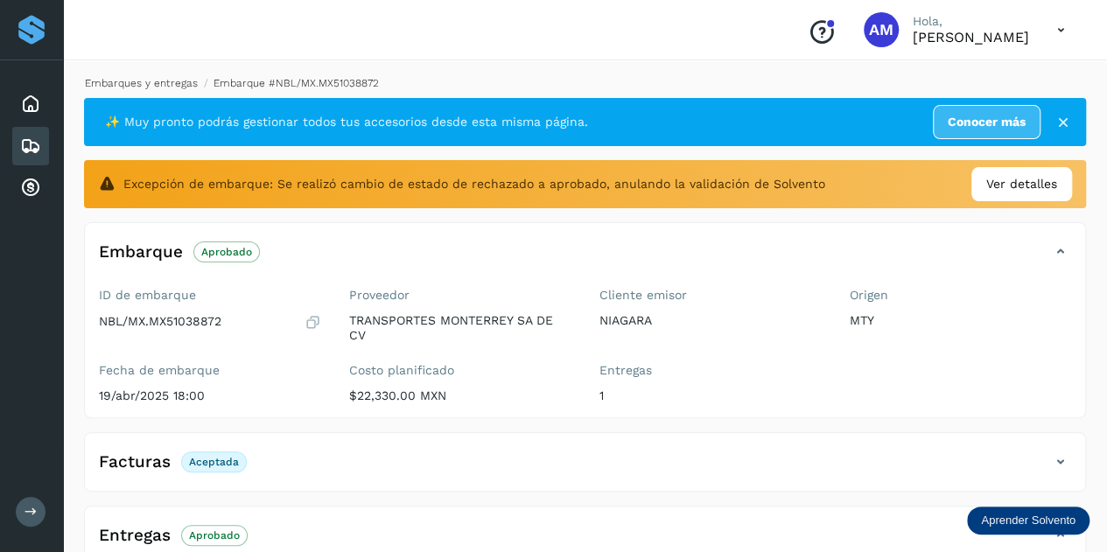
click at [182, 85] on link "Embarques y entregas" at bounding box center [141, 83] width 113 height 12
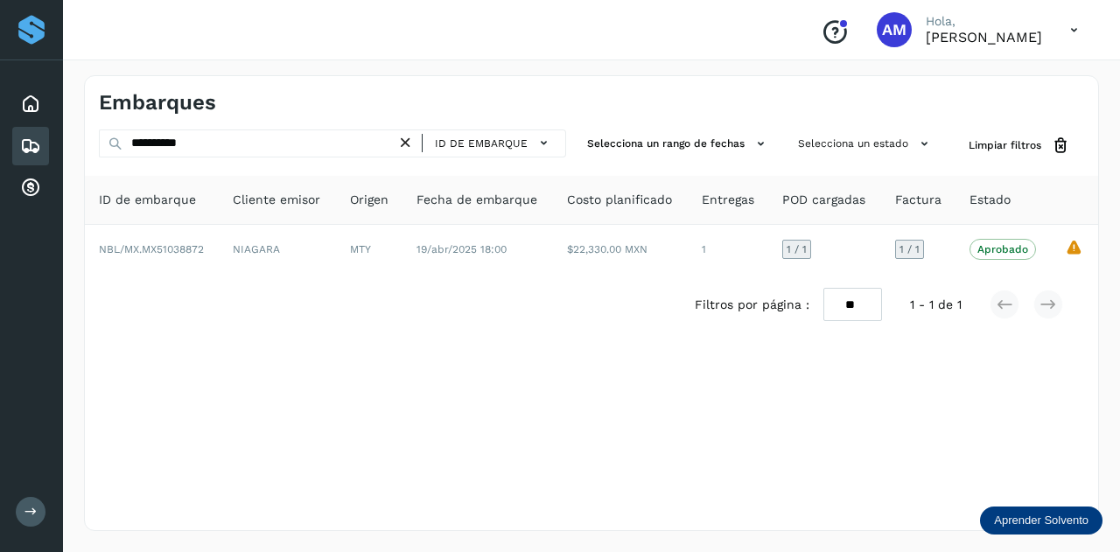
drag, startPoint x: 411, startPoint y: 138, endPoint x: 399, endPoint y: 138, distance: 12.2
click at [409, 138] on icon at bounding box center [405, 143] width 18 height 18
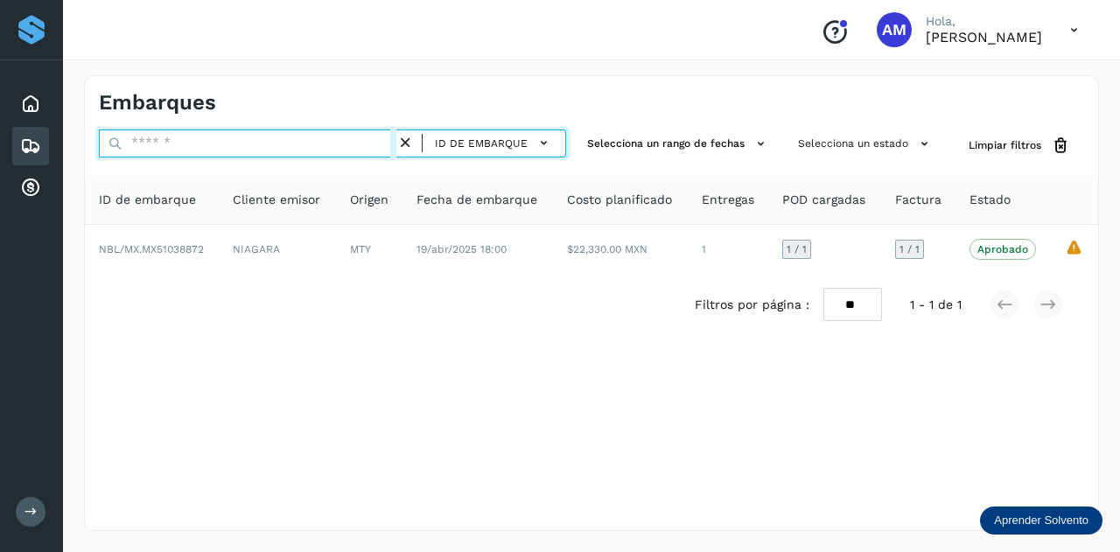
click at [317, 139] on input "text" at bounding box center [247, 143] width 297 height 28
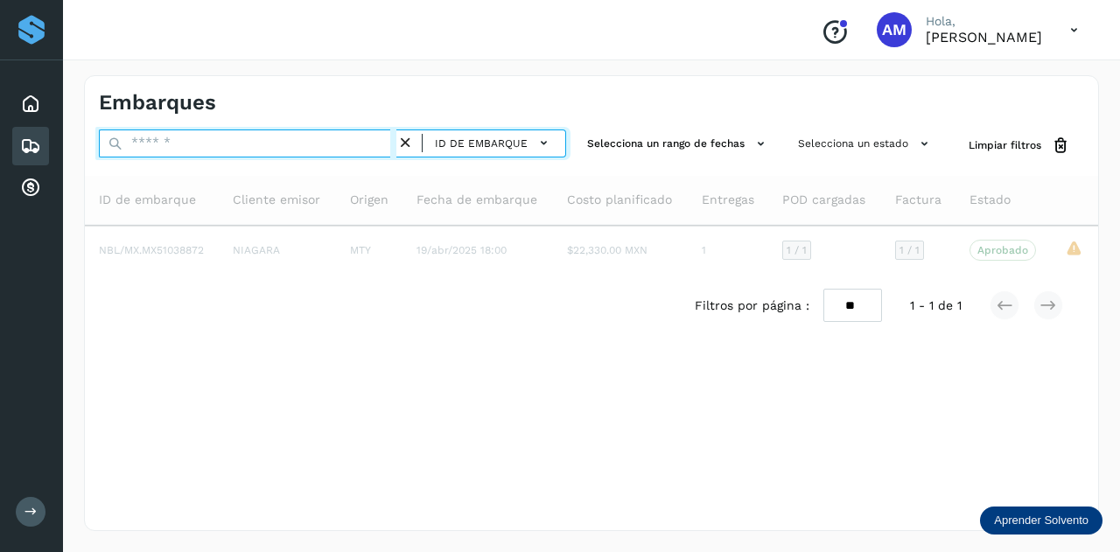
paste input "**********"
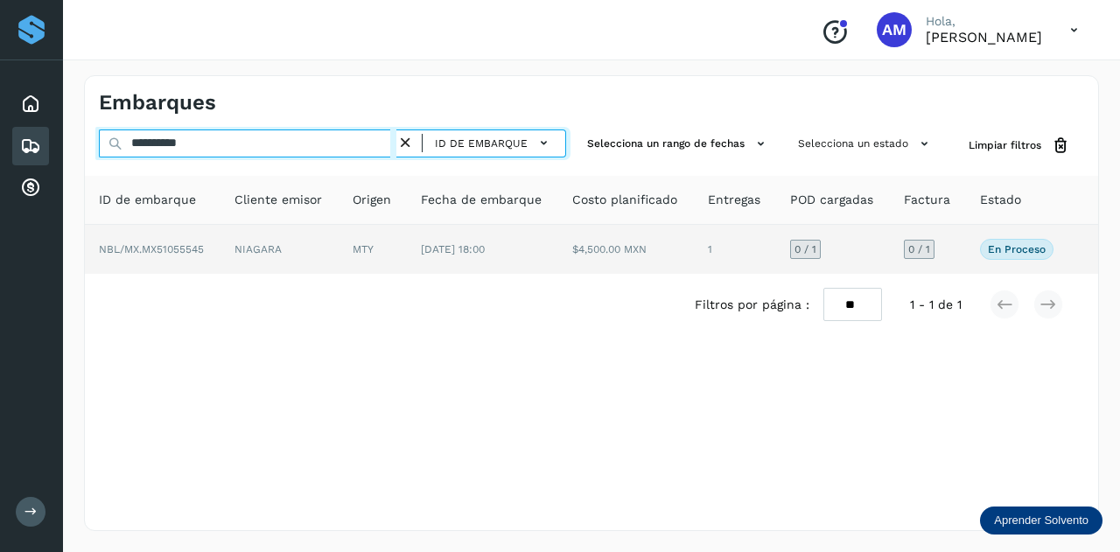
type input "**********"
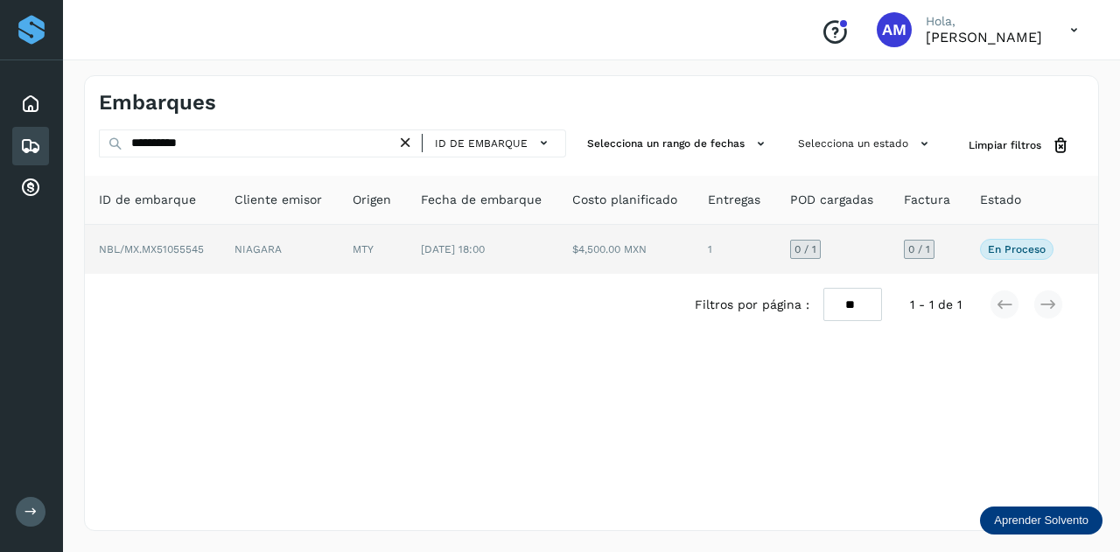
click at [339, 255] on td "NIAGARA" at bounding box center [373, 249] width 68 height 49
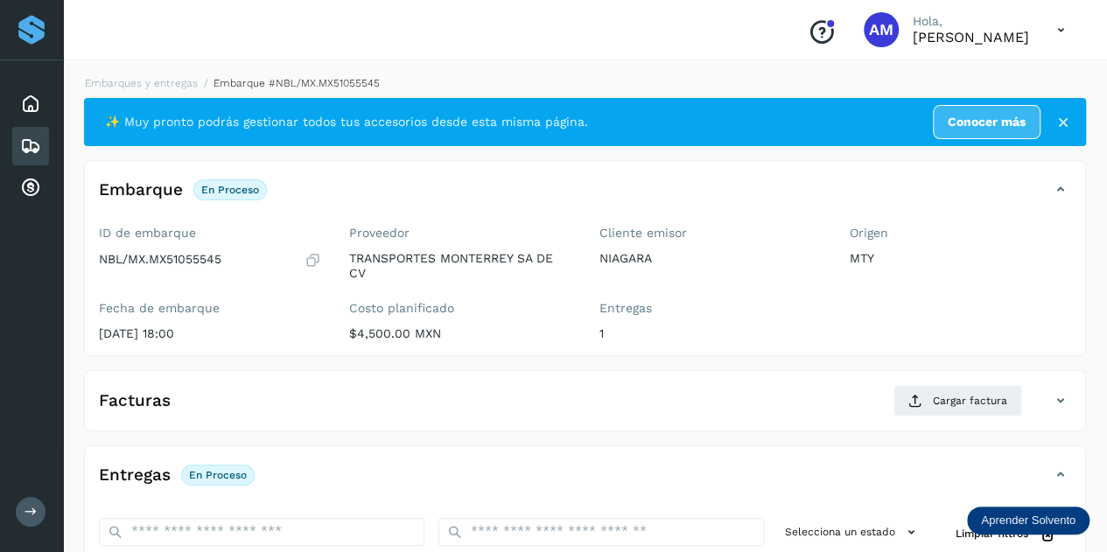
scroll to position [175, 0]
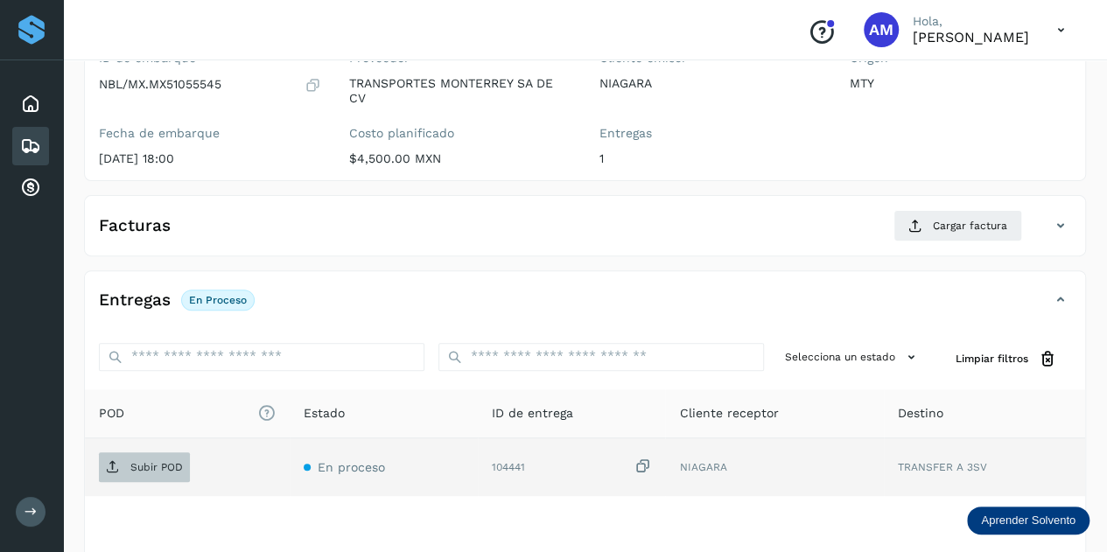
click at [159, 453] on span "Subir POD" at bounding box center [144, 467] width 91 height 28
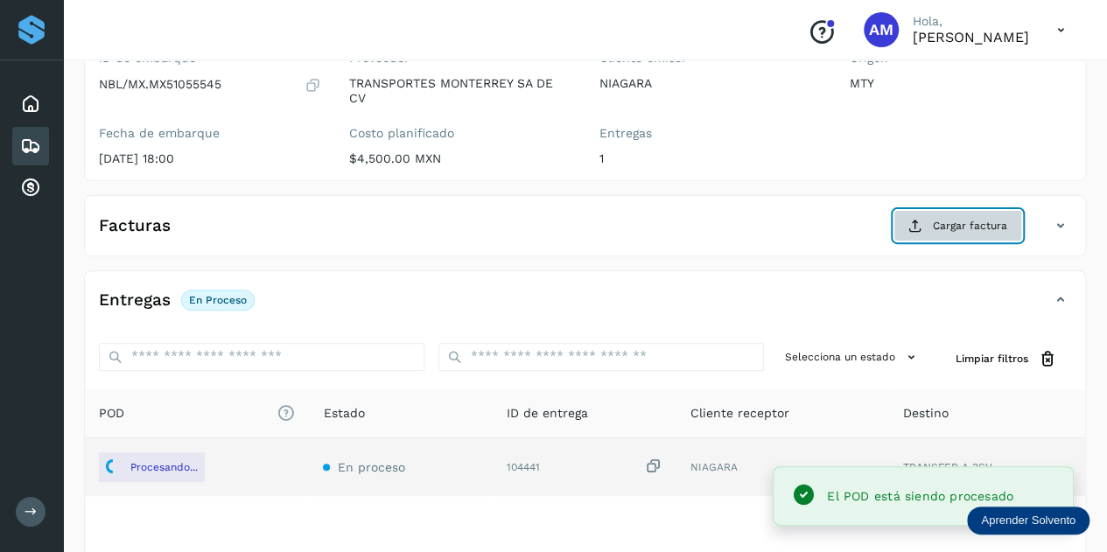
click at [948, 229] on span "Cargar factura" at bounding box center [969, 226] width 74 height 16
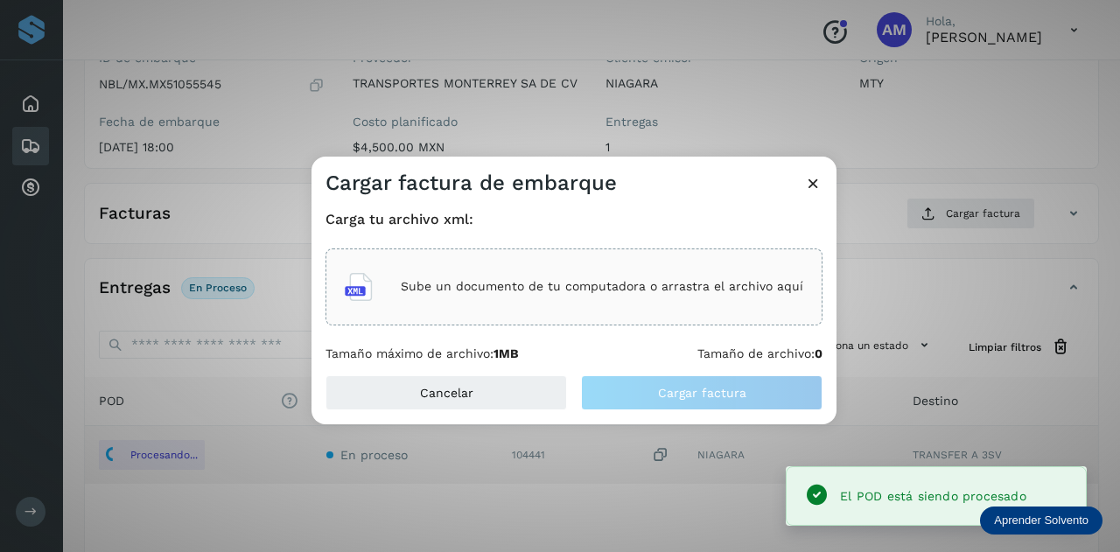
click at [680, 284] on p "Sube un documento de tu computadora o arrastra el archivo aquí" at bounding box center [602, 286] width 402 height 15
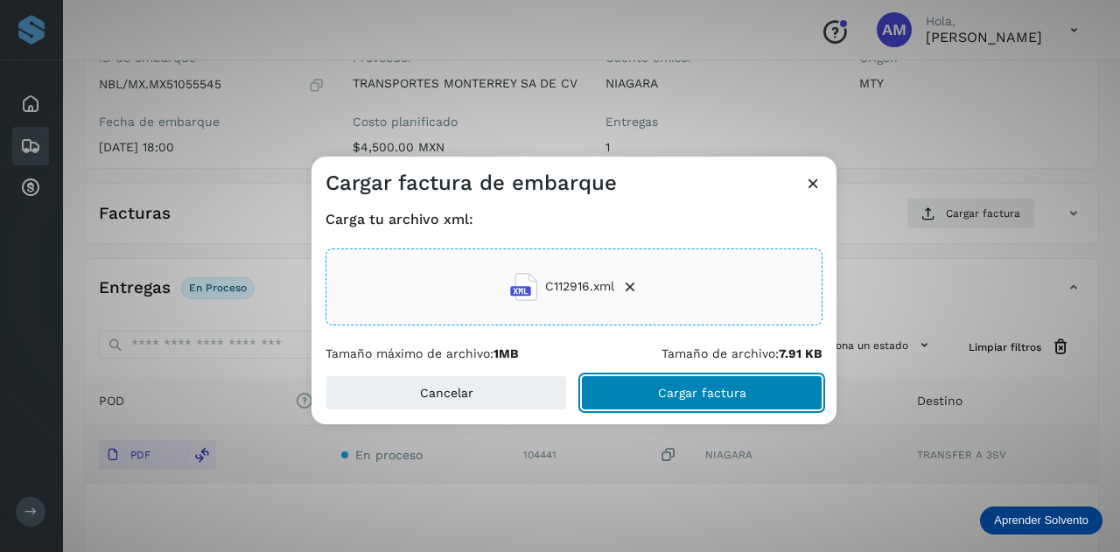
click at [706, 395] on span "Cargar factura" at bounding box center [702, 393] width 88 height 12
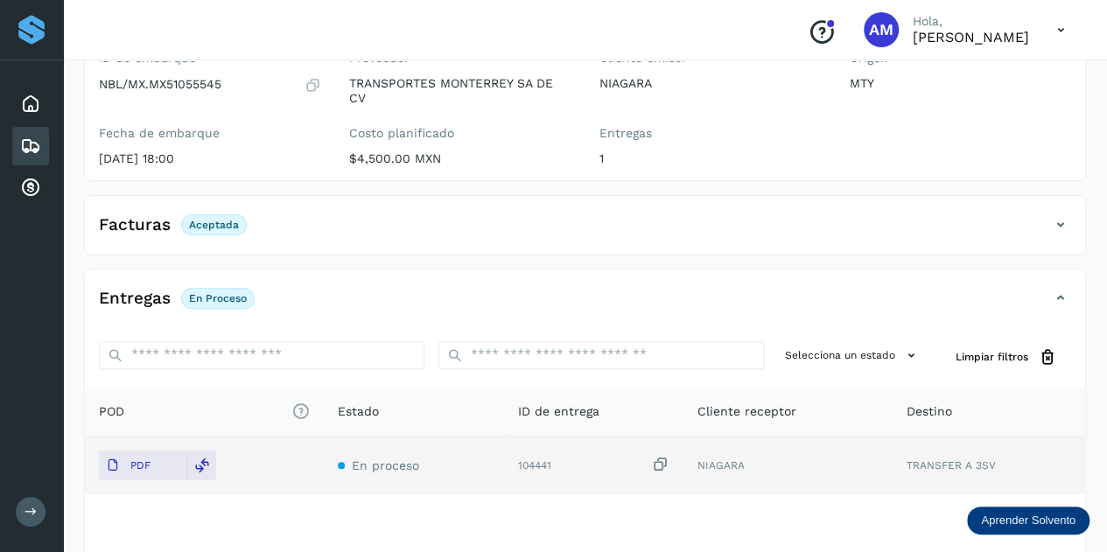
scroll to position [0, 0]
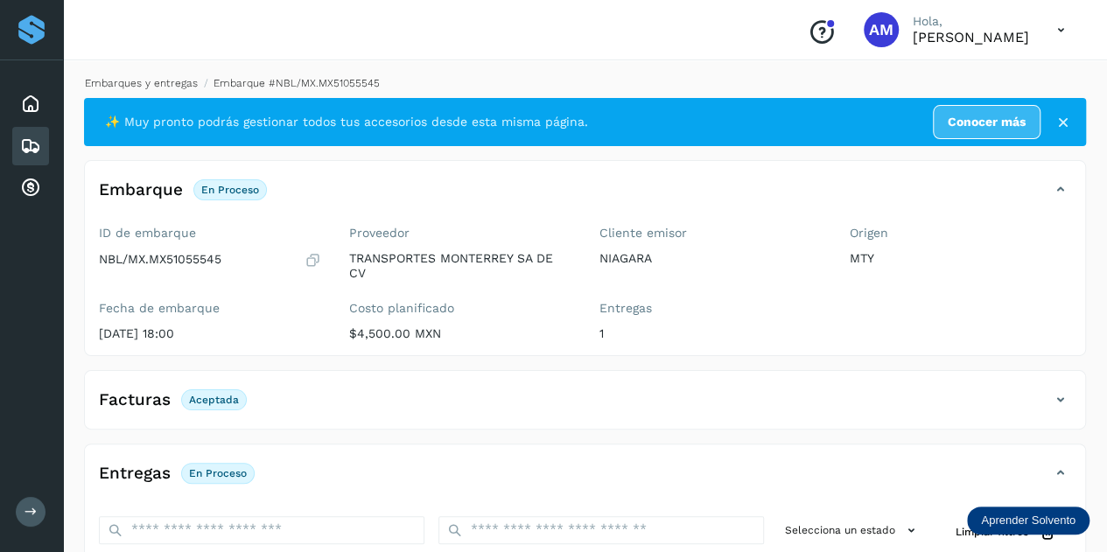
click at [146, 88] on link "Embarques y entregas" at bounding box center [141, 83] width 113 height 12
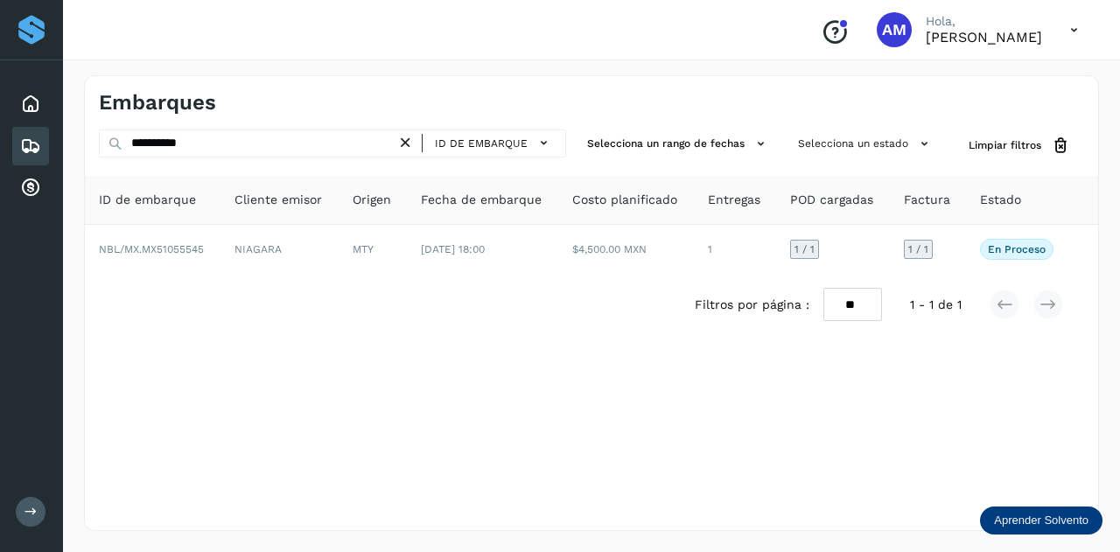
click at [411, 144] on icon at bounding box center [405, 143] width 18 height 18
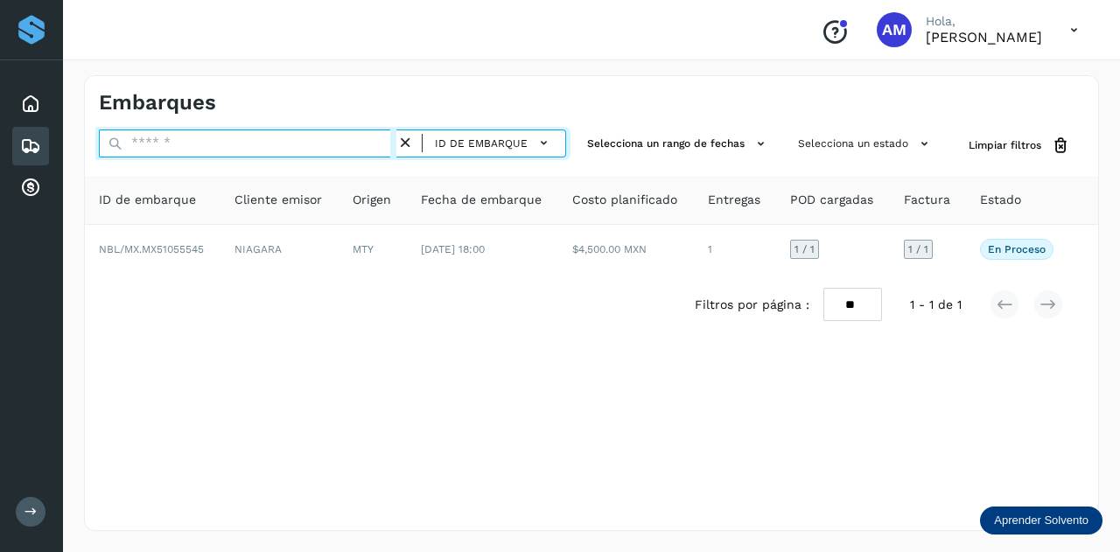
click at [379, 144] on input "text" at bounding box center [247, 143] width 297 height 28
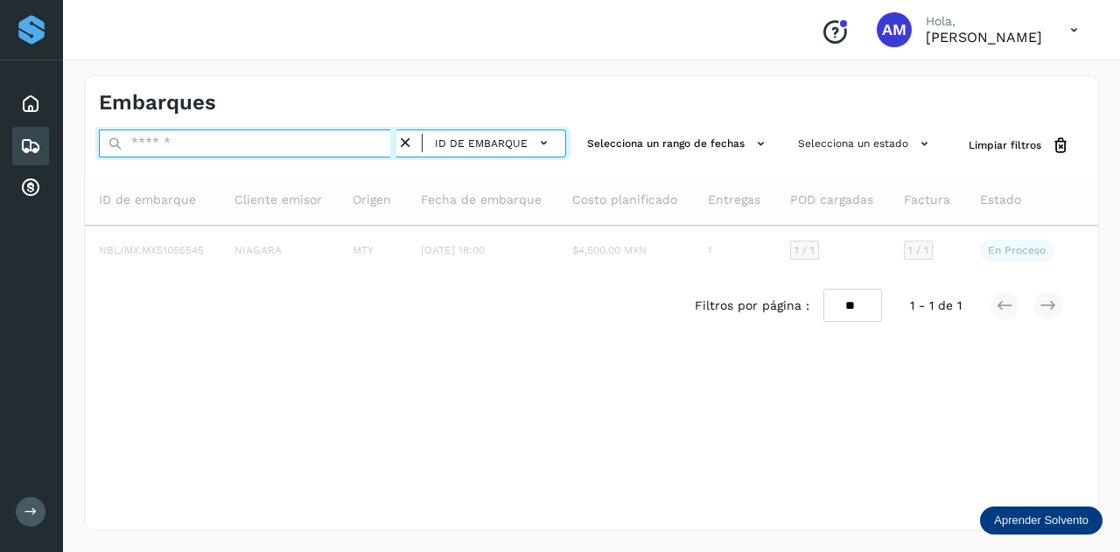
paste input "**********"
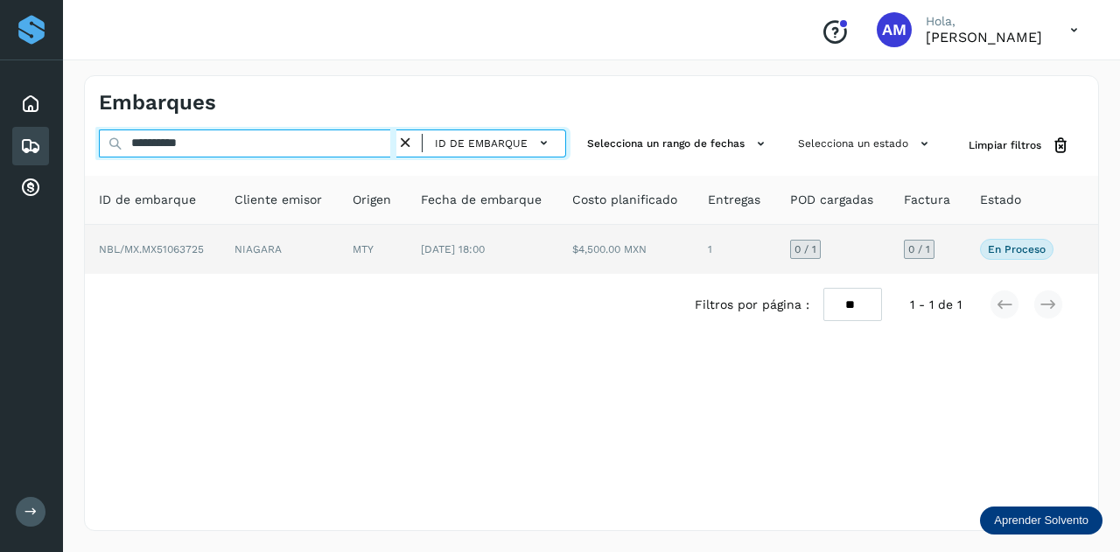
type input "**********"
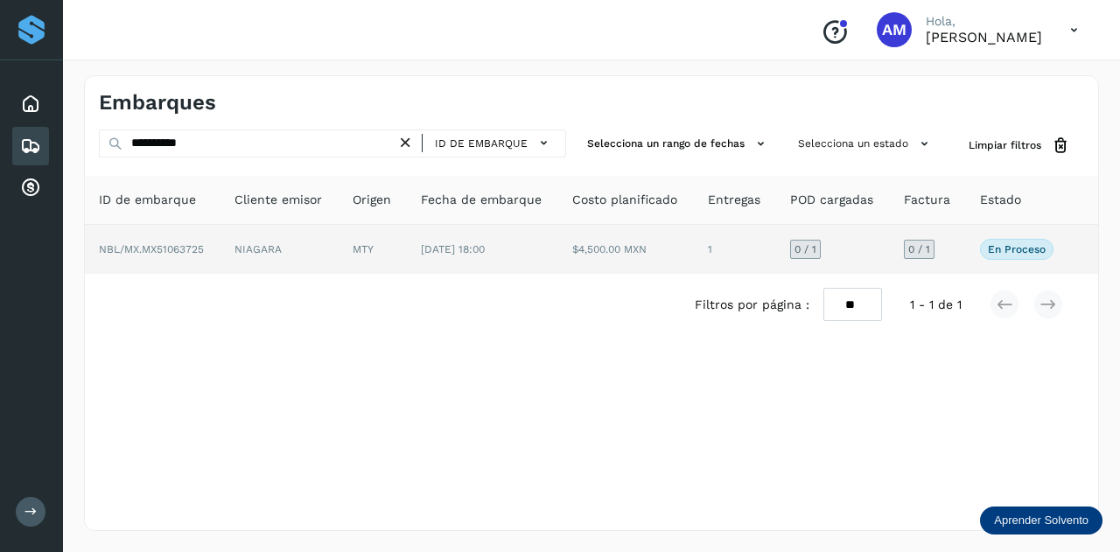
click at [407, 255] on td "MTY" at bounding box center [483, 249] width 152 height 49
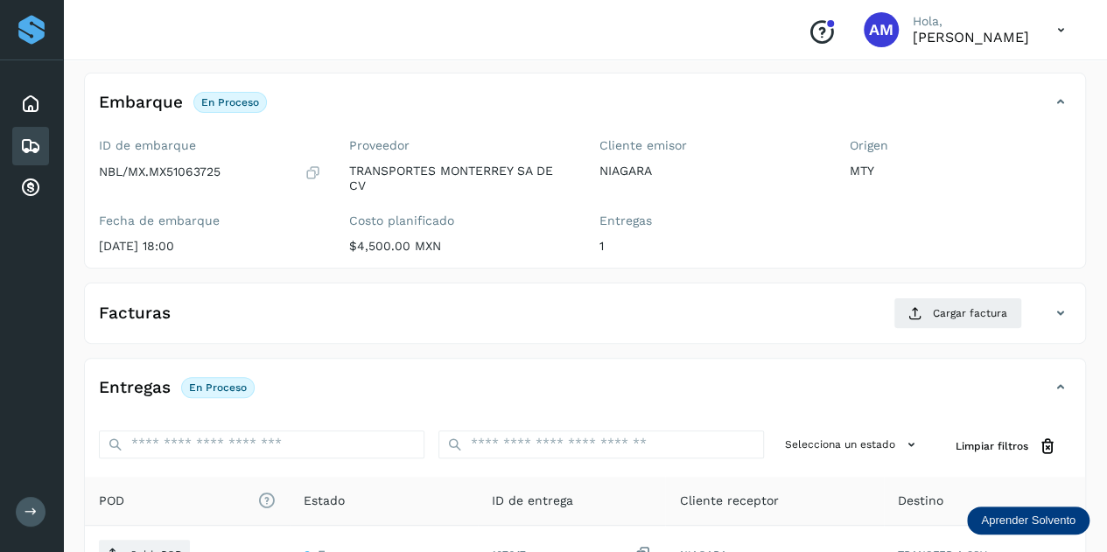
scroll to position [175, 0]
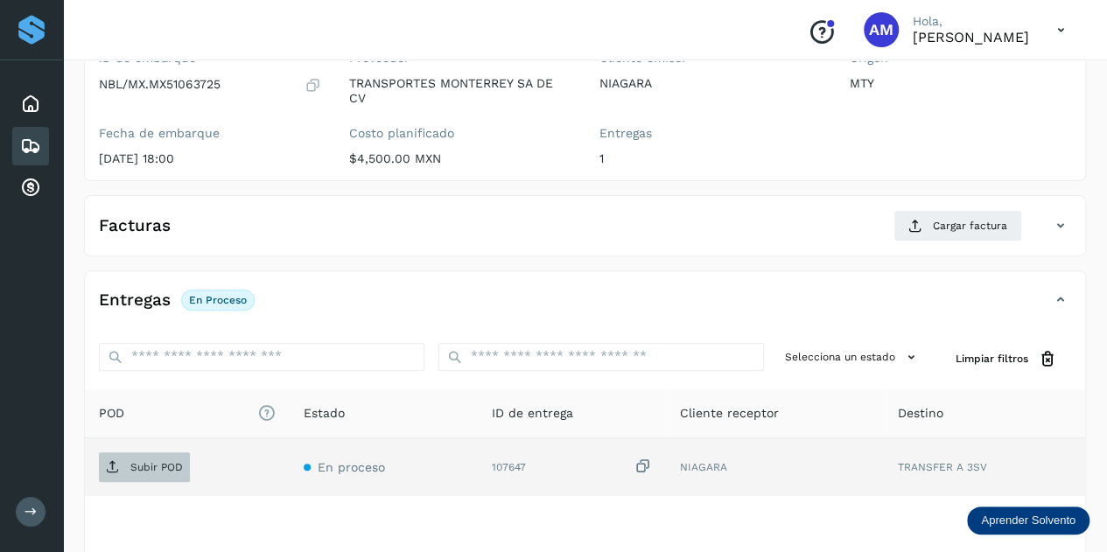
click at [174, 470] on p "Subir POD" at bounding box center [156, 467] width 52 height 12
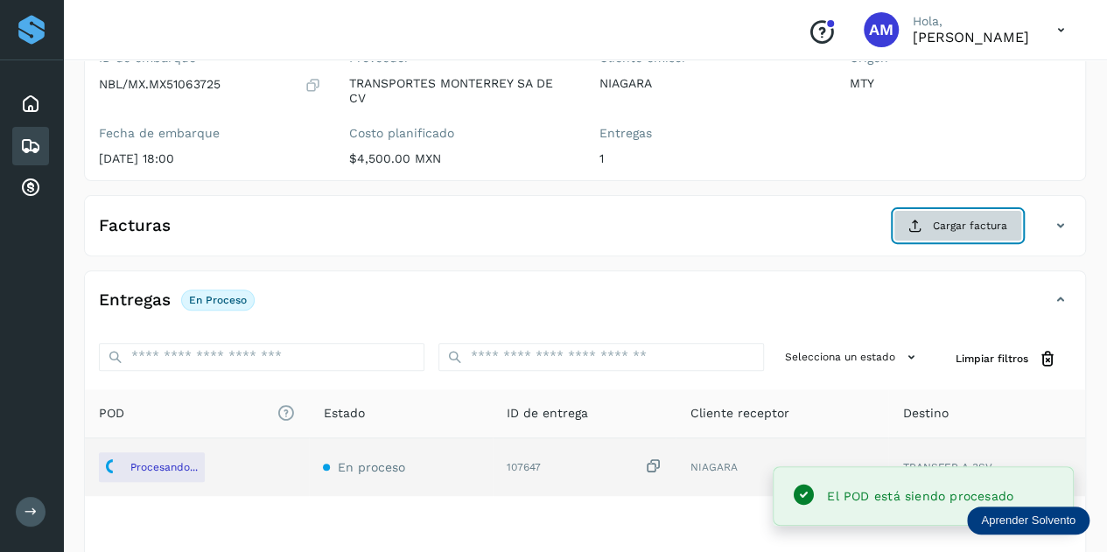
click at [940, 220] on span "Cargar factura" at bounding box center [969, 226] width 74 height 16
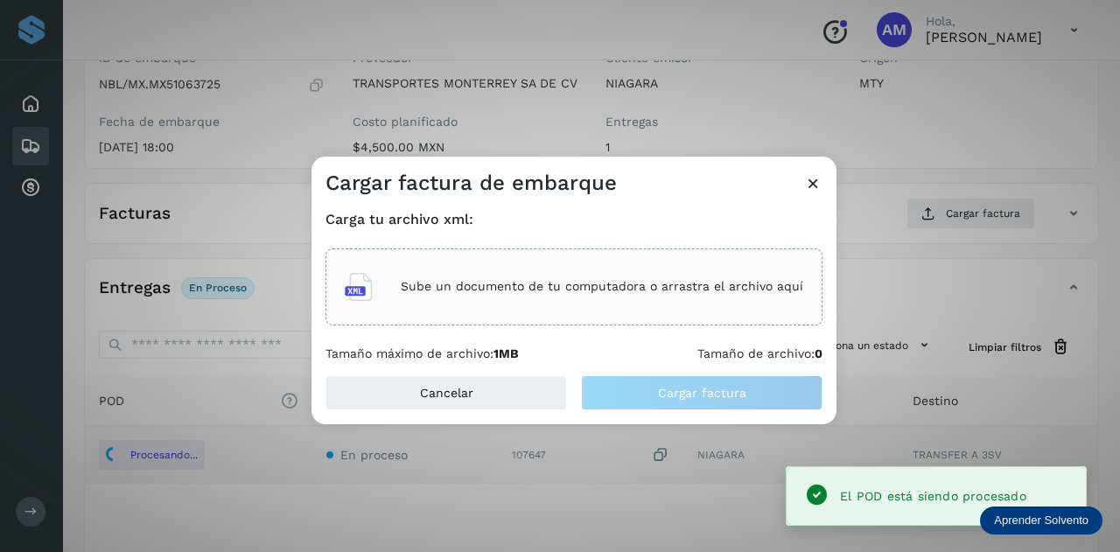
click at [555, 289] on p "Sube un documento de tu computadora o arrastra el archivo aquí" at bounding box center [602, 286] width 402 height 15
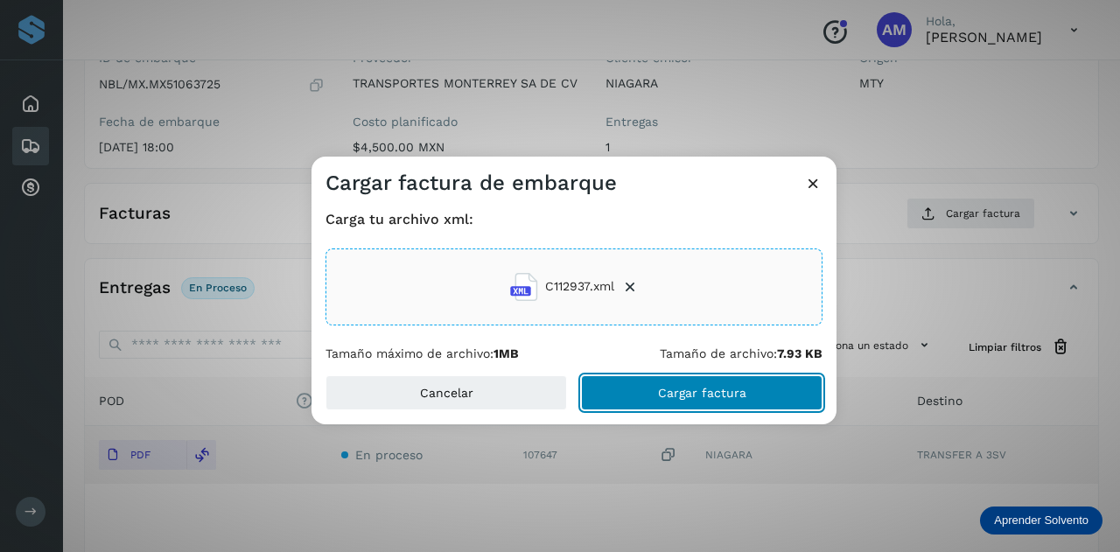
click at [653, 388] on button "Cargar factura" at bounding box center [701, 392] width 241 height 35
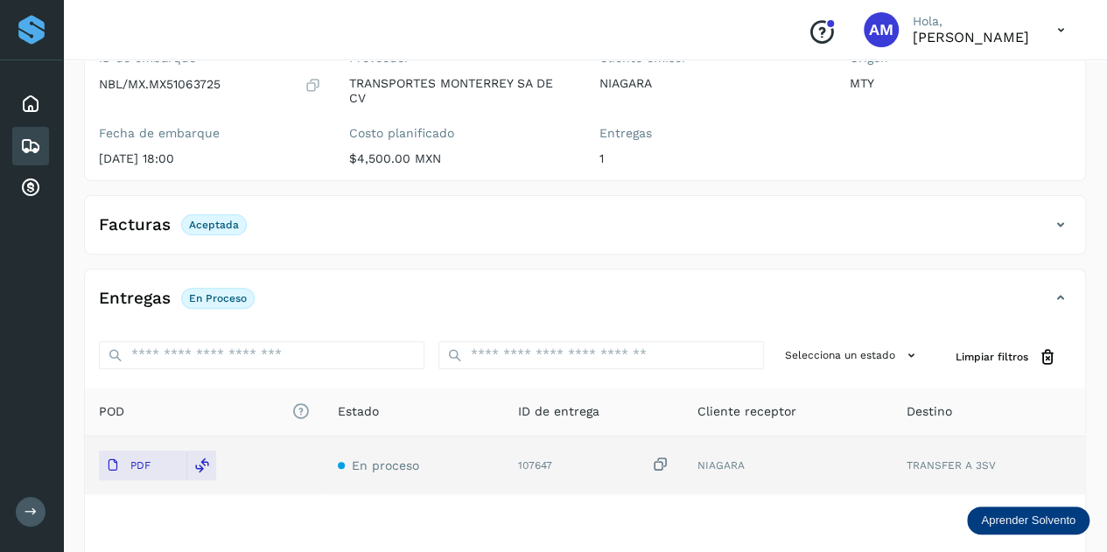
scroll to position [0, 0]
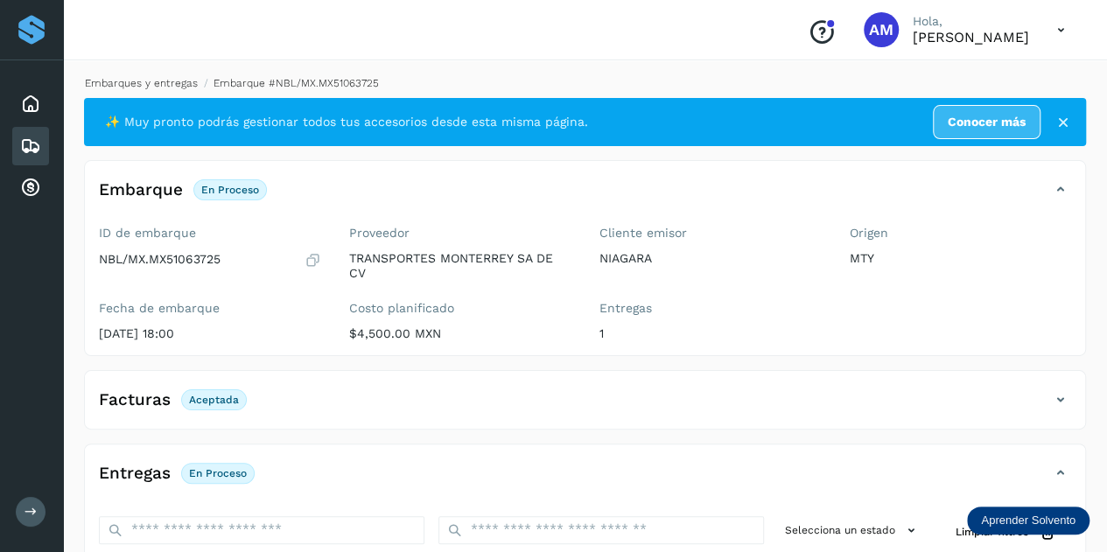
click at [166, 78] on link "Embarques y entregas" at bounding box center [141, 83] width 113 height 12
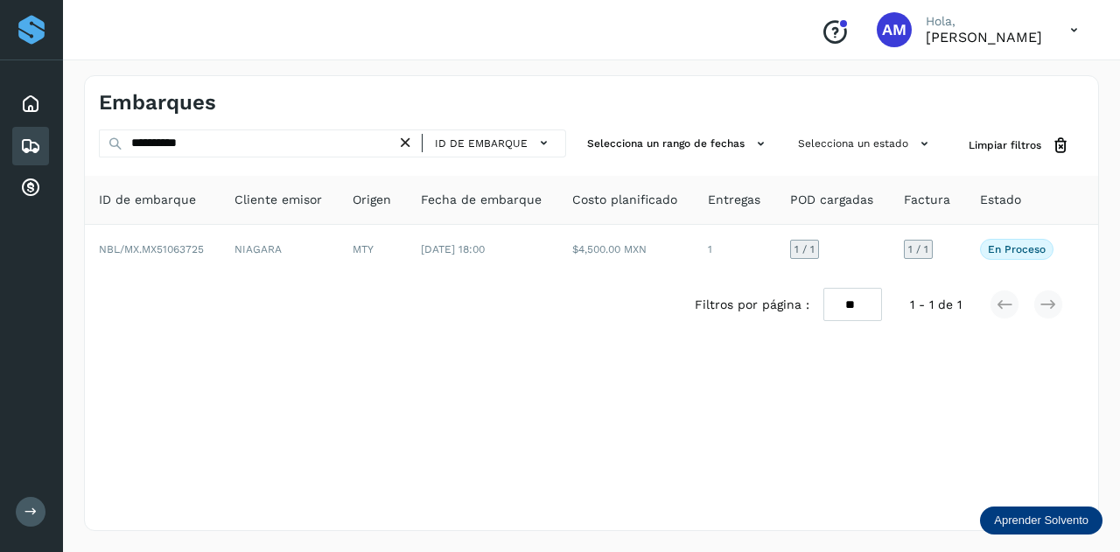
click at [400, 142] on icon at bounding box center [405, 143] width 18 height 18
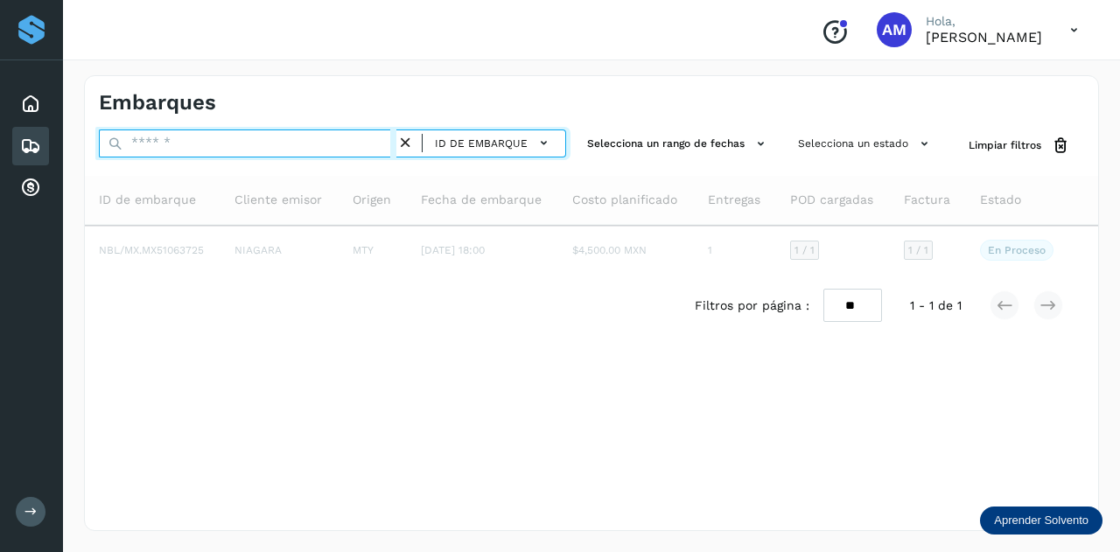
click at [297, 138] on input "text" at bounding box center [247, 143] width 297 height 28
paste input "**********"
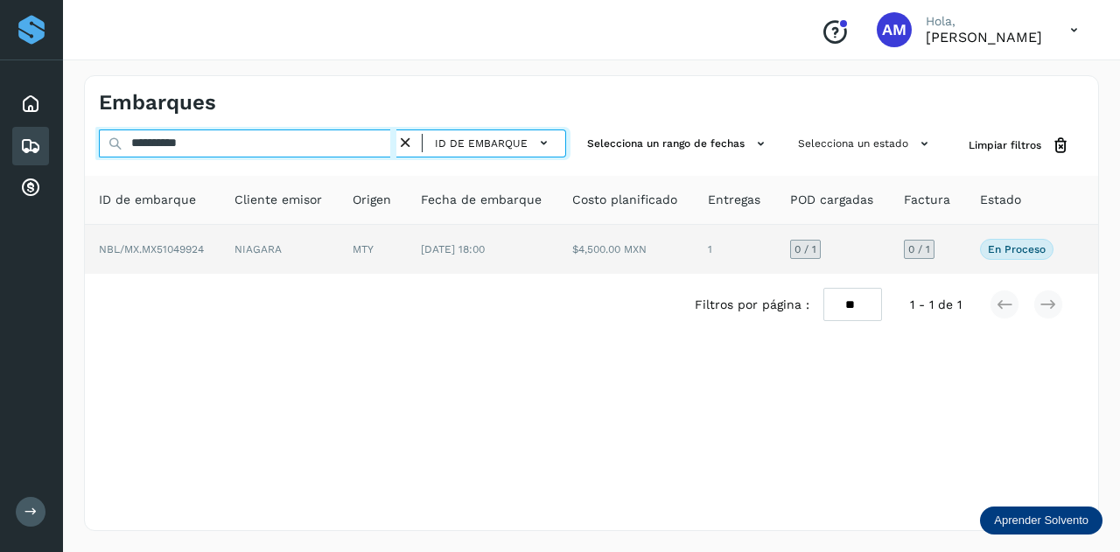
type input "**********"
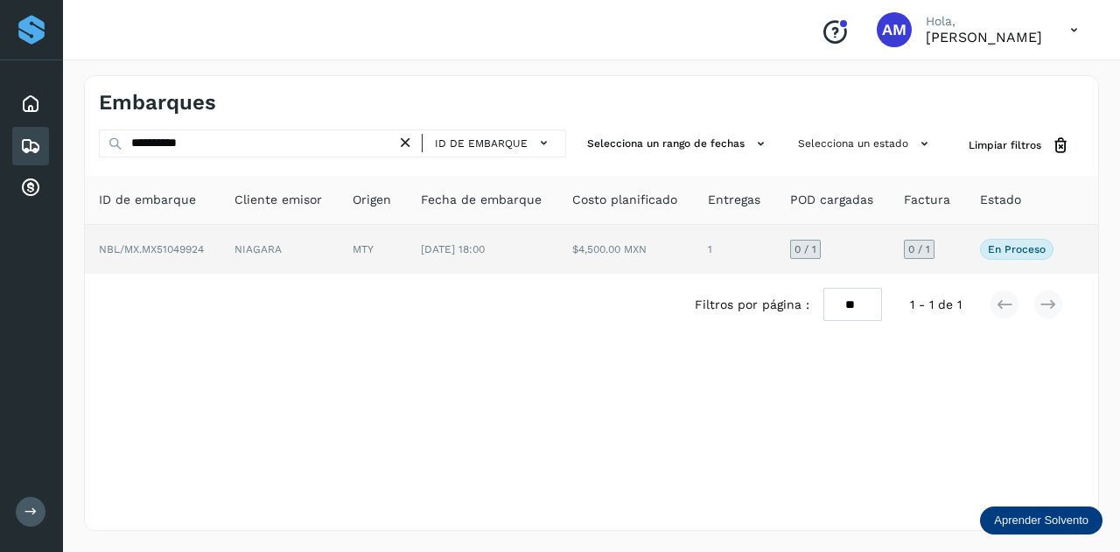
click at [339, 234] on td "NIAGARA" at bounding box center [373, 249] width 68 height 49
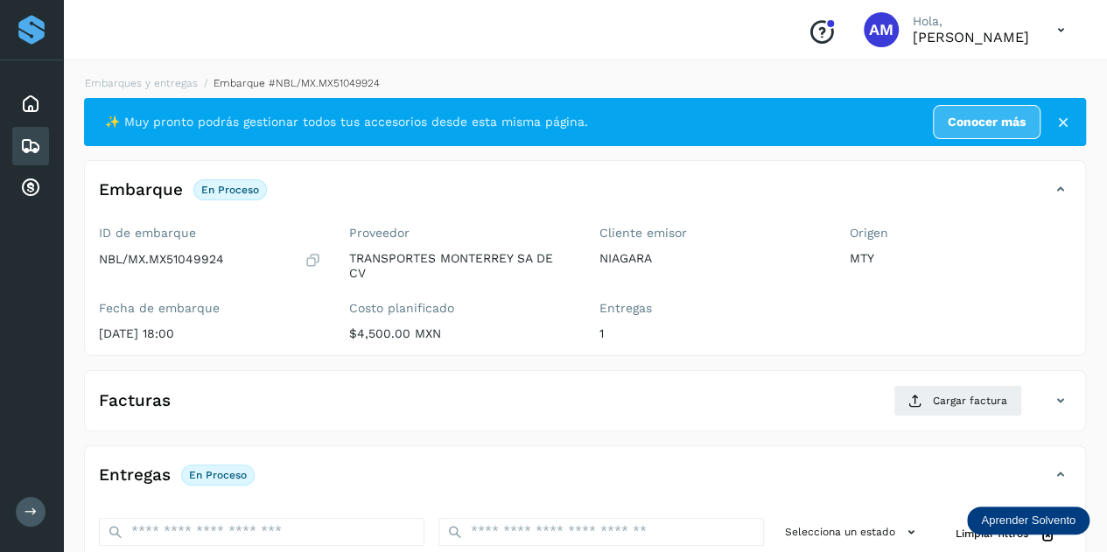
scroll to position [175, 0]
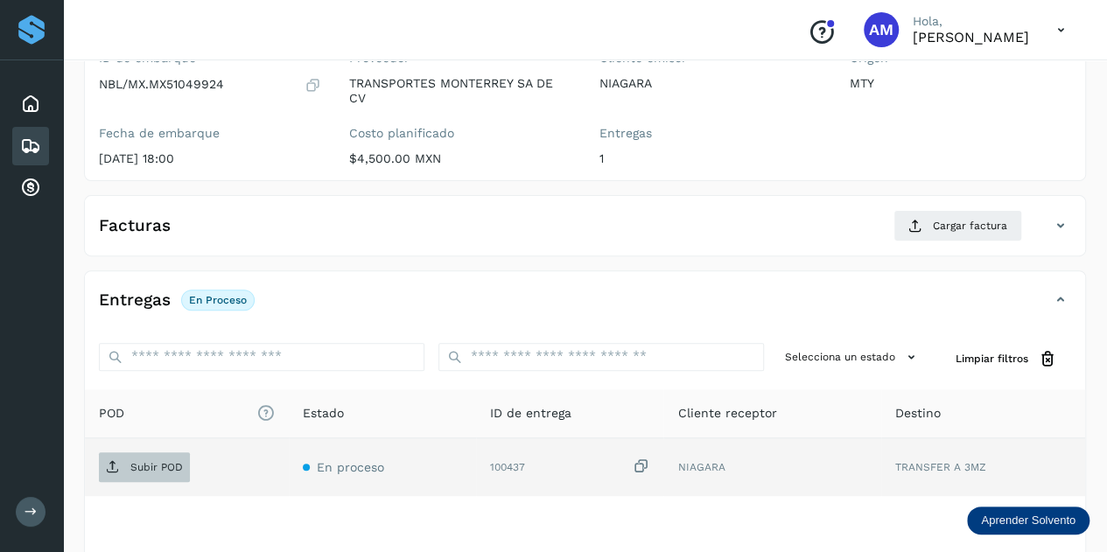
click at [177, 468] on p "Subir POD" at bounding box center [156, 467] width 52 height 12
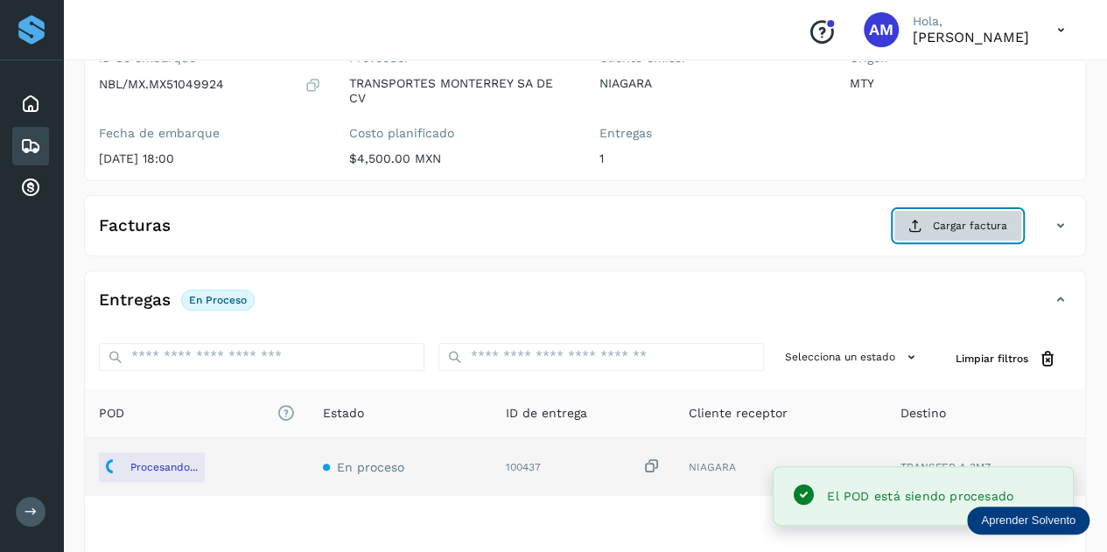
click at [951, 223] on span "Cargar factura" at bounding box center [969, 226] width 74 height 16
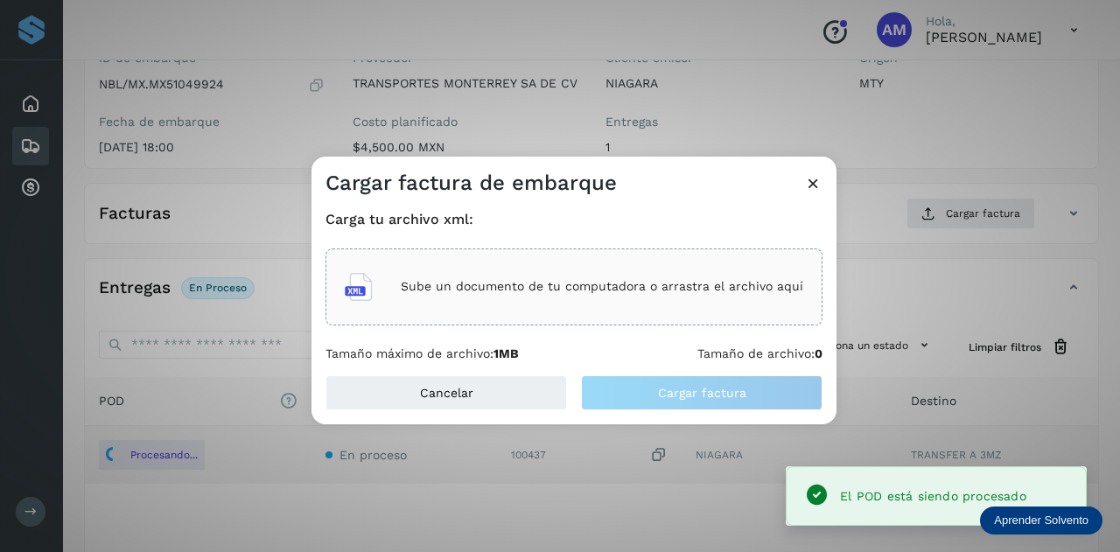
click at [746, 300] on div "Sube un documento de tu computadora o arrastra el archivo aquí" at bounding box center [574, 286] width 458 height 47
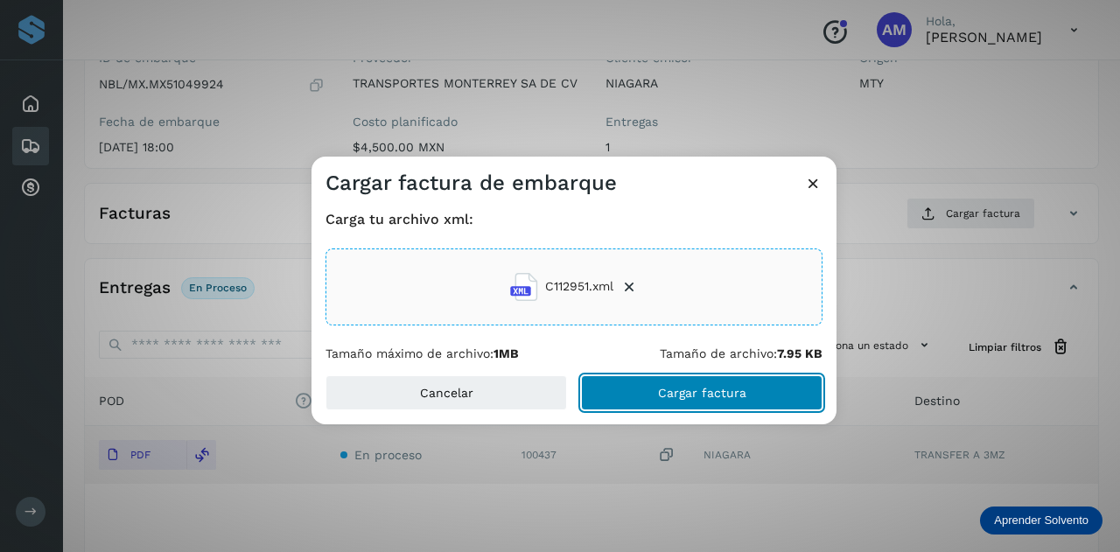
click at [663, 387] on span "Cargar factura" at bounding box center [702, 393] width 88 height 12
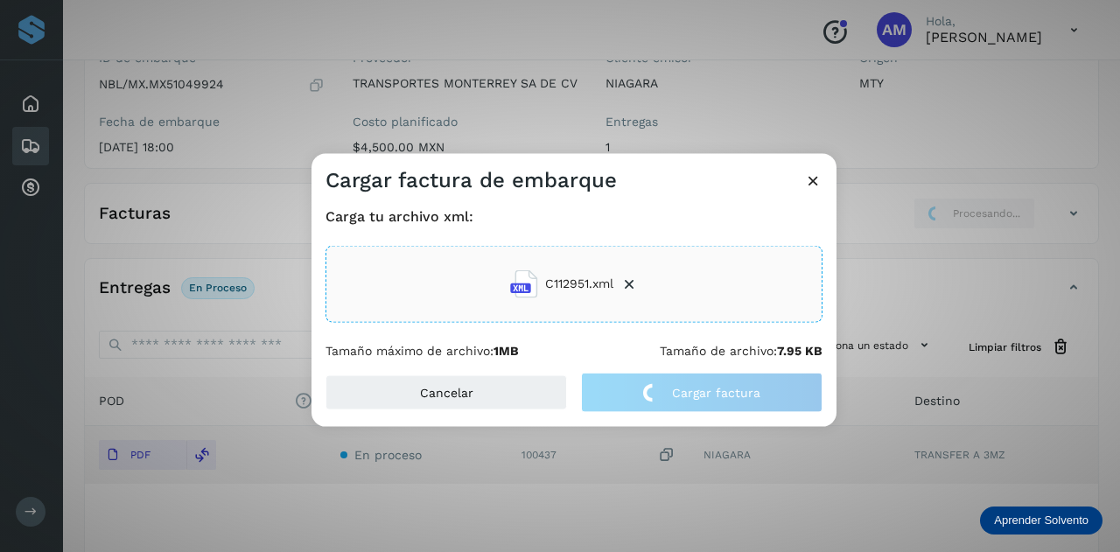
click at [1011, 120] on div "Cargar factura de embarque Carga tu archivo xml: C112951.xml Tamaño máximo de a…" at bounding box center [560, 276] width 1120 height 552
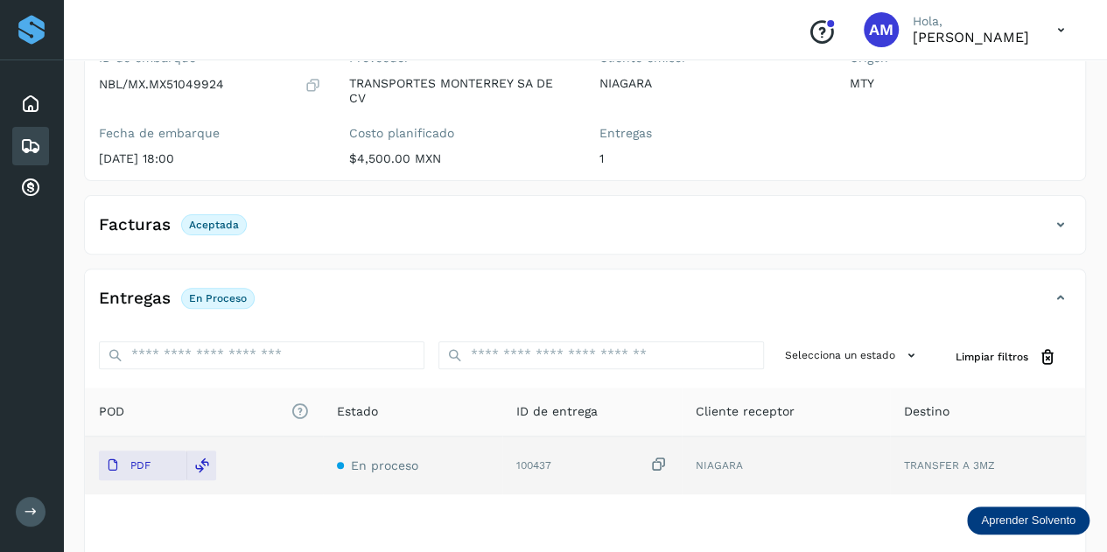
scroll to position [0, 0]
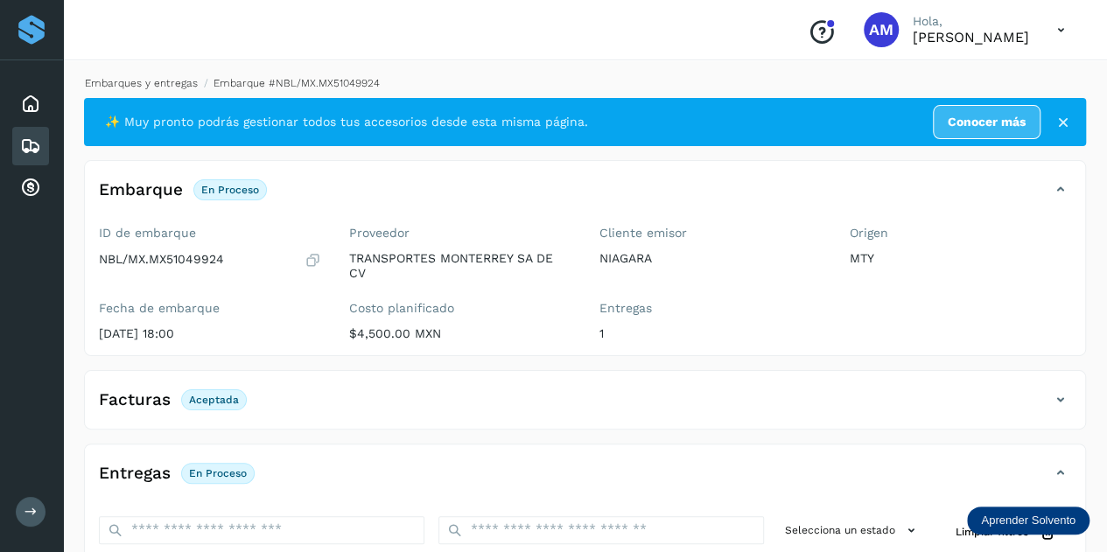
click at [163, 83] on link "Embarques y entregas" at bounding box center [141, 83] width 113 height 12
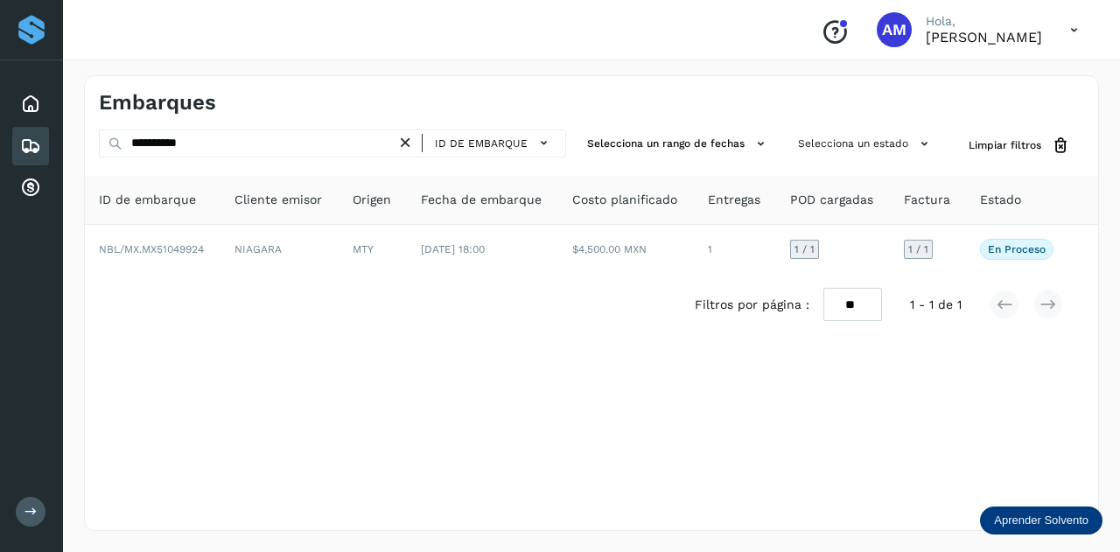
drag, startPoint x: 404, startPoint y: 144, endPoint x: 353, endPoint y: 143, distance: 50.8
click at [403, 144] on icon at bounding box center [405, 143] width 18 height 18
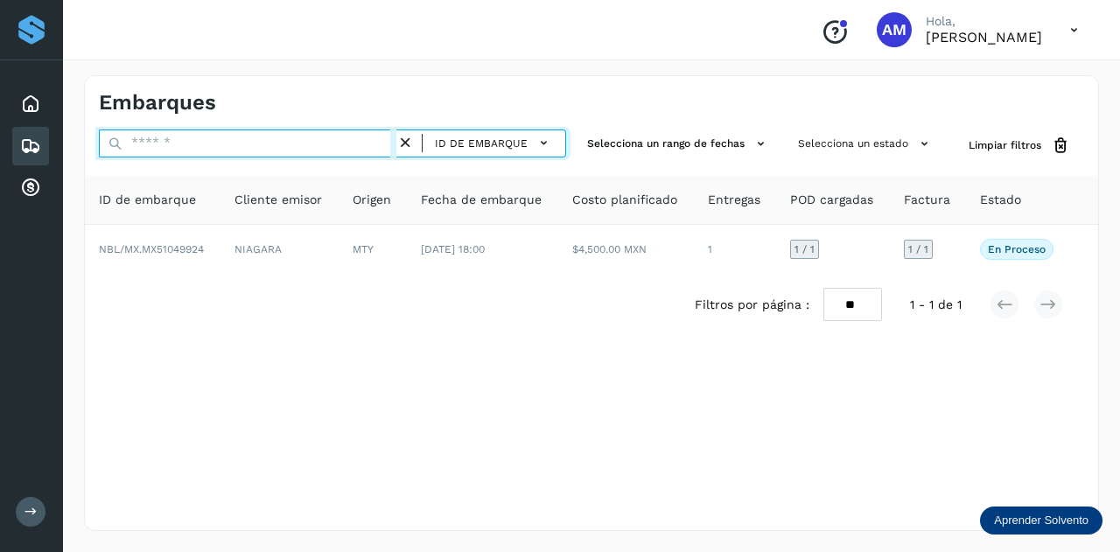
click at [353, 143] on input "text" at bounding box center [247, 143] width 297 height 28
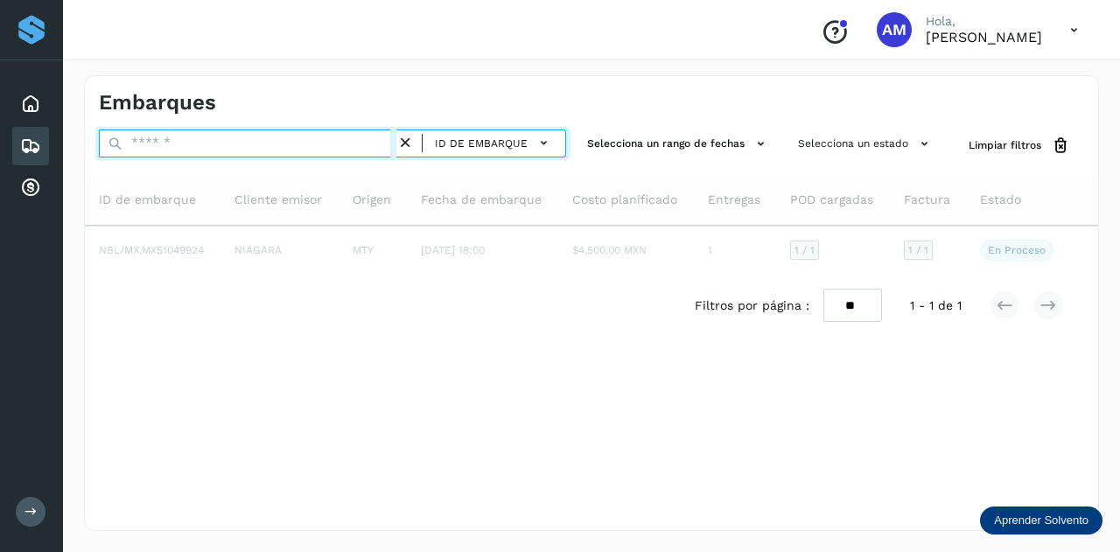
paste input "**********"
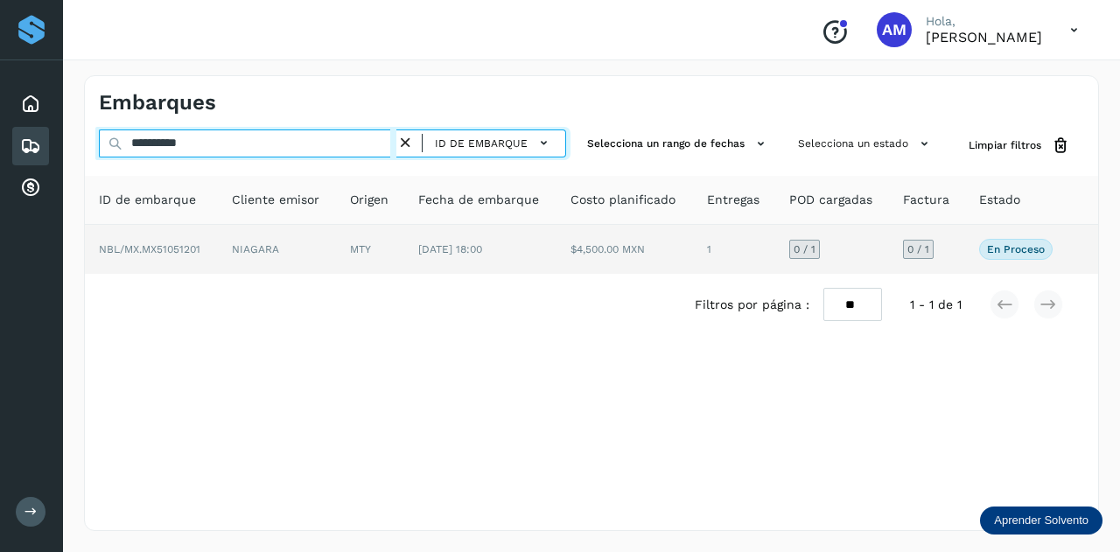
type input "**********"
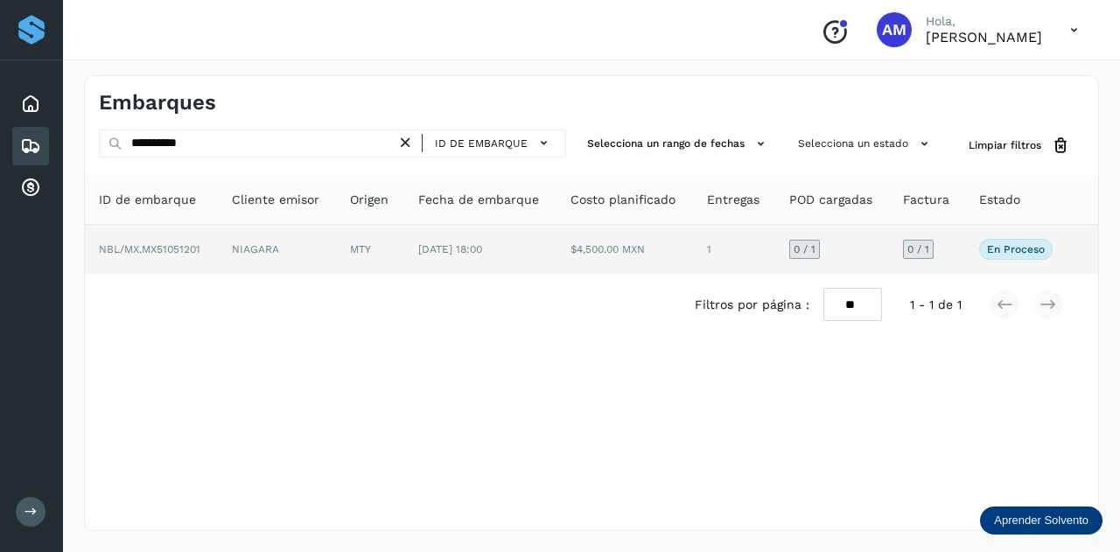
click at [404, 251] on td "MTY" at bounding box center [480, 249] width 152 height 49
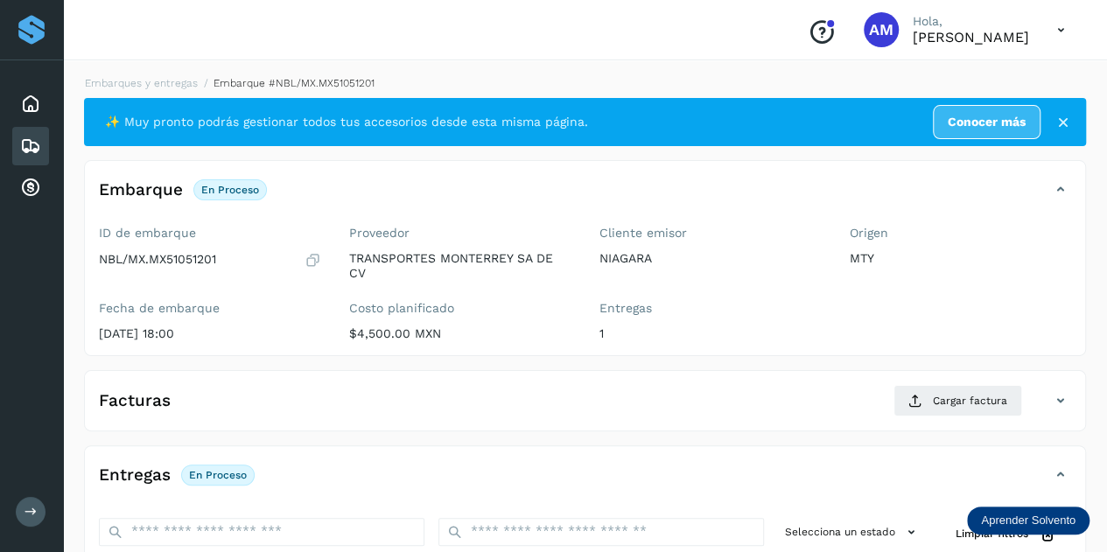
scroll to position [175, 0]
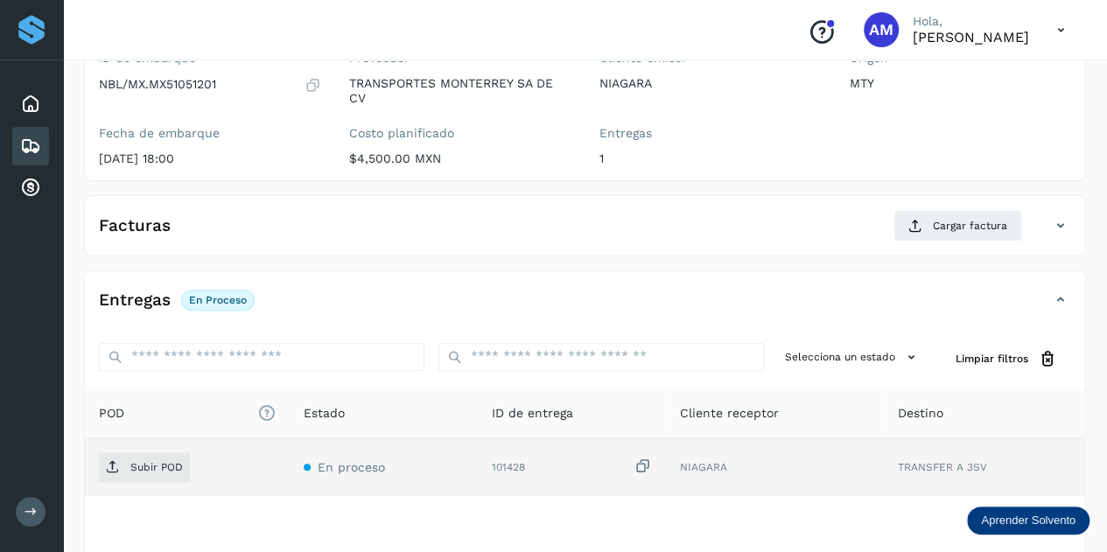
click at [191, 467] on div "Subir POD" at bounding box center [187, 467] width 177 height 30
click at [164, 471] on span "Subir POD" at bounding box center [144, 467] width 91 height 28
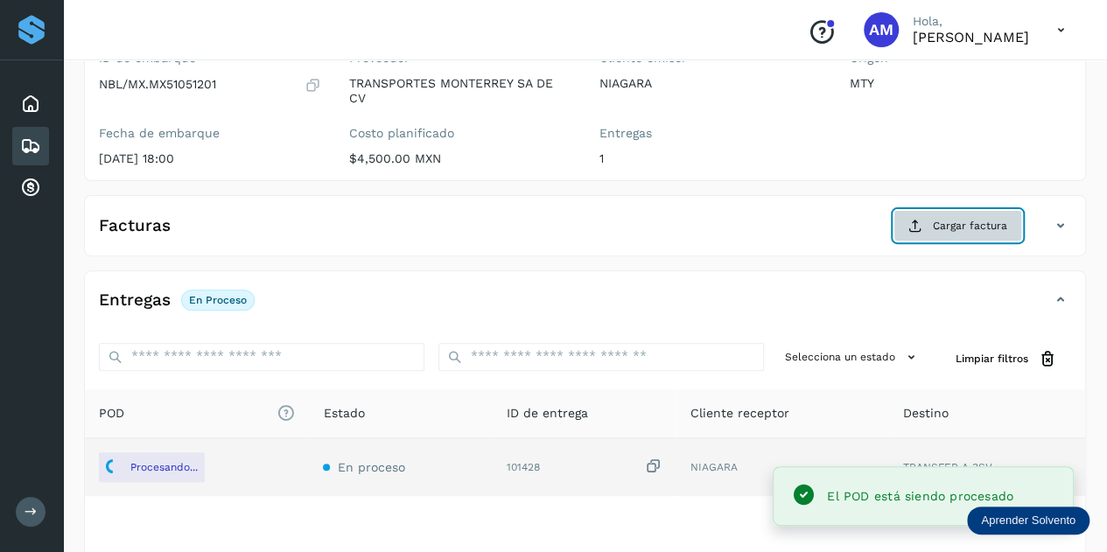
click at [963, 219] on span "Cargar factura" at bounding box center [969, 226] width 74 height 16
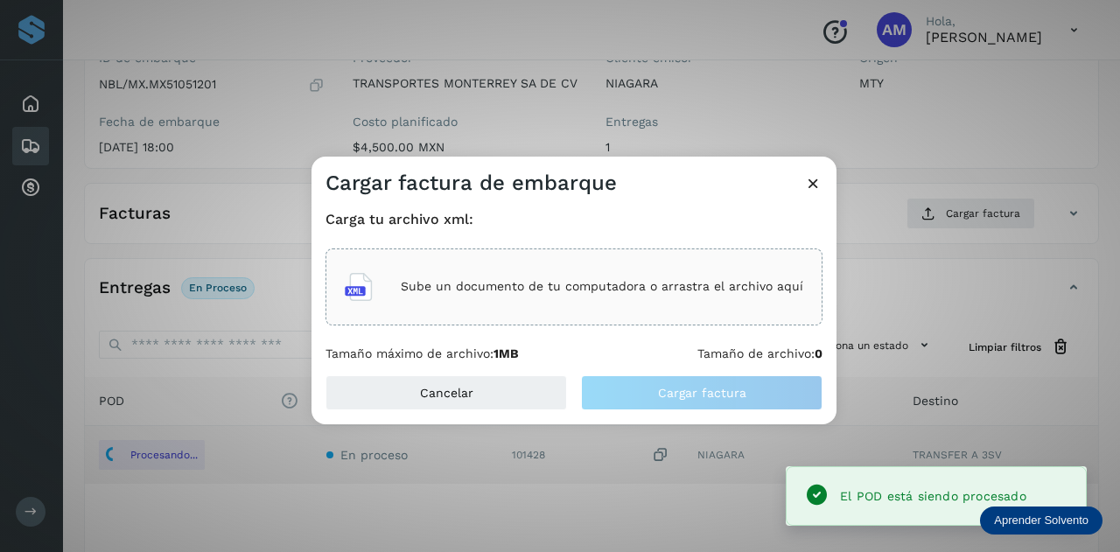
click at [744, 269] on div "Sube un documento de tu computadora o arrastra el archivo aquí" at bounding box center [574, 286] width 458 height 47
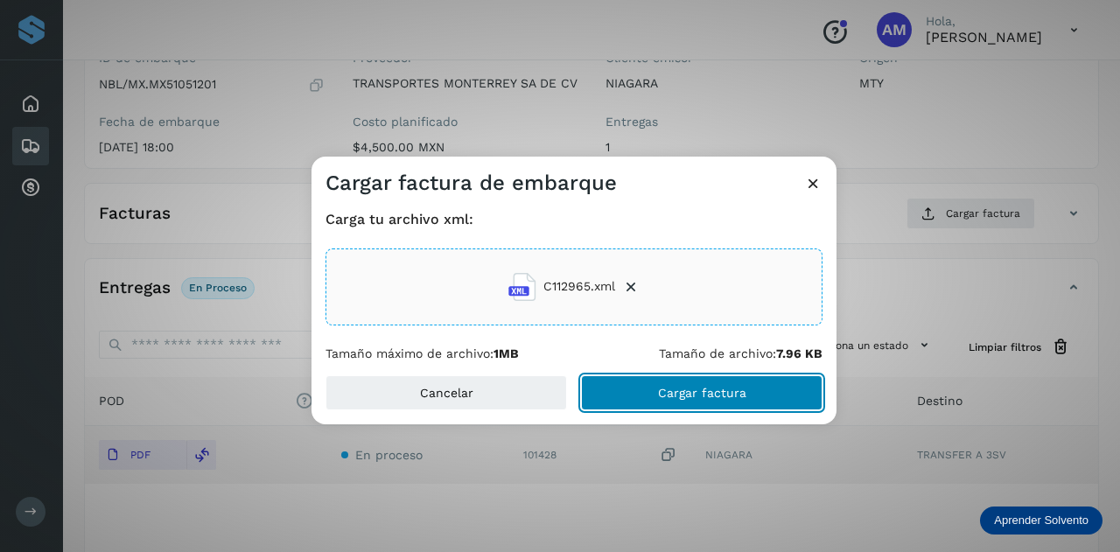
click at [643, 395] on button "Cargar factura" at bounding box center [701, 392] width 241 height 35
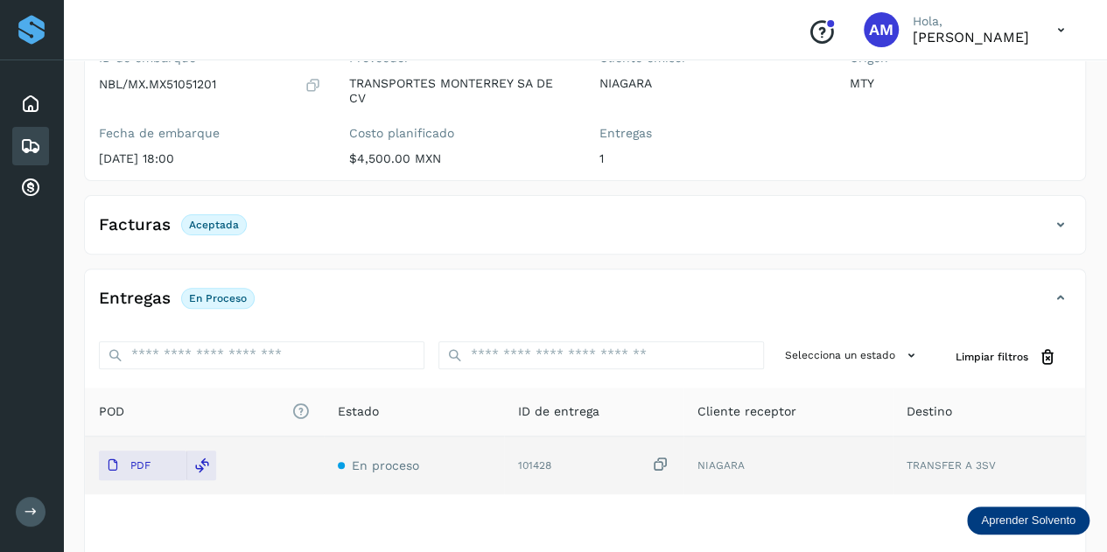
scroll to position [0, 0]
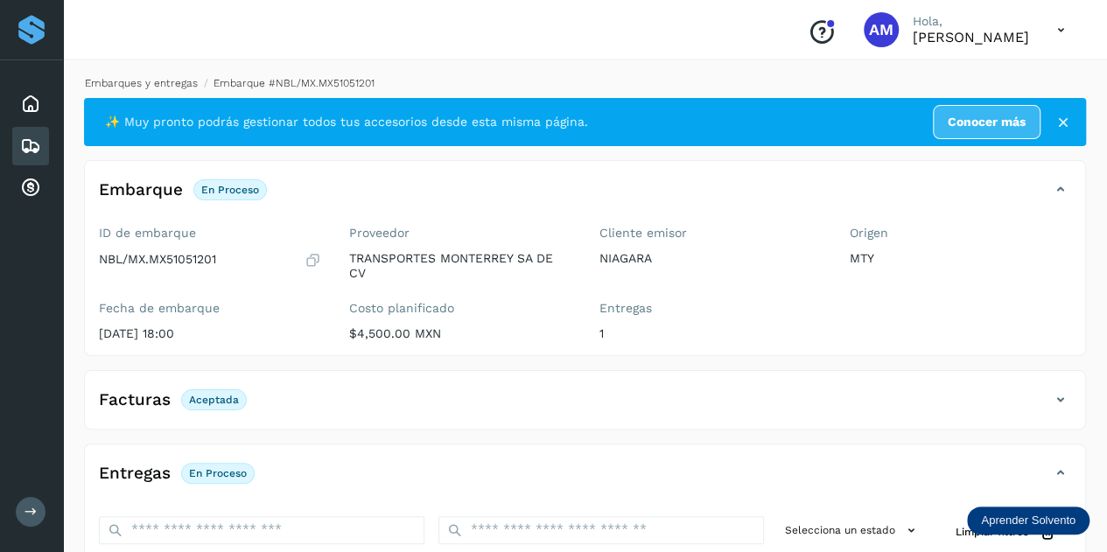
click at [177, 87] on link "Embarques y entregas" at bounding box center [141, 83] width 113 height 12
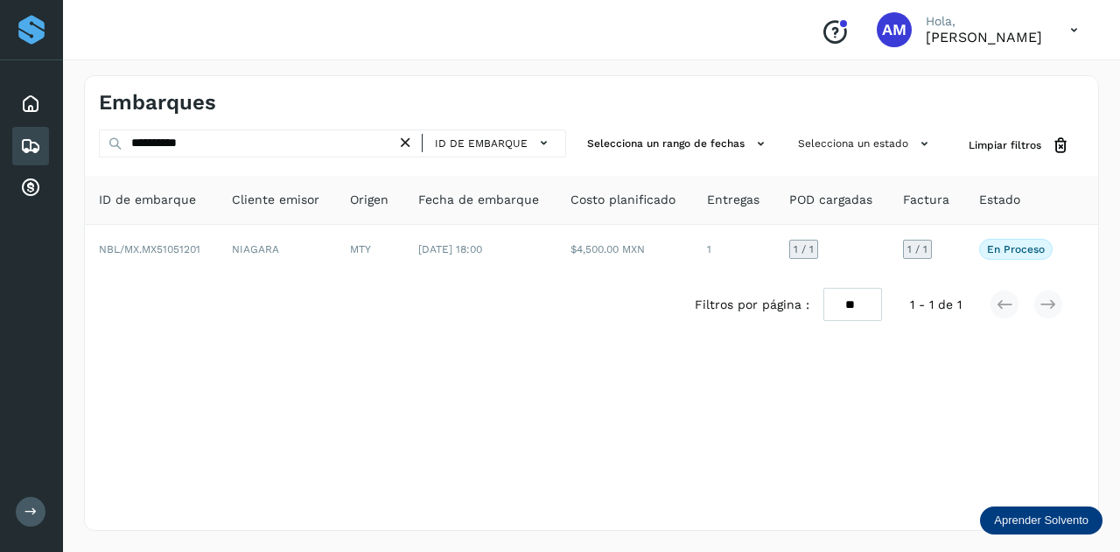
click at [413, 144] on icon at bounding box center [405, 143] width 18 height 18
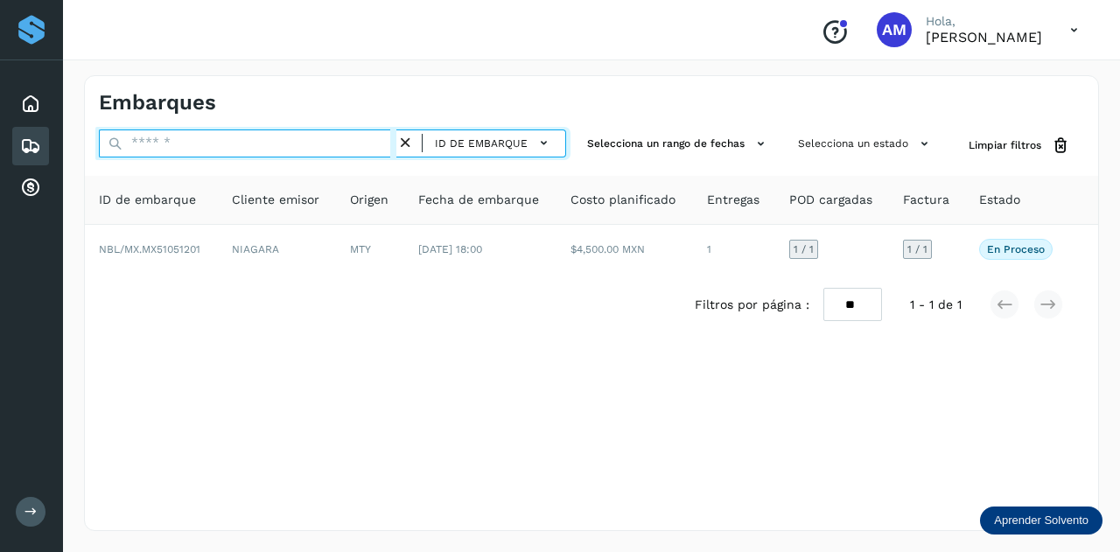
click at [322, 141] on input "text" at bounding box center [247, 143] width 297 height 28
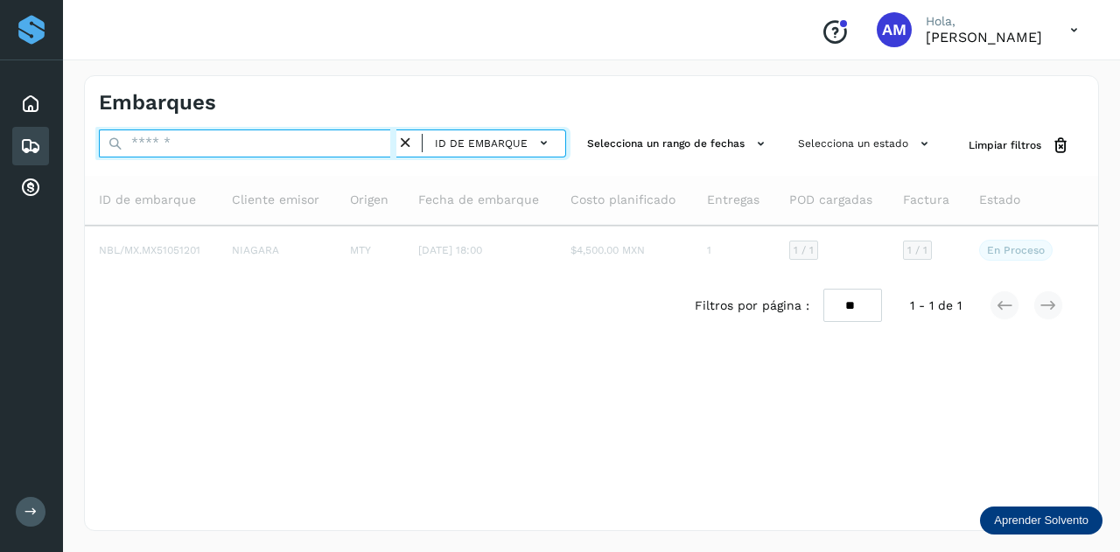
paste input "**********"
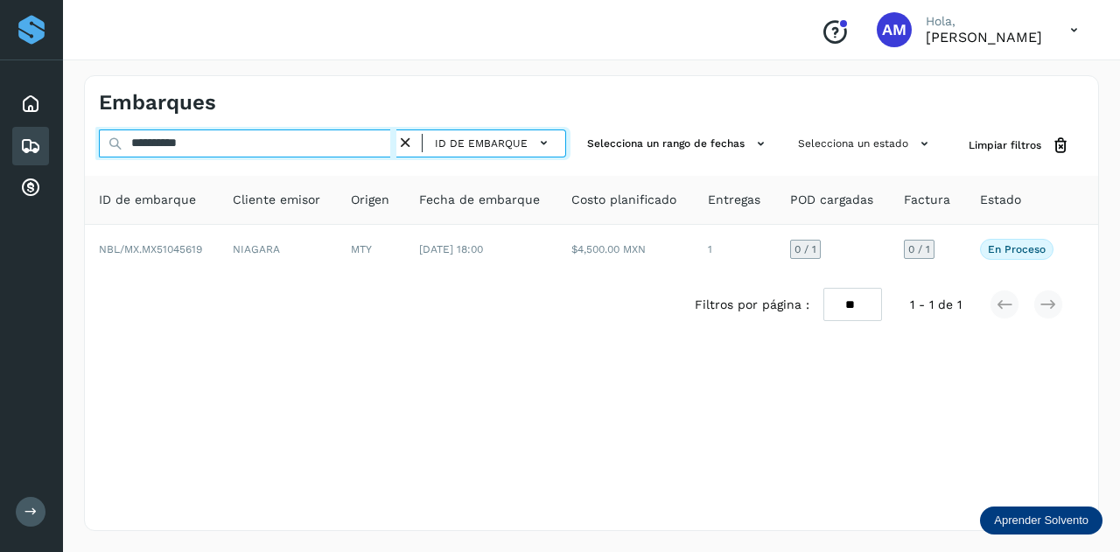
type input "**********"
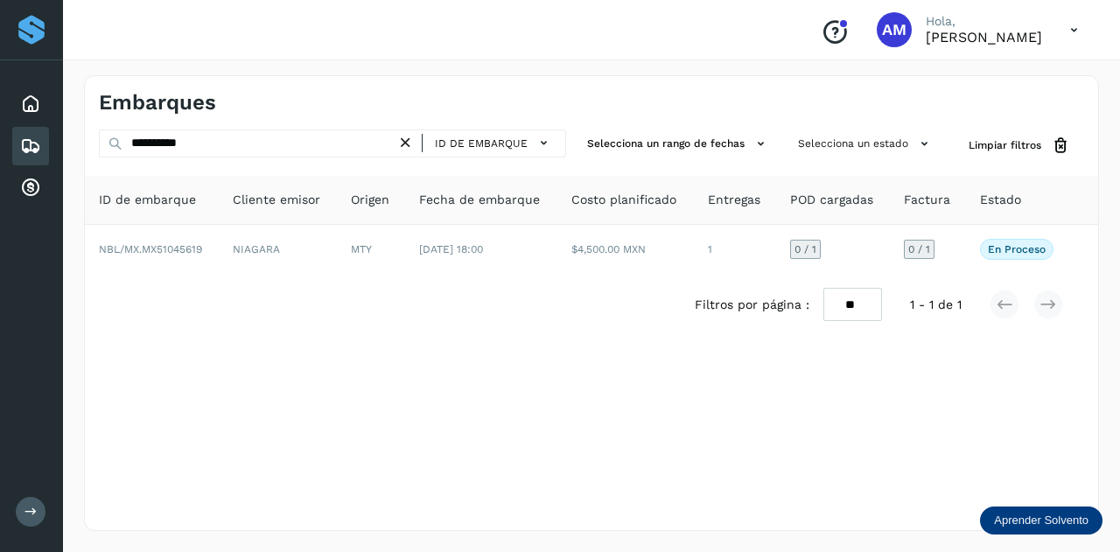
click at [277, 279] on div "Filtros por página : ** ** ** 1 - 1 de 1" at bounding box center [591, 304] width 1013 height 61
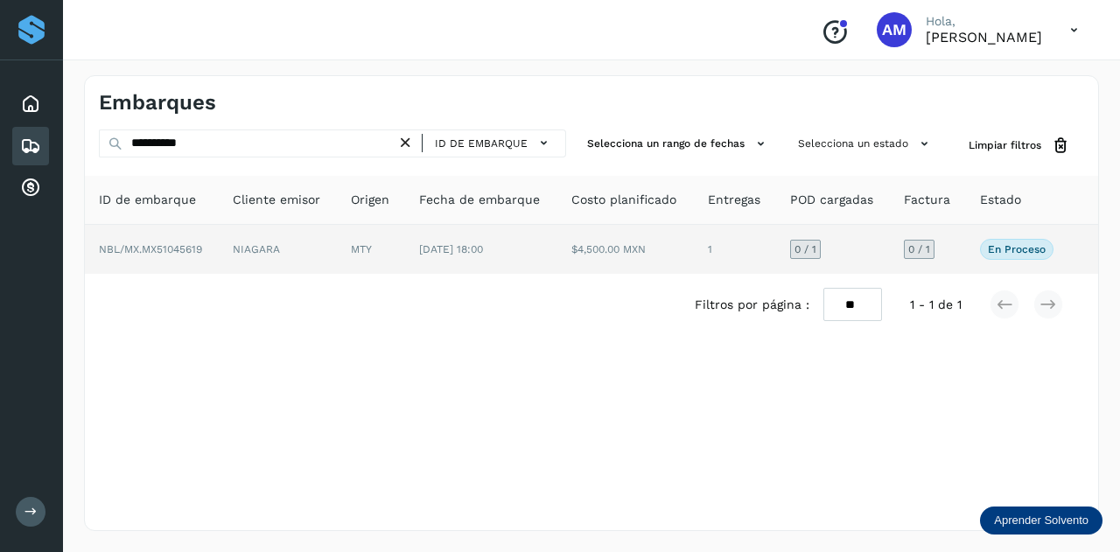
click at [337, 254] on td "NIAGARA" at bounding box center [371, 249] width 68 height 49
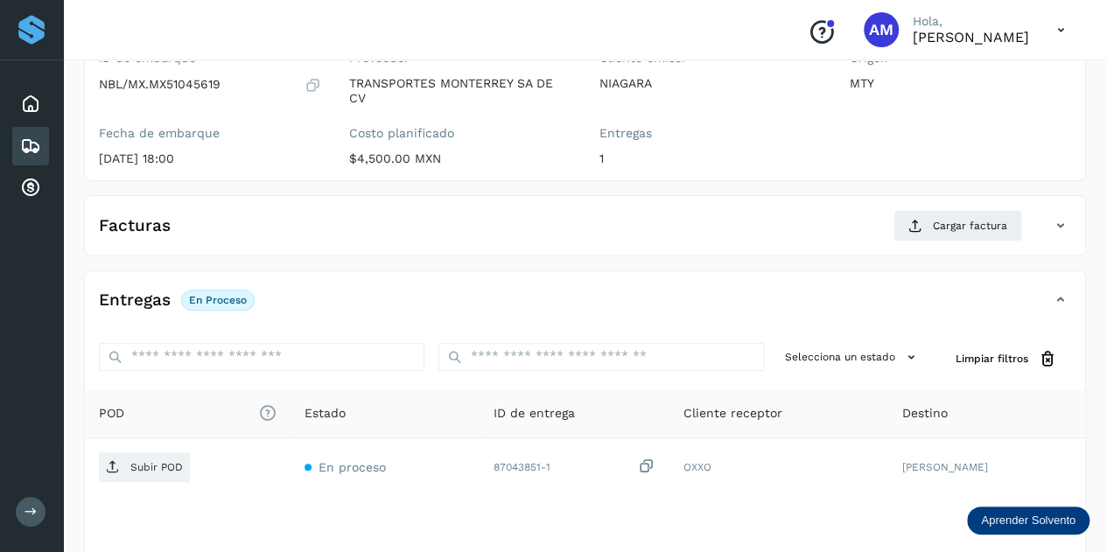
scroll to position [262, 0]
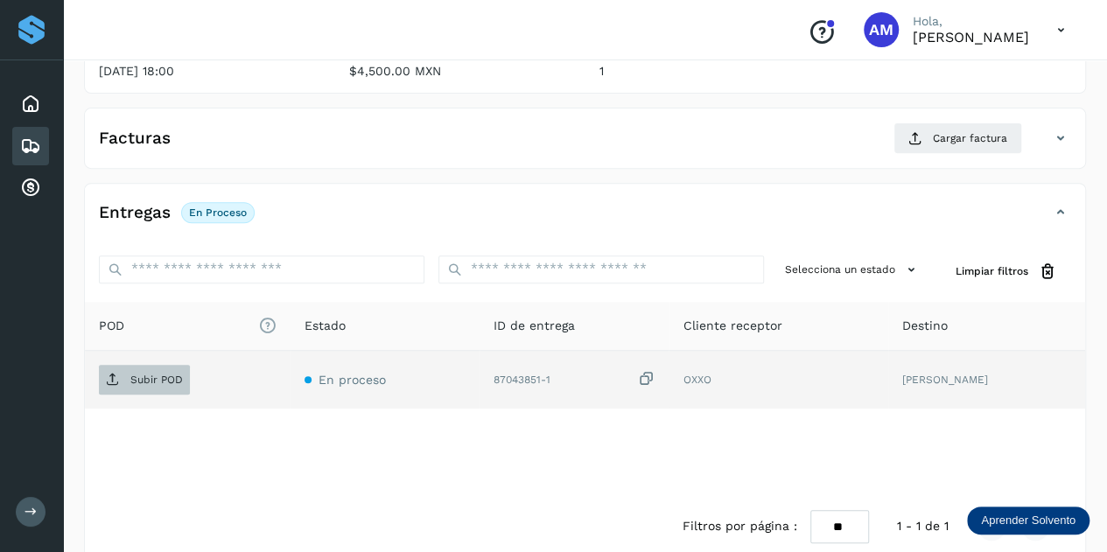
click at [171, 380] on p "Subir POD" at bounding box center [156, 380] width 52 height 12
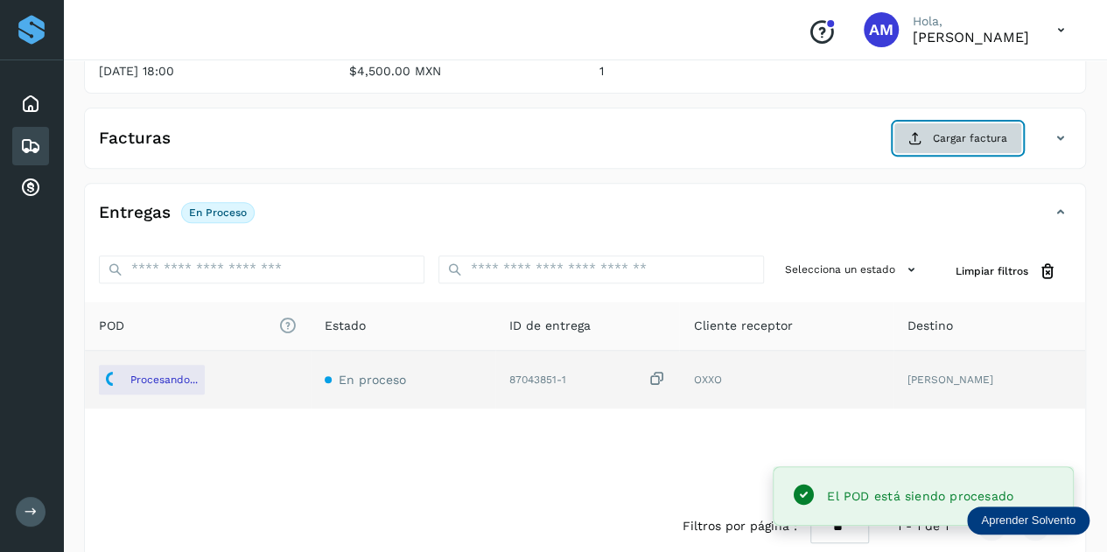
click at [922, 139] on icon at bounding box center [915, 138] width 14 height 14
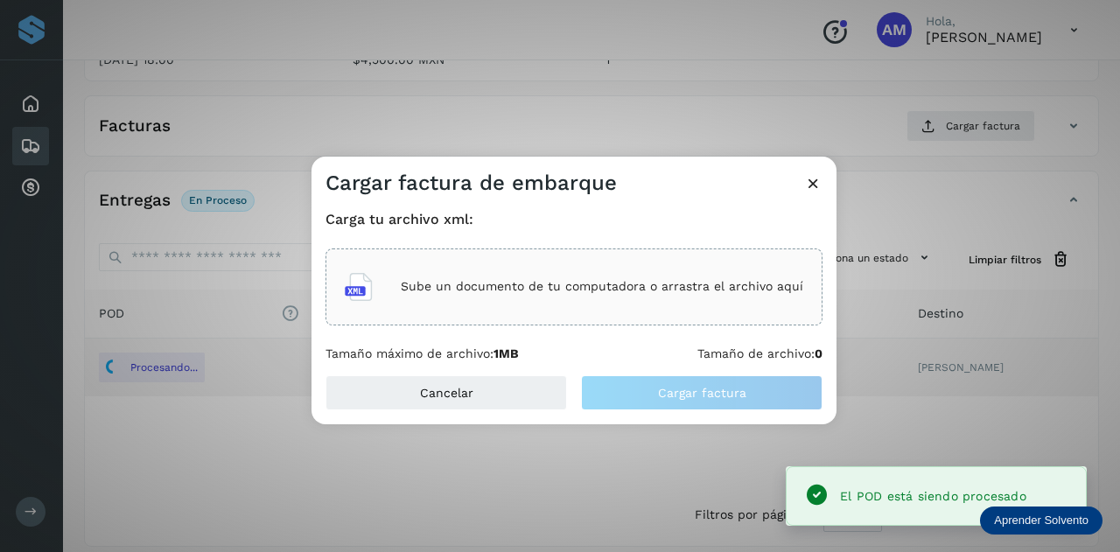
click at [608, 265] on div "Sube un documento de tu computadora o arrastra el archivo aquí" at bounding box center [574, 286] width 458 height 47
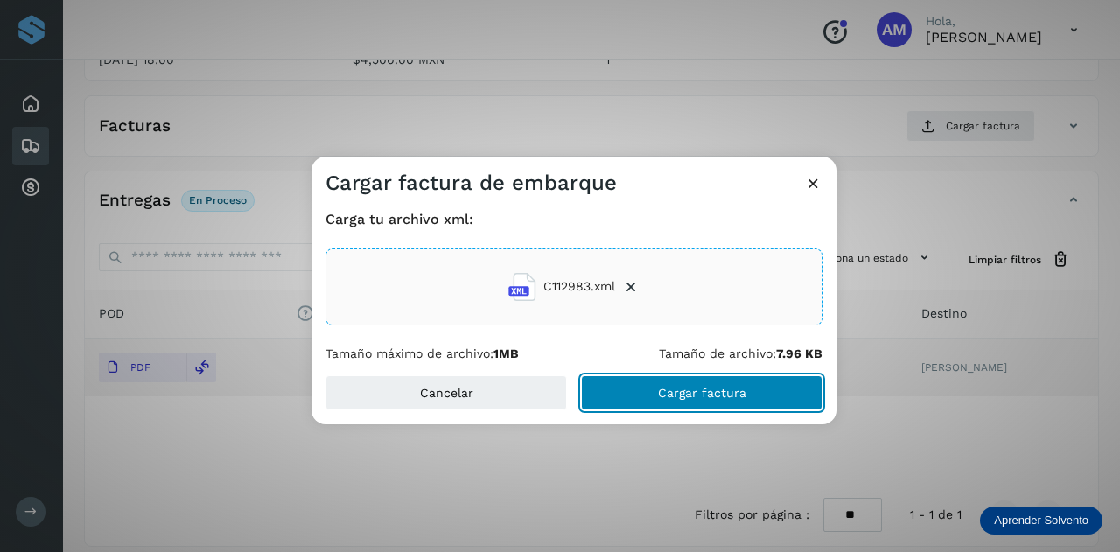
click at [626, 390] on button "Cargar factura" at bounding box center [701, 392] width 241 height 35
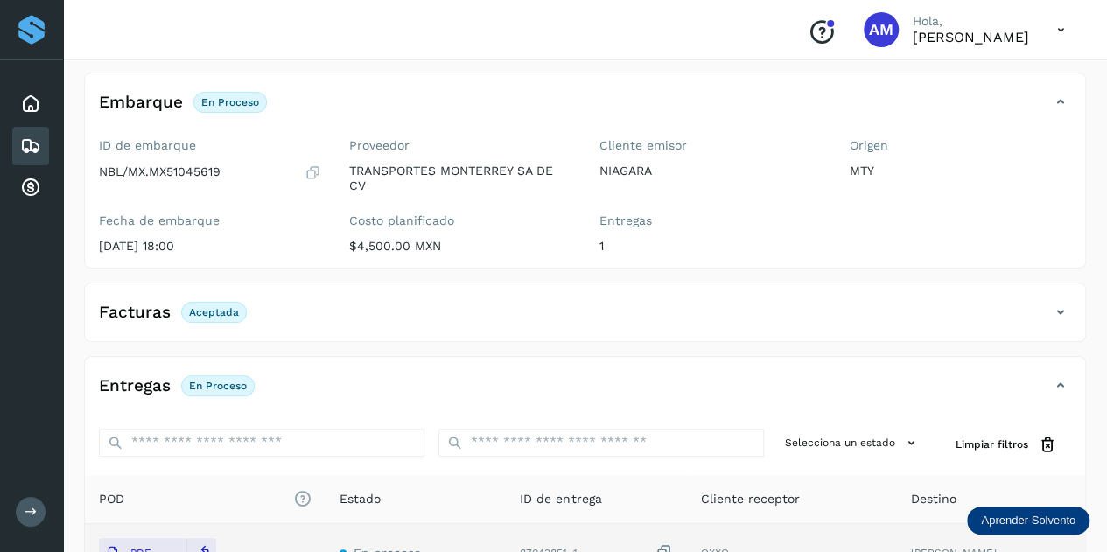
scroll to position [0, 0]
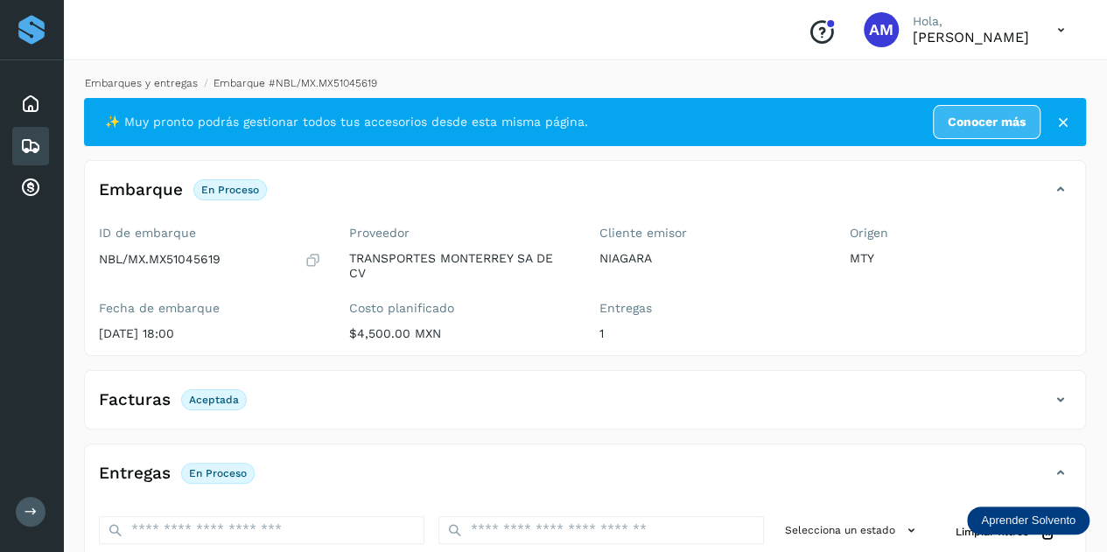
click at [143, 85] on link "Embarques y entregas" at bounding box center [141, 83] width 113 height 12
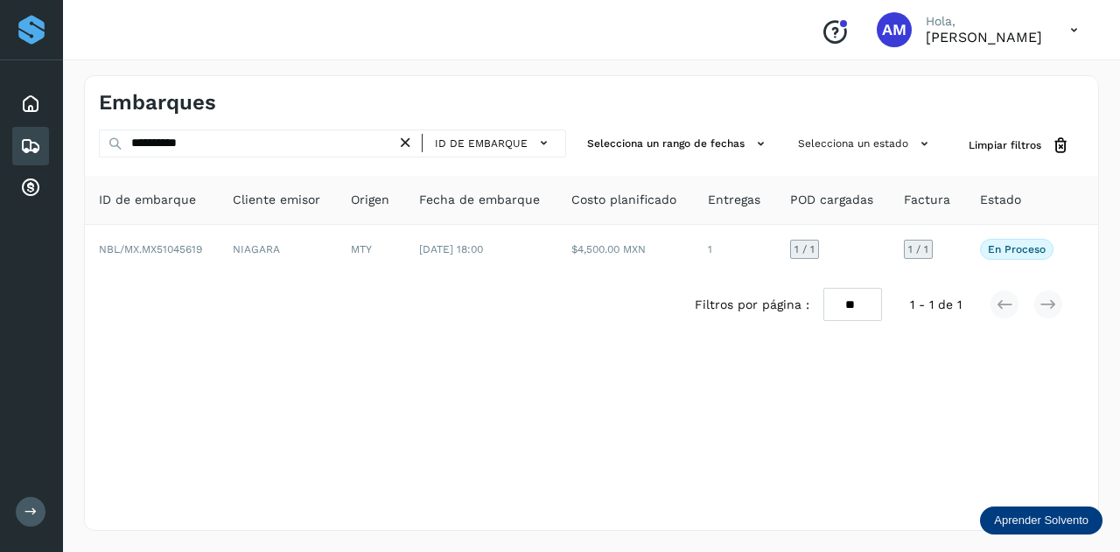
click at [415, 150] on icon at bounding box center [405, 143] width 18 height 18
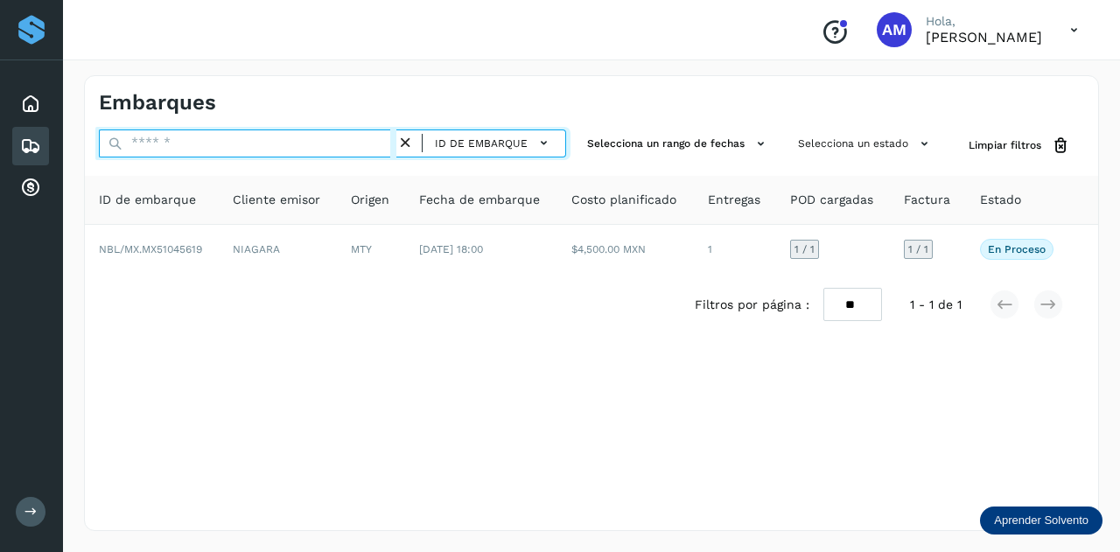
click at [367, 143] on input "text" at bounding box center [247, 143] width 297 height 28
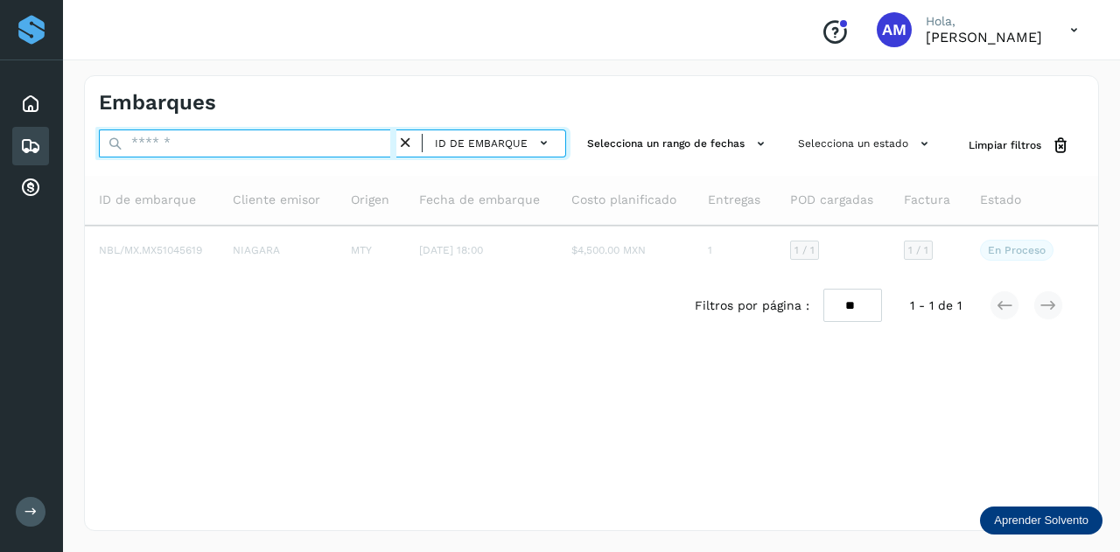
paste input "**********"
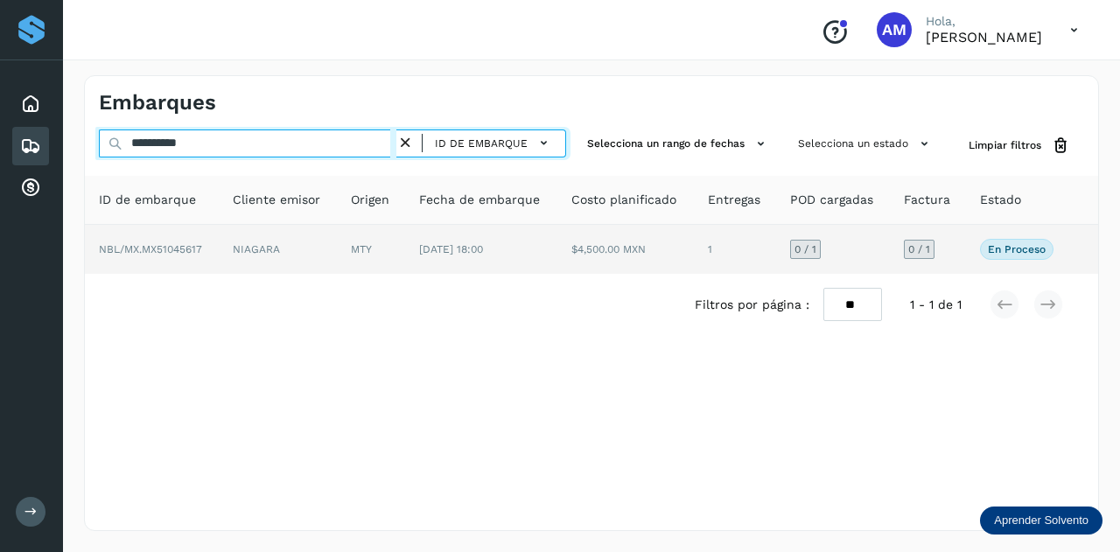
type input "**********"
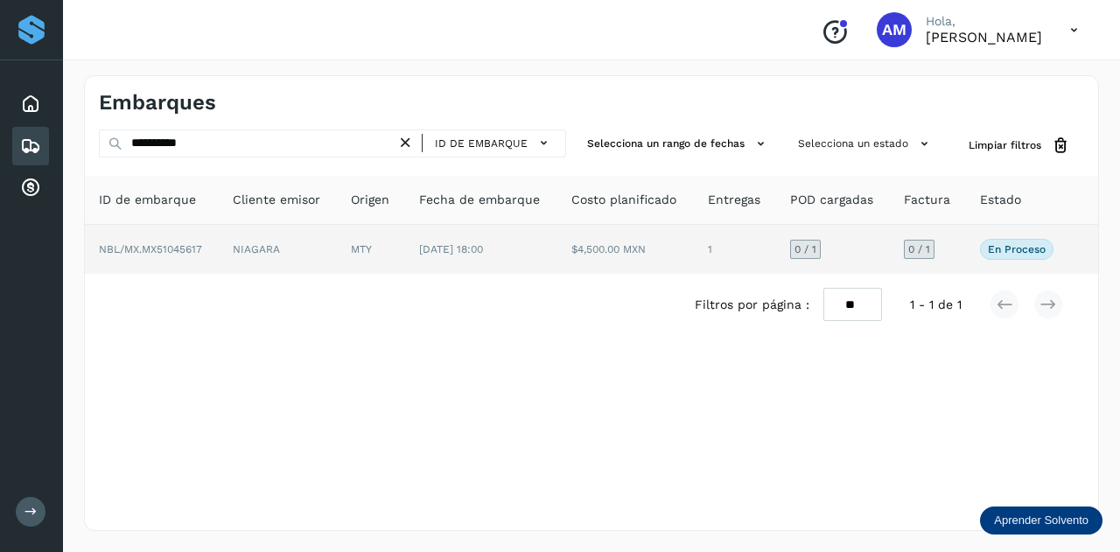
click at [405, 235] on td "MTY" at bounding box center [481, 249] width 152 height 49
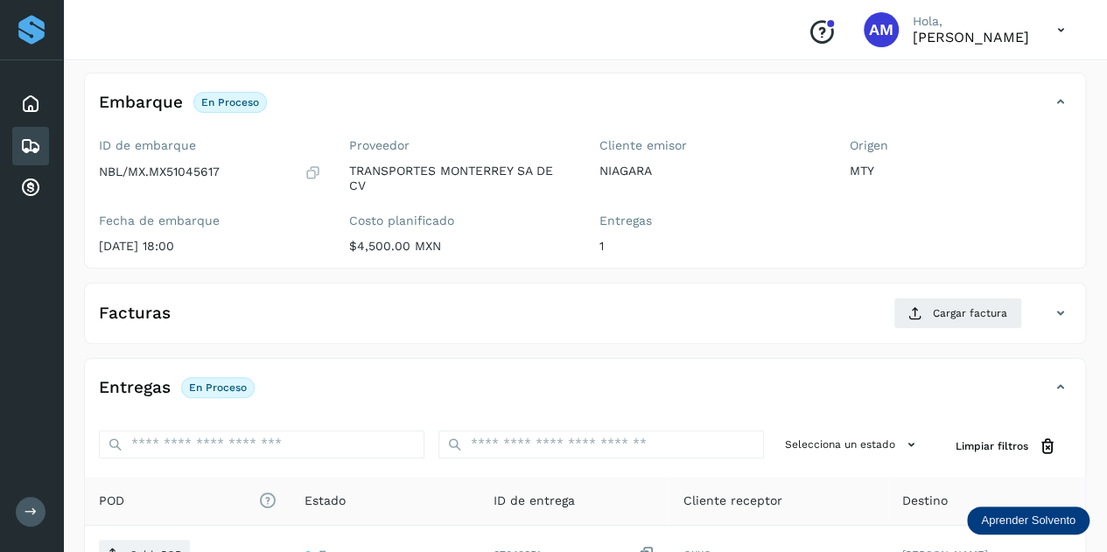
scroll to position [175, 0]
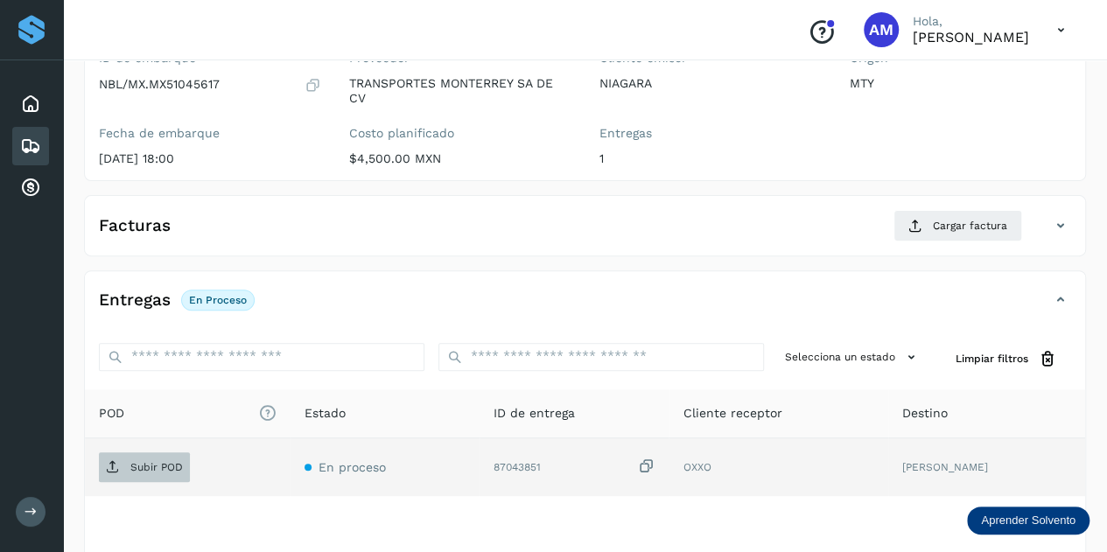
click at [154, 456] on span "Subir POD" at bounding box center [144, 467] width 91 height 28
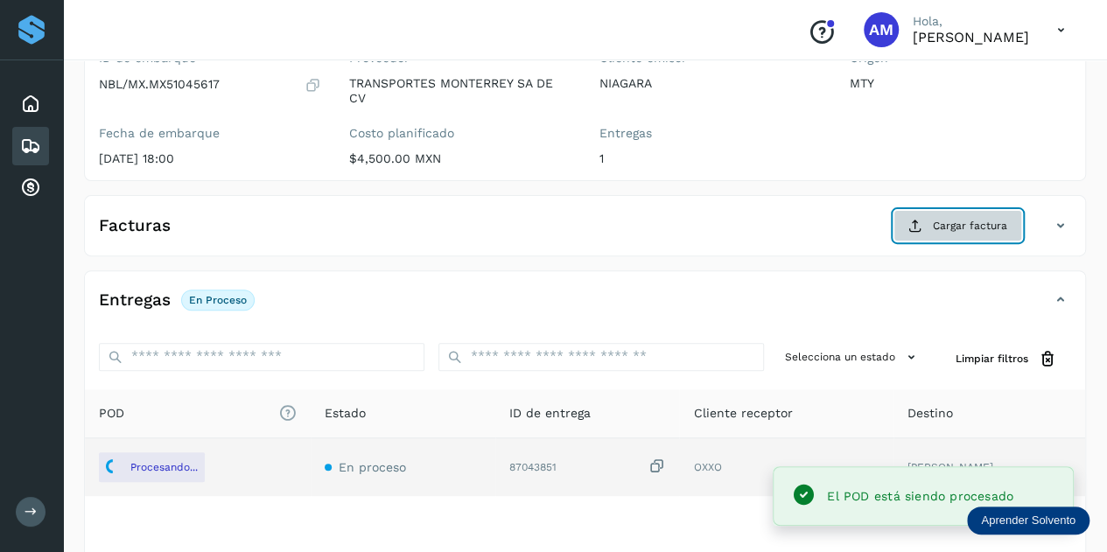
click at [920, 228] on icon at bounding box center [915, 226] width 14 height 14
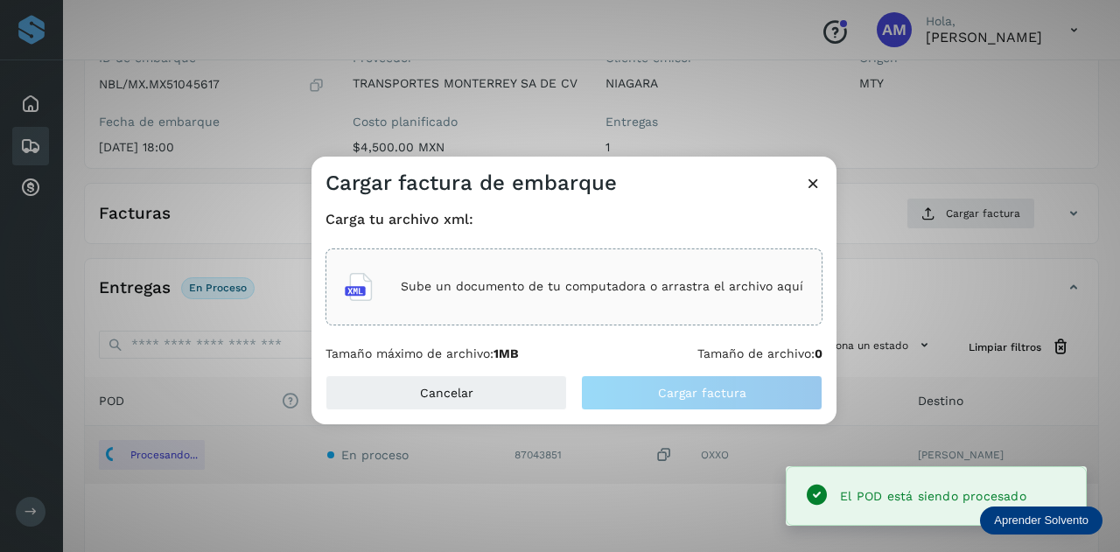
click at [571, 325] on div "Sube un documento de tu computadora o arrastra el archivo aquí" at bounding box center [573, 286] width 497 height 77
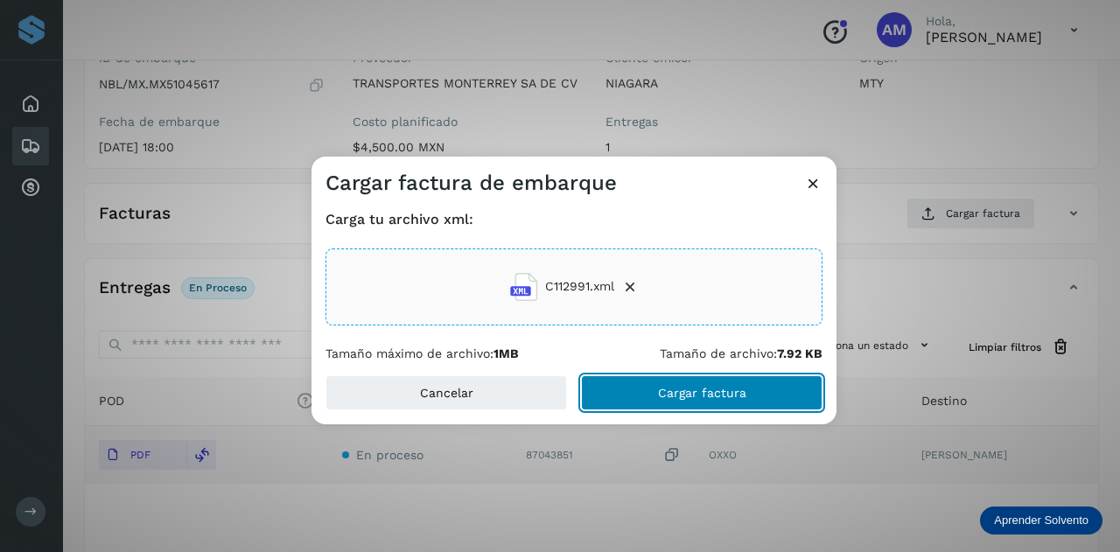
click at [722, 403] on button "Cargar factura" at bounding box center [701, 392] width 241 height 35
